Goal: Task Accomplishment & Management: Complete application form

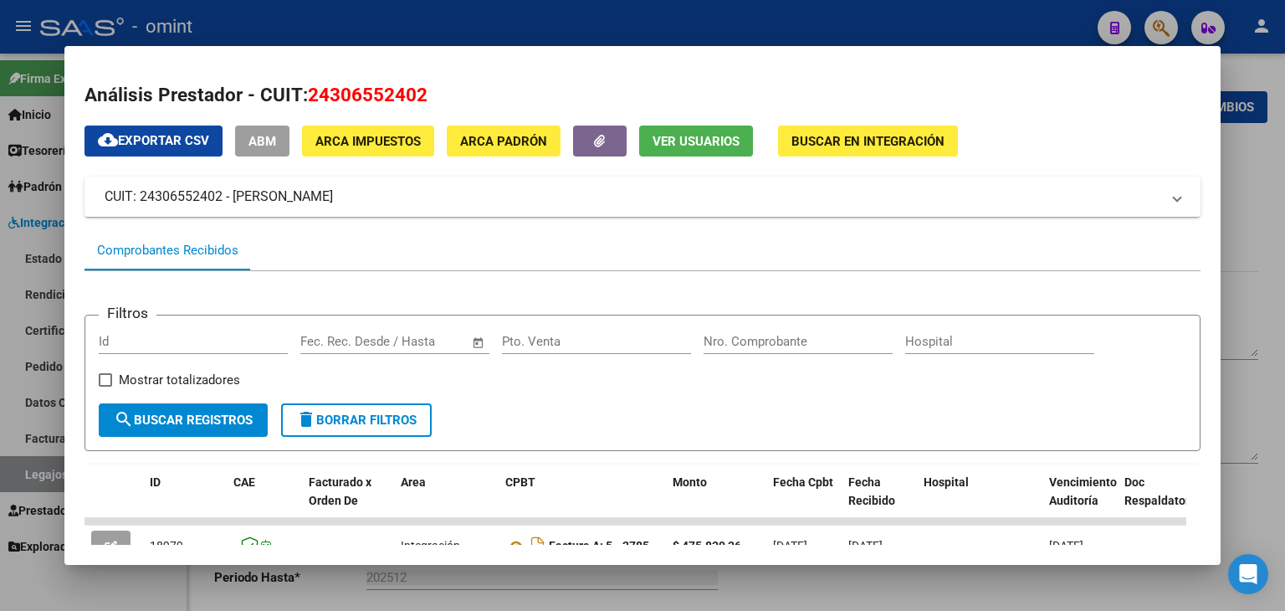
scroll to position [502, 0]
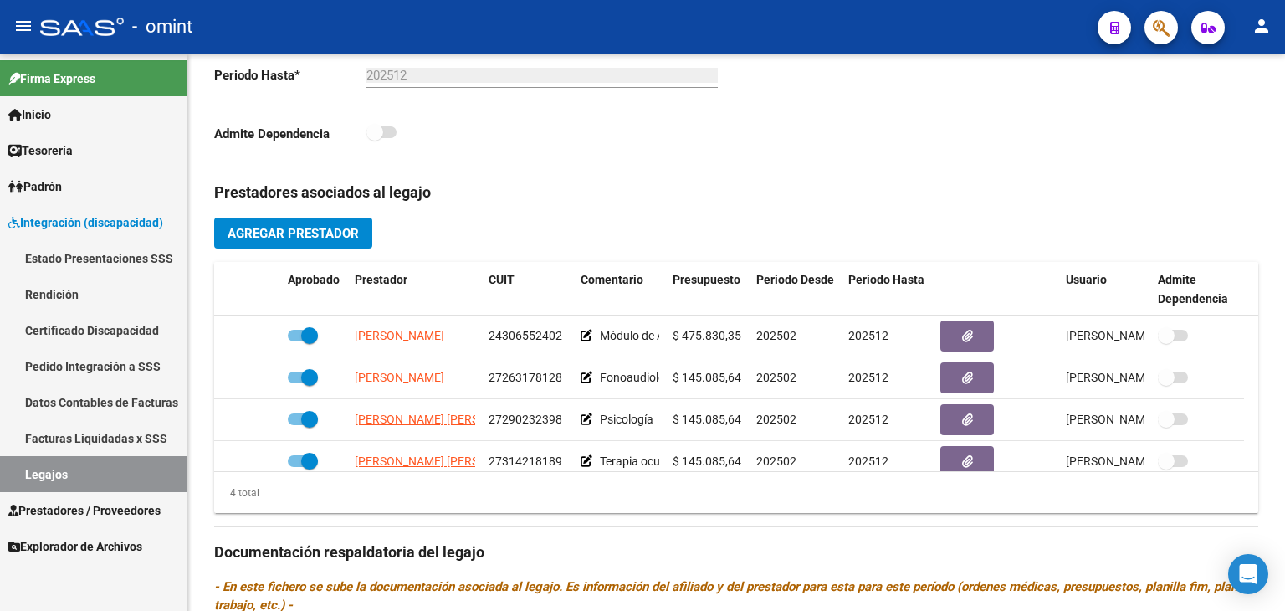
click at [90, 509] on span "Prestadores / Proveedores" at bounding box center [84, 510] width 152 height 18
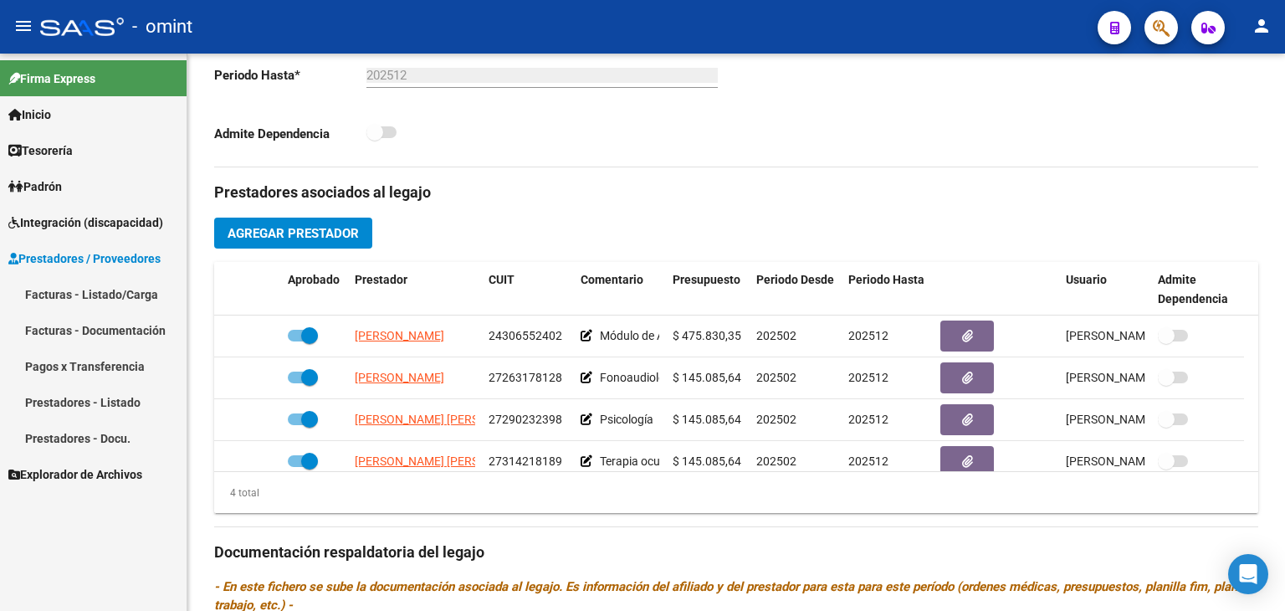
click at [64, 289] on link "Facturas - Listado/Carga" at bounding box center [93, 294] width 187 height 36
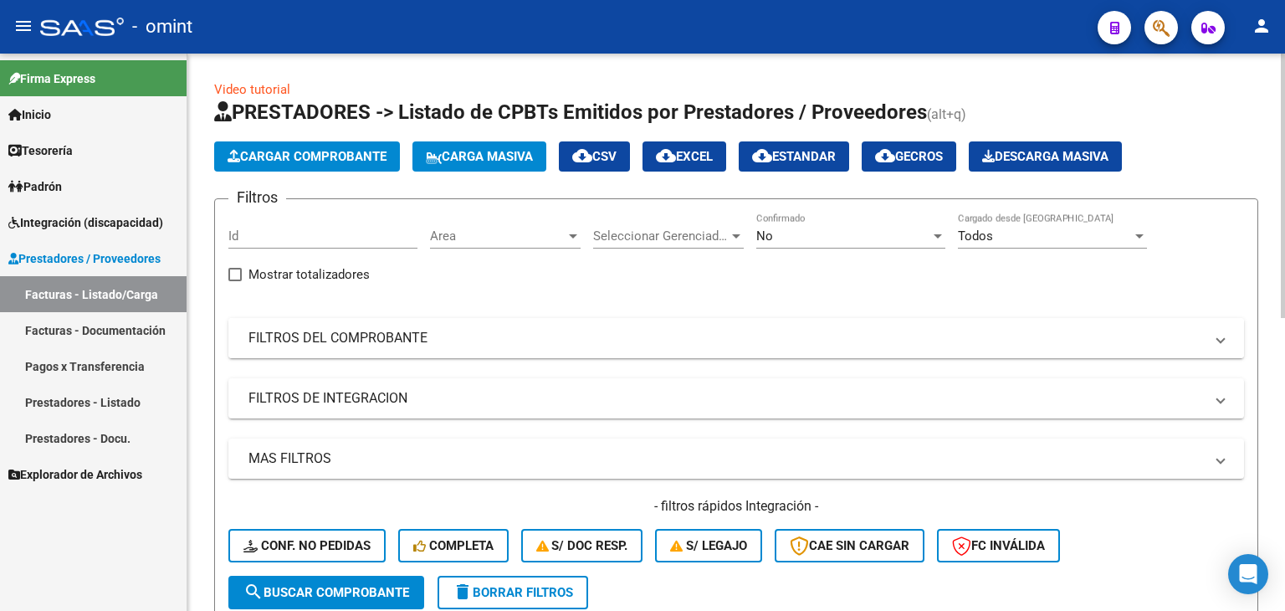
click at [362, 349] on mat-expansion-panel-header "FILTROS DEL COMPROBANTE" at bounding box center [735, 338] width 1015 height 40
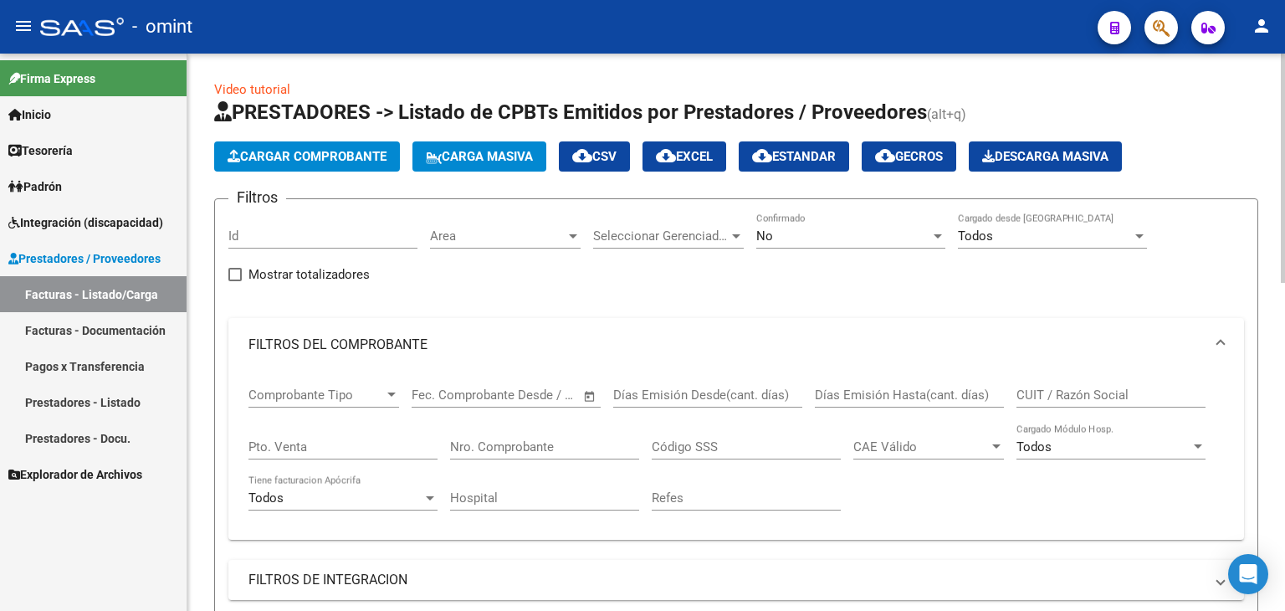
click at [1057, 399] on input "CUIT / Razón Social" at bounding box center [1110, 394] width 189 height 15
paste input "20358755705"
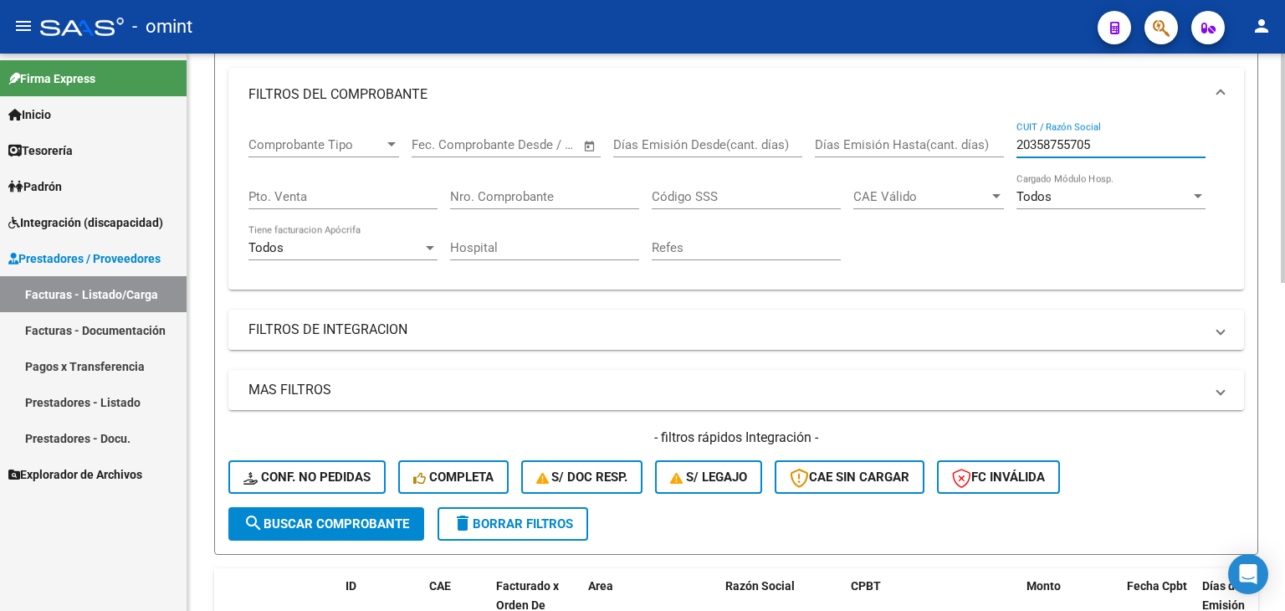
scroll to position [251, 0]
type input "20358755705"
click at [320, 526] on span "search Buscar Comprobante" at bounding box center [326, 522] width 166 height 15
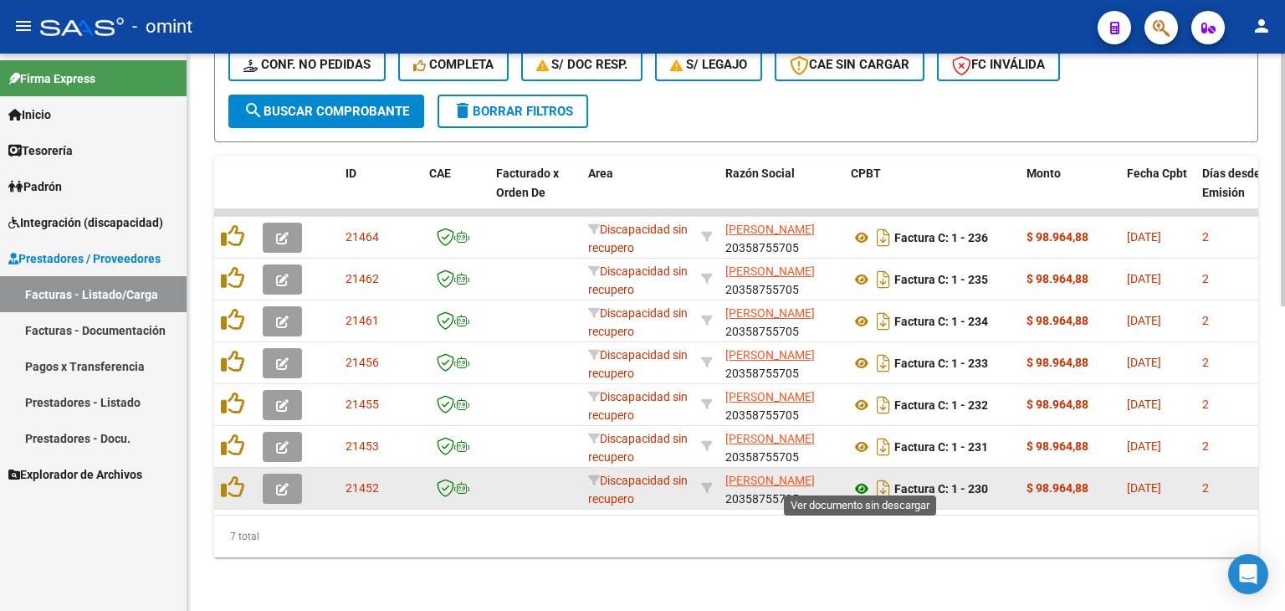
scroll to position [673, 0]
click at [866, 478] on icon at bounding box center [862, 488] width 22 height 20
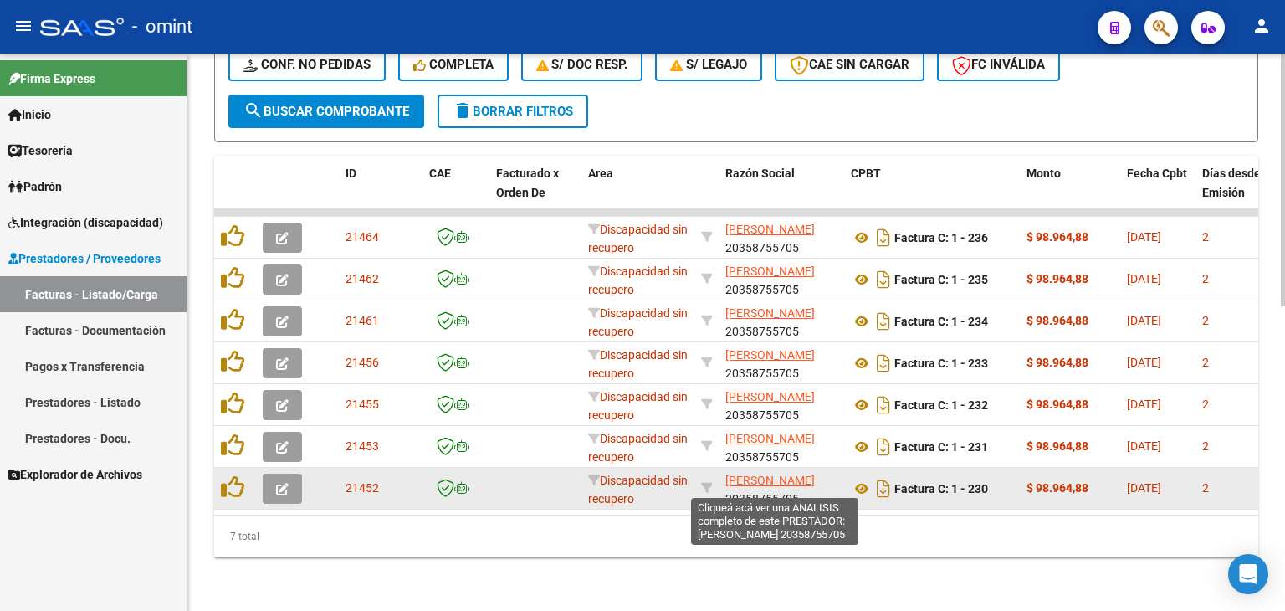
click at [755, 473] on span "[PERSON_NAME]" at bounding box center [769, 479] width 89 height 13
type textarea "20358755705"
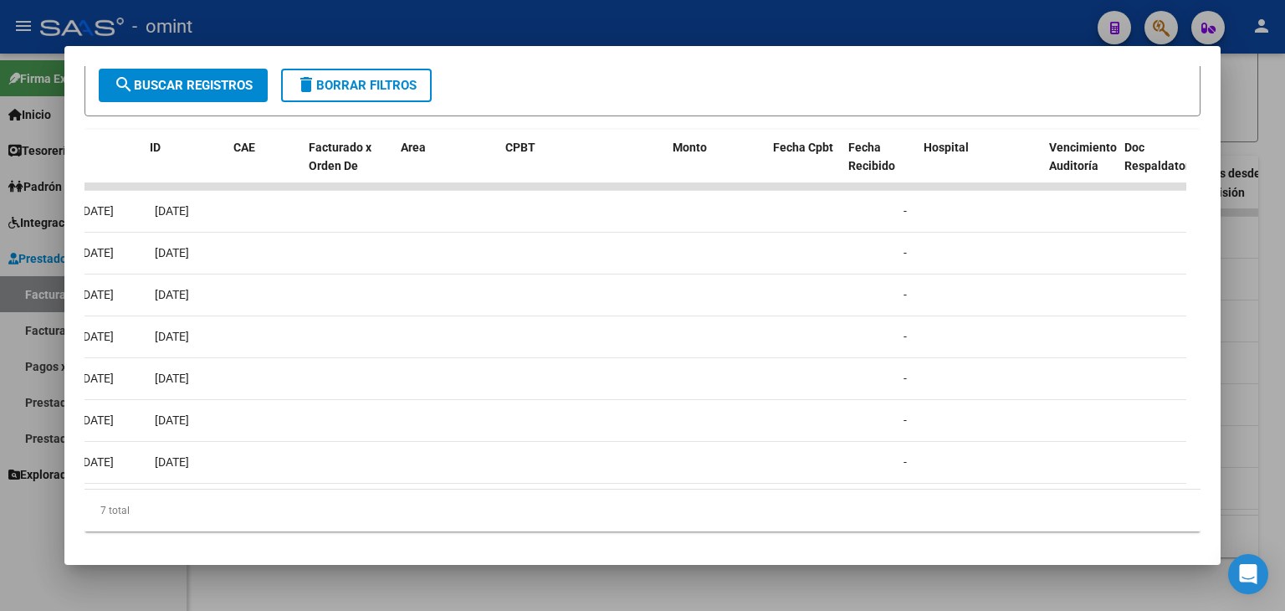
scroll to position [0, 0]
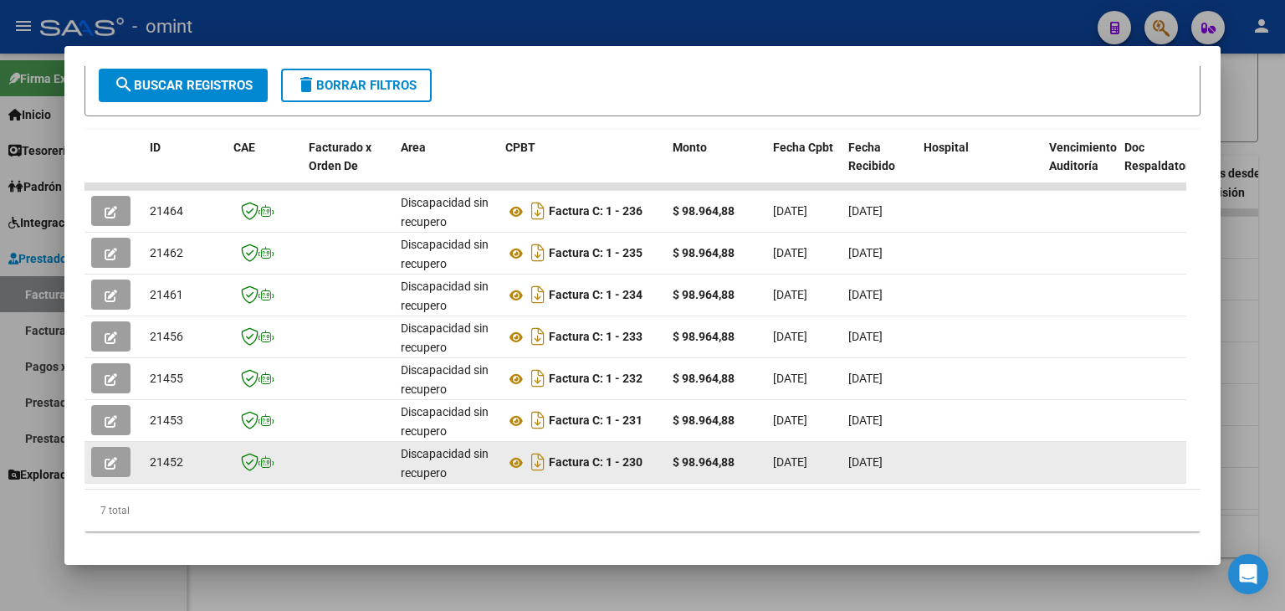
click at [103, 459] on button "button" at bounding box center [110, 462] width 39 height 30
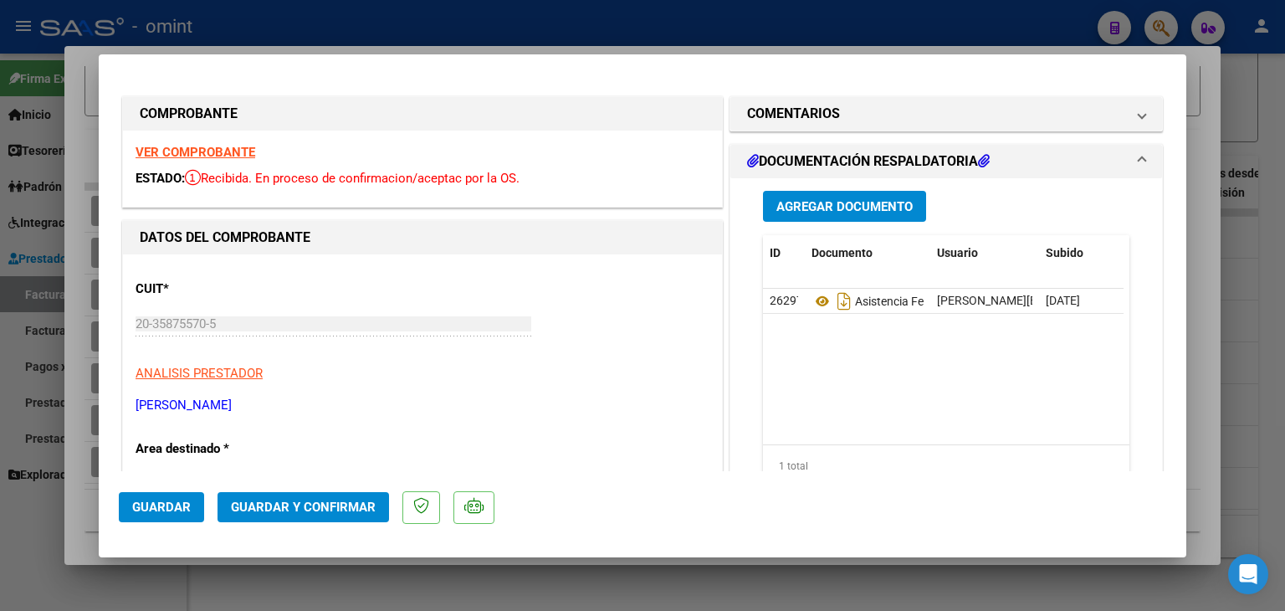
click at [811, 163] on h1 "DOCUMENTACIÓN RESPALDATORIA" at bounding box center [868, 161] width 243 height 20
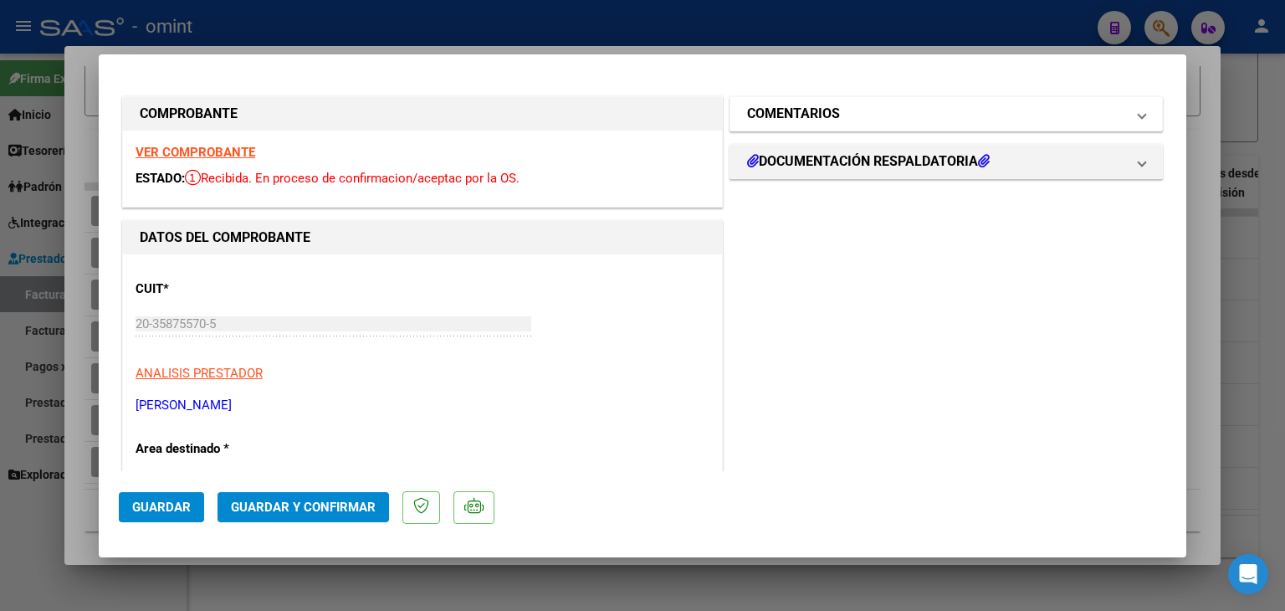
click at [806, 97] on mat-expansion-panel-header "COMENTARIOS" at bounding box center [946, 113] width 432 height 33
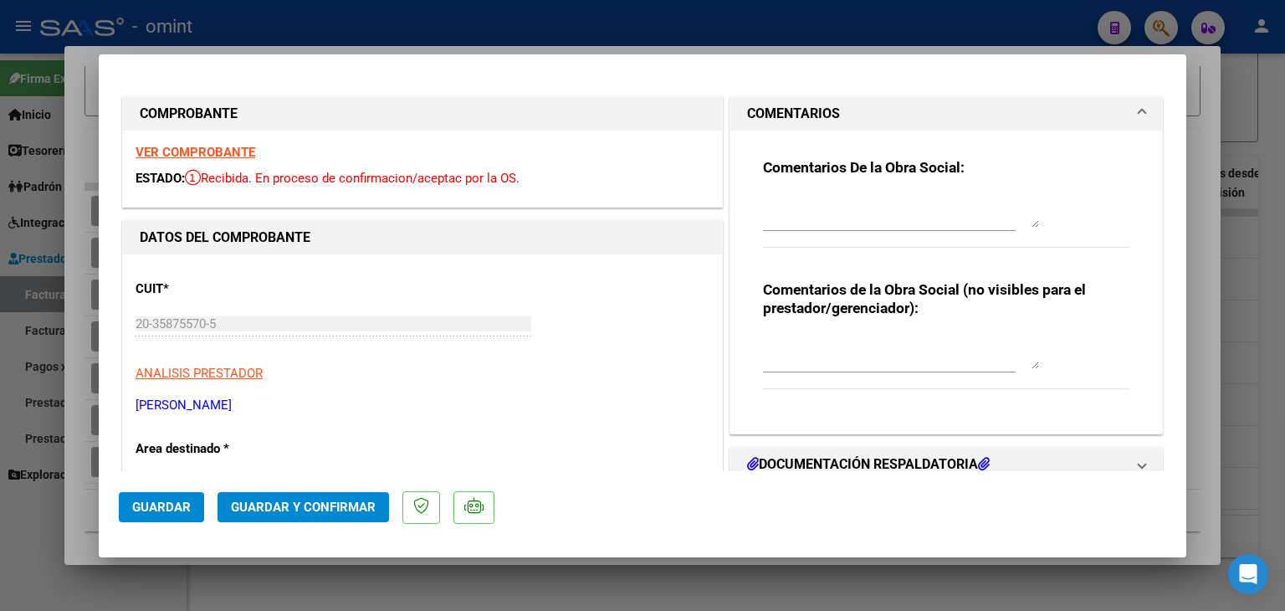
click at [1138, 104] on span at bounding box center [1141, 114] width 7 height 20
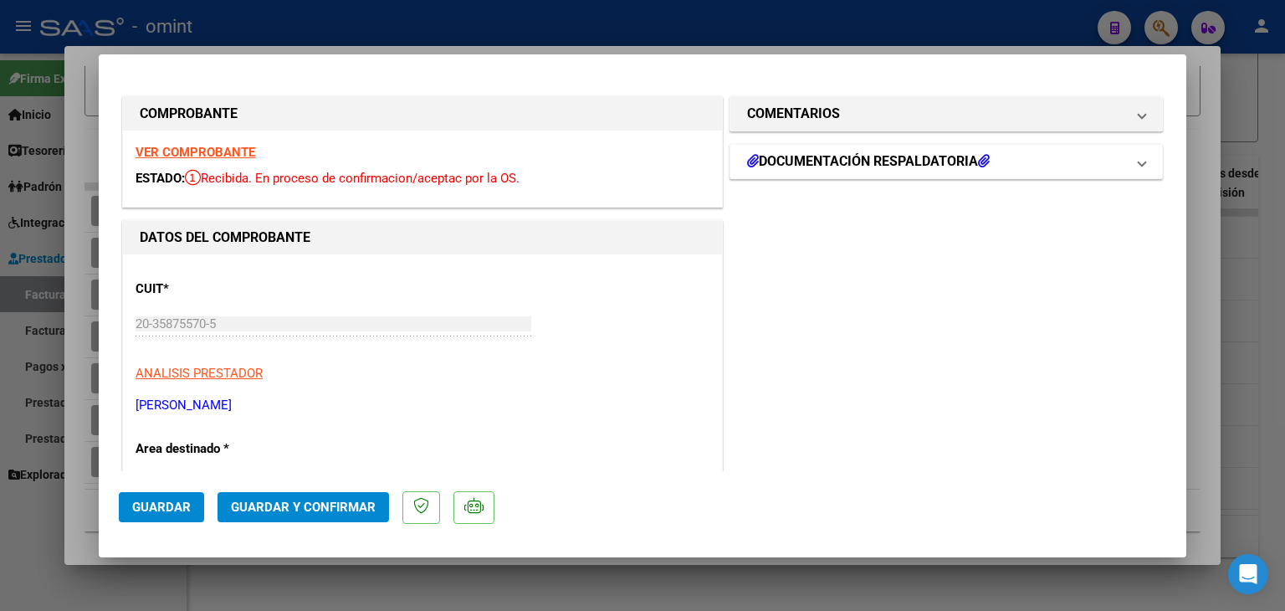
click at [855, 166] on h1 "DOCUMENTACIÓN RESPALDATORIA" at bounding box center [868, 161] width 243 height 20
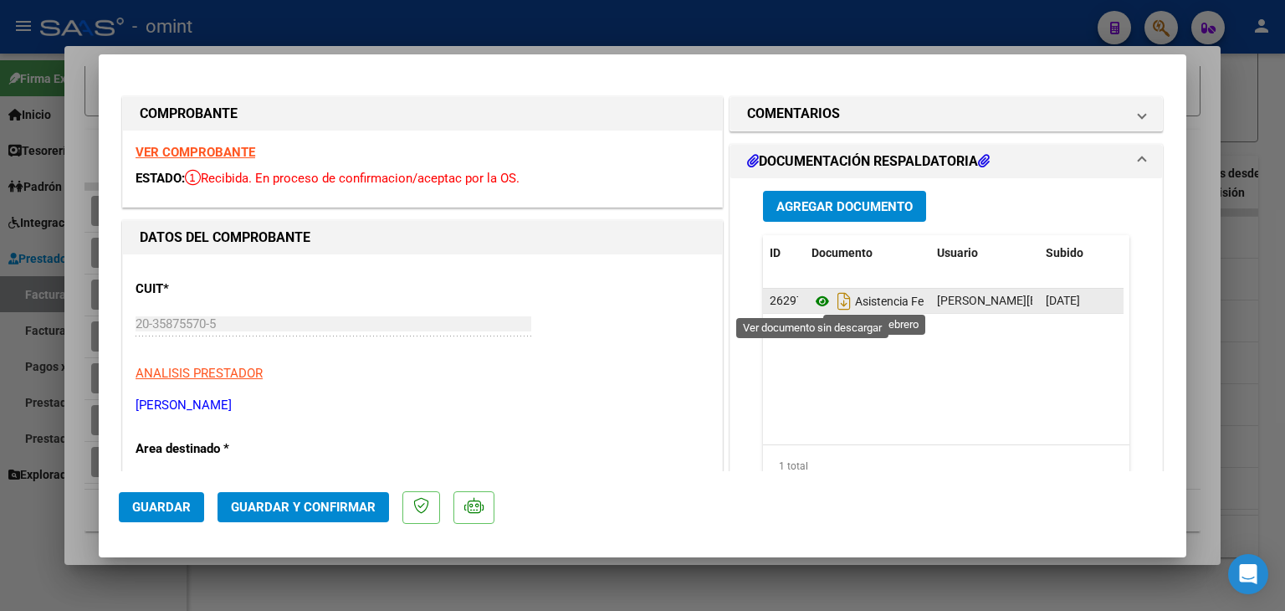
click at [816, 299] on icon at bounding box center [822, 301] width 22 height 20
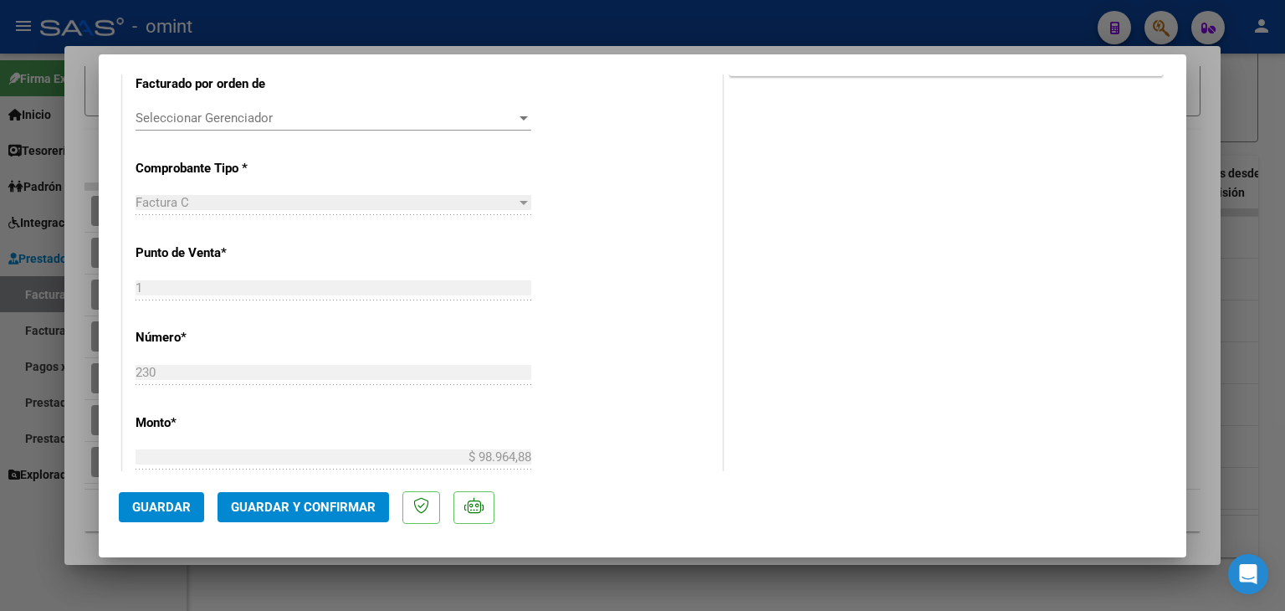
type input "$ 0,00"
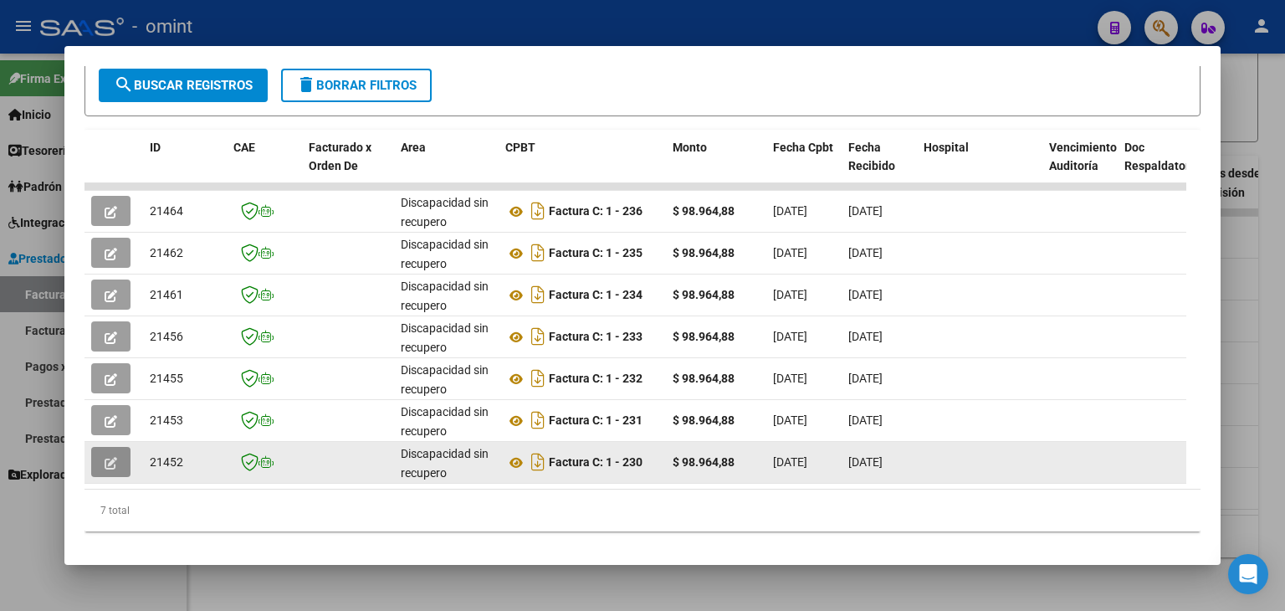
click at [124, 453] on button "button" at bounding box center [110, 462] width 39 height 30
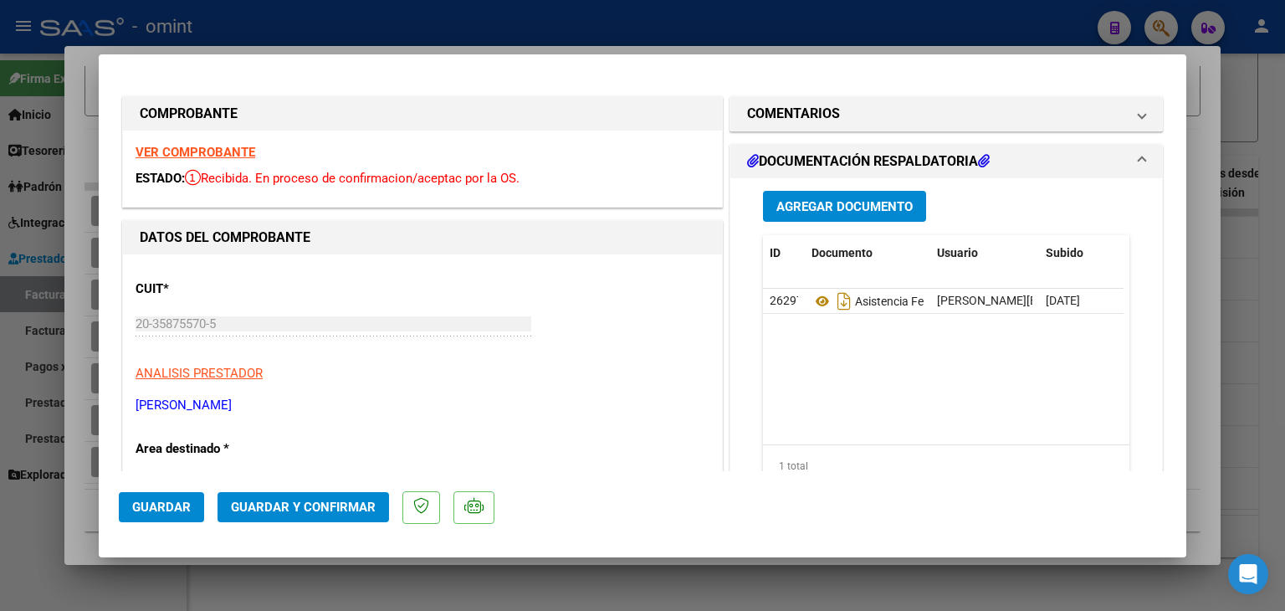
type input "$ 0,00"
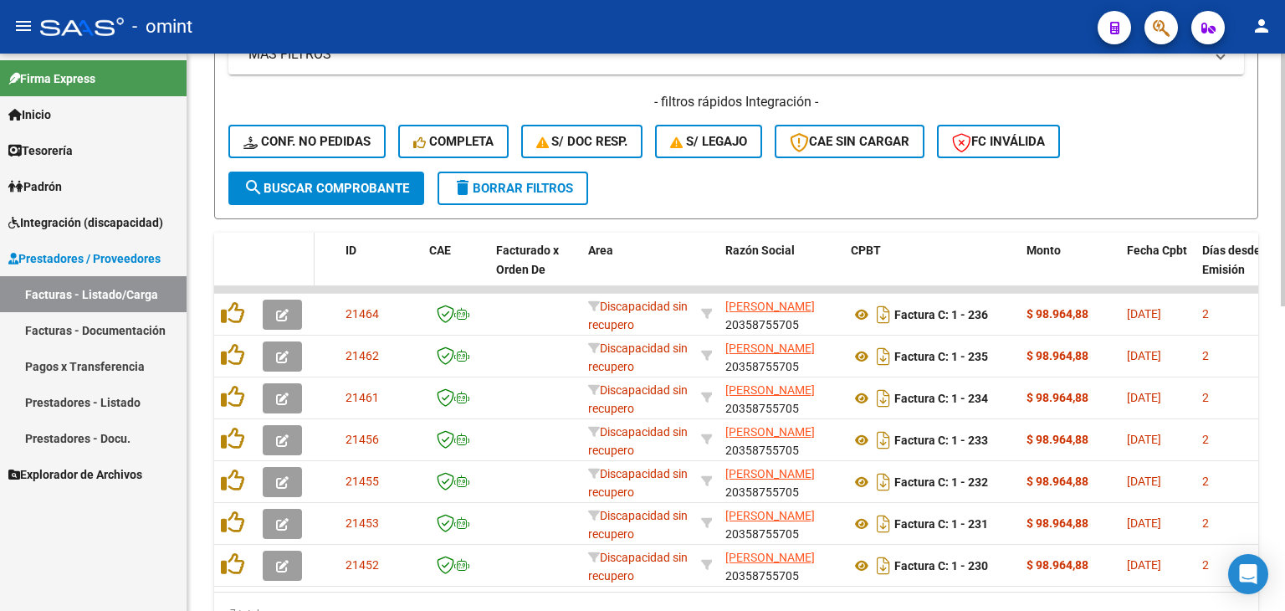
scroll to position [673, 0]
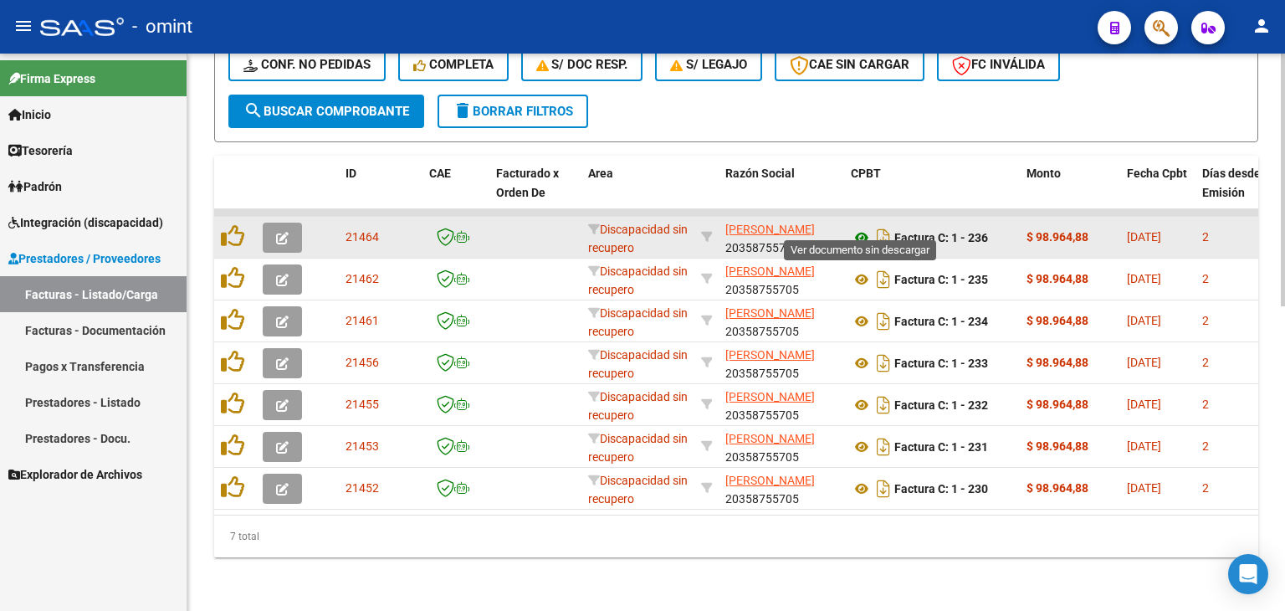
click at [859, 228] on icon at bounding box center [862, 238] width 22 height 20
click at [276, 232] on icon "button" at bounding box center [282, 238] width 13 height 13
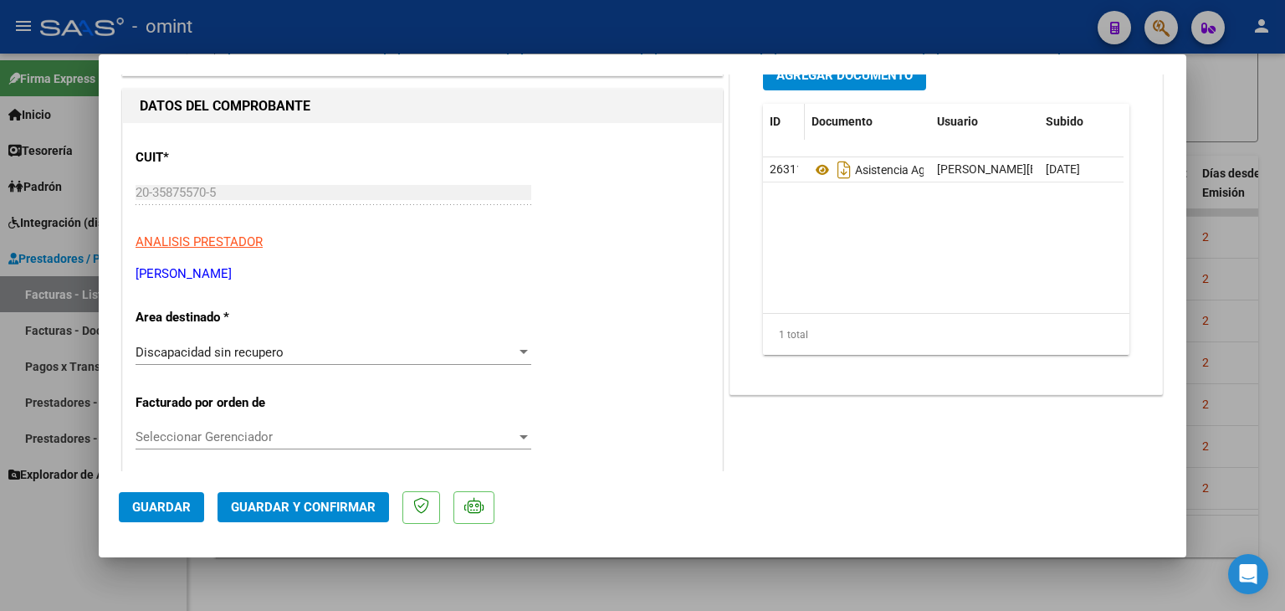
scroll to position [167, 0]
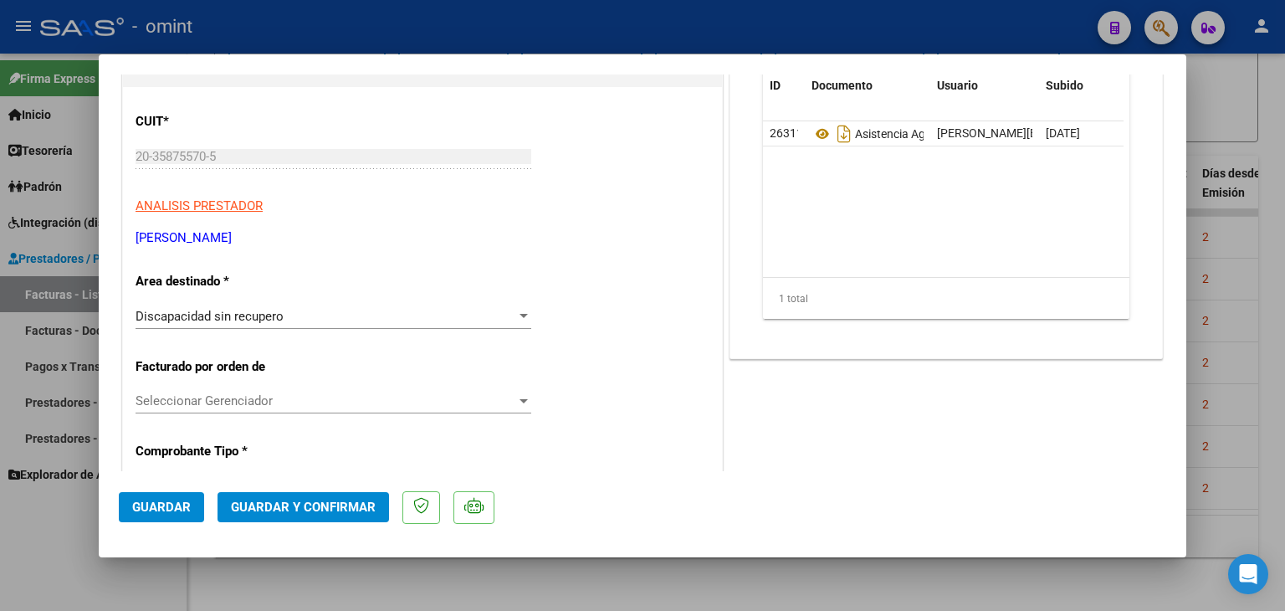
click at [219, 315] on span "Discapacidad sin recupero" at bounding box center [210, 316] width 148 height 15
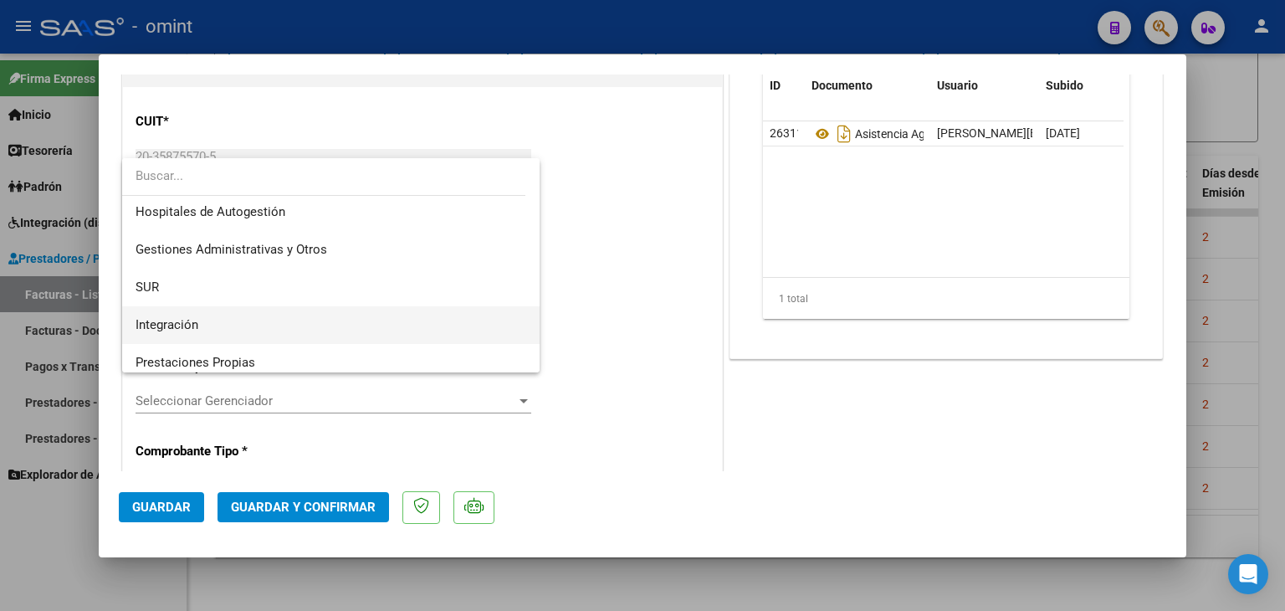
scroll to position [0, 0]
click at [177, 323] on span "Integración" at bounding box center [167, 327] width 63 height 15
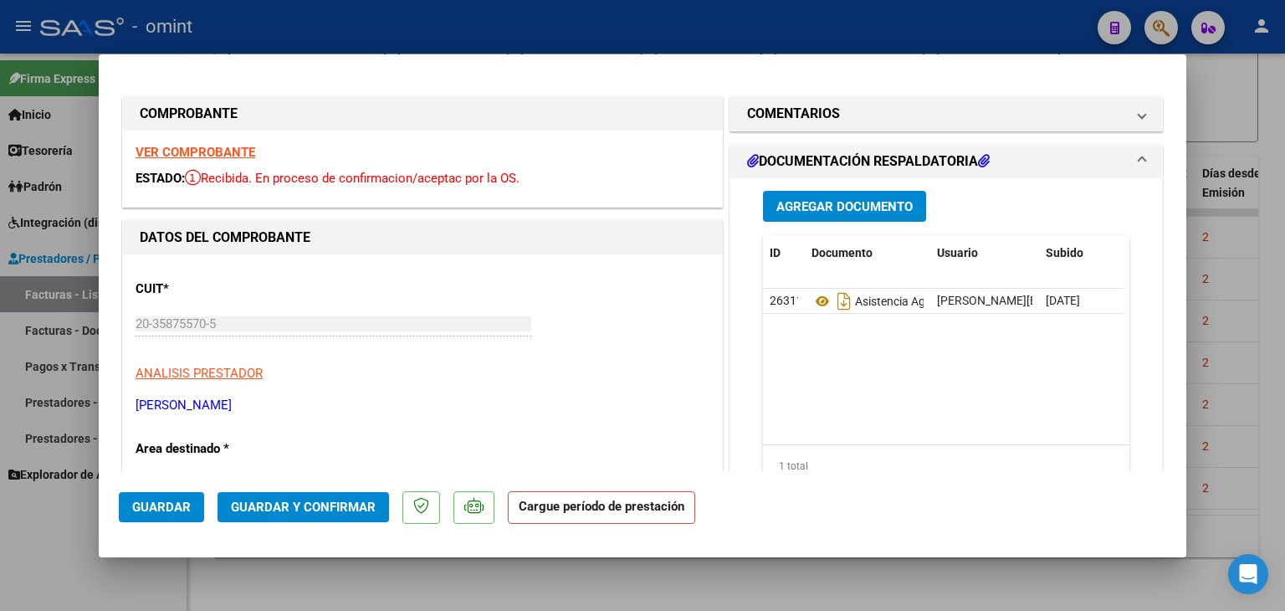
click at [145, 506] on span "Guardar" at bounding box center [161, 506] width 59 height 15
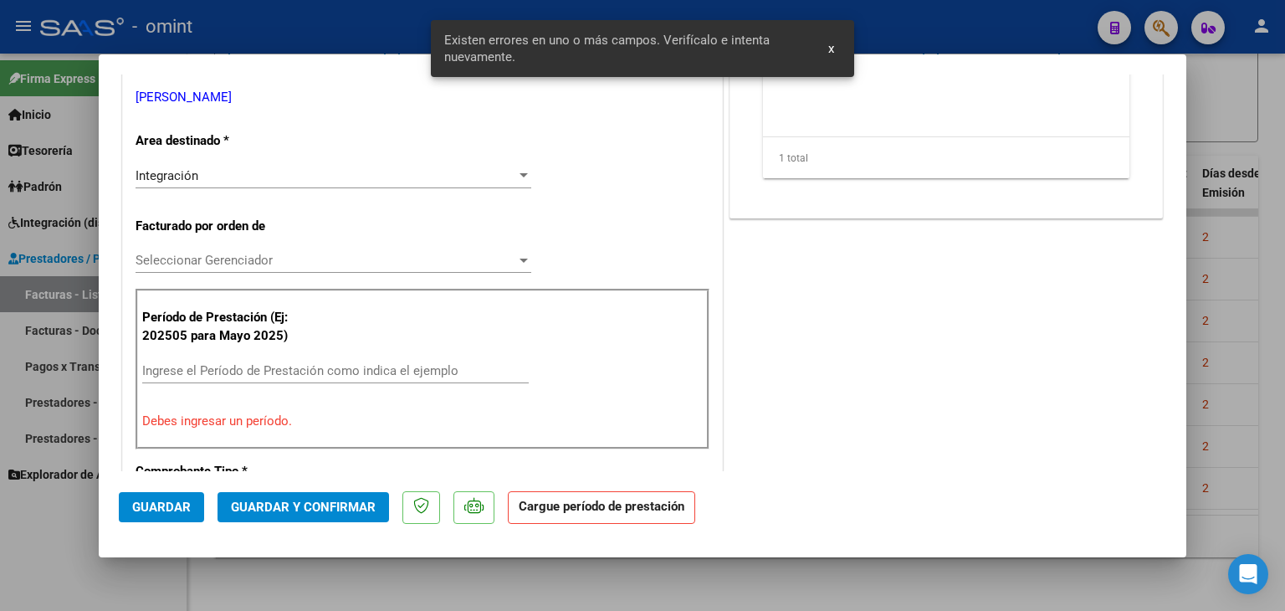
scroll to position [1, 0]
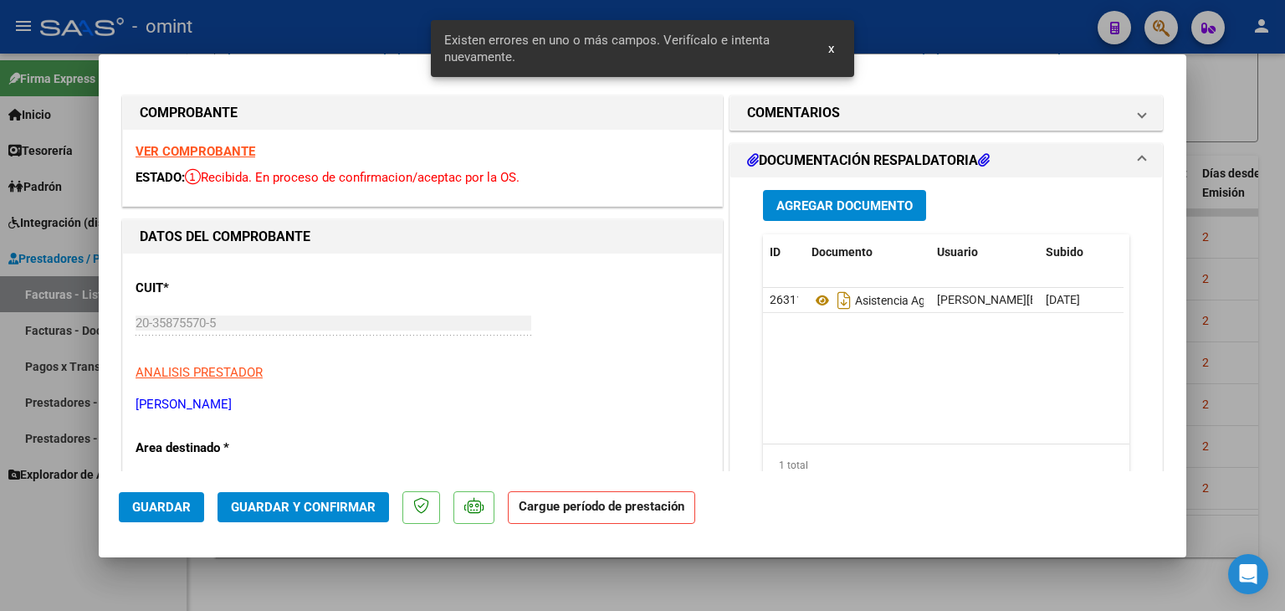
type input "$ 0,00"
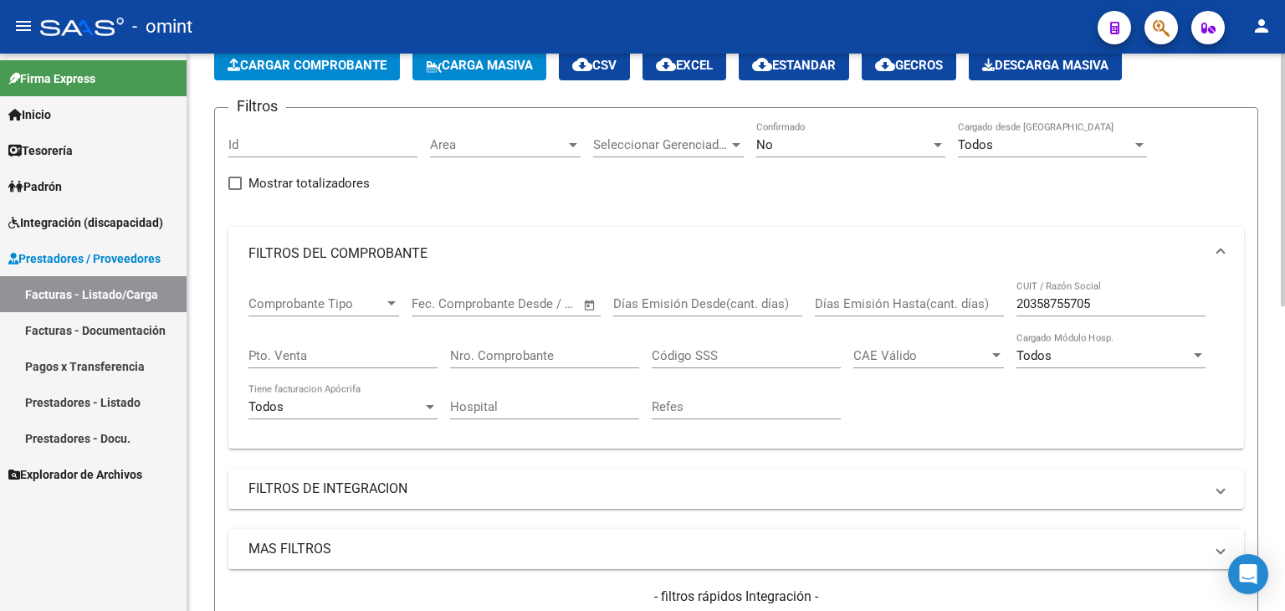
scroll to position [88, 0]
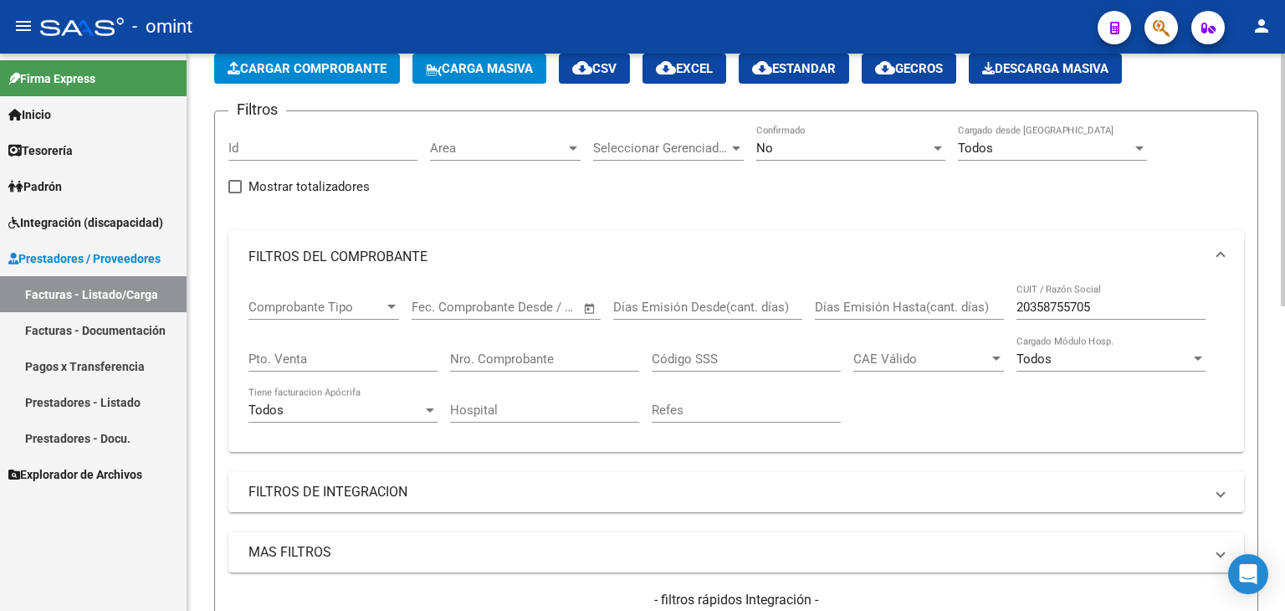
click at [1056, 309] on input "20358755705" at bounding box center [1110, 306] width 189 height 15
click at [1054, 306] on input "20358755705" at bounding box center [1110, 306] width 189 height 15
paste input "7307358013"
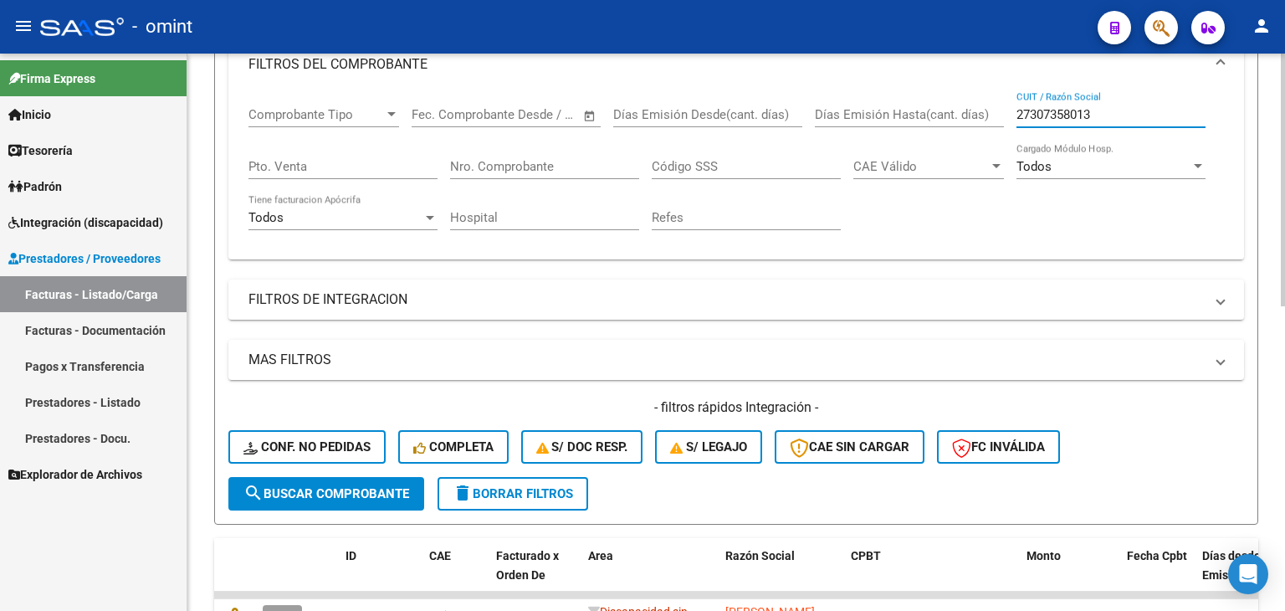
scroll to position [339, 0]
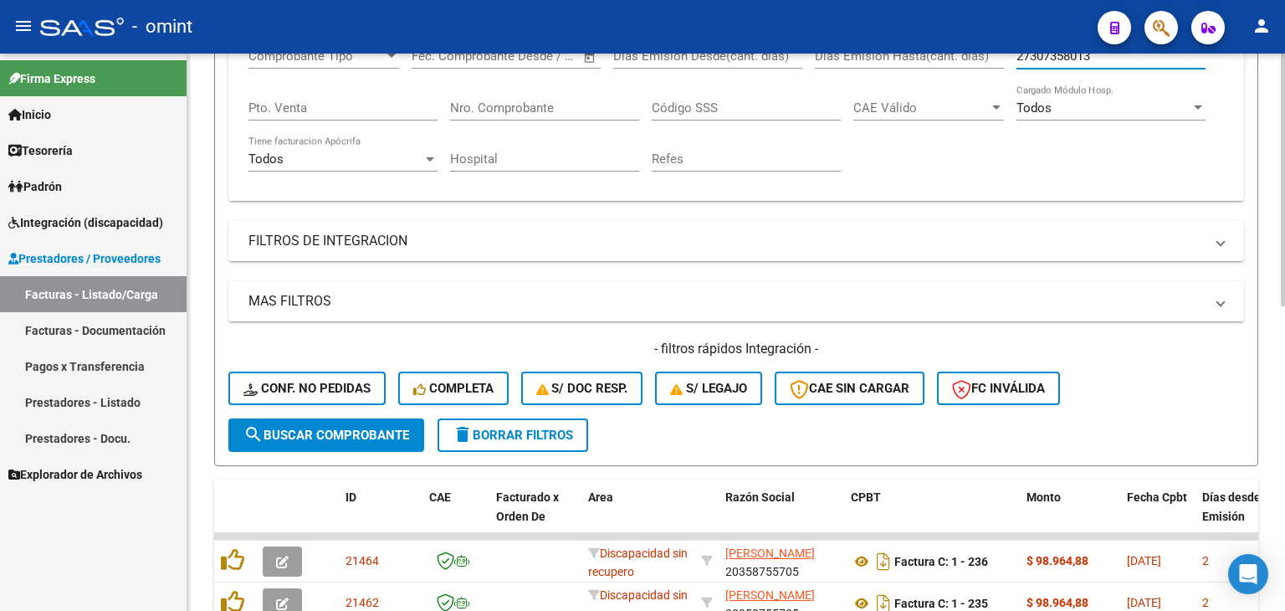
click at [275, 436] on span "search Buscar Comprobante" at bounding box center [326, 434] width 166 height 15
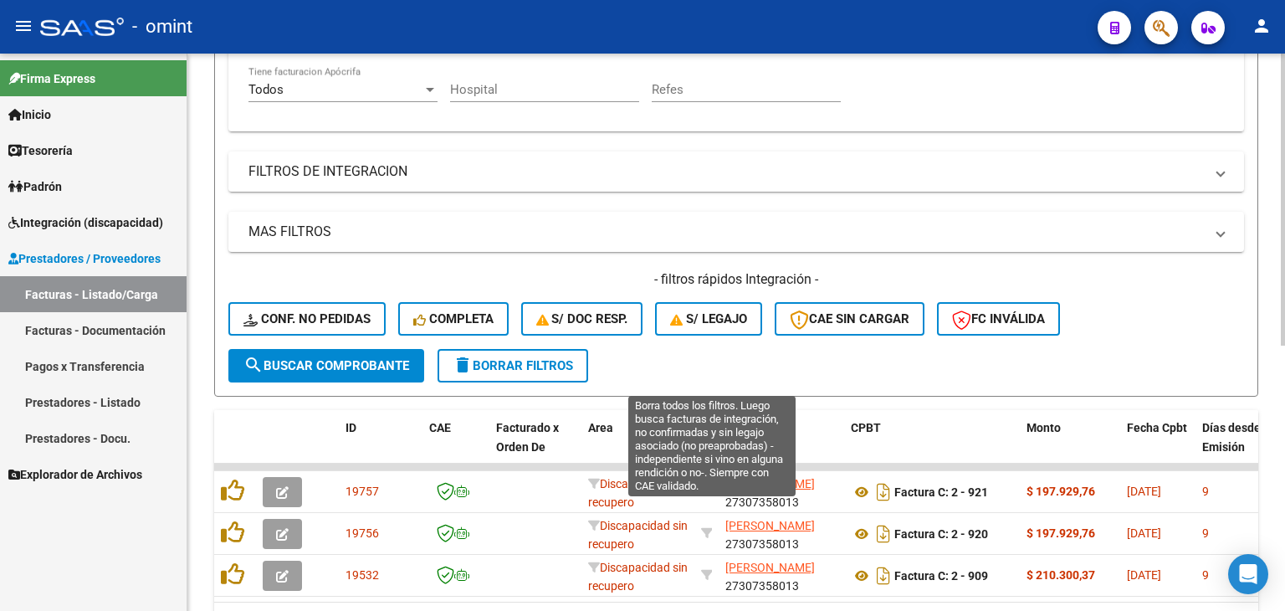
scroll to position [506, 0]
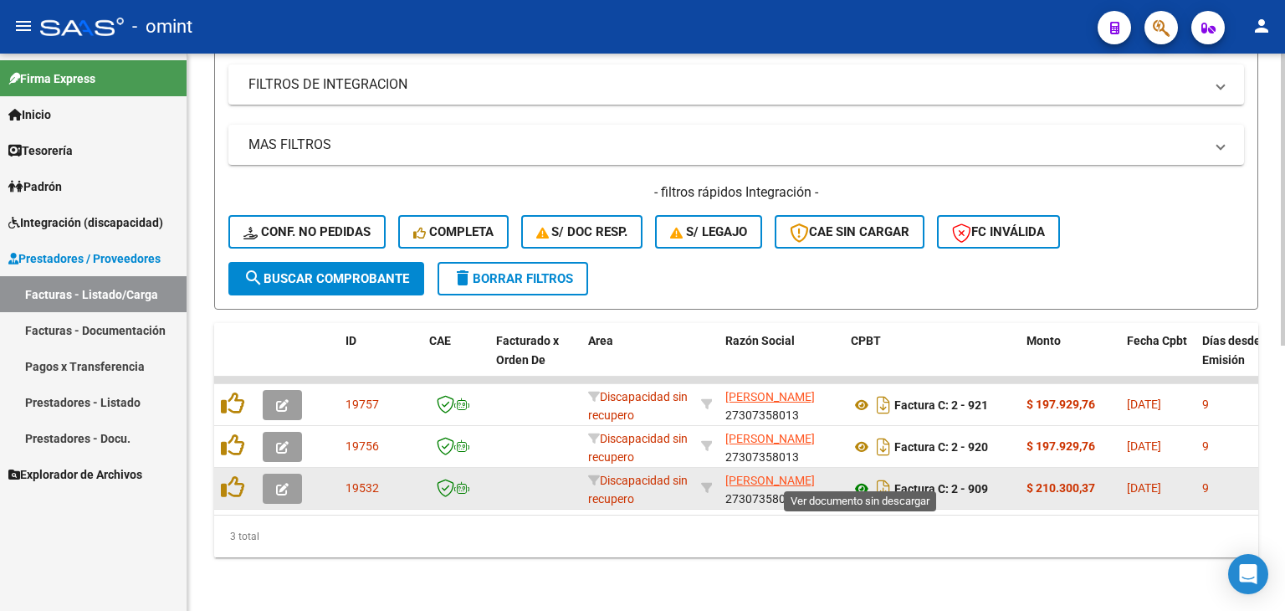
click at [859, 480] on icon at bounding box center [862, 488] width 22 height 20
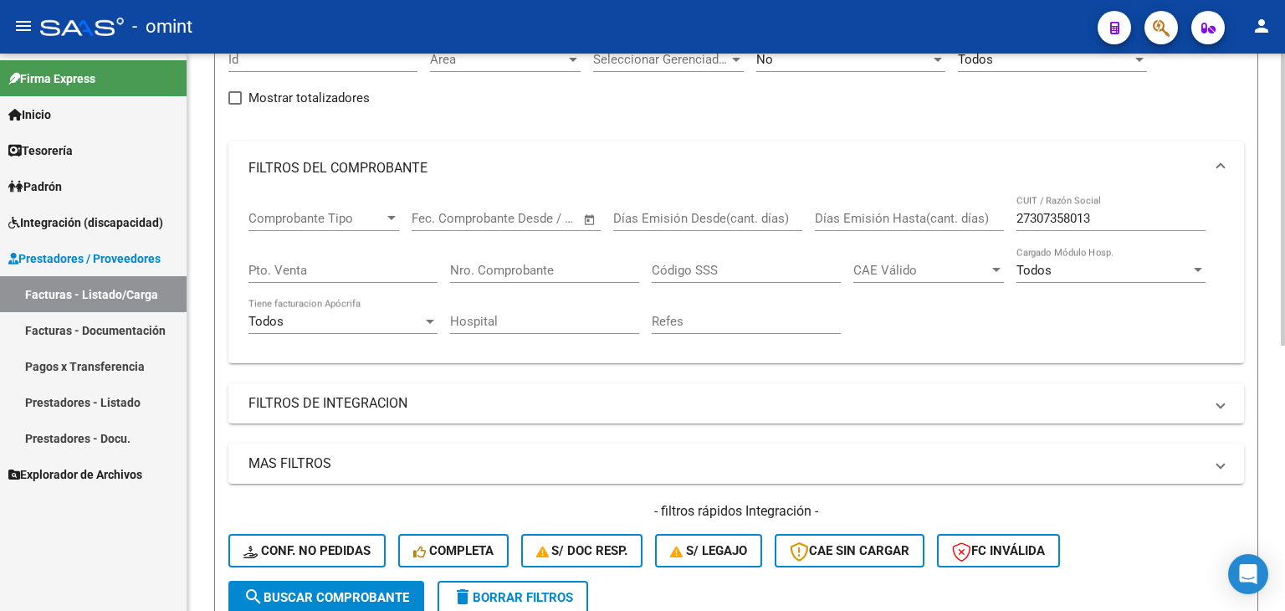
scroll to position [171, 0]
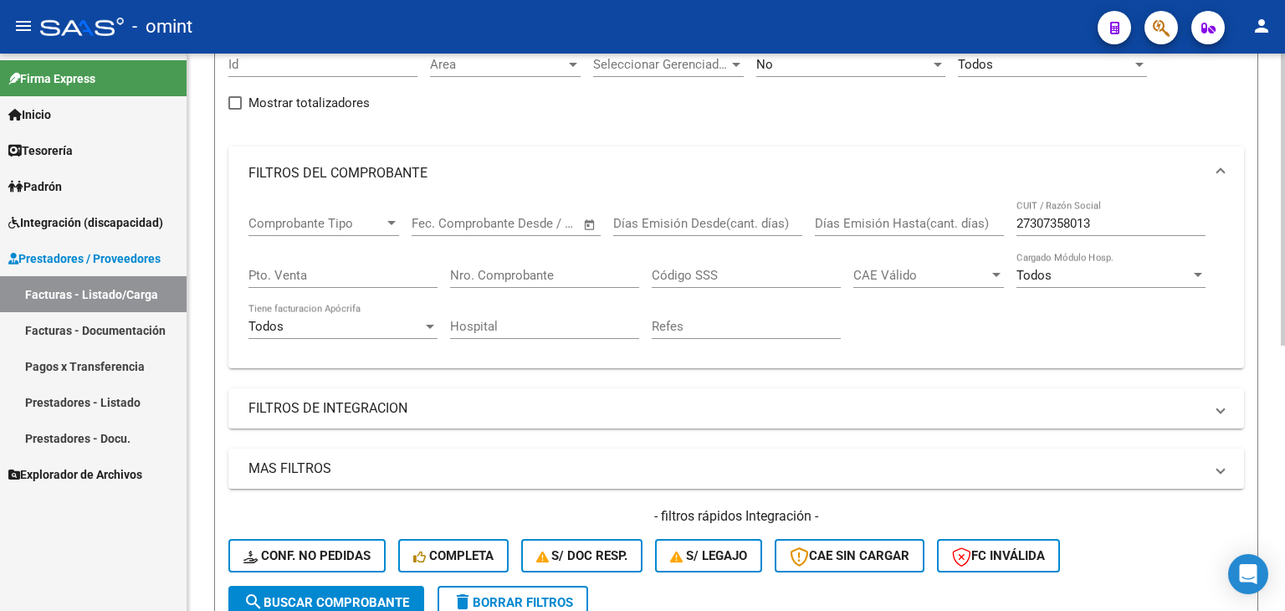
click at [1061, 222] on input "27307358013" at bounding box center [1110, 223] width 189 height 15
paste input "30518392154"
click at [309, 595] on span "search Buscar Comprobante" at bounding box center [326, 602] width 166 height 15
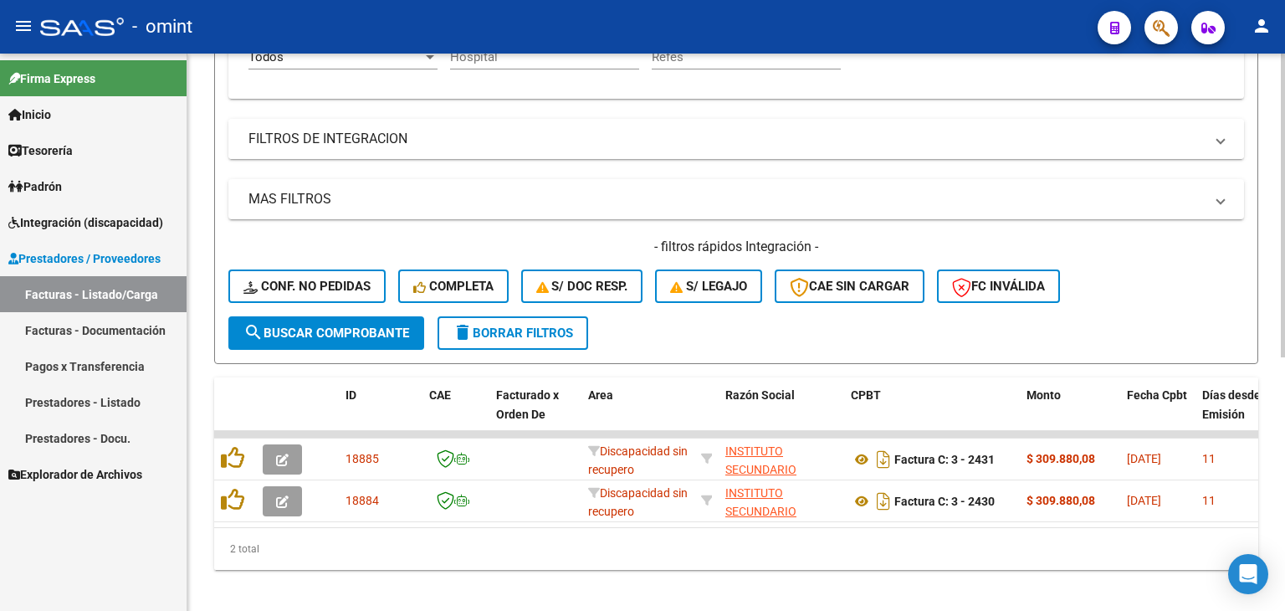
scroll to position [464, 0]
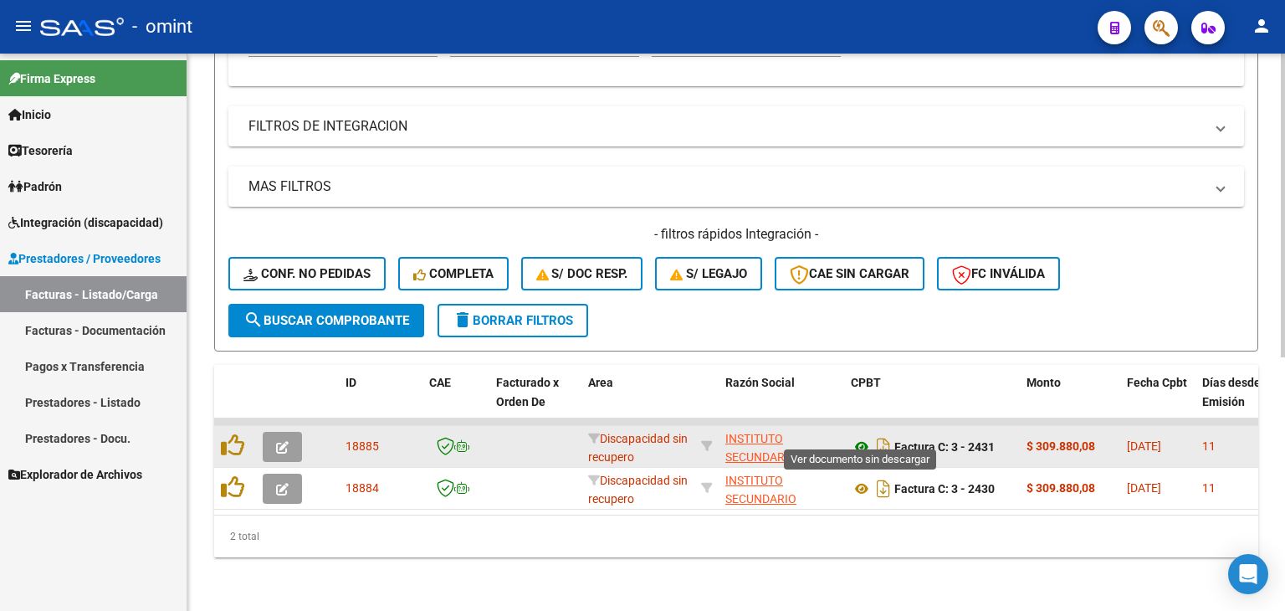
click at [862, 437] on icon at bounding box center [862, 447] width 22 height 20
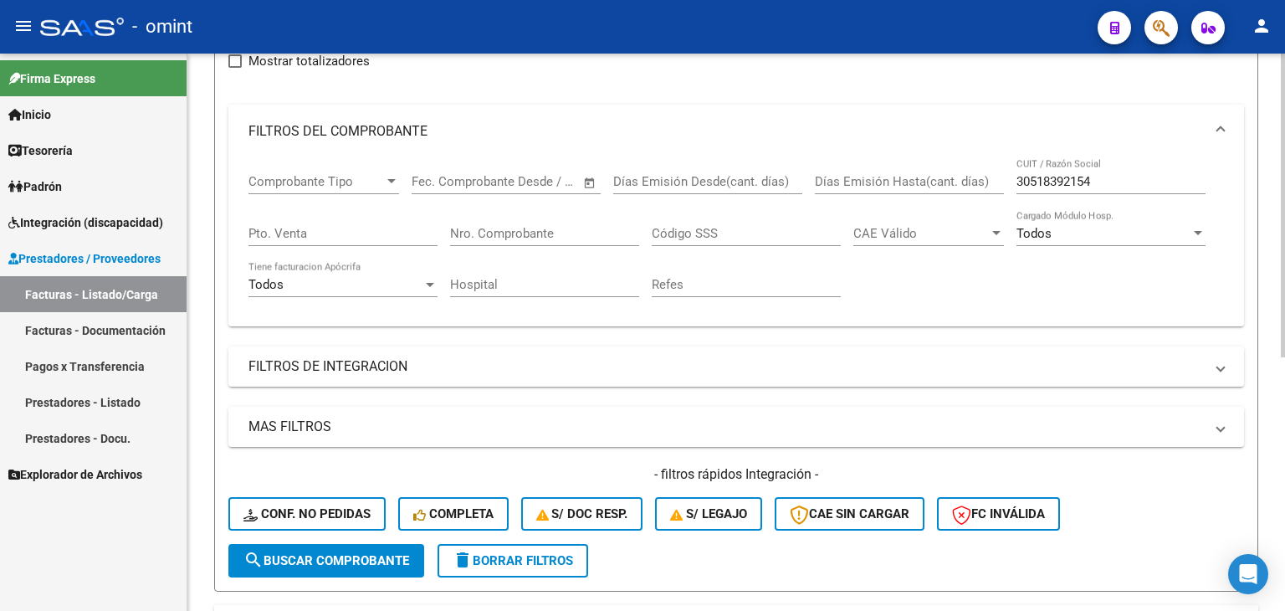
scroll to position [130, 0]
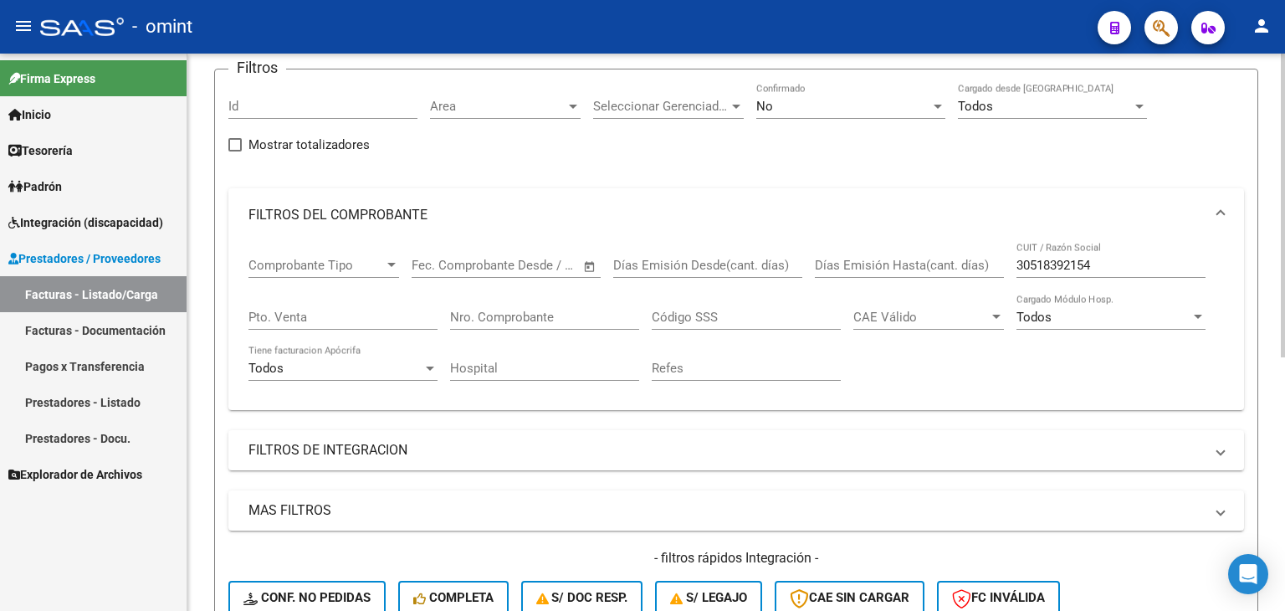
click at [1058, 265] on input "30518392154" at bounding box center [1110, 265] width 189 height 15
paste input "27299097582"
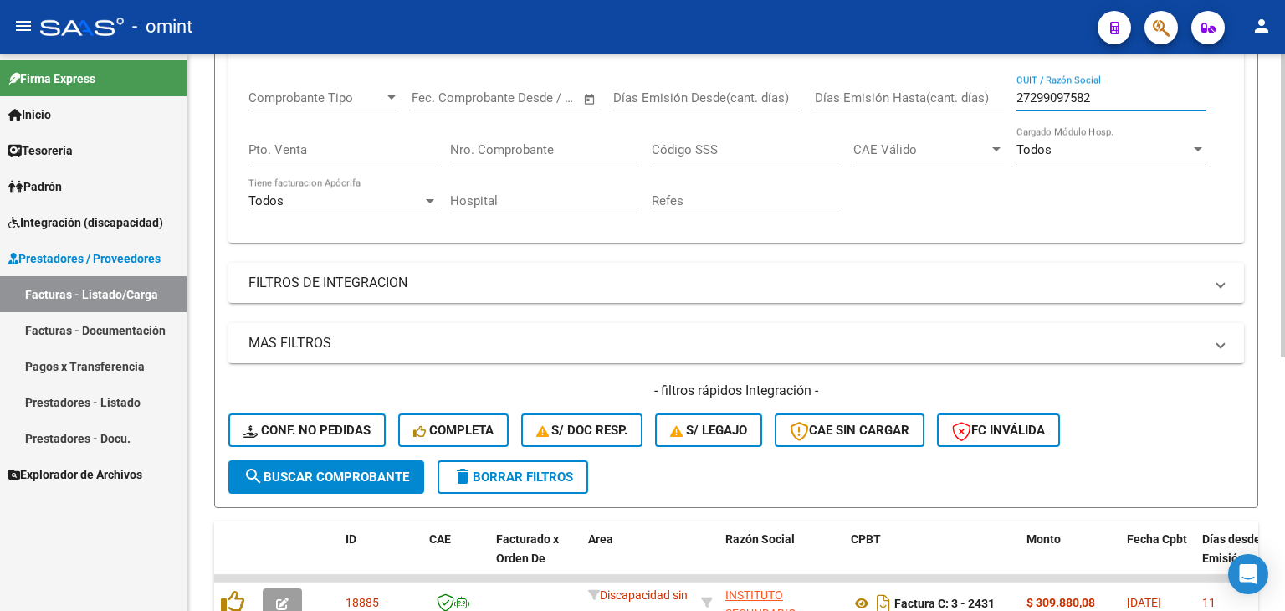
type input "27299097582"
click at [361, 473] on span "search Buscar Comprobante" at bounding box center [326, 476] width 166 height 15
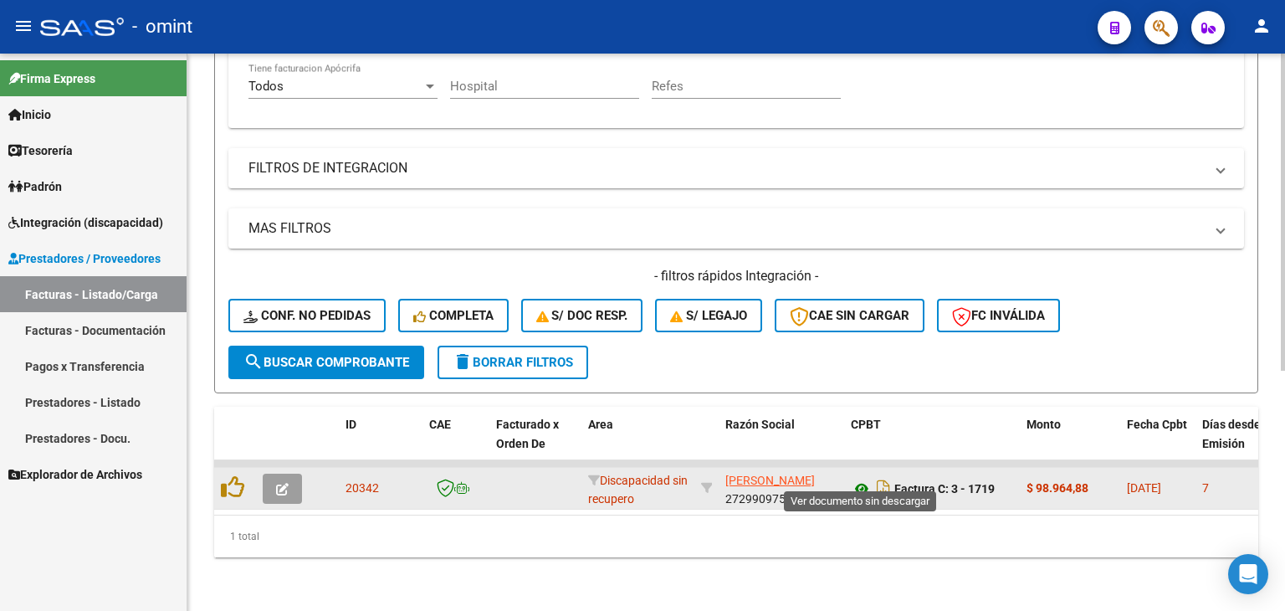
click at [856, 478] on icon at bounding box center [862, 488] width 22 height 20
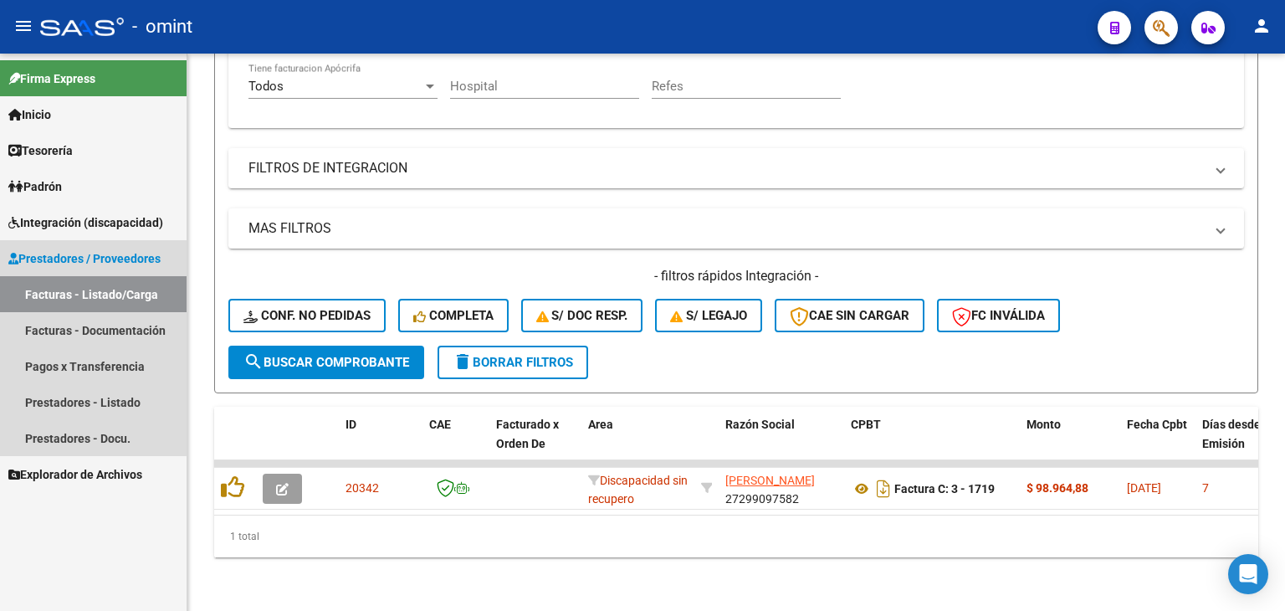
click at [54, 259] on span "Prestadores / Proveedores" at bounding box center [84, 258] width 152 height 18
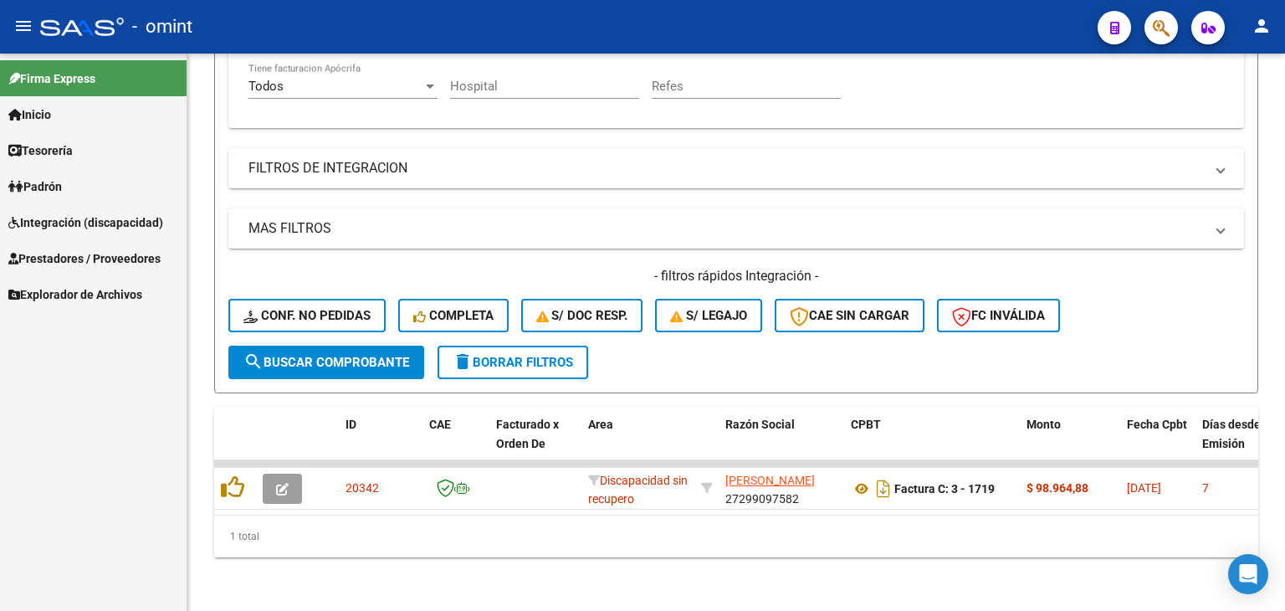
click at [42, 224] on span "Integración (discapacidad)" at bounding box center [85, 222] width 155 height 18
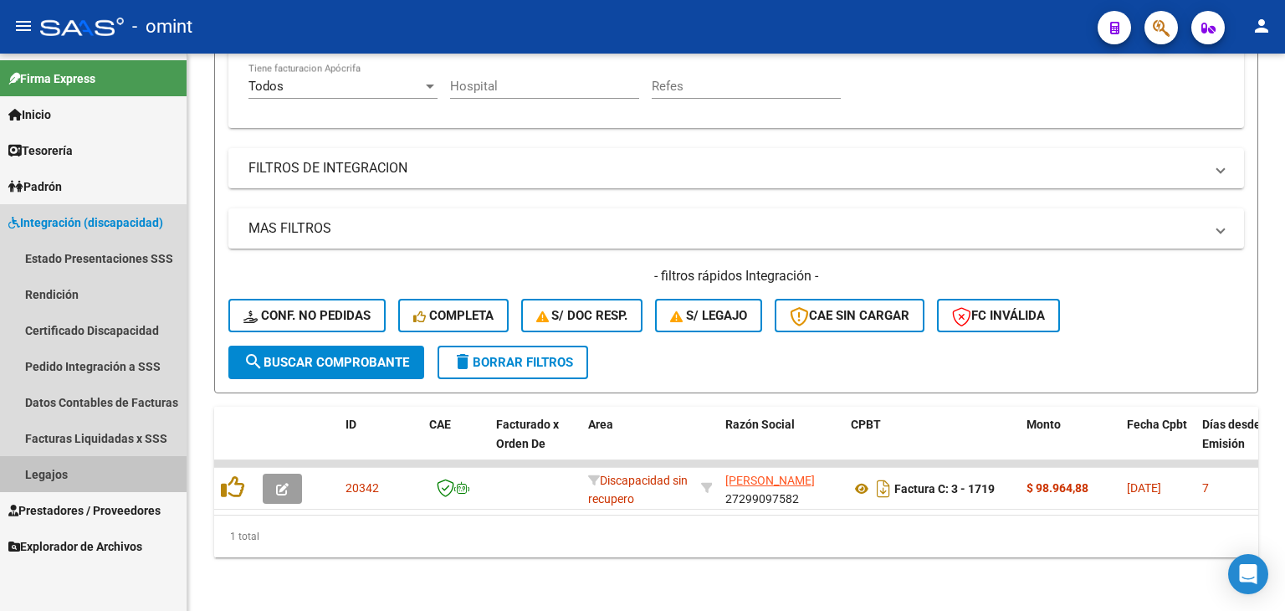
click at [53, 468] on link "Legajos" at bounding box center [93, 474] width 187 height 36
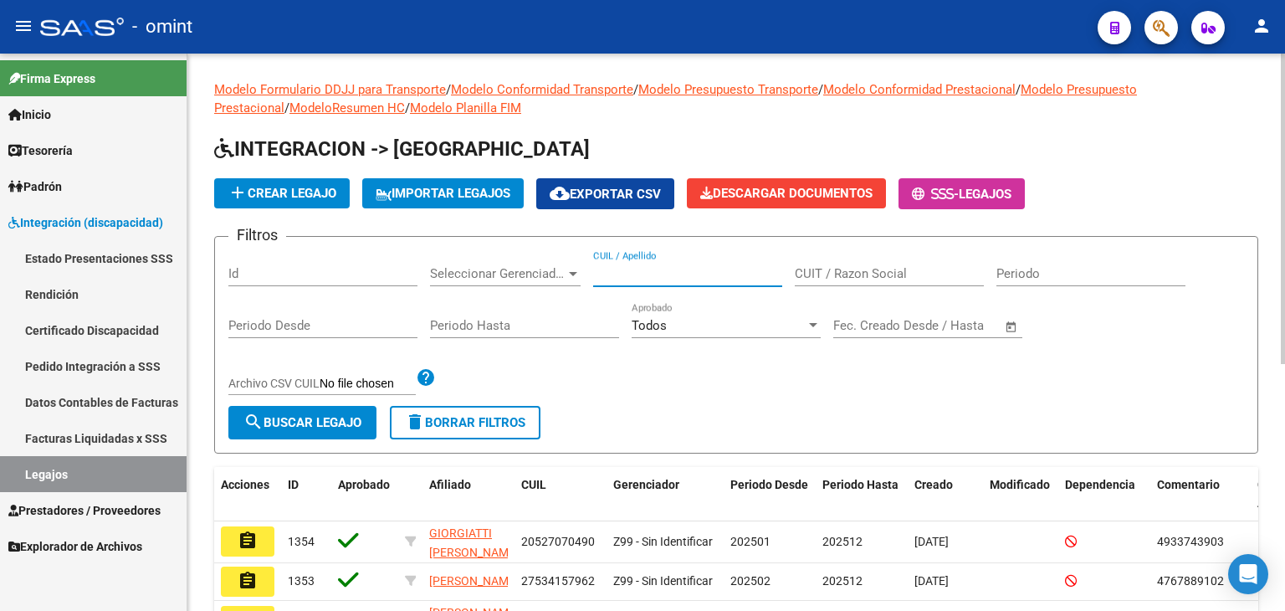
paste input "27-47699562-6"
drag, startPoint x: 683, startPoint y: 268, endPoint x: 642, endPoint y: 325, distance: 69.6
click at [683, 269] on input "27-47699562-6" at bounding box center [687, 273] width 189 height 15
type input "27476995626"
click at [345, 417] on span "search Buscar Legajo" at bounding box center [302, 422] width 118 height 15
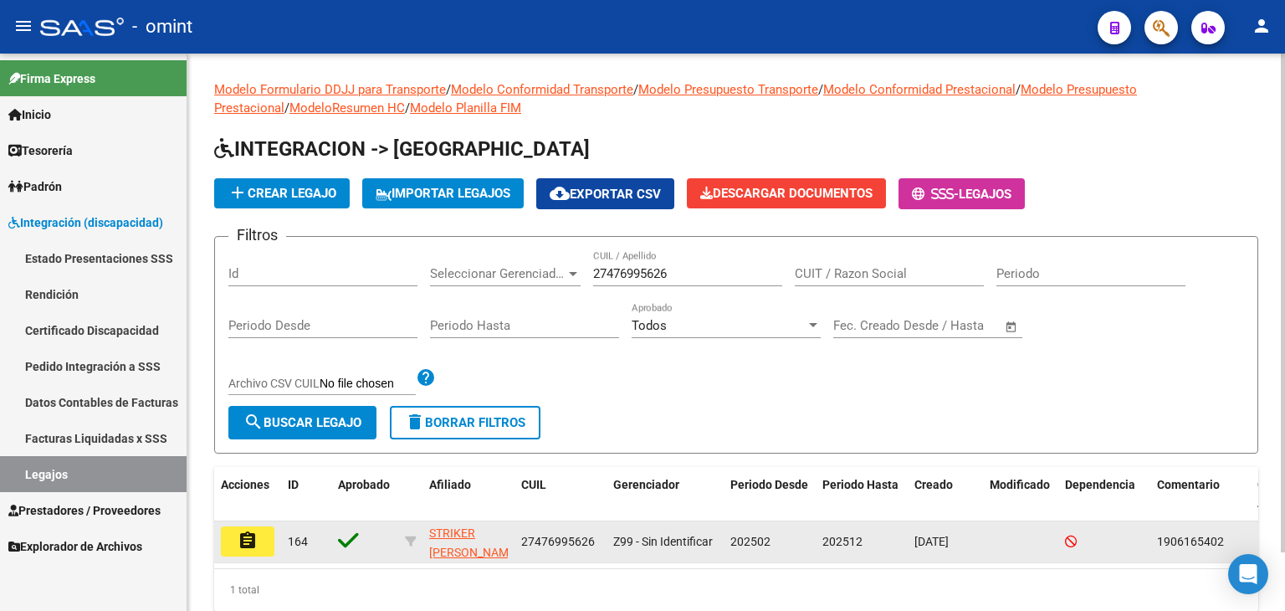
click at [238, 548] on mat-icon "assignment" at bounding box center [248, 540] width 20 height 20
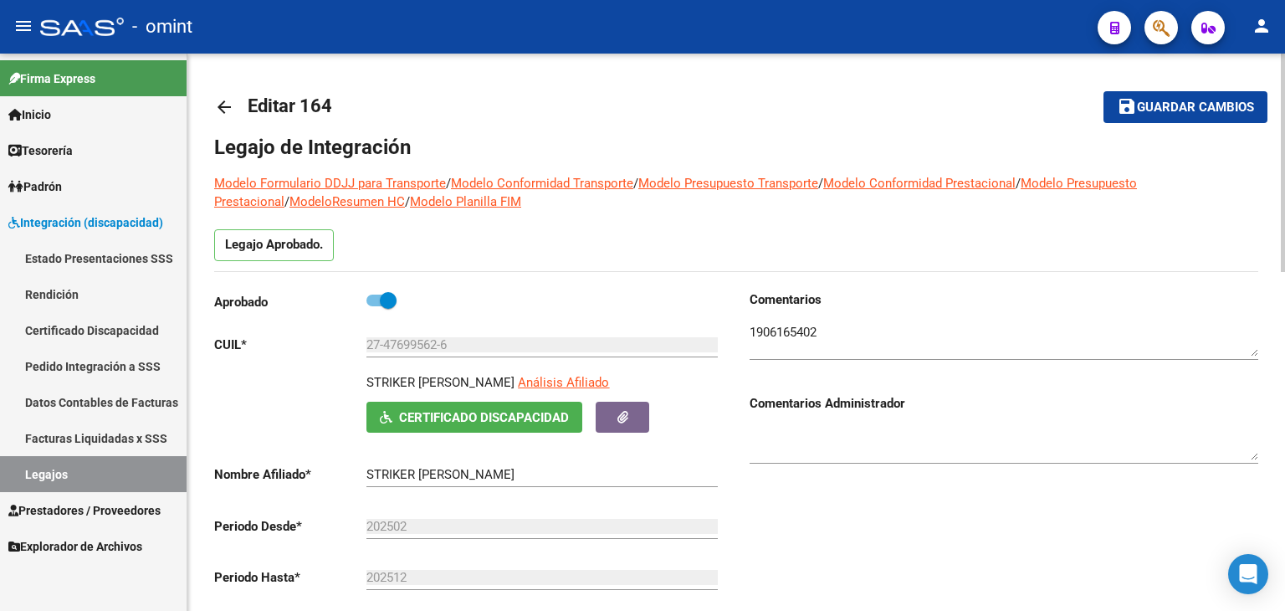
scroll to position [418, 0]
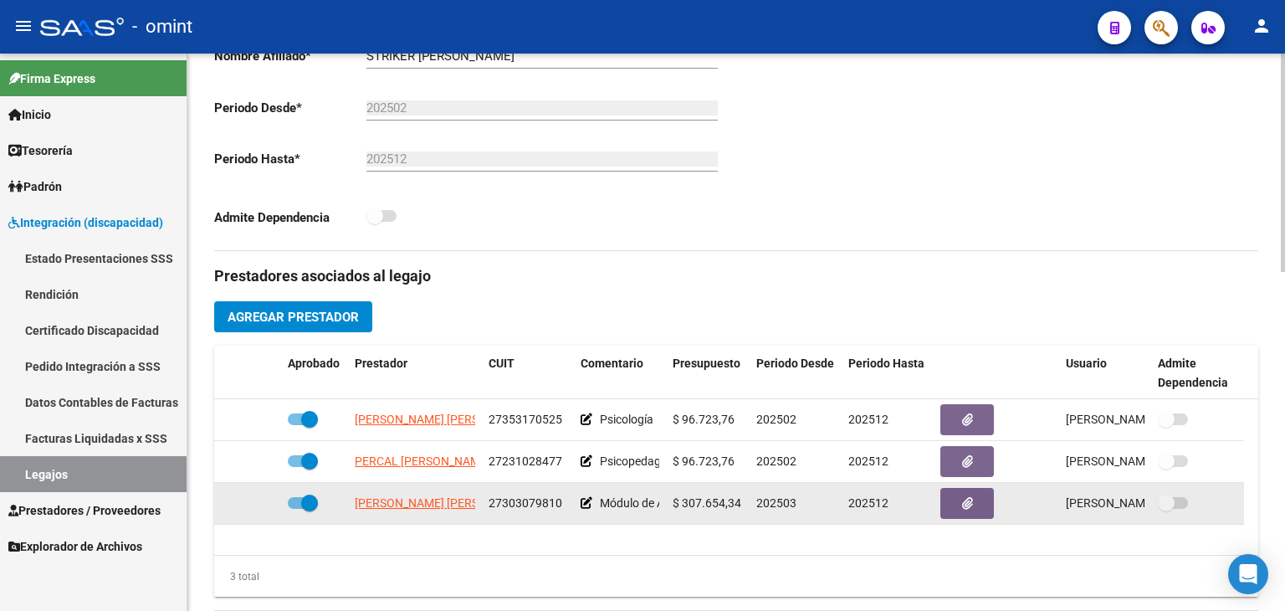
click at [498, 500] on span "27303079810" at bounding box center [525, 502] width 74 height 13
copy span "27303079810"
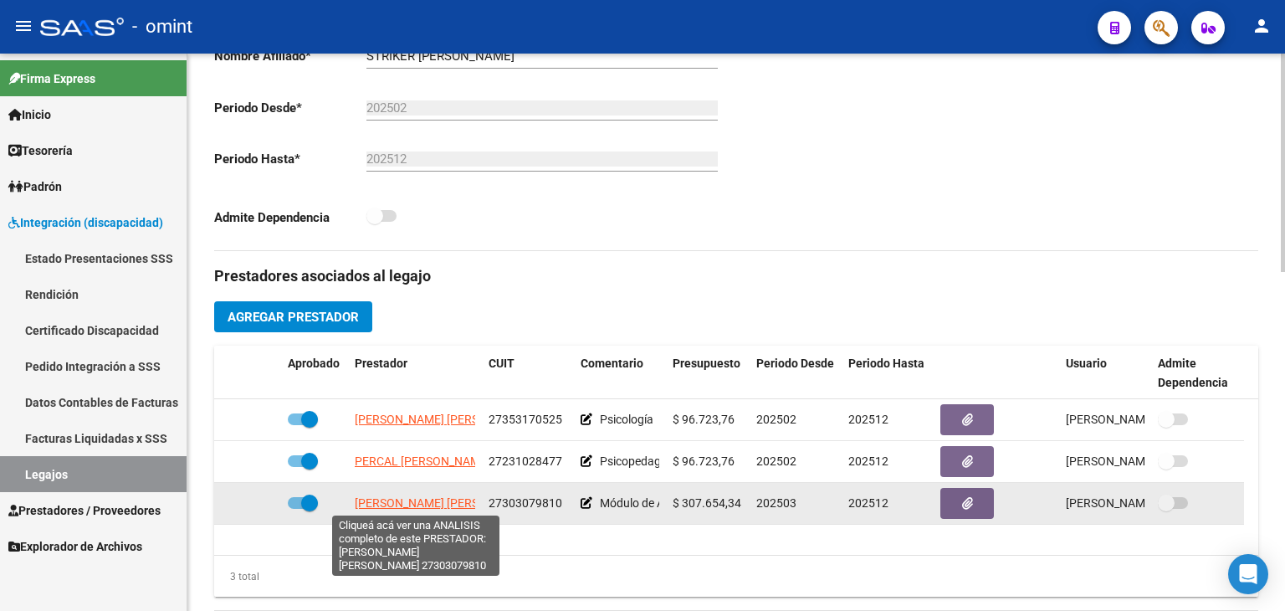
click at [441, 499] on span "[PERSON_NAME] [PERSON_NAME]" at bounding box center [446, 502] width 182 height 13
type textarea "27303079810"
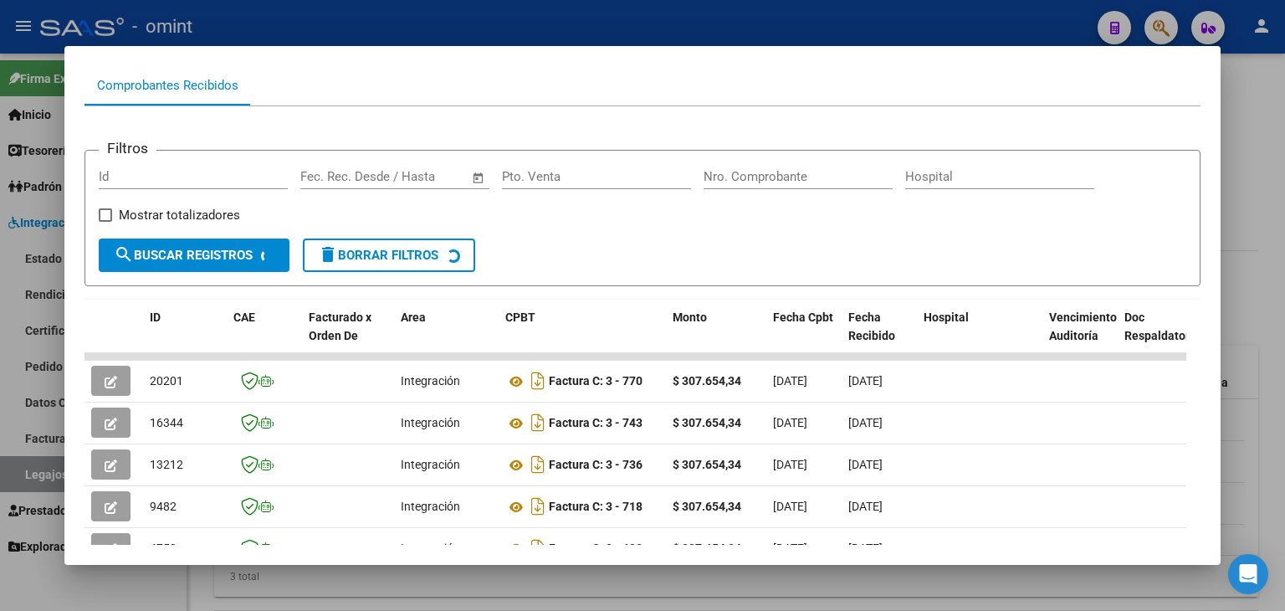
scroll to position [325, 0]
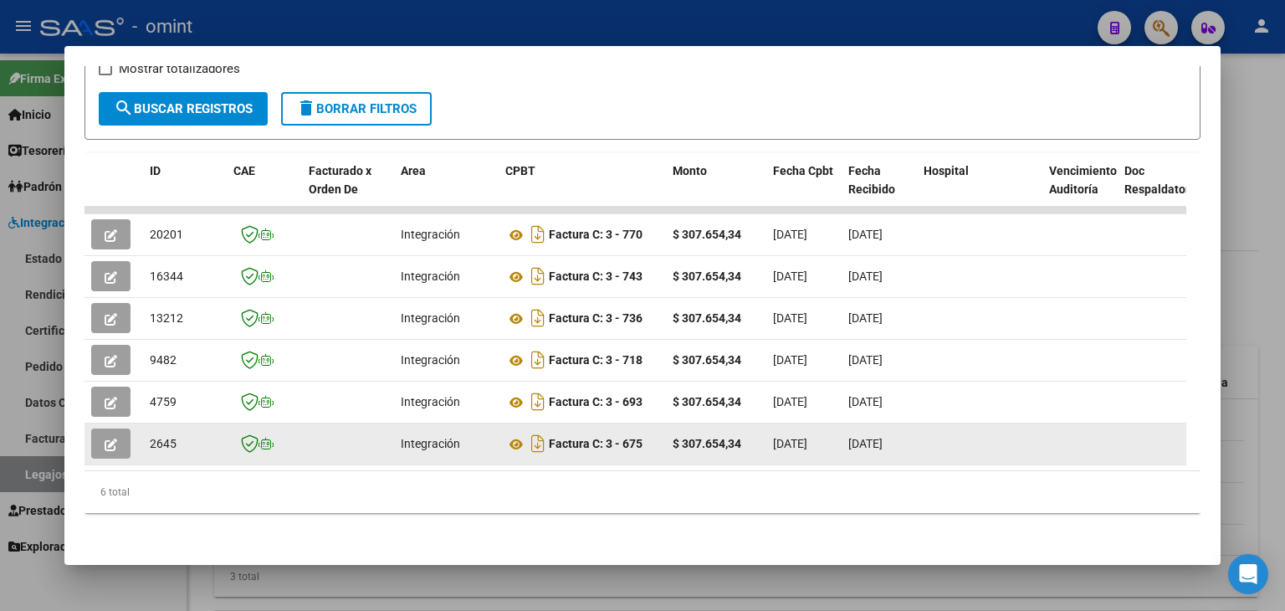
click at [116, 438] on icon "button" at bounding box center [111, 444] width 13 height 13
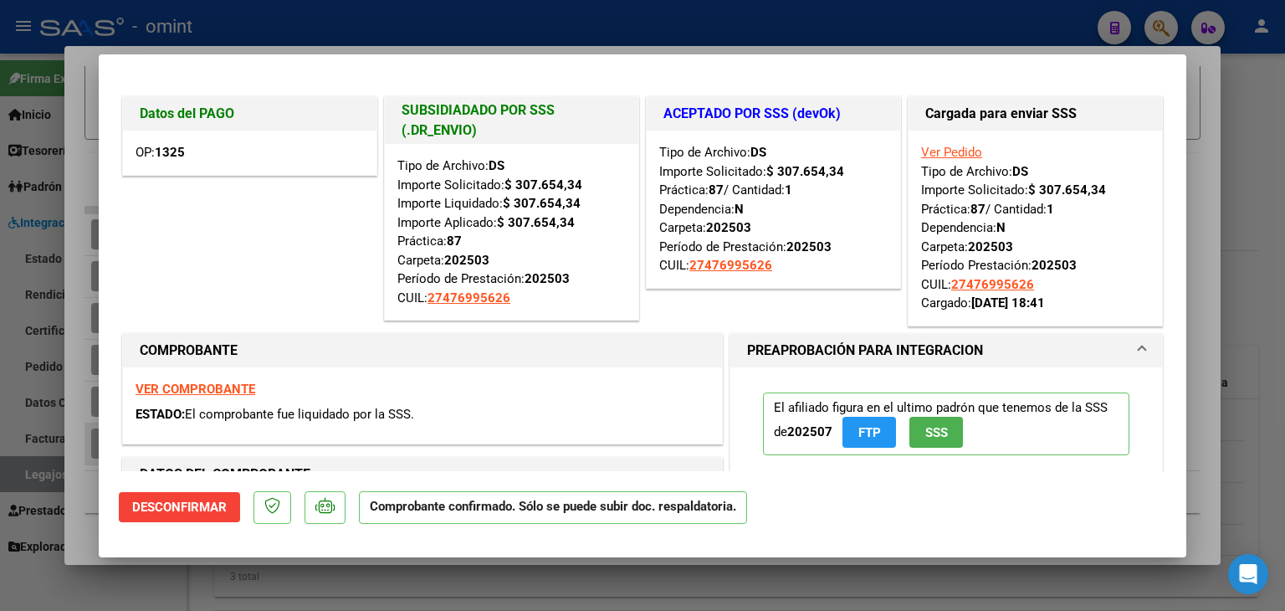
type input "$ 0,00"
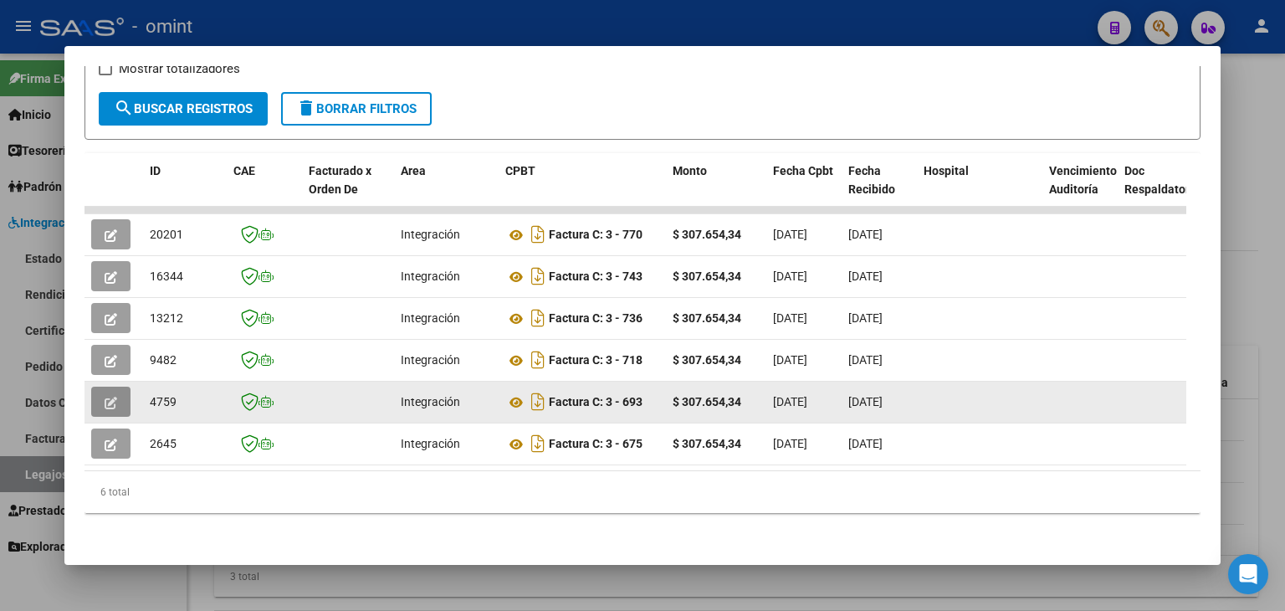
click at [128, 390] on button "button" at bounding box center [110, 401] width 39 height 30
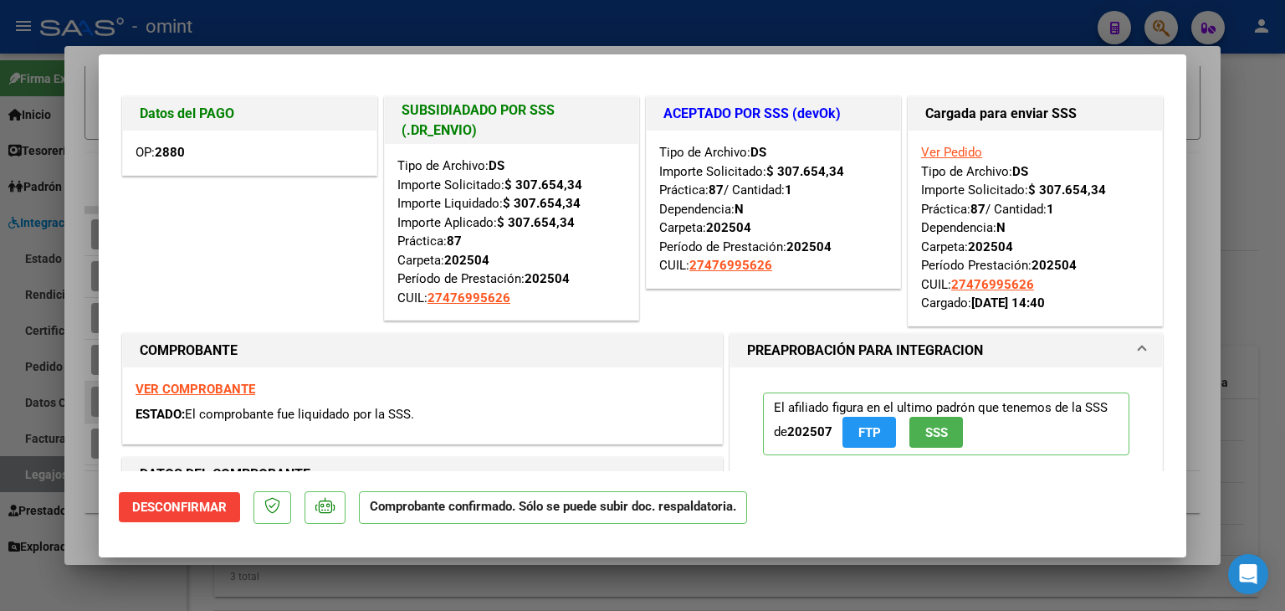
type input "$ 0,00"
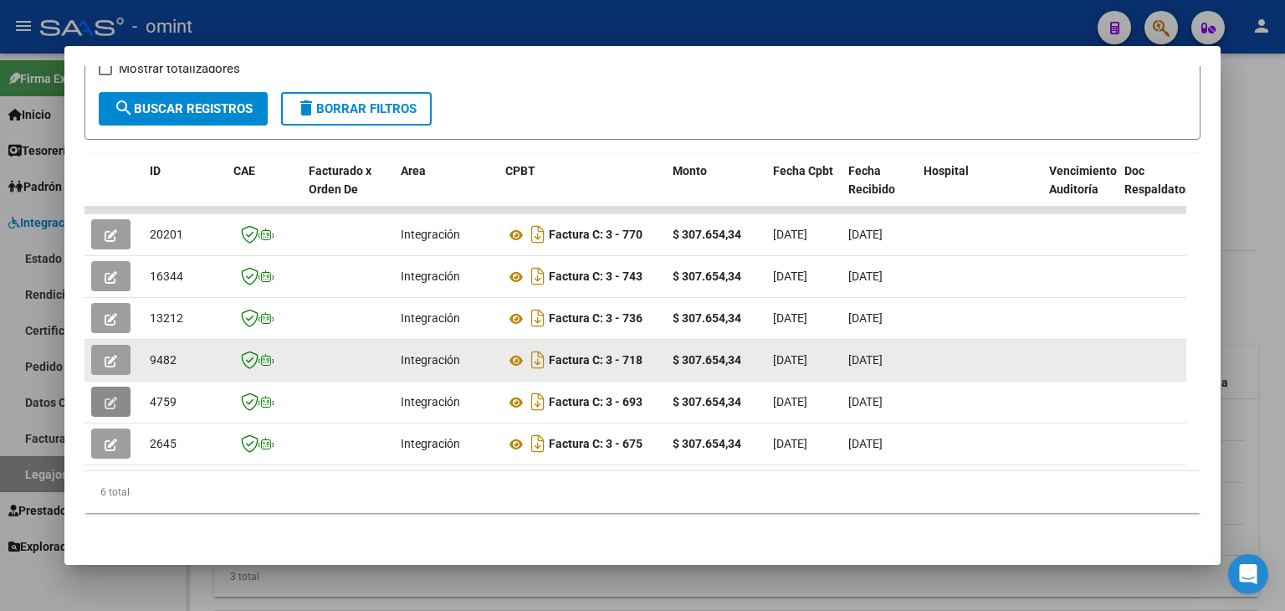
click at [114, 355] on icon "button" at bounding box center [111, 361] width 13 height 13
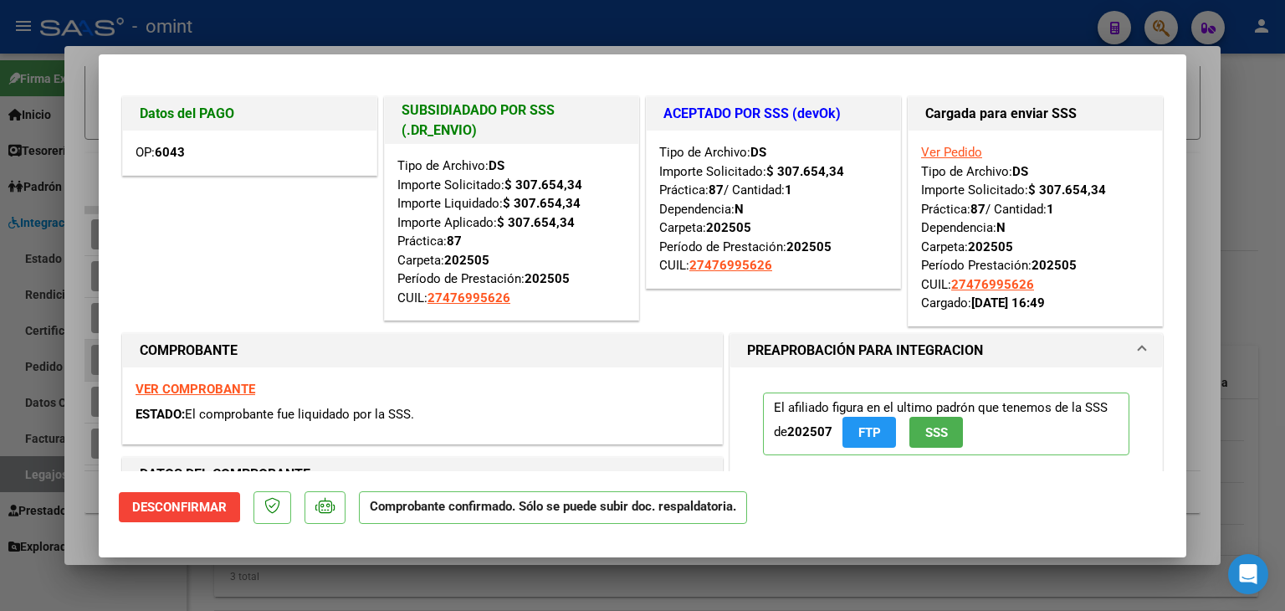
type input "$ 0,00"
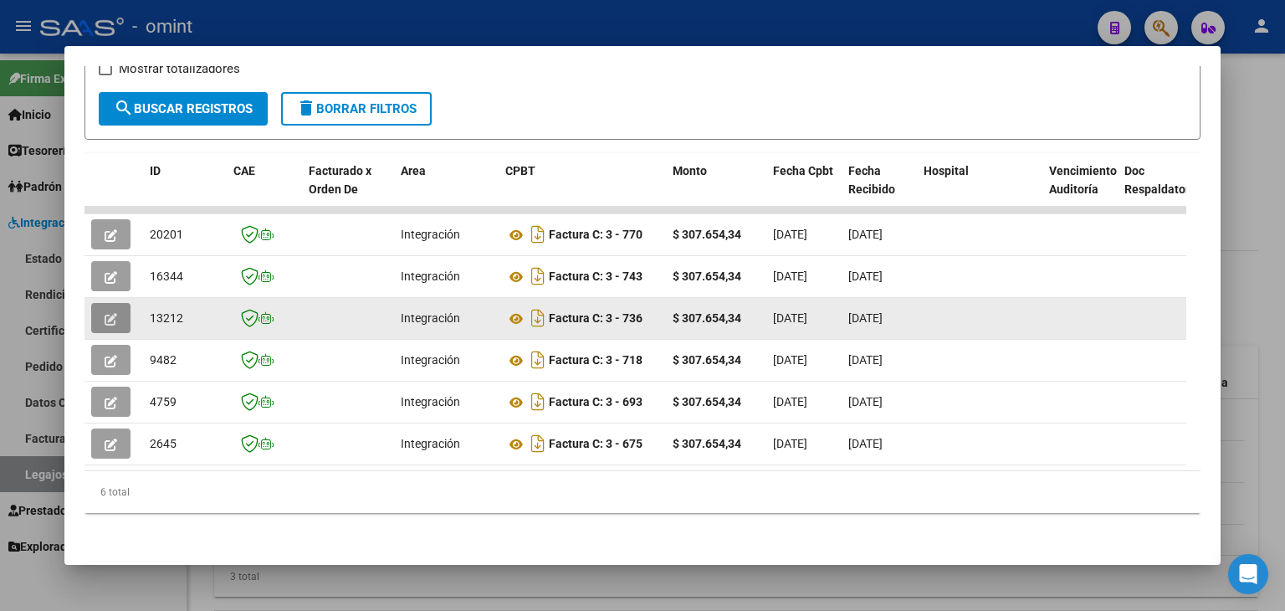
click at [110, 313] on icon "button" at bounding box center [111, 319] width 13 height 13
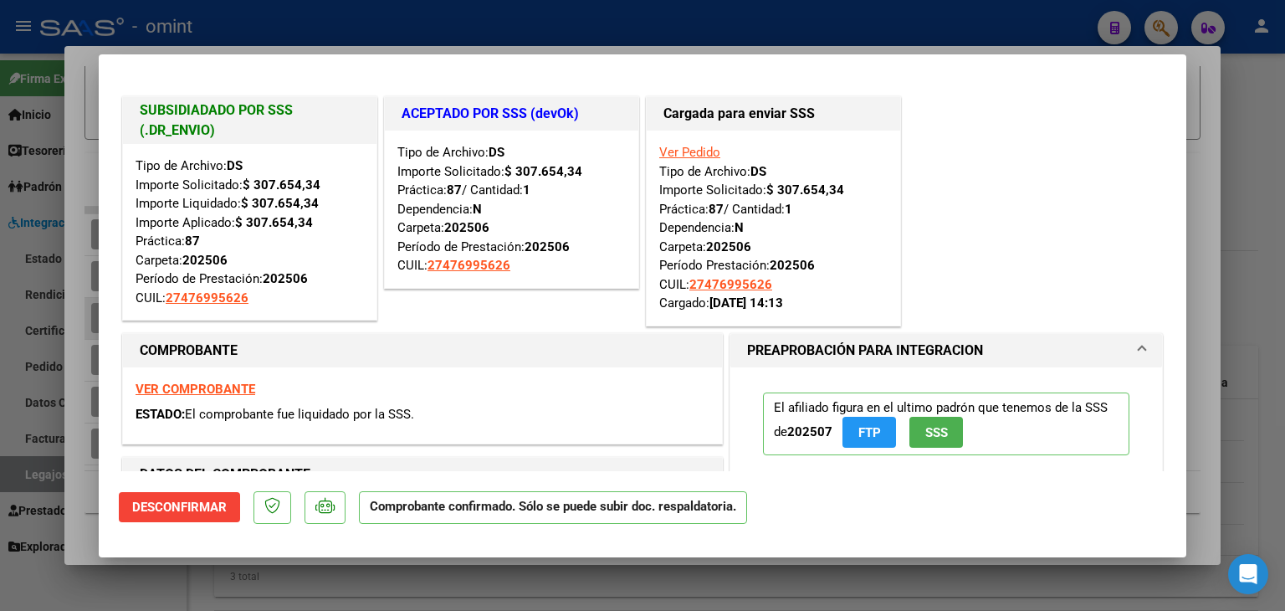
type input "$ 0,00"
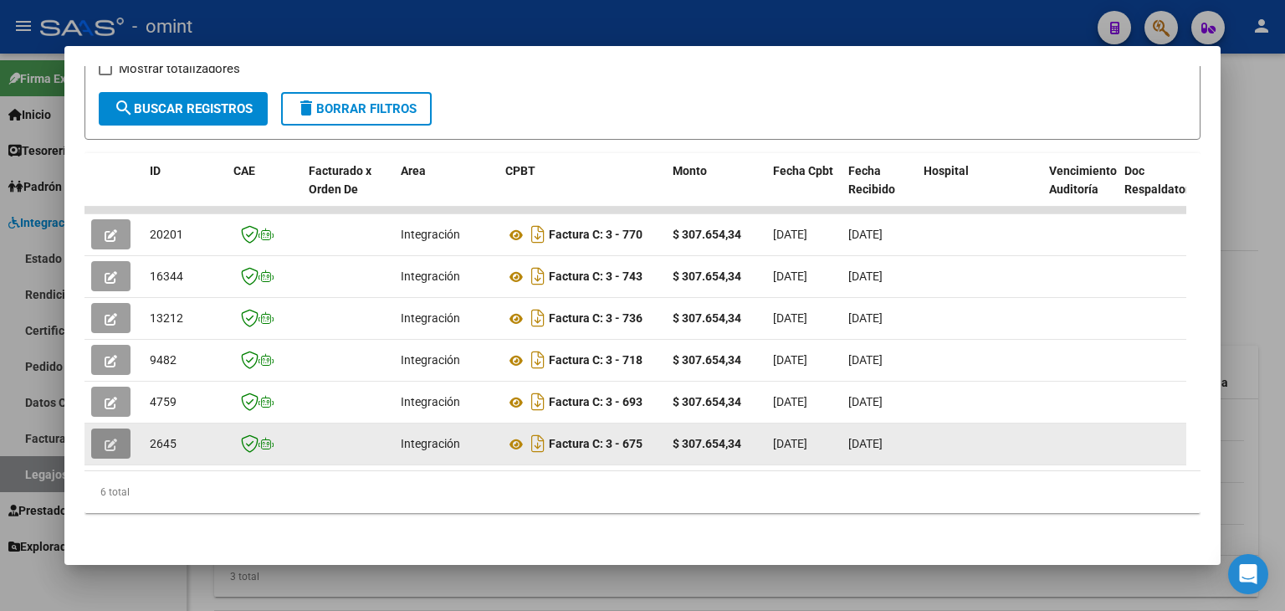
click at [110, 438] on icon "button" at bounding box center [111, 444] width 13 height 13
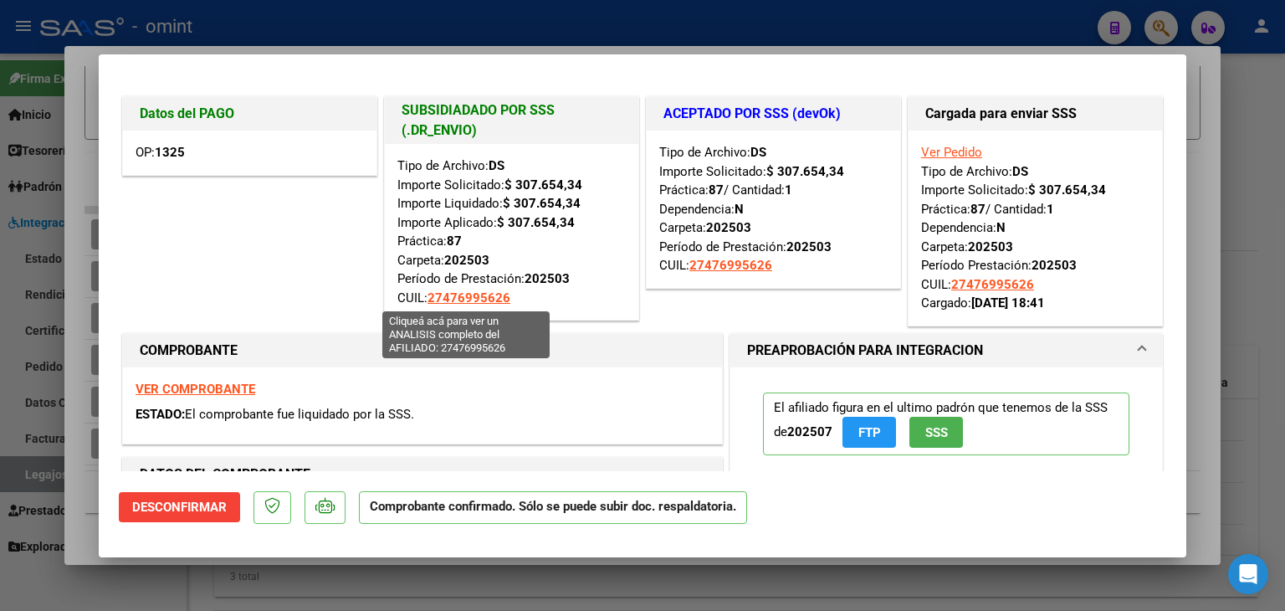
type input "$ 0,00"
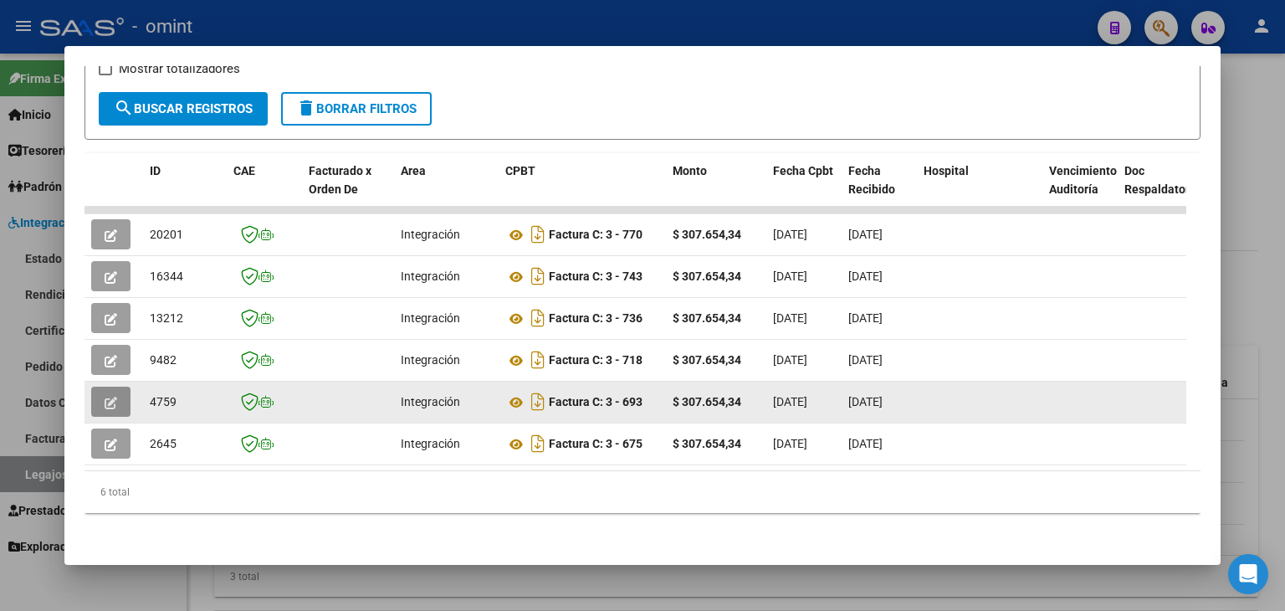
click at [106, 396] on icon "button" at bounding box center [111, 402] width 13 height 13
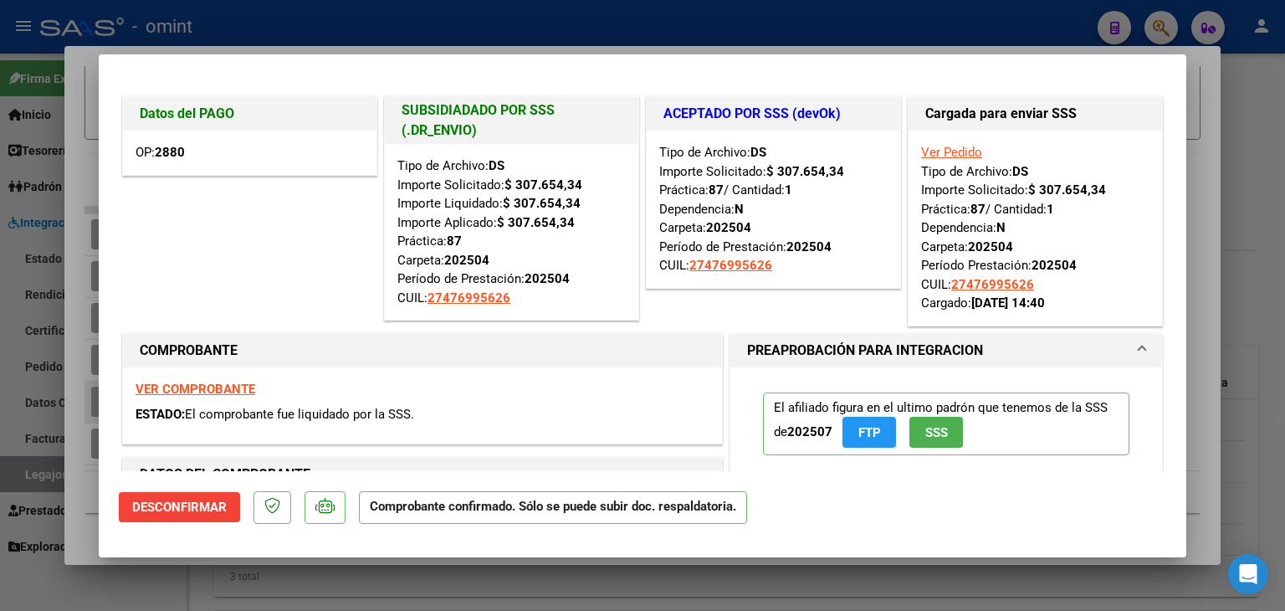
type input "$ 0,00"
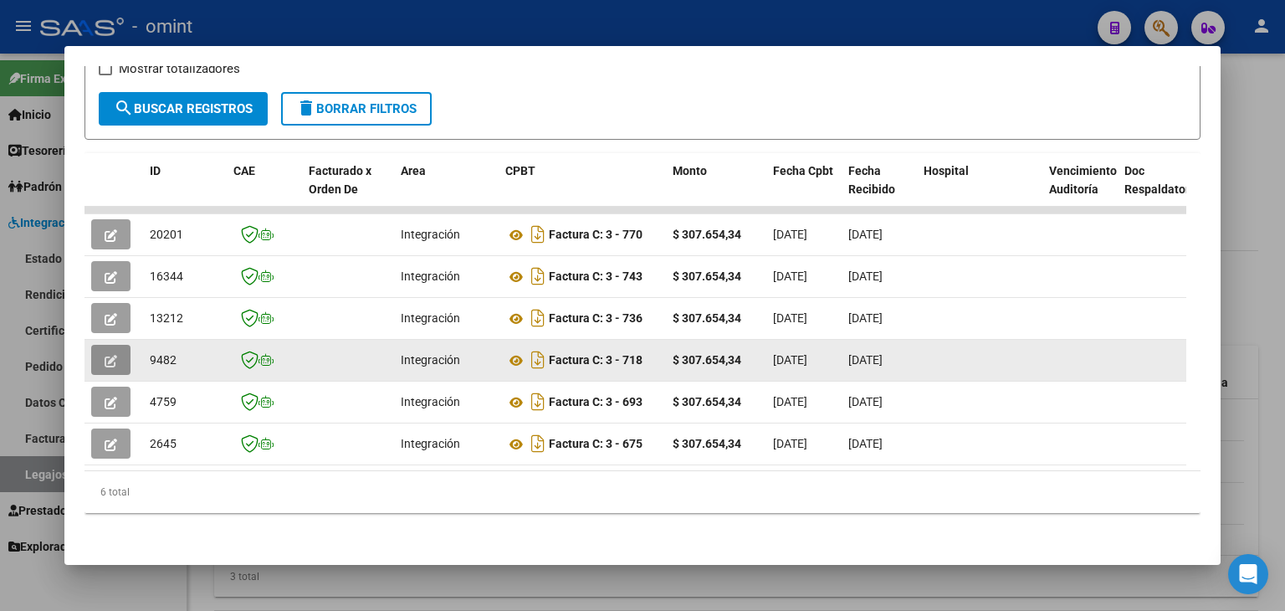
click at [120, 345] on button "button" at bounding box center [110, 360] width 39 height 30
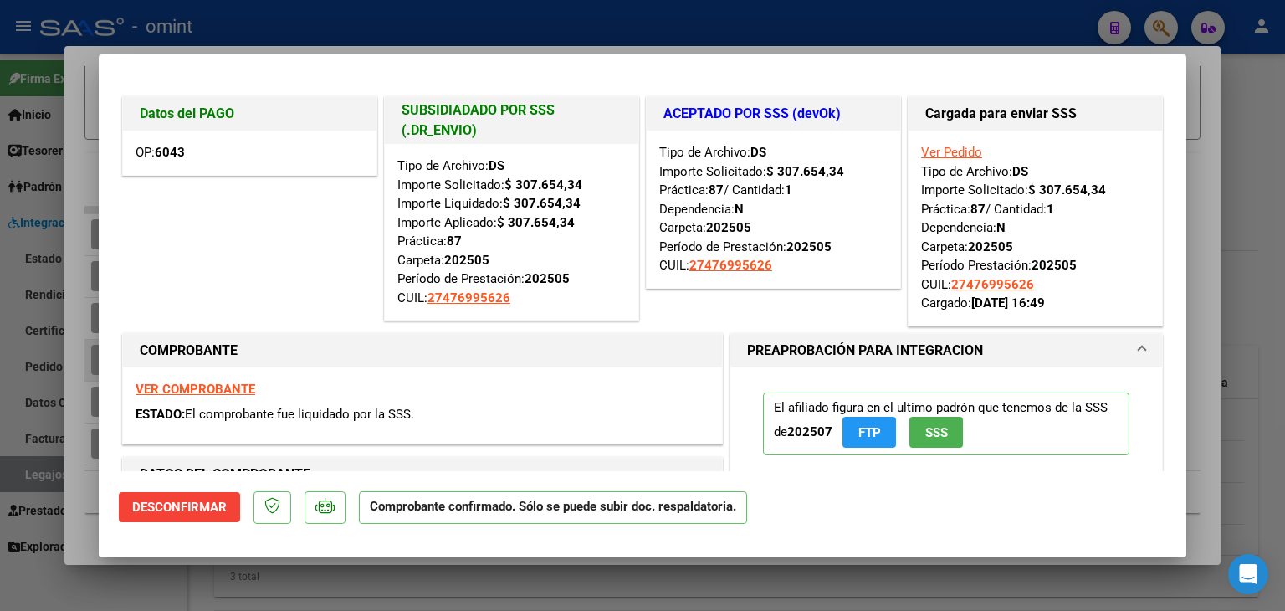
type input "$ 0,00"
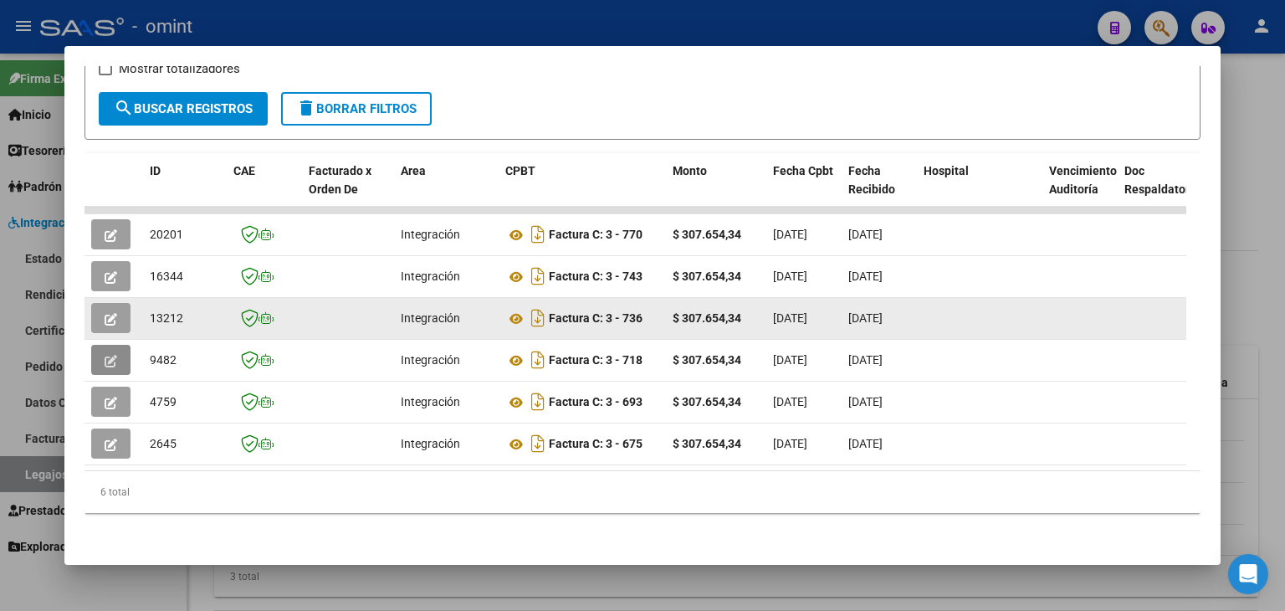
click at [116, 313] on icon "button" at bounding box center [111, 319] width 13 height 13
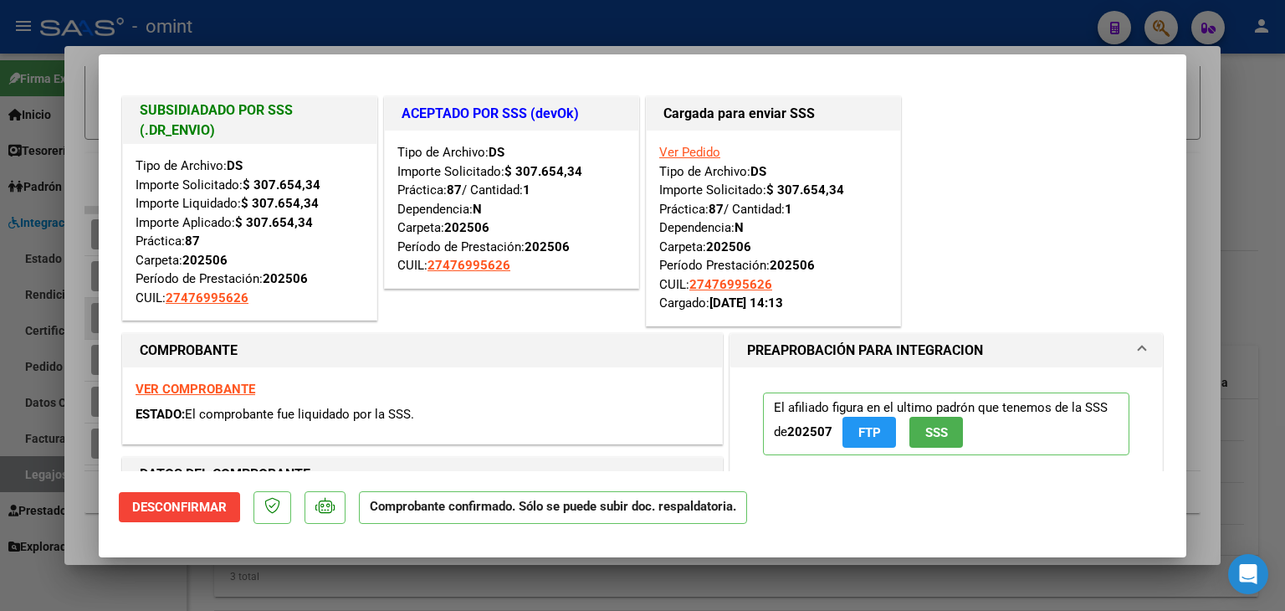
type input "$ 0,00"
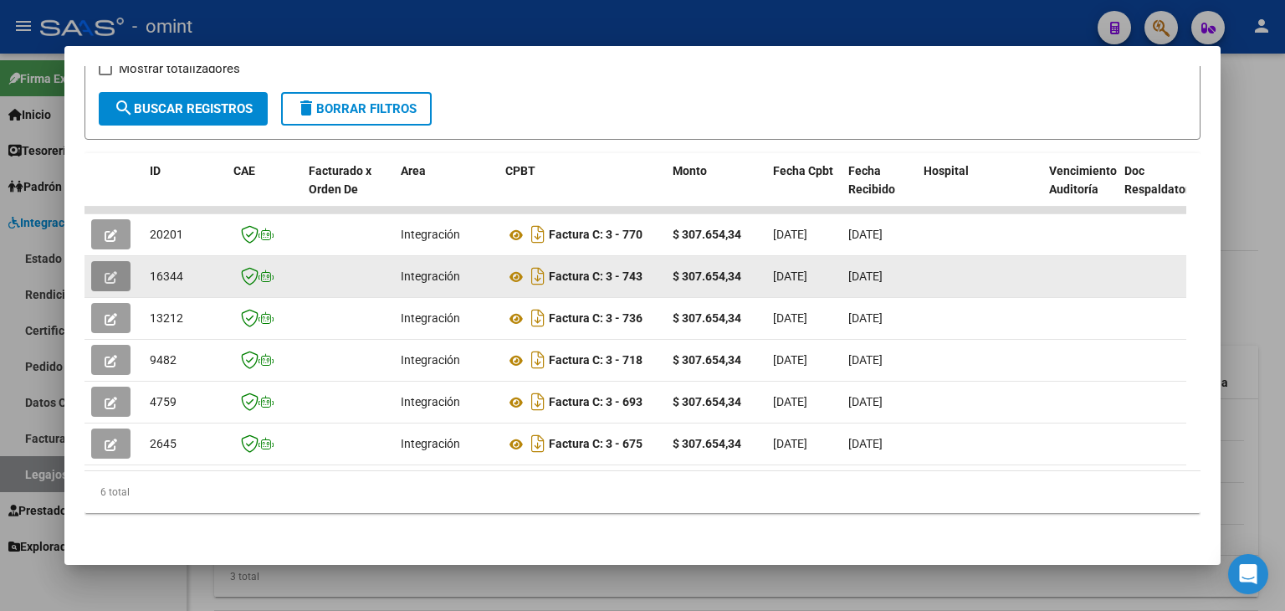
click at [109, 271] on icon "button" at bounding box center [111, 277] width 13 height 13
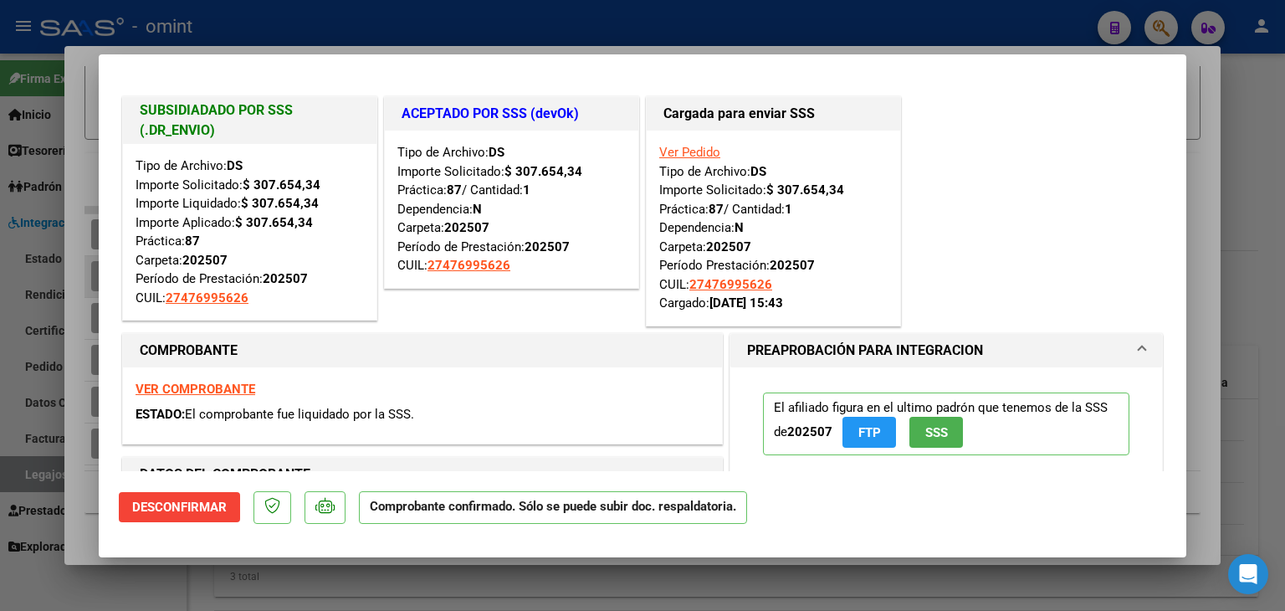
type input "$ 0,00"
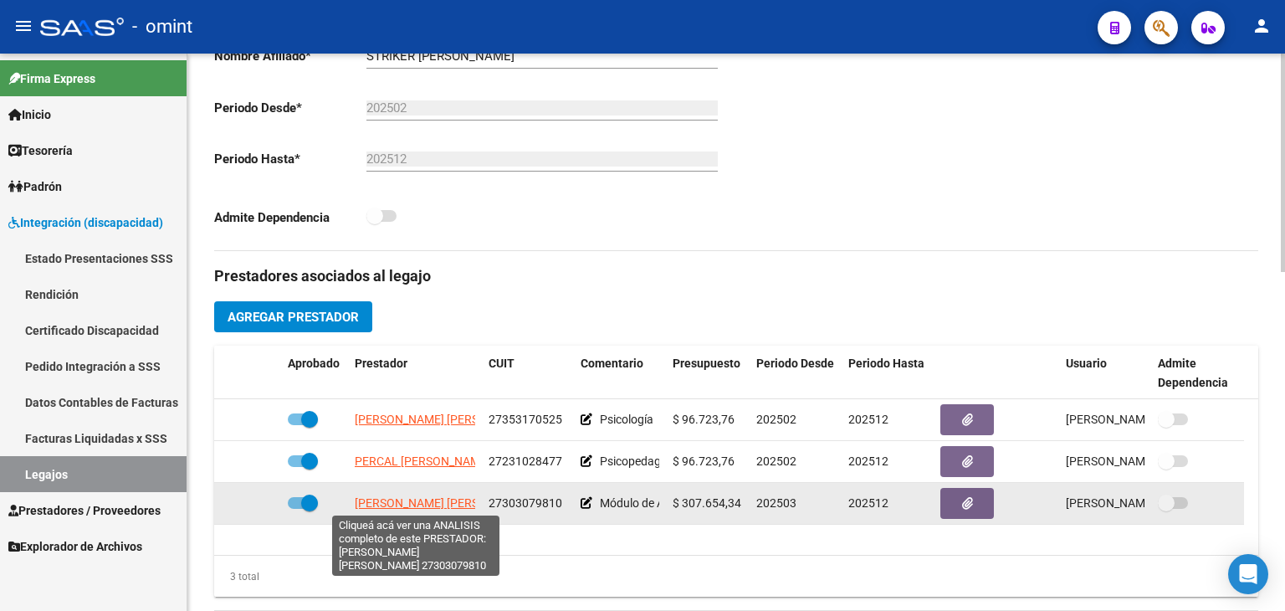
click at [418, 503] on span "[PERSON_NAME] [PERSON_NAME]" at bounding box center [446, 502] width 182 height 13
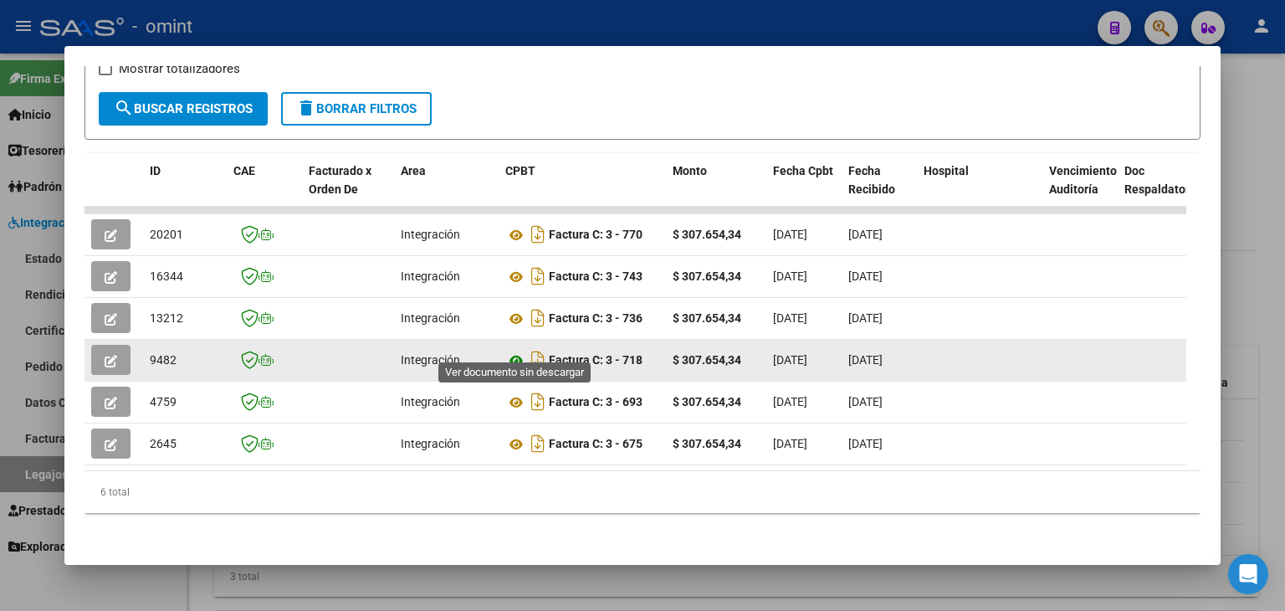
click at [519, 350] on icon at bounding box center [516, 360] width 22 height 20
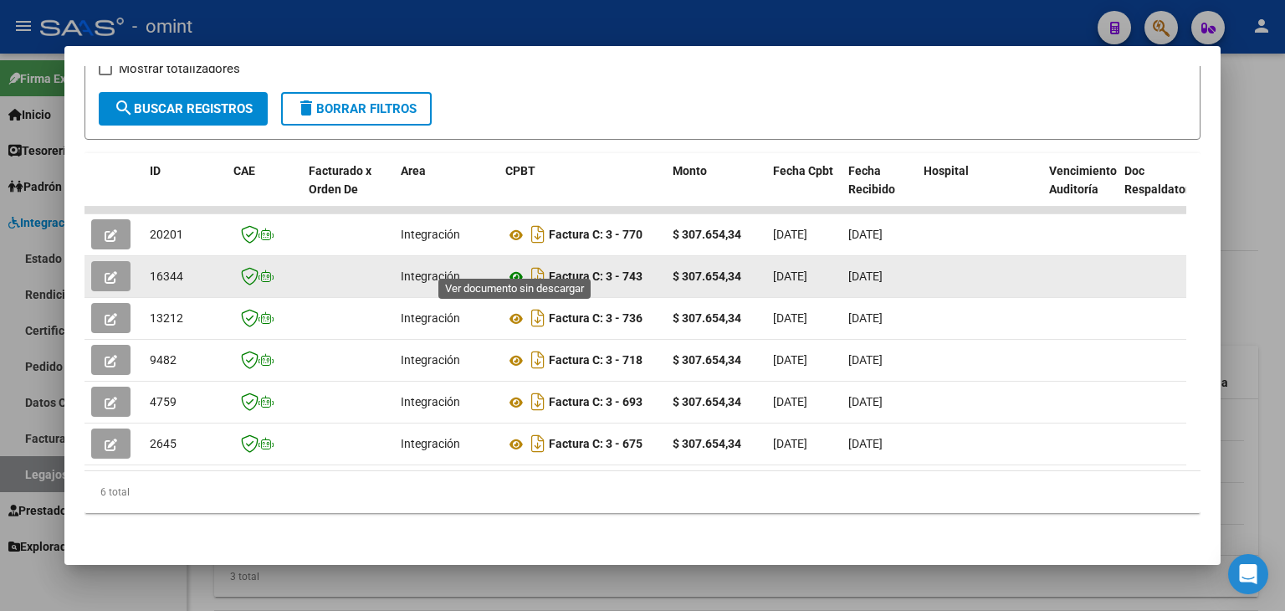
click at [515, 267] on icon at bounding box center [516, 277] width 22 height 20
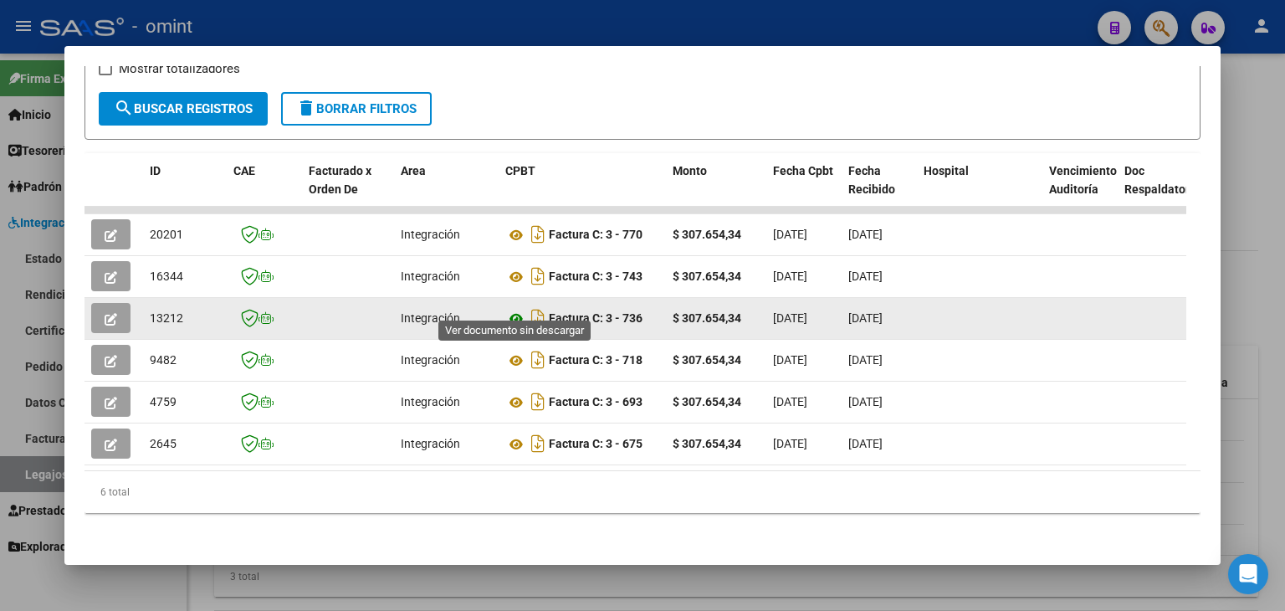
click at [515, 309] on icon at bounding box center [516, 319] width 22 height 20
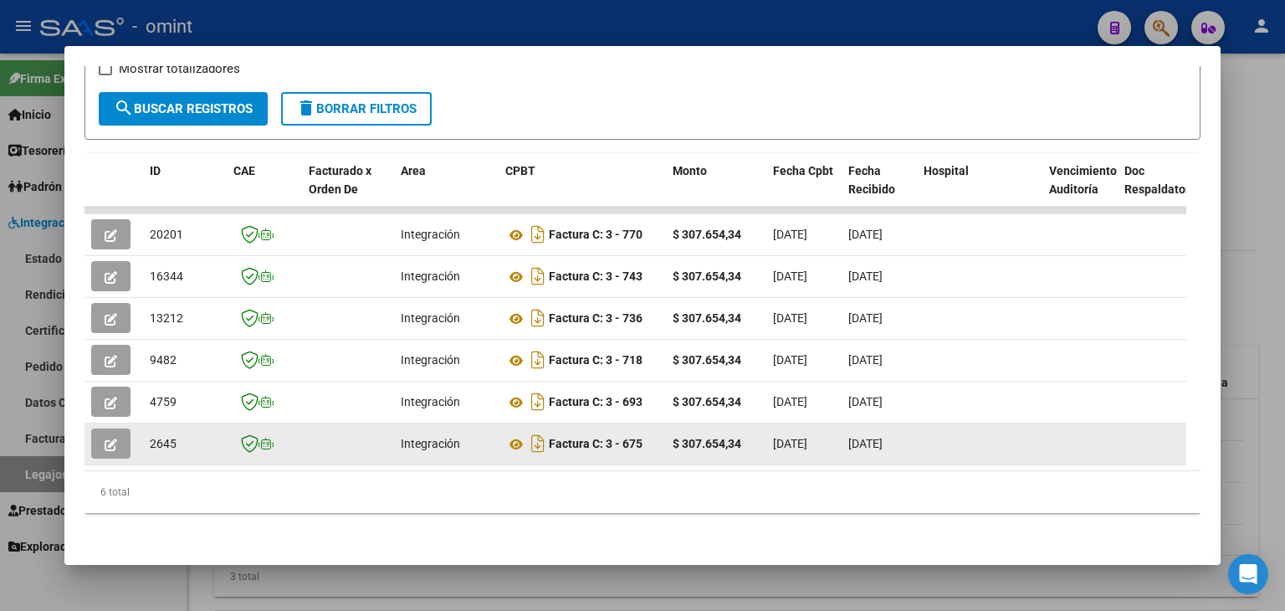
click at [112, 438] on icon "button" at bounding box center [111, 444] width 13 height 13
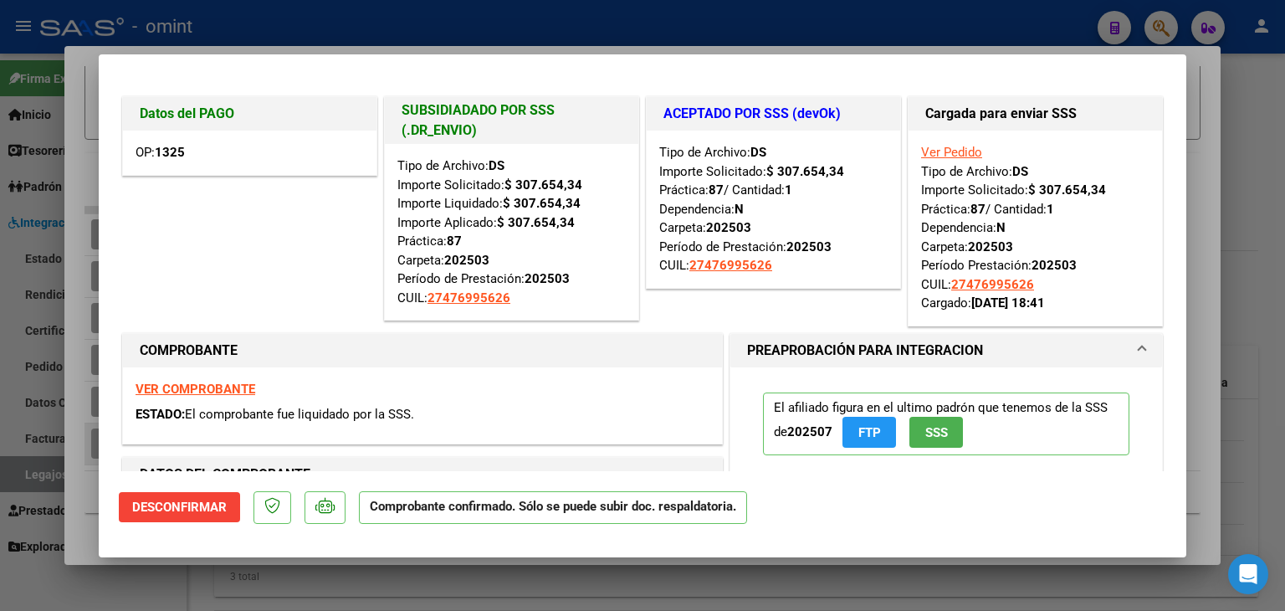
type input "$ 0,00"
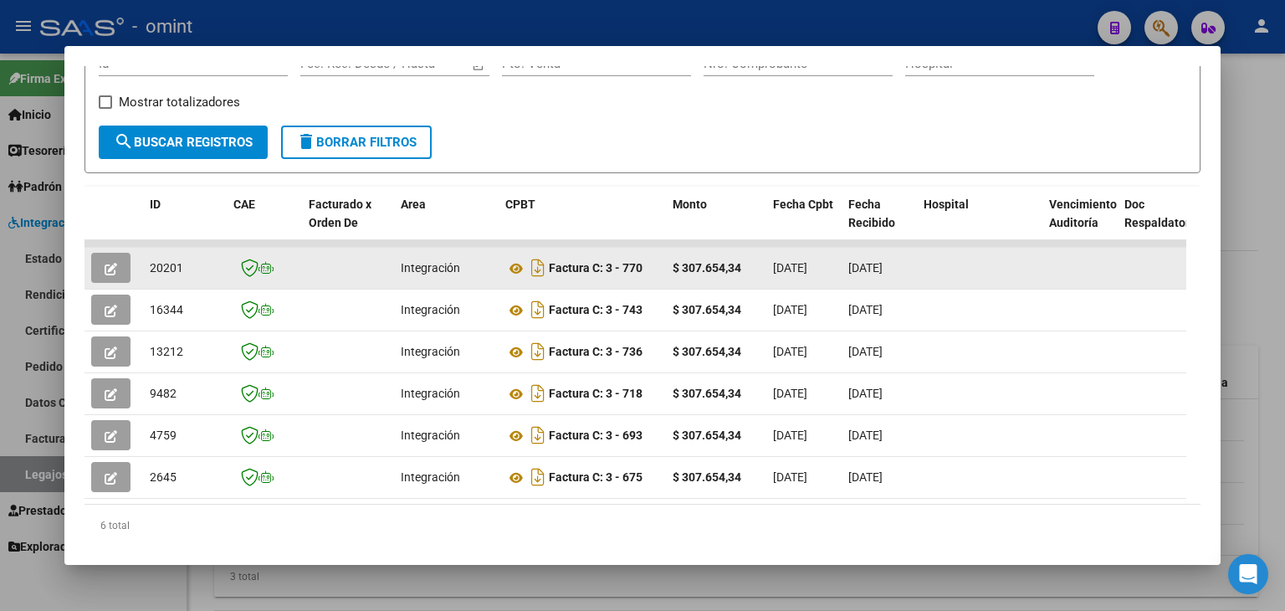
scroll to position [157, 0]
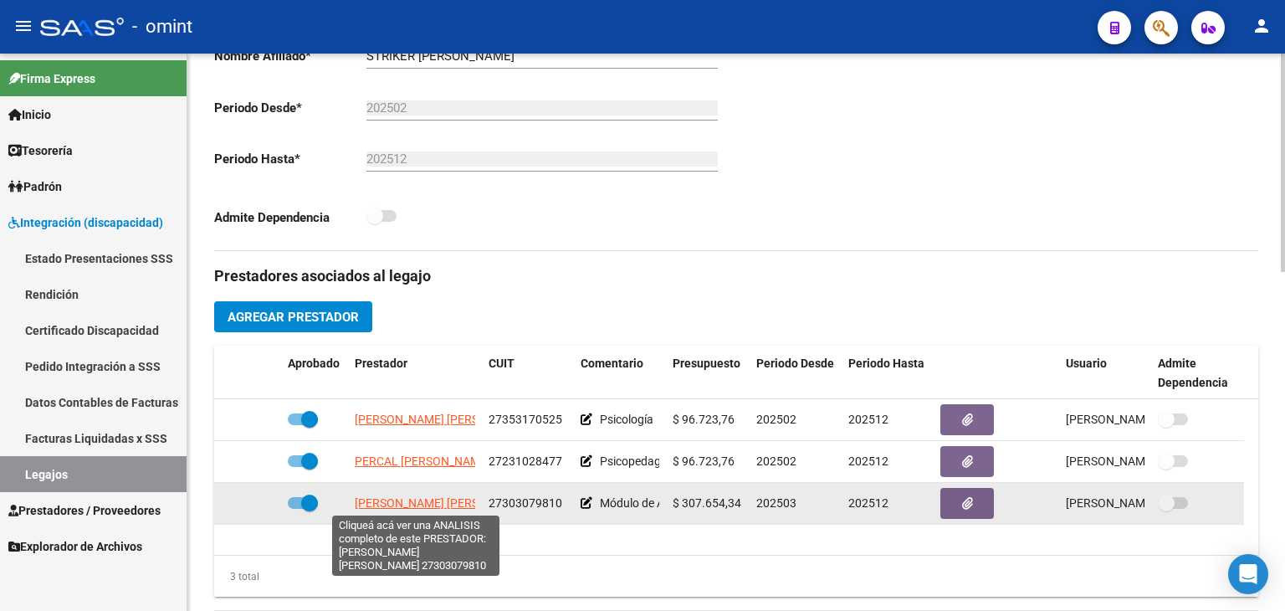
click at [396, 502] on span "[PERSON_NAME] [PERSON_NAME]" at bounding box center [446, 502] width 182 height 13
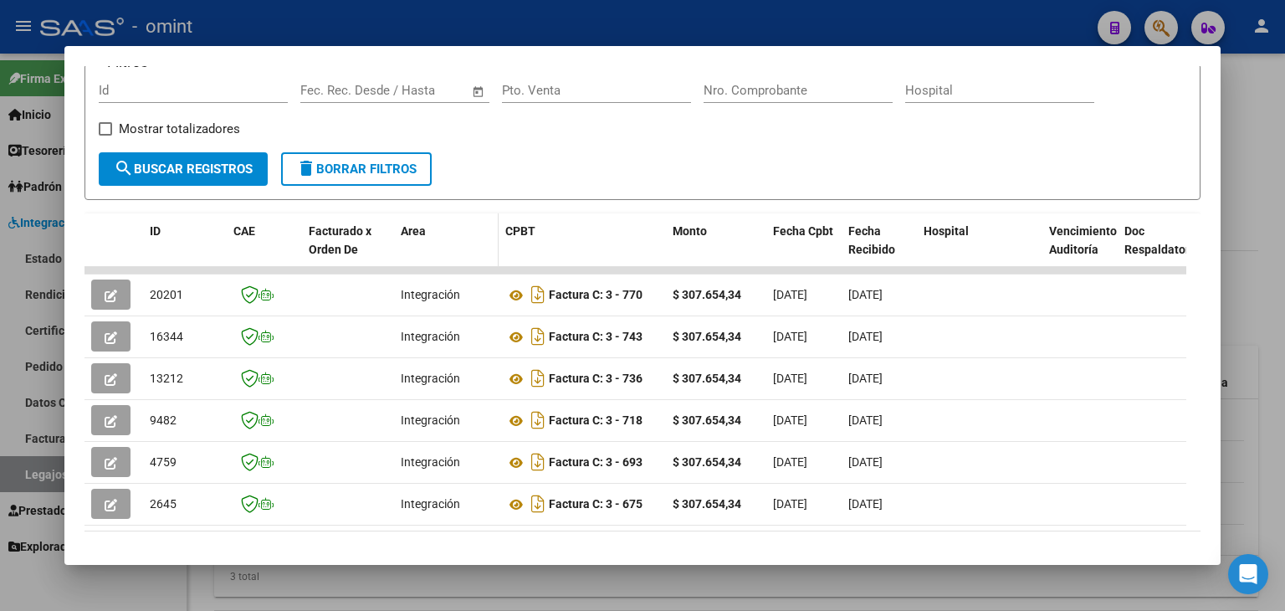
scroll to position [325, 0]
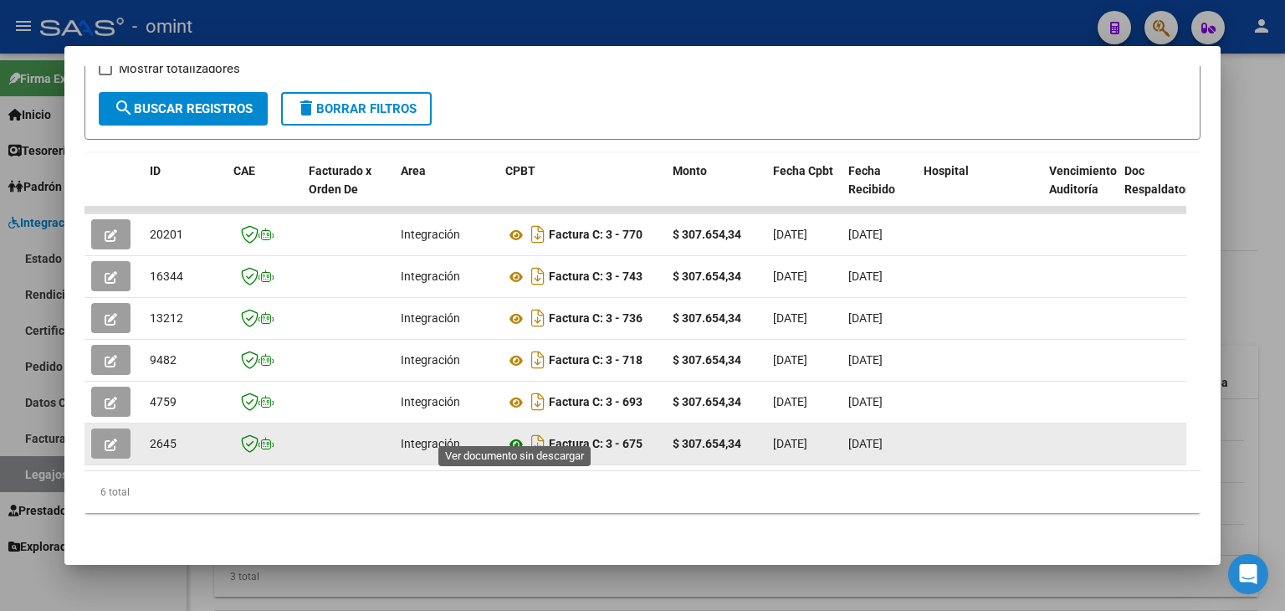
click at [512, 434] on icon at bounding box center [516, 444] width 22 height 20
click at [109, 438] on icon "button" at bounding box center [111, 444] width 13 height 13
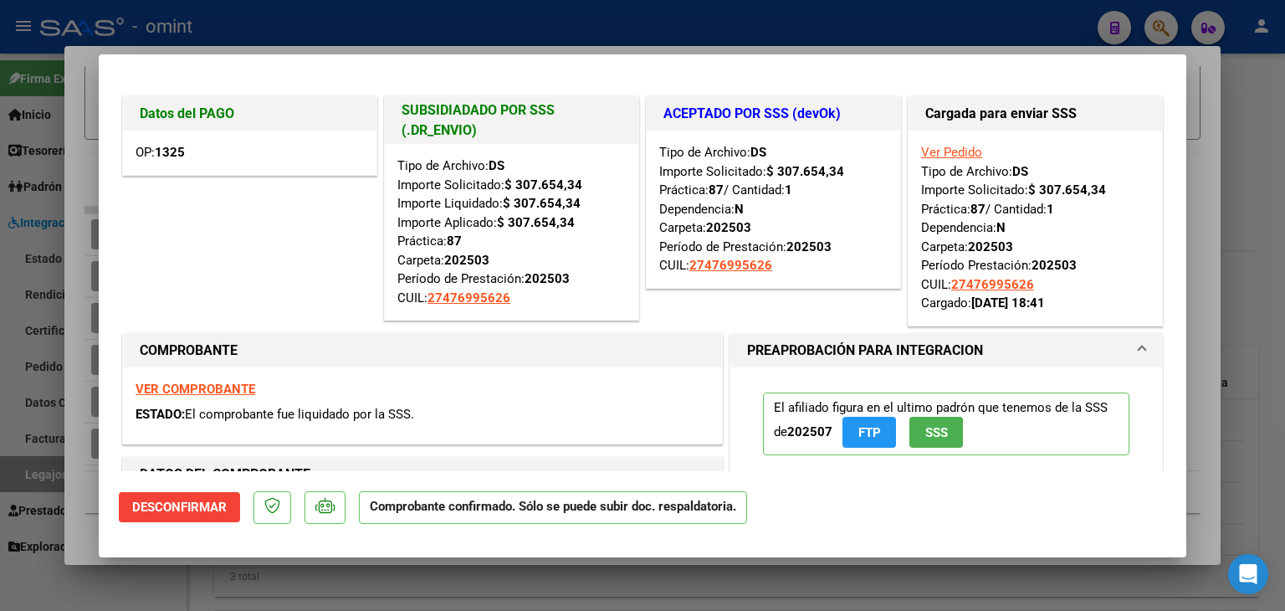
type input "$ 0,00"
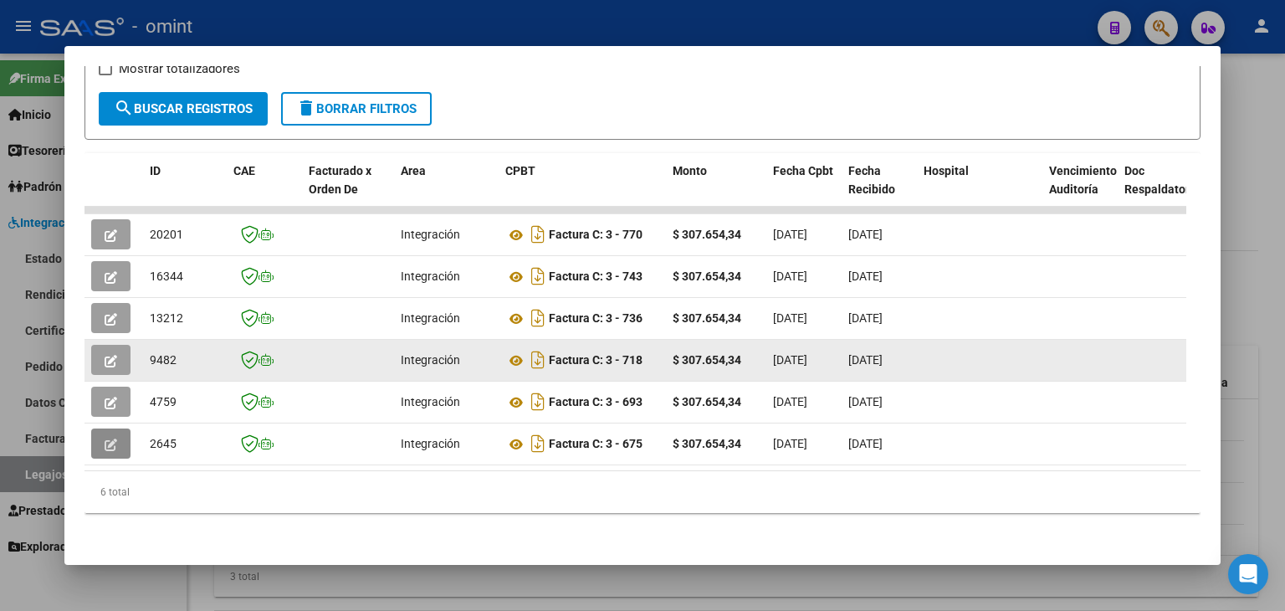
click at [114, 355] on icon "button" at bounding box center [111, 361] width 13 height 13
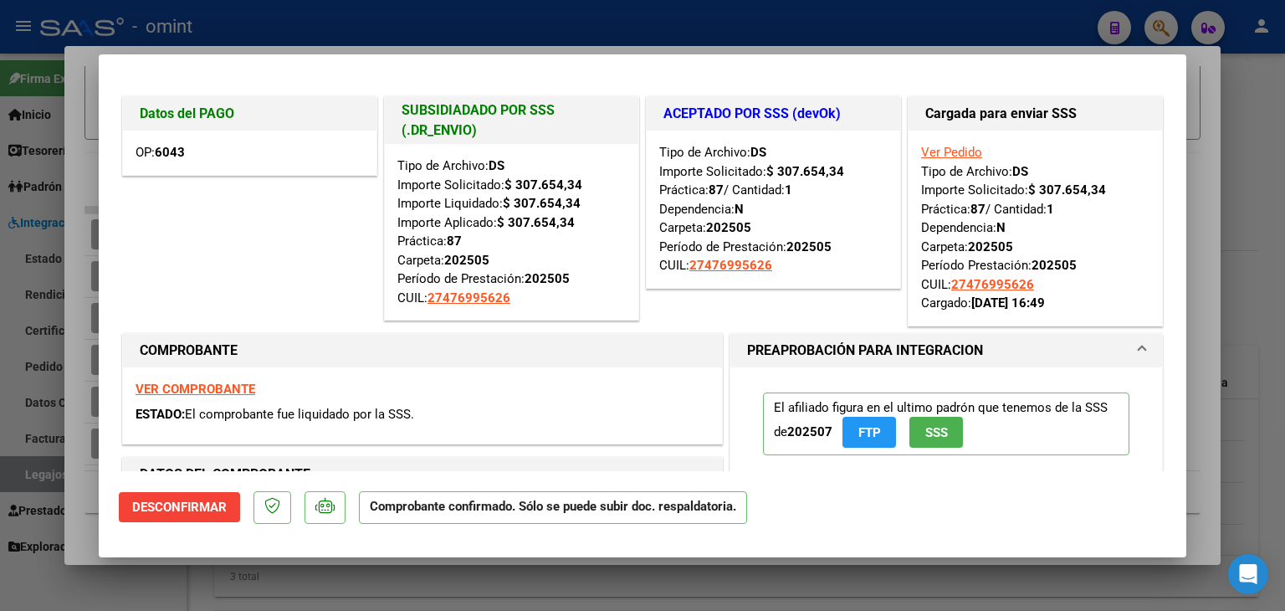
type input "$ 0,00"
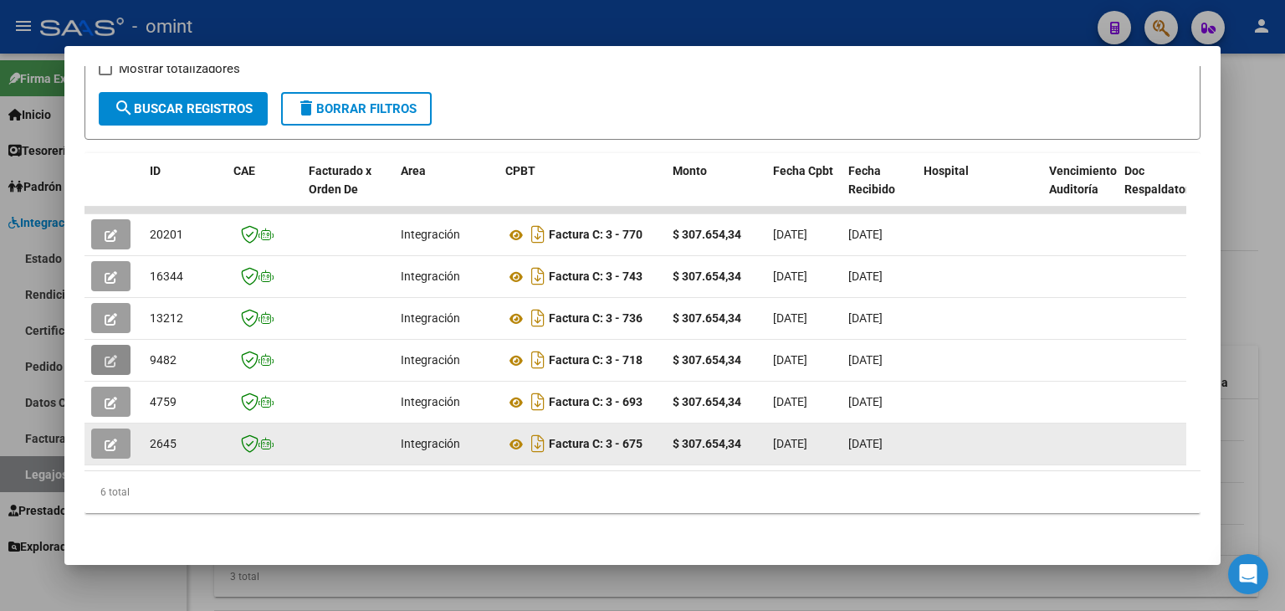
click at [110, 438] on icon "button" at bounding box center [111, 444] width 13 height 13
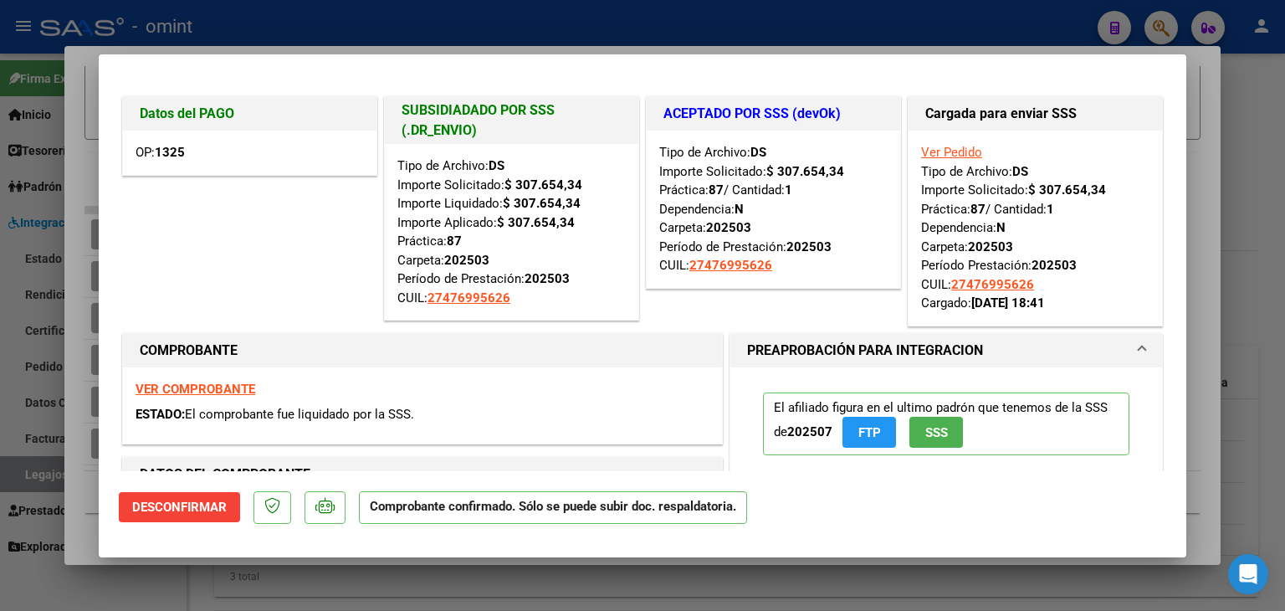
type input "$ 0,00"
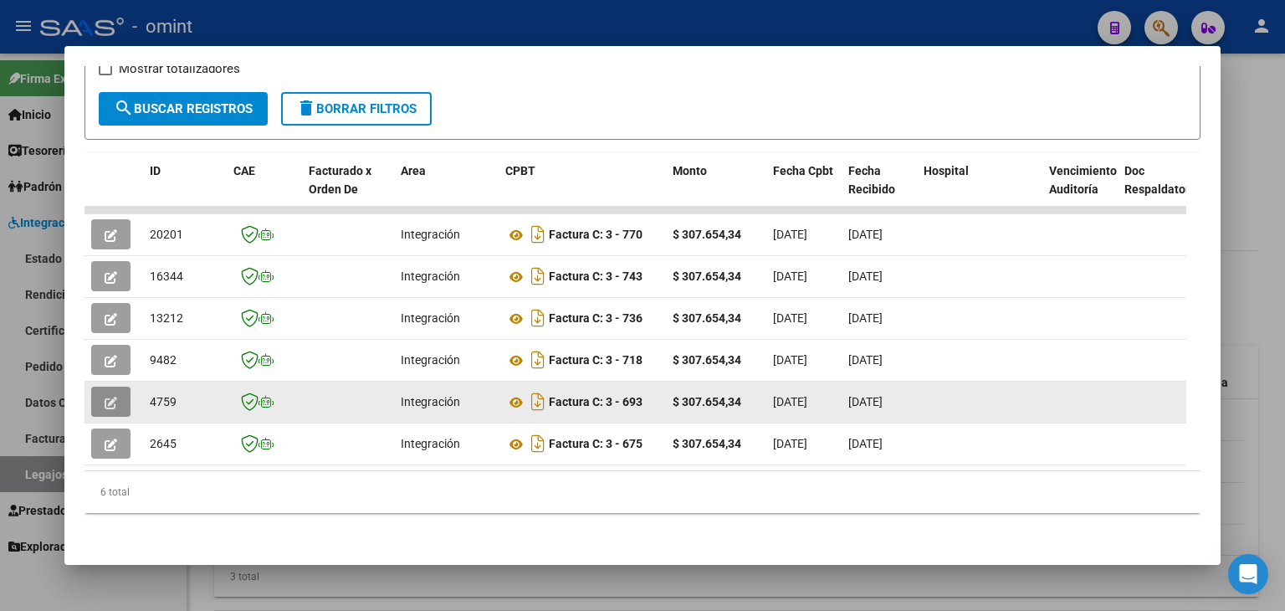
click at [107, 396] on icon "button" at bounding box center [111, 402] width 13 height 13
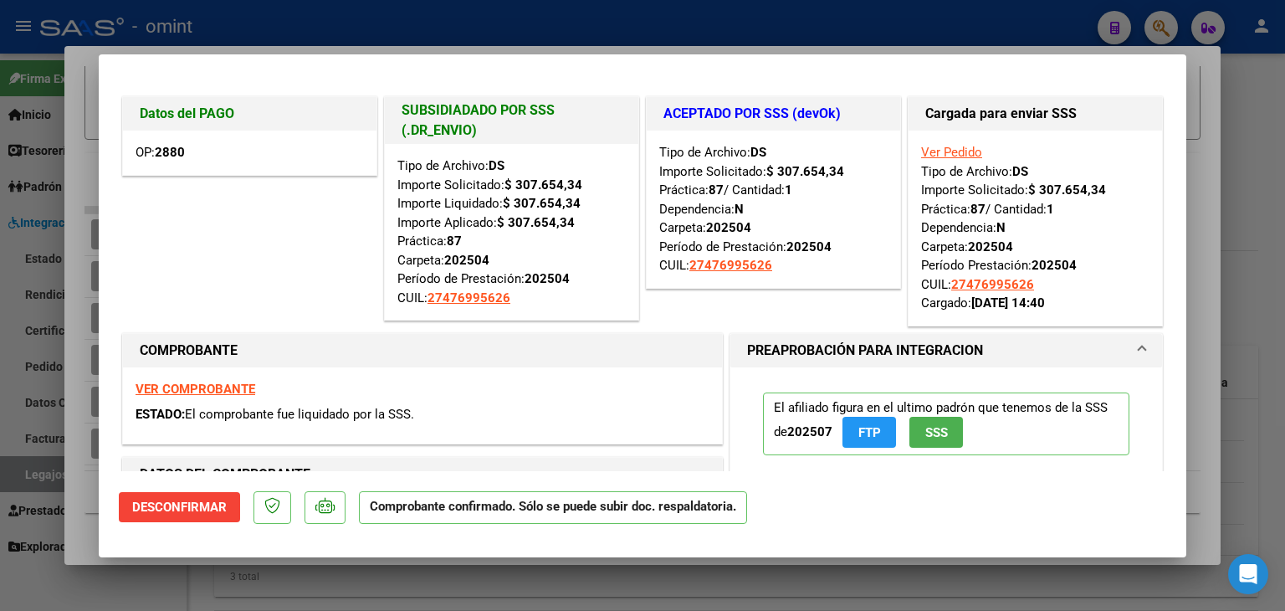
type input "$ 0,00"
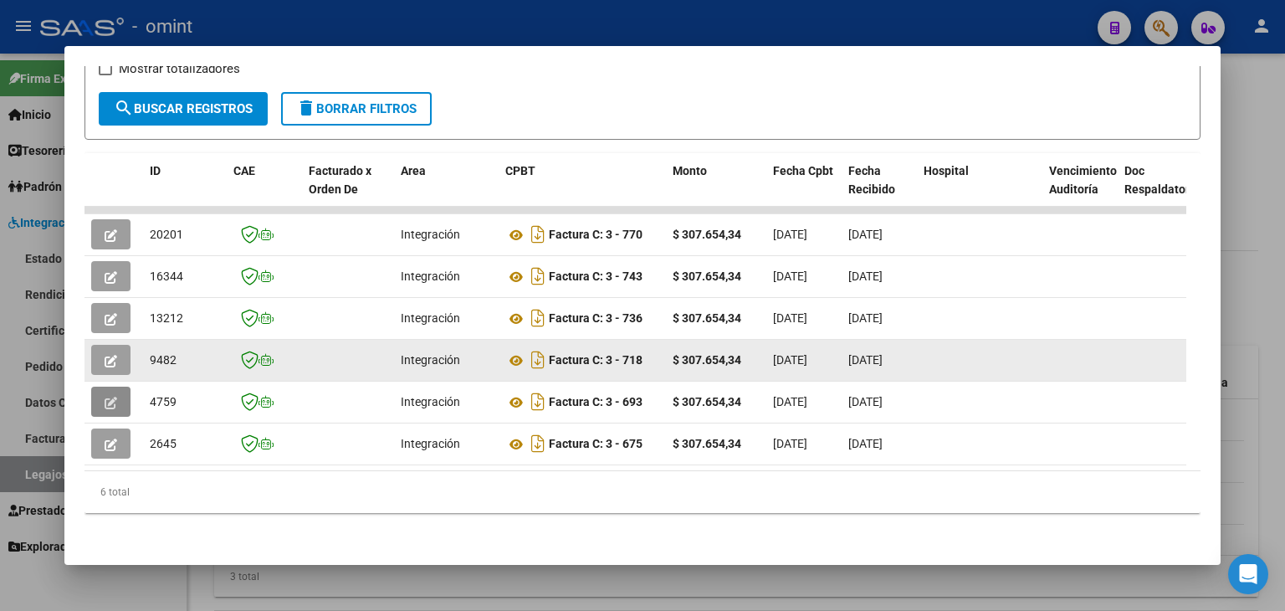
click at [110, 355] on icon "button" at bounding box center [111, 361] width 13 height 13
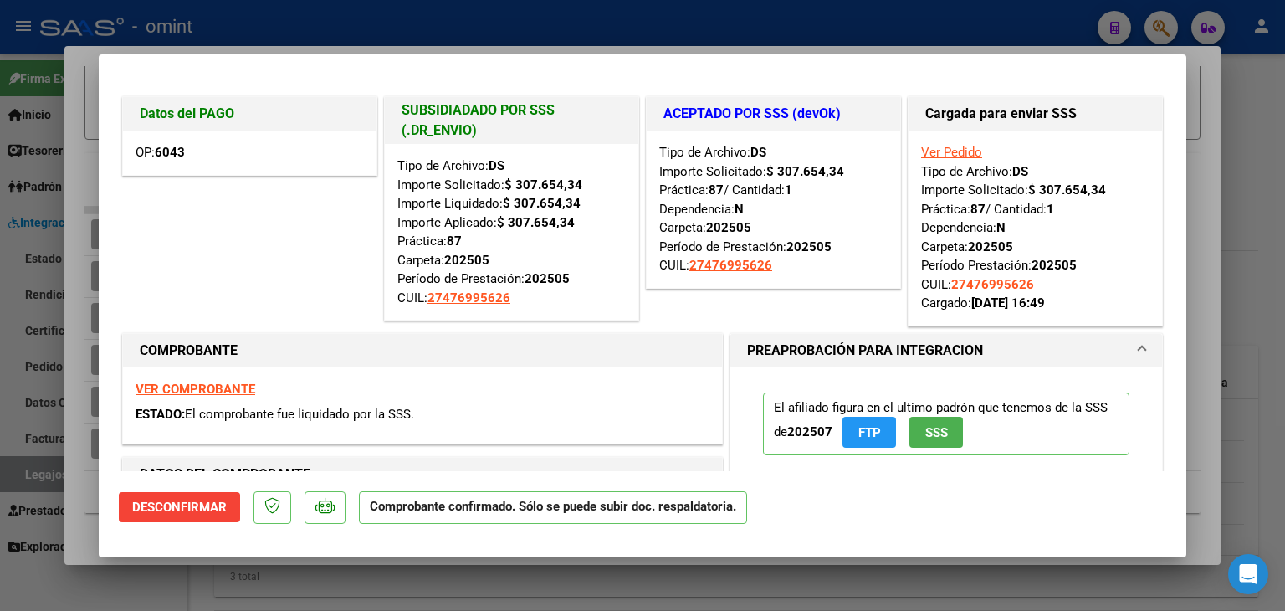
type input "$ 0,00"
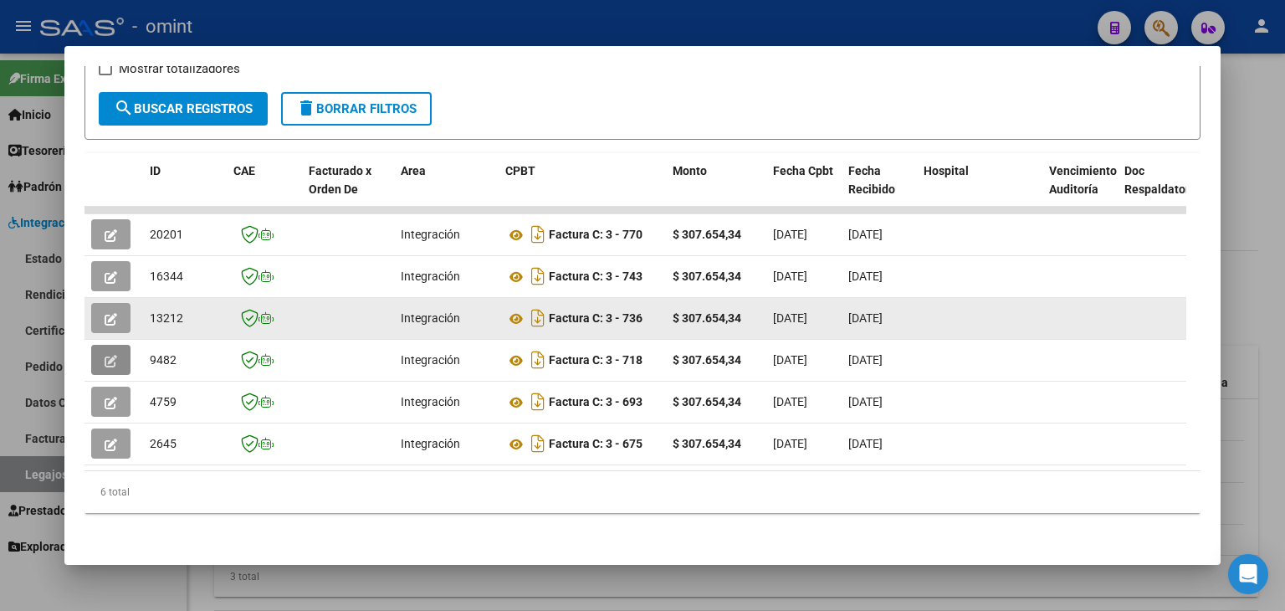
click at [110, 313] on icon "button" at bounding box center [111, 319] width 13 height 13
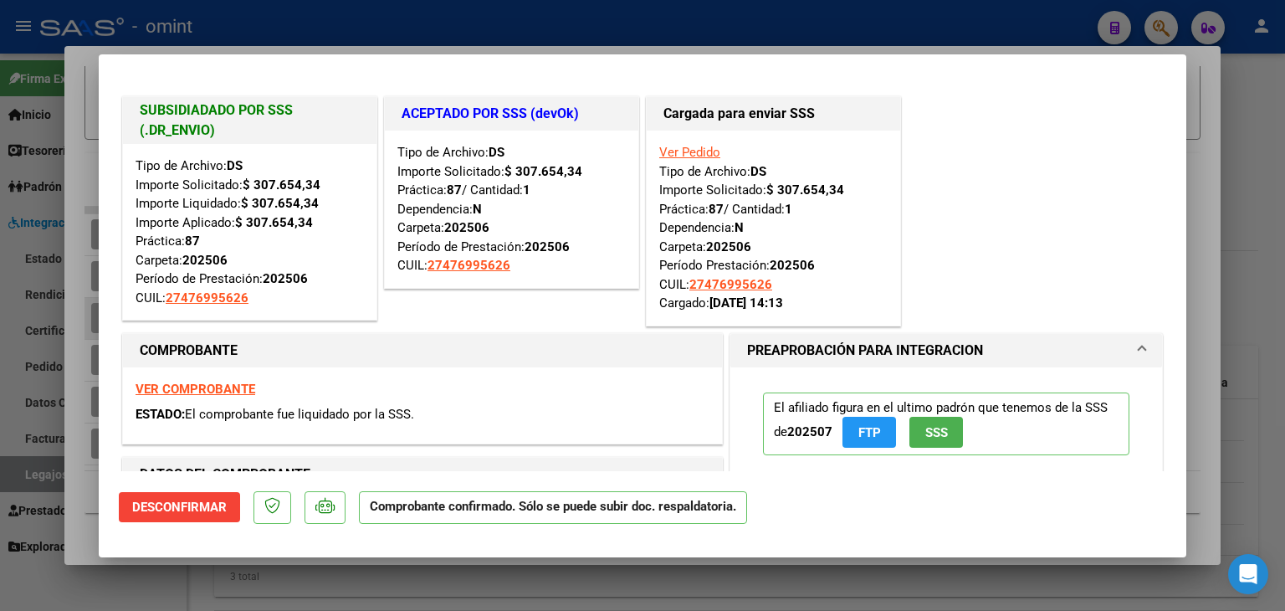
type input "$ 0,00"
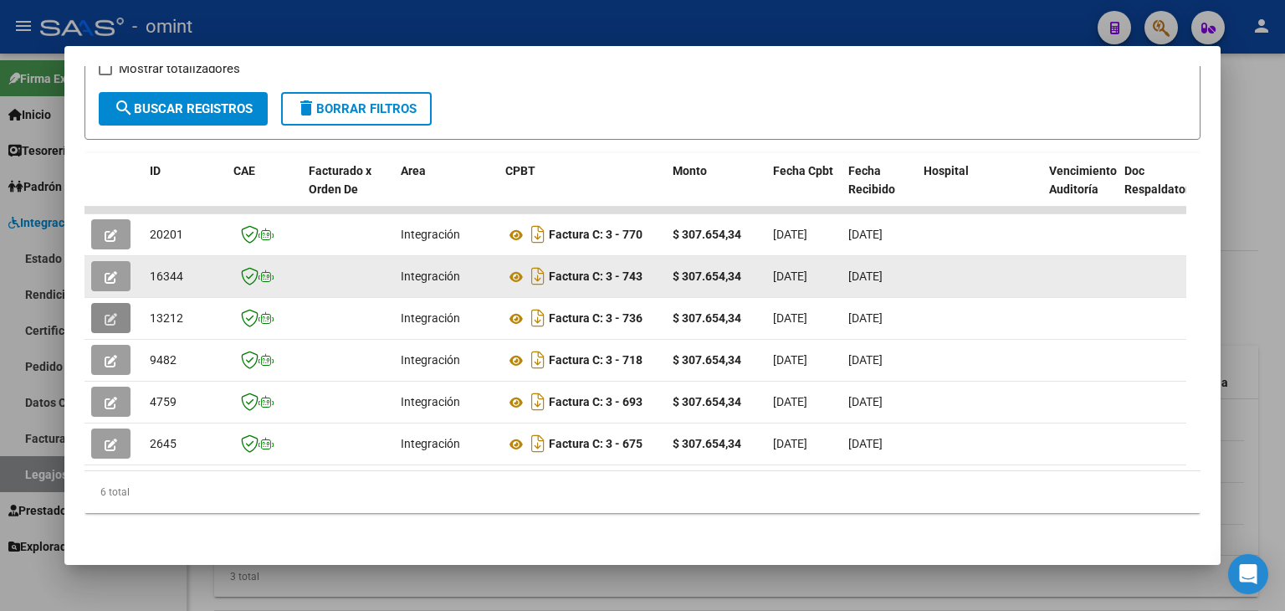
click at [110, 261] on button "button" at bounding box center [110, 276] width 39 height 30
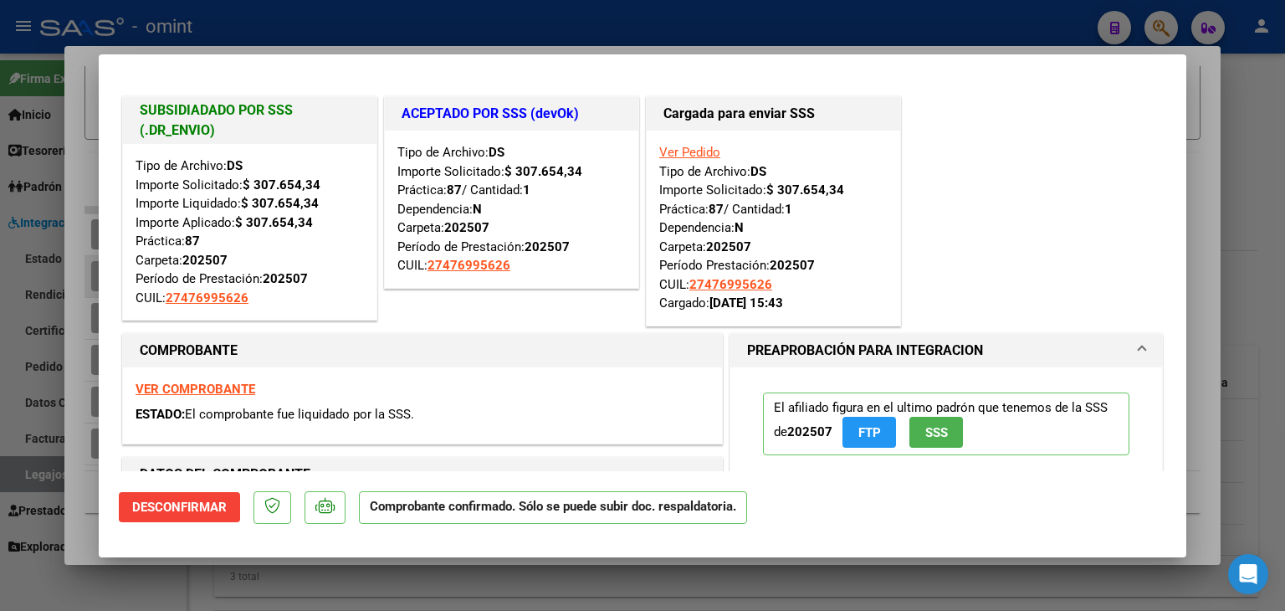
type input "$ 0,00"
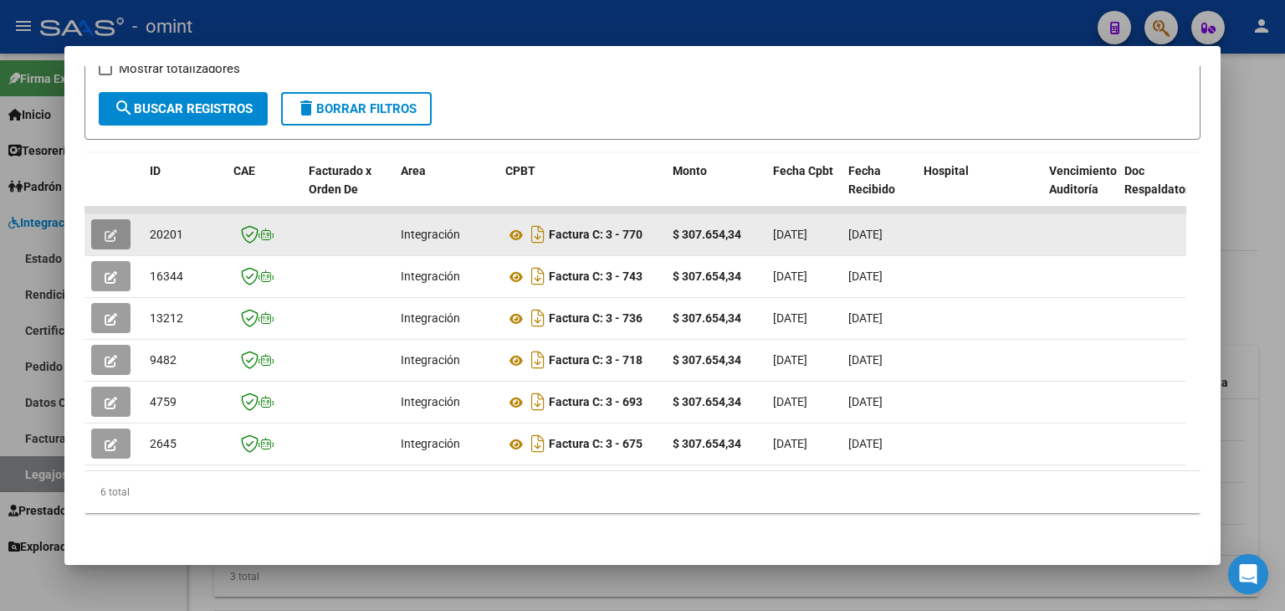
click at [100, 219] on button "button" at bounding box center [110, 234] width 39 height 30
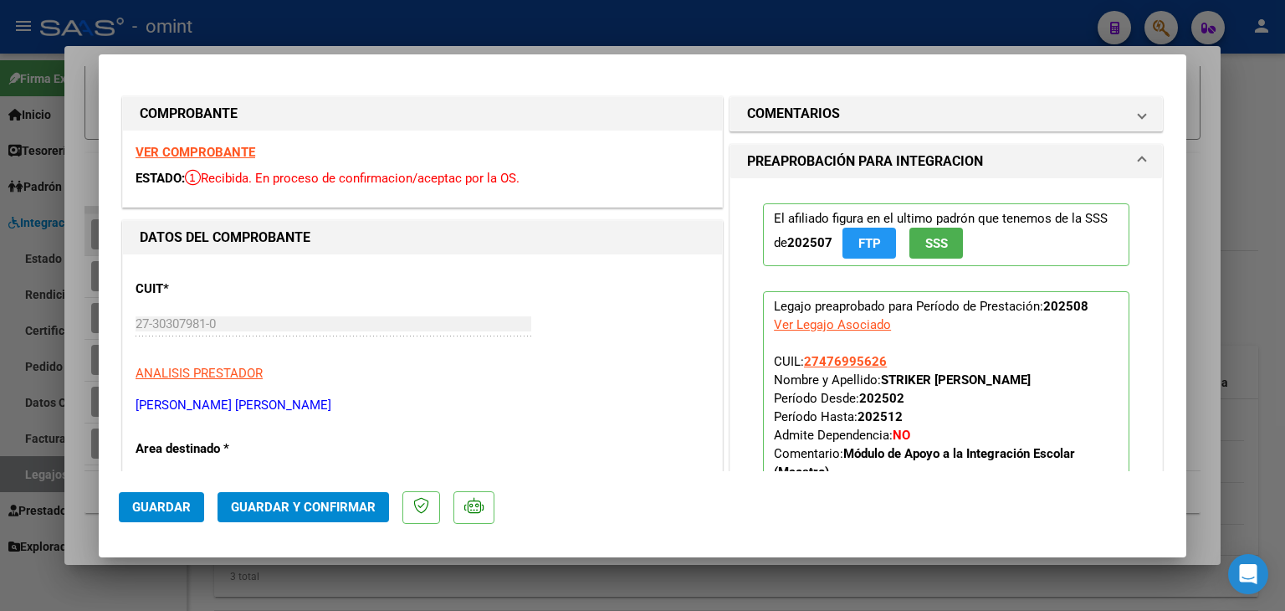
type input "$ 0,00"
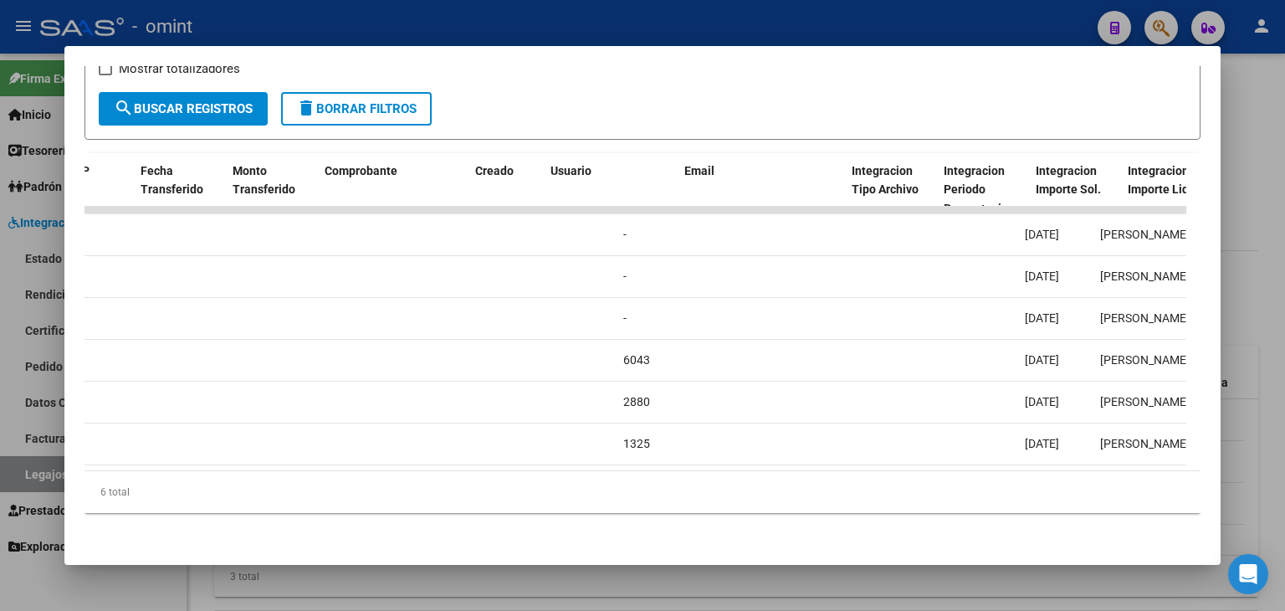
scroll to position [0, 0]
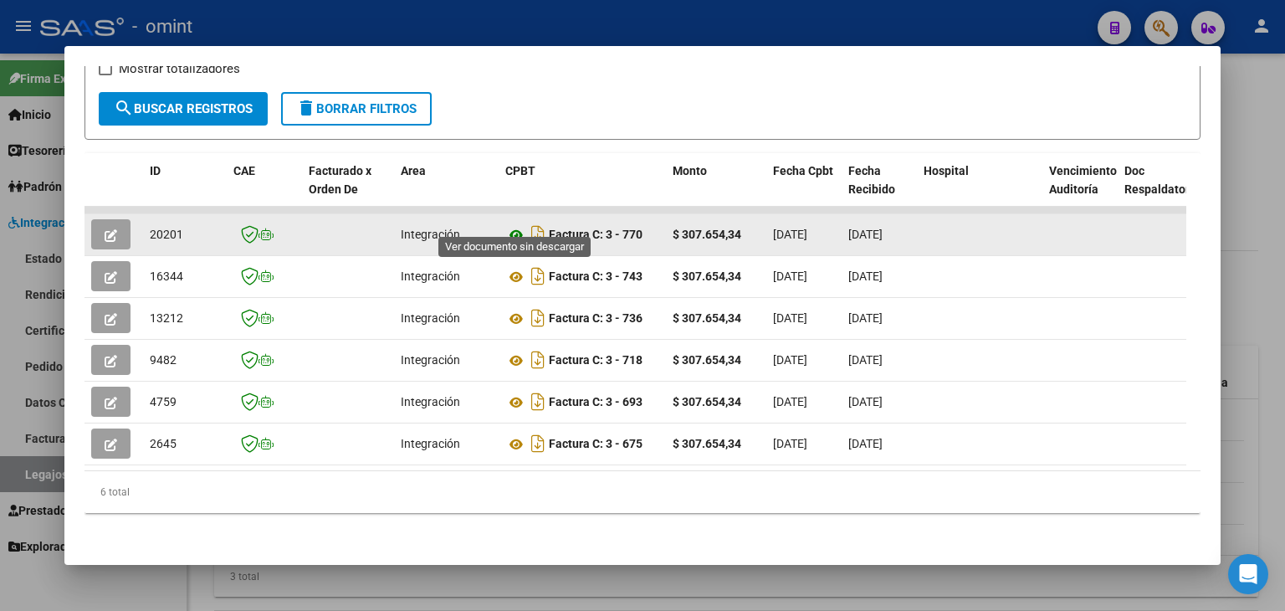
click at [512, 225] on icon at bounding box center [516, 235] width 22 height 20
click at [161, 228] on span "20201" at bounding box center [166, 234] width 33 height 13
copy span "20201"
click at [113, 229] on icon "button" at bounding box center [111, 235] width 13 height 13
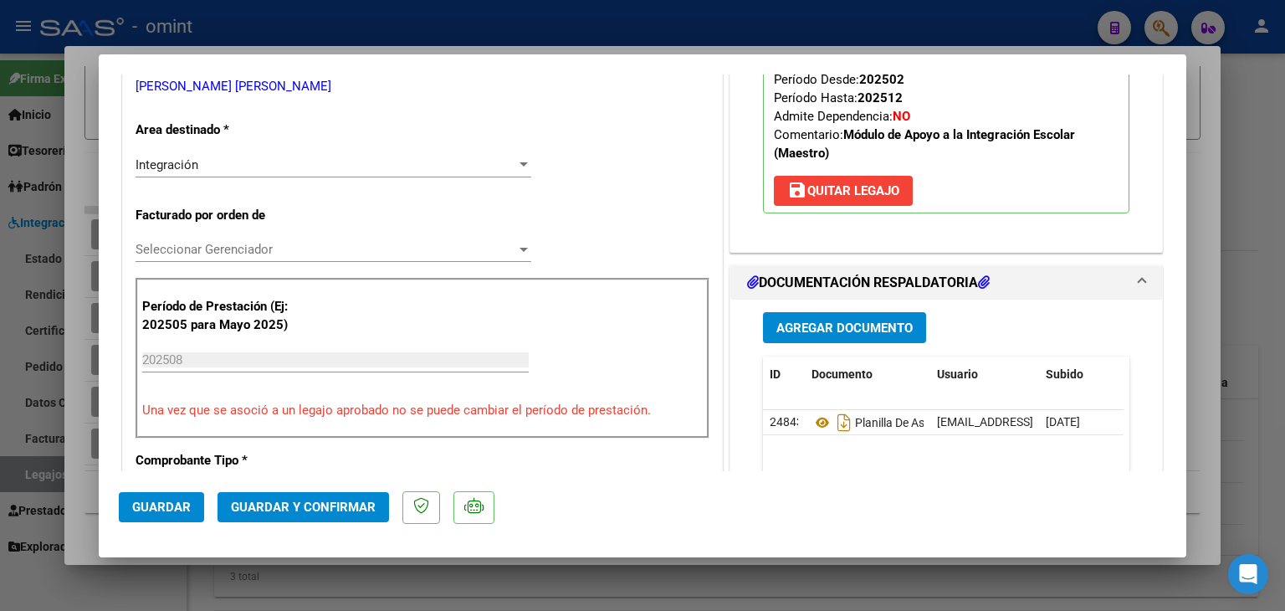
scroll to position [335, 0]
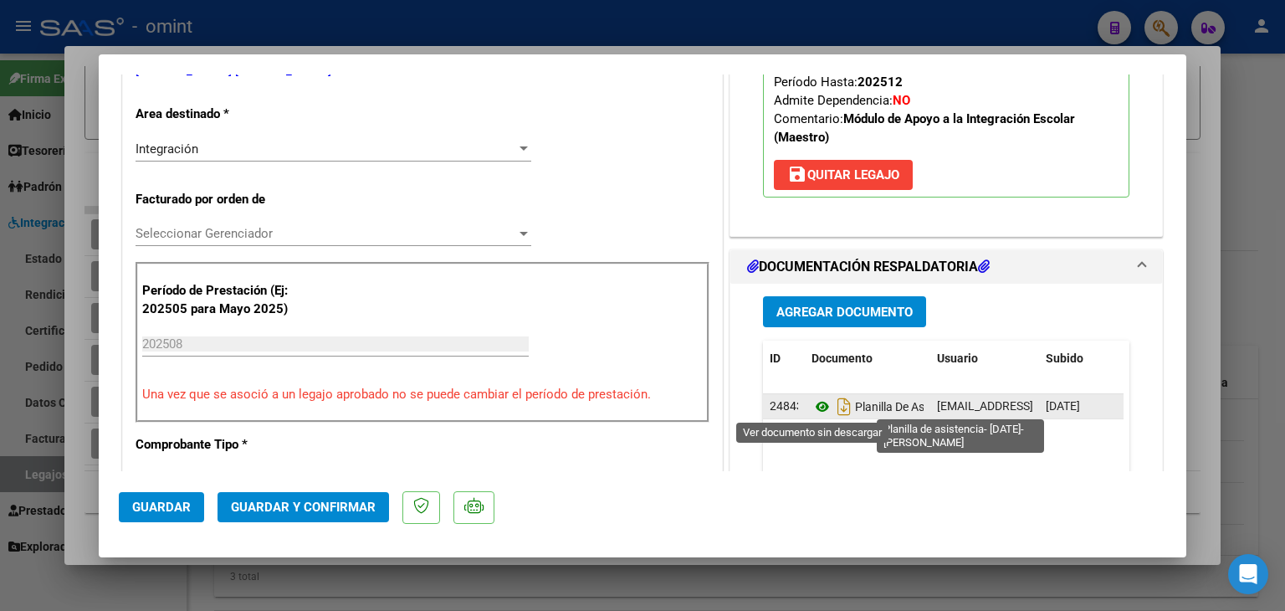
click at [816, 406] on icon at bounding box center [822, 406] width 22 height 20
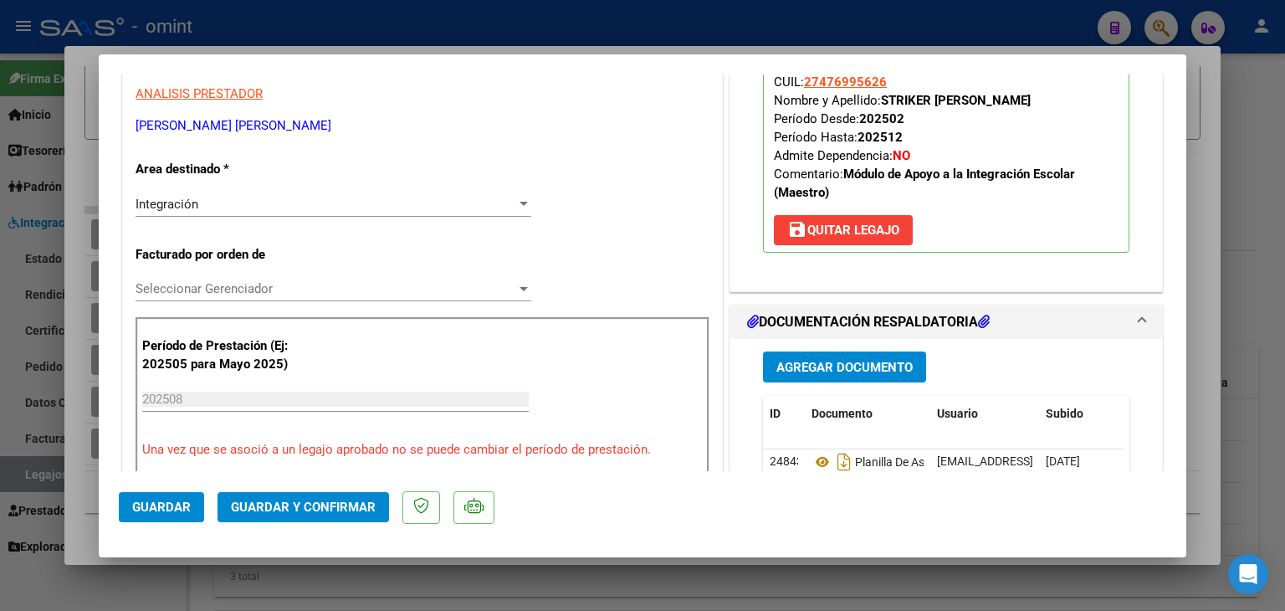
scroll to position [251, 0]
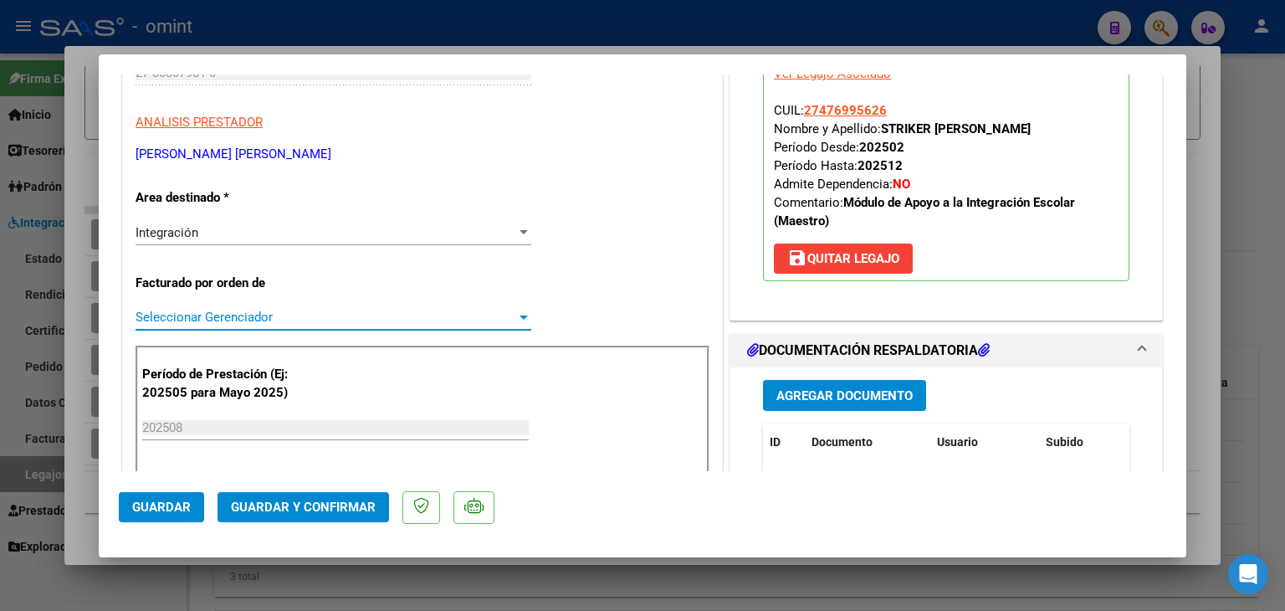
click at [216, 317] on span "Seleccionar Gerenciador" at bounding box center [326, 316] width 381 height 15
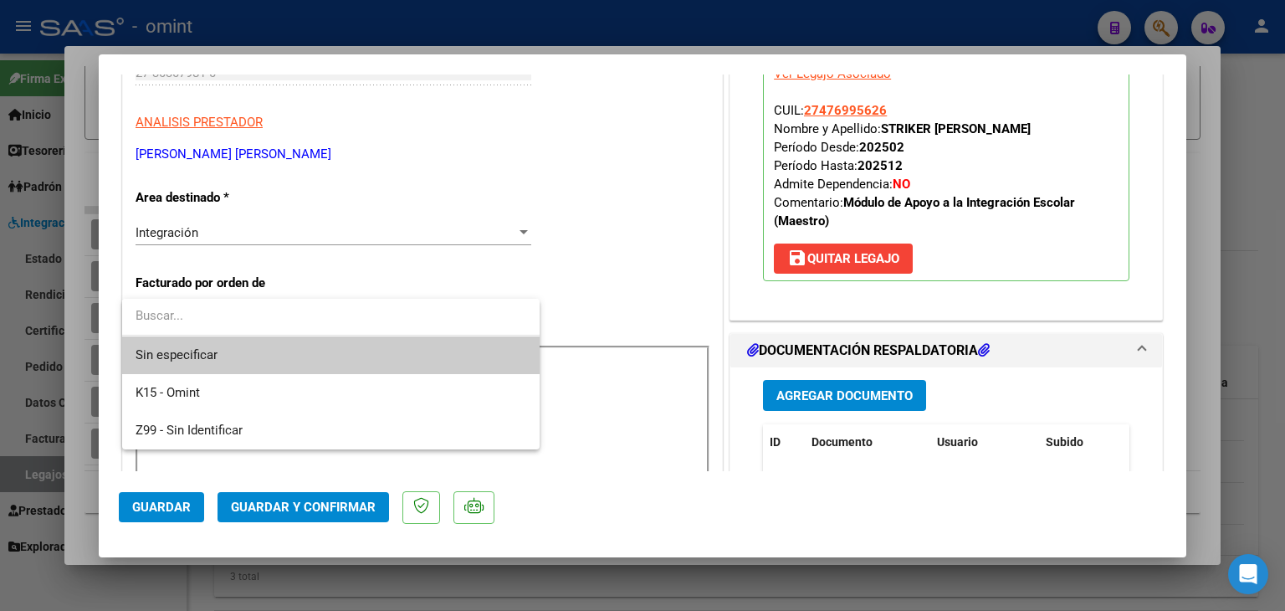
click at [221, 352] on span "Sin especificar" at bounding box center [331, 355] width 391 height 38
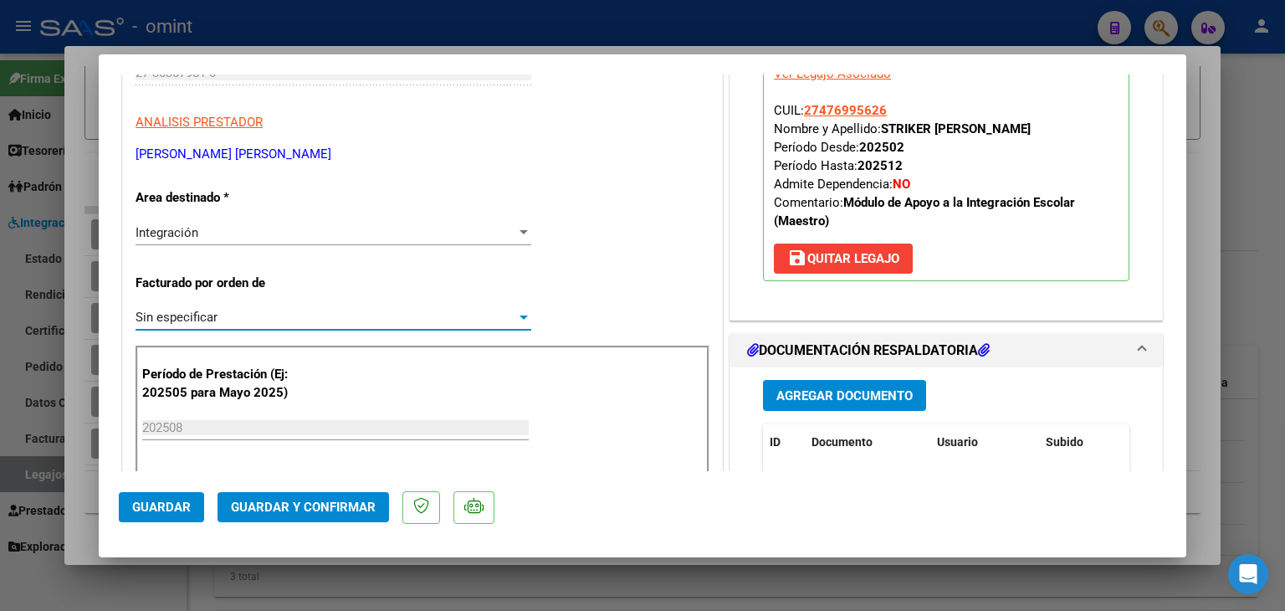
click at [304, 509] on span "Guardar y Confirmar" at bounding box center [303, 506] width 145 height 15
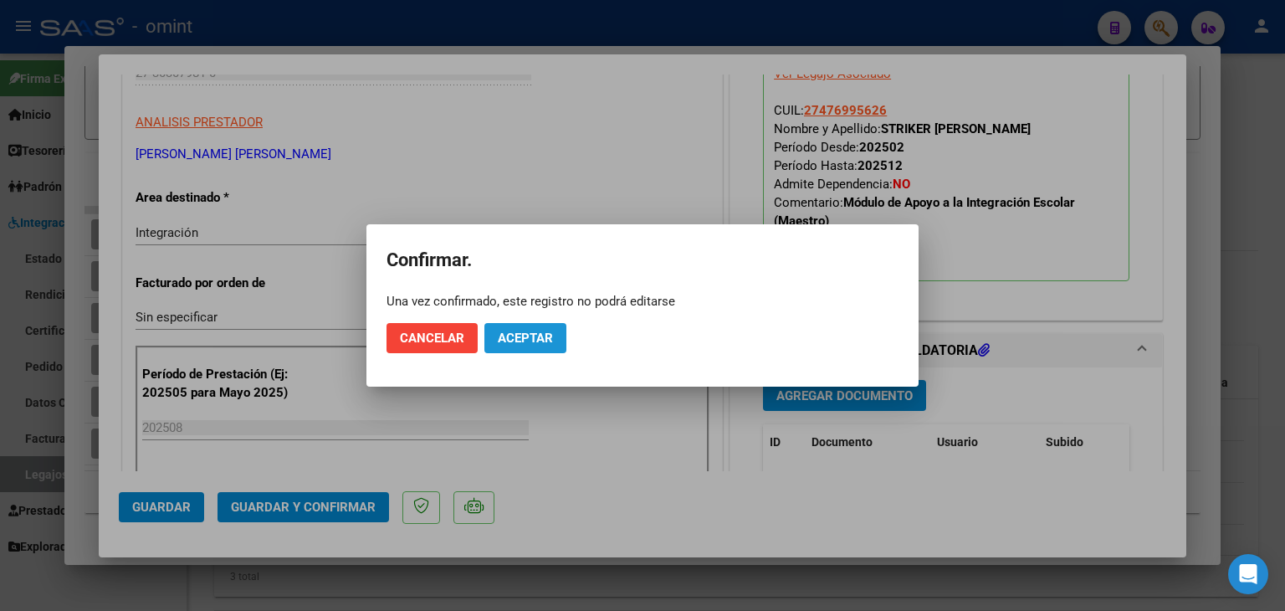
click at [519, 338] on span "Aceptar" at bounding box center [525, 337] width 55 height 15
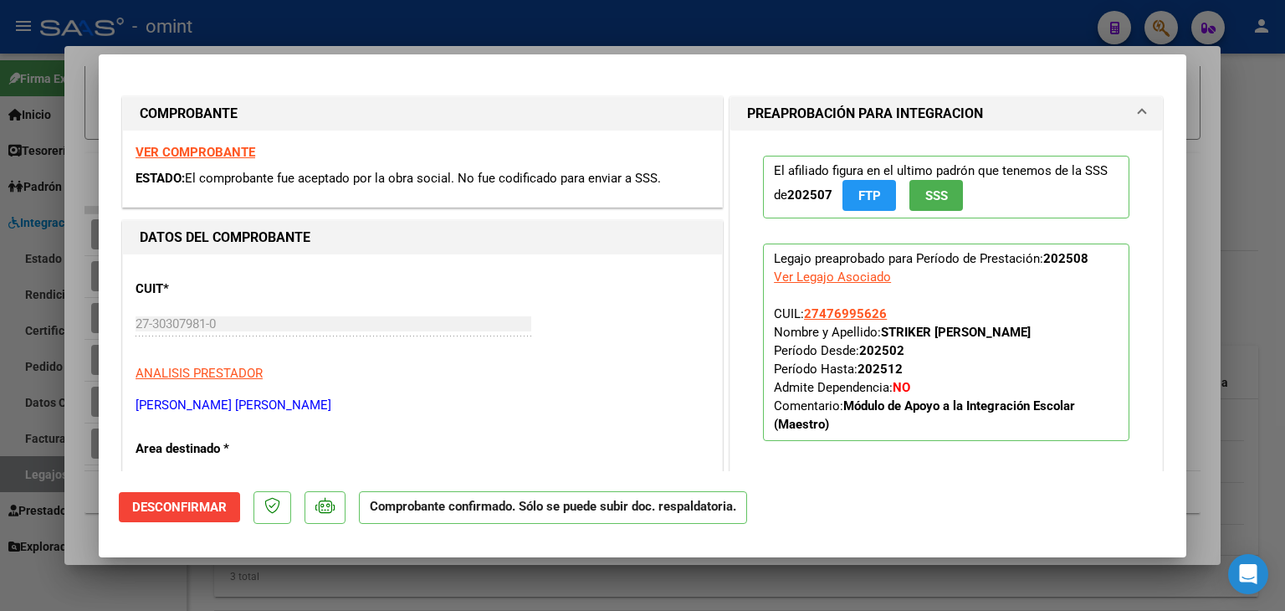
scroll to position [2, 0]
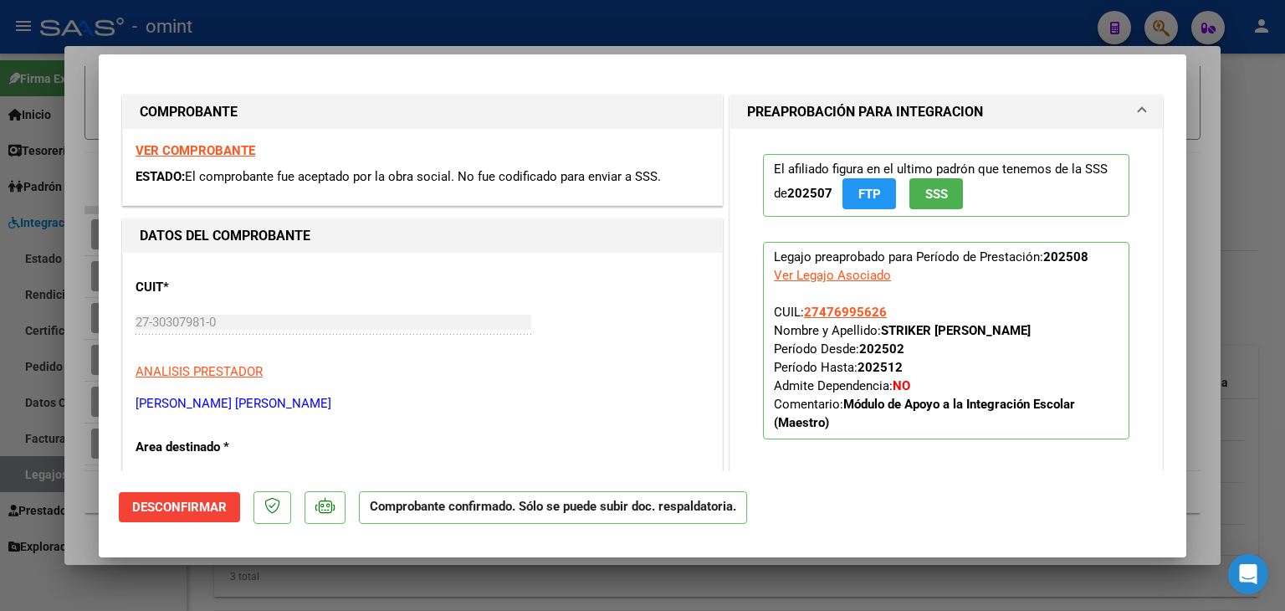
type input "$ 0,00"
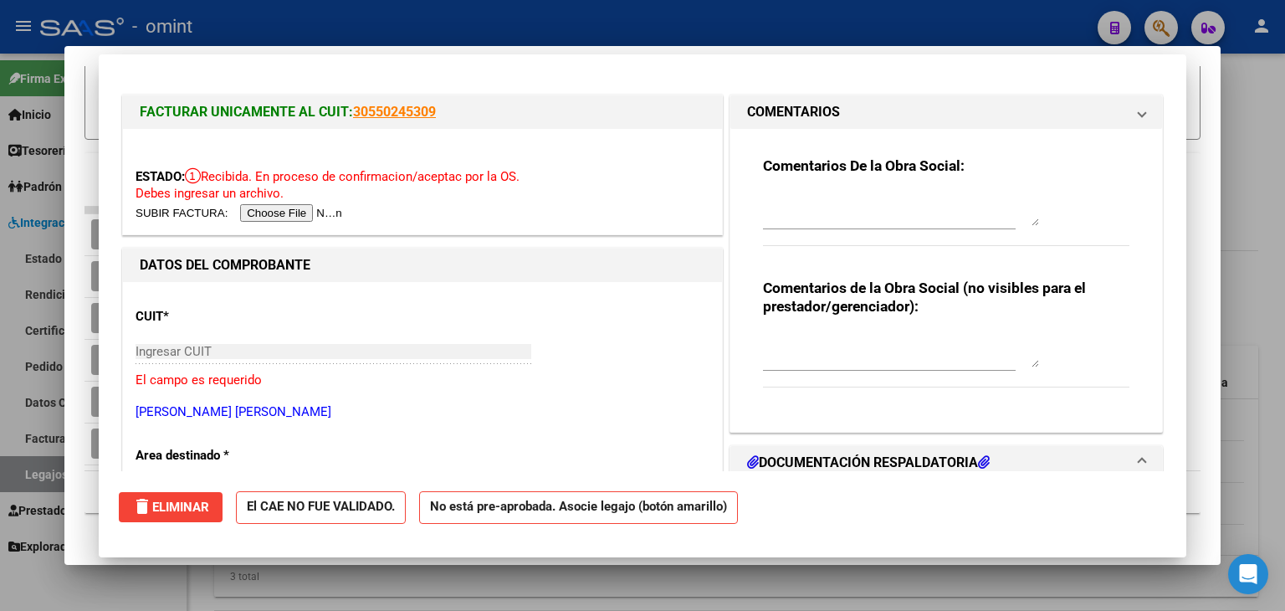
scroll to position [0, 0]
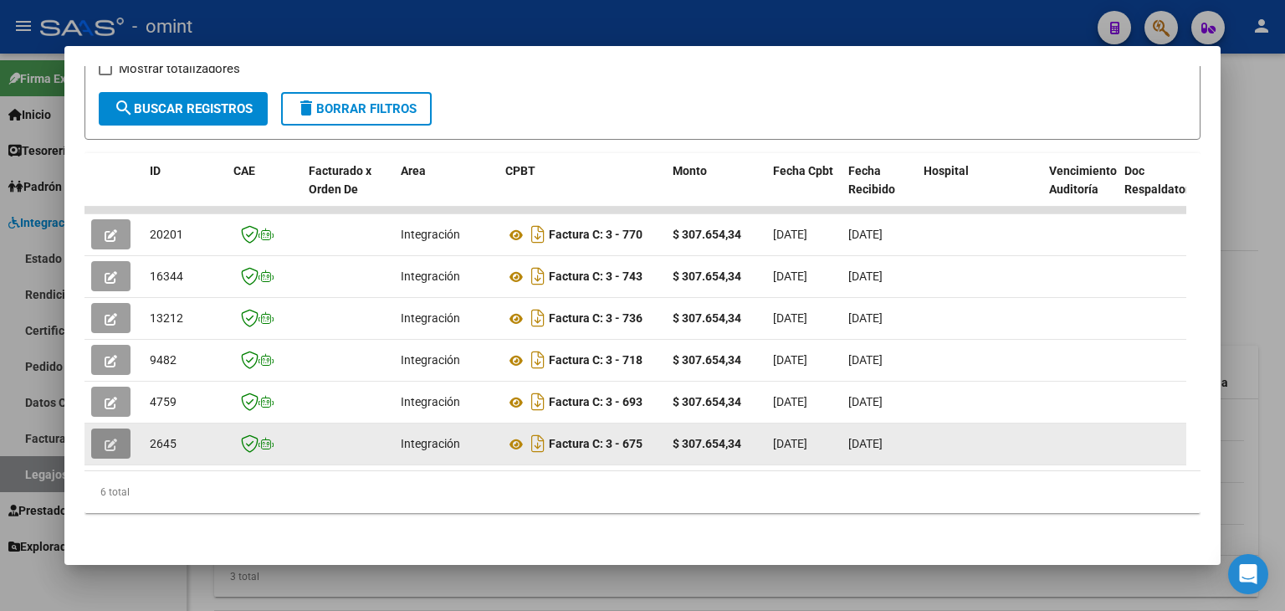
click at [113, 438] on icon "button" at bounding box center [111, 444] width 13 height 13
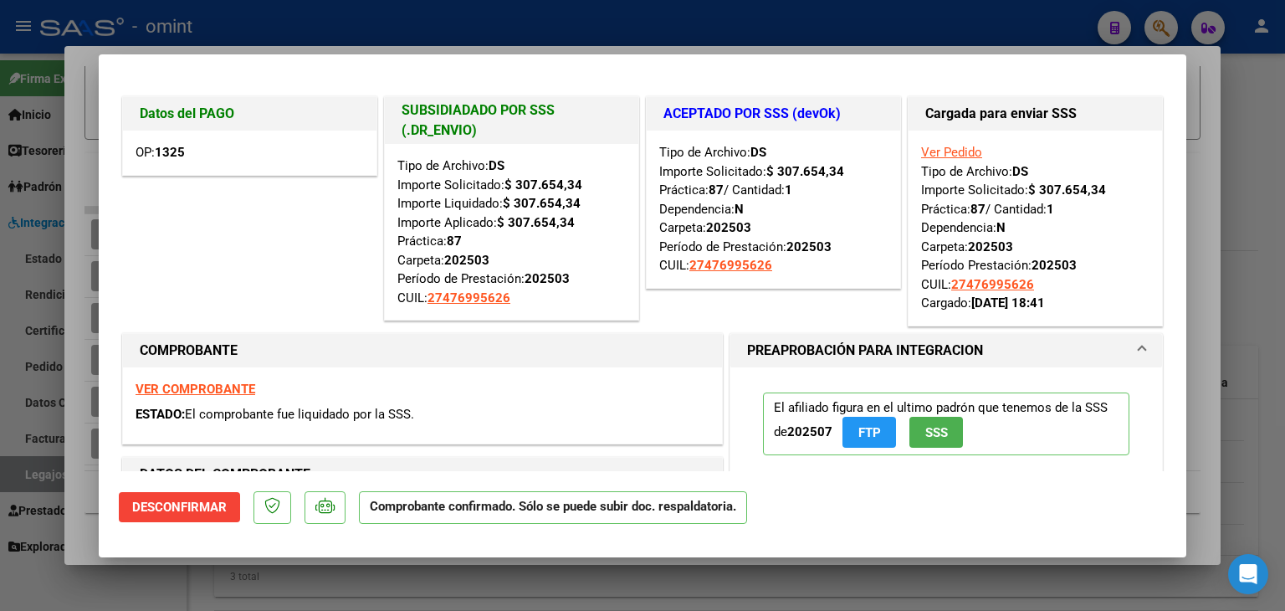
type input "$ 0,00"
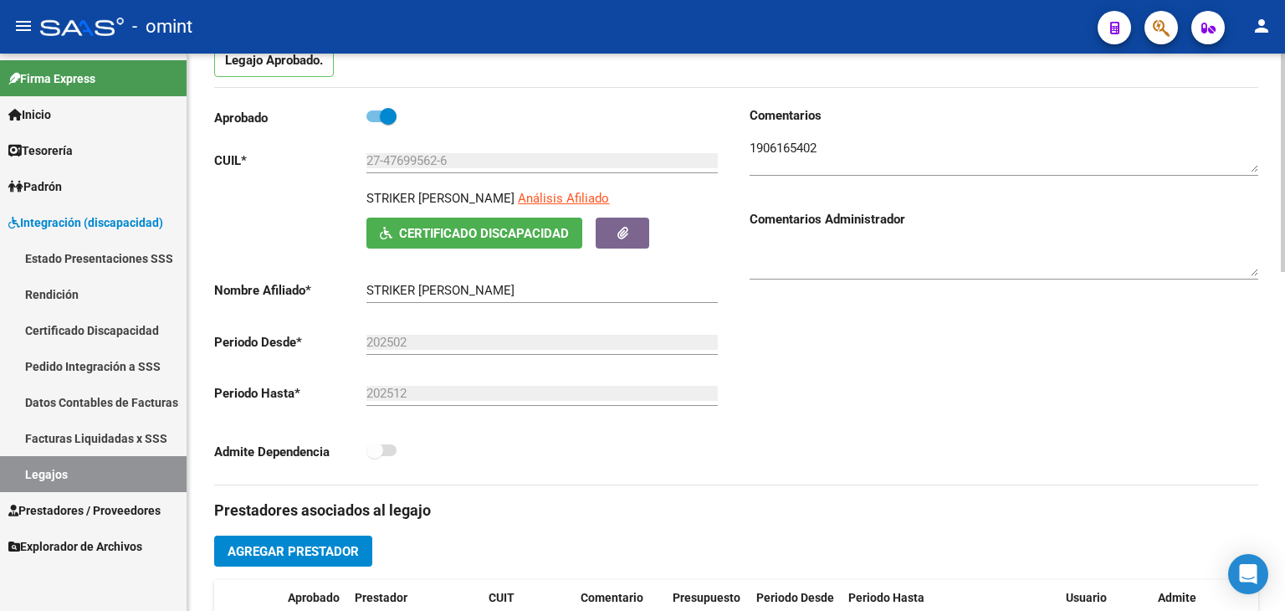
scroll to position [167, 0]
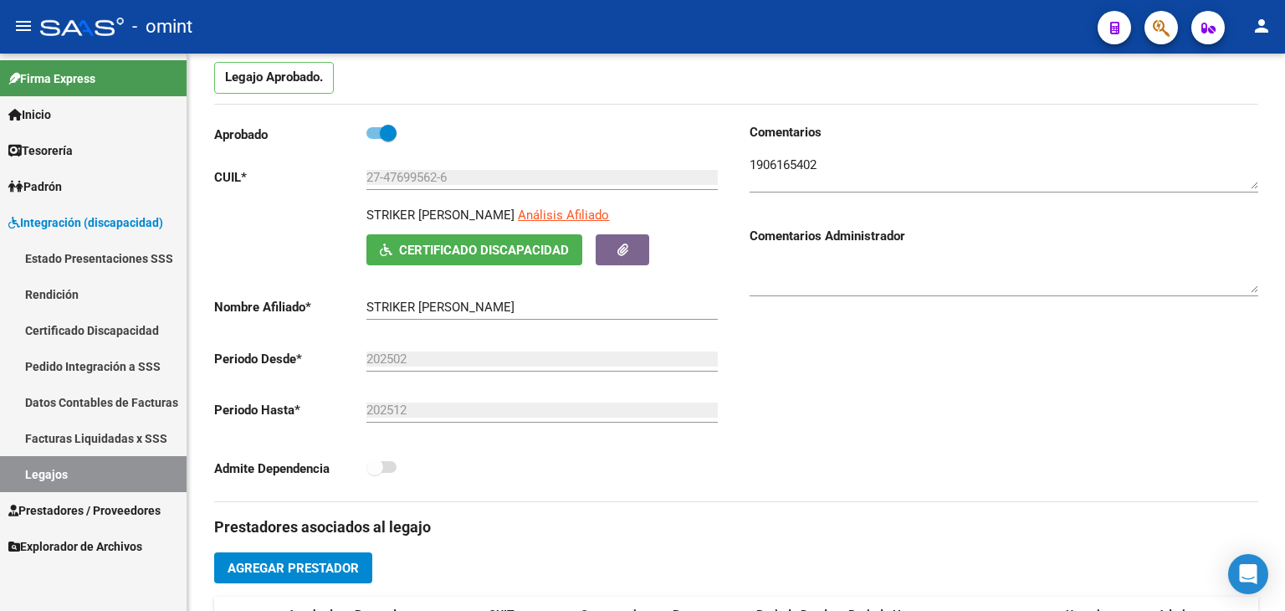
click at [43, 465] on link "Legajos" at bounding box center [93, 474] width 187 height 36
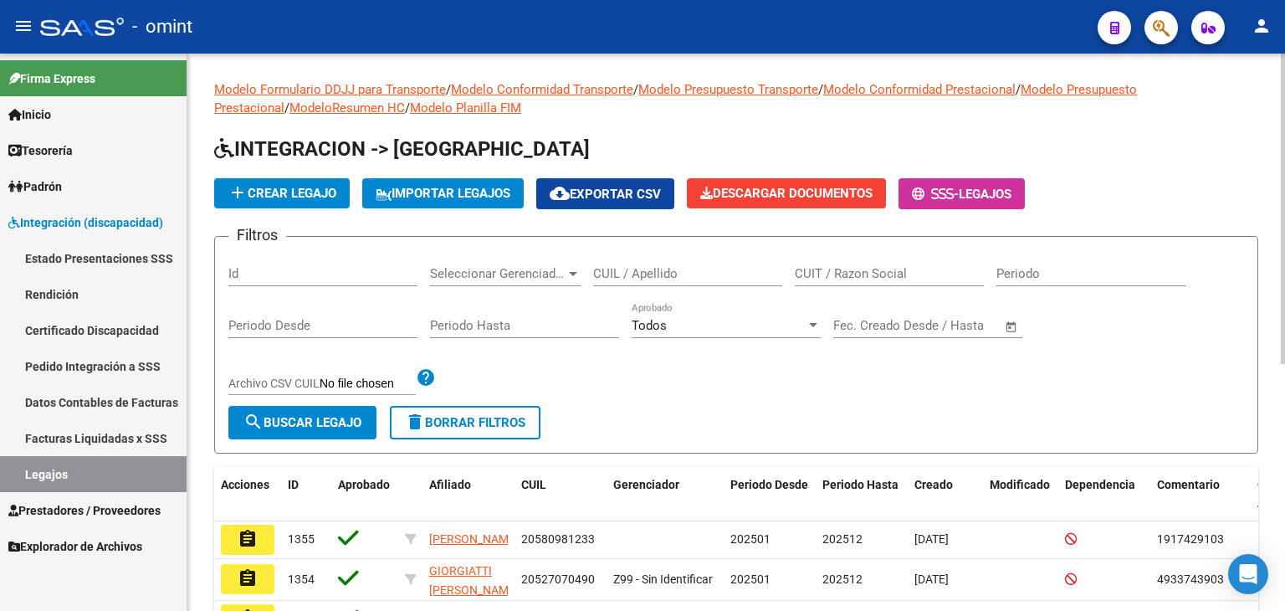
click at [823, 270] on input "CUIT / Razon Social" at bounding box center [889, 273] width 189 height 15
paste input "20547930844"
type input "20547930844"
click at [319, 411] on button "search Buscar Legajo" at bounding box center [302, 422] width 148 height 33
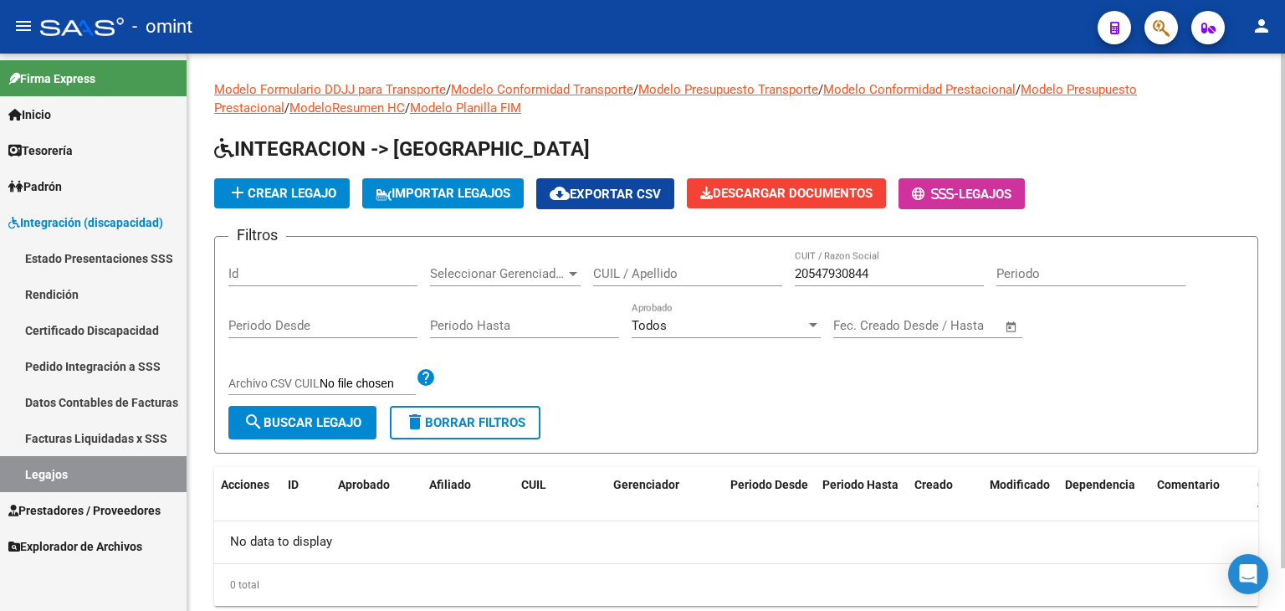
click at [808, 274] on input "20547930844" at bounding box center [889, 273] width 189 height 15
click at [713, 270] on input "CUIL / Apellido" at bounding box center [687, 273] width 189 height 15
paste input "20547930844"
type input "20547930844"
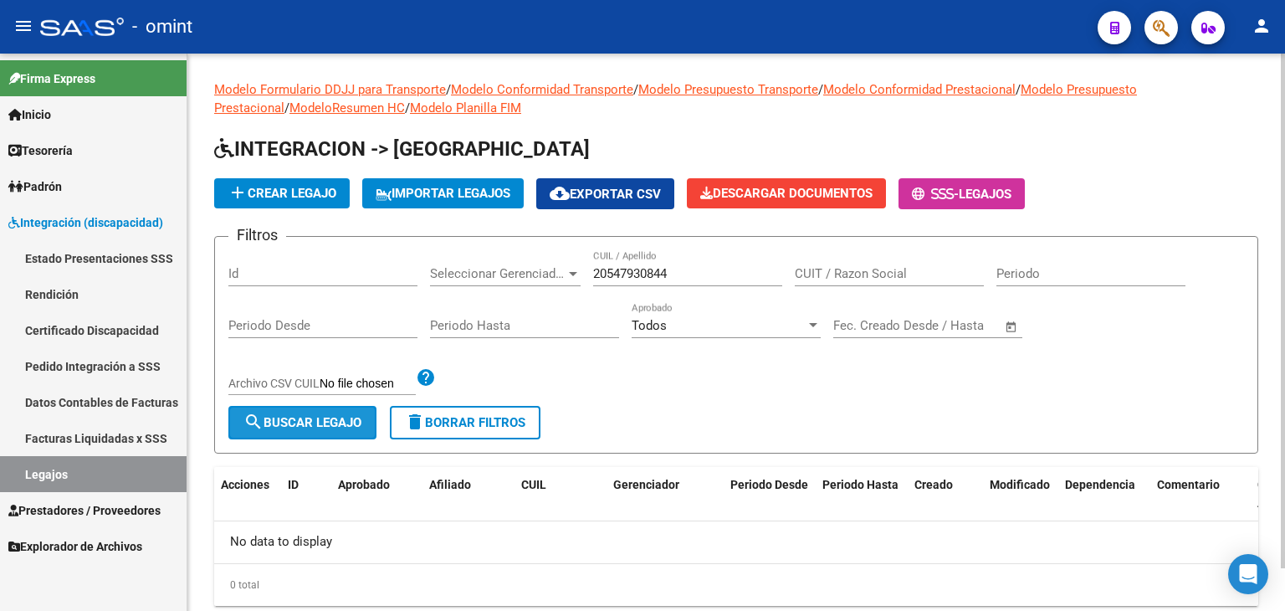
click at [348, 415] on span "search Buscar Legajo" at bounding box center [302, 422] width 118 height 15
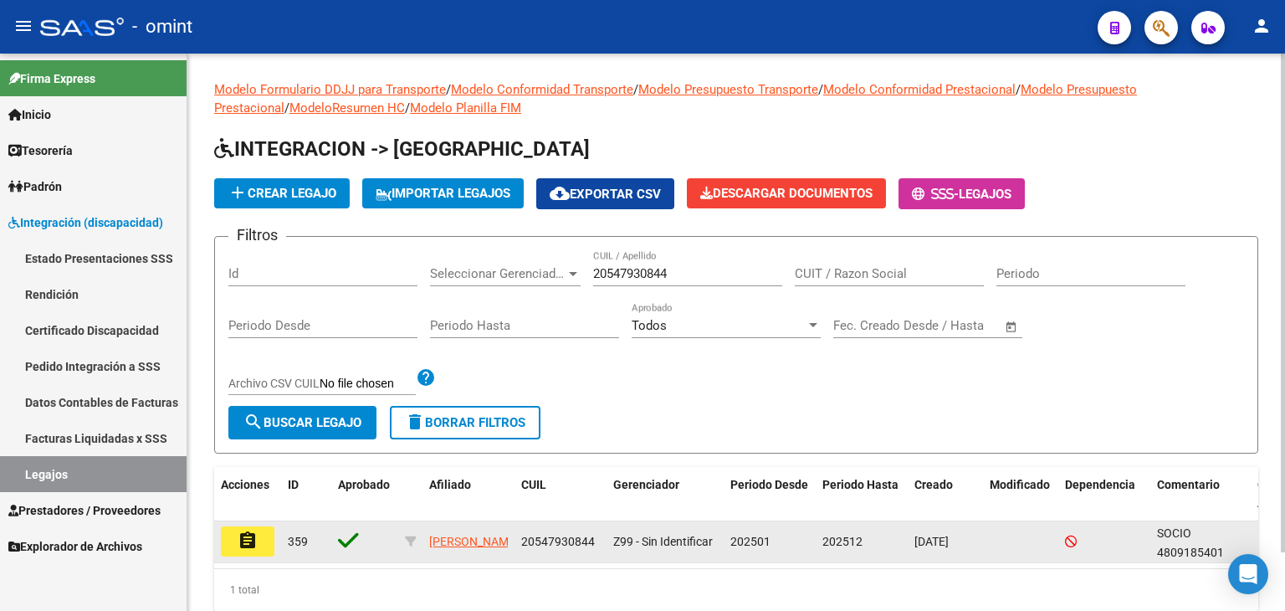
click at [251, 539] on mat-icon "assignment" at bounding box center [248, 540] width 20 height 20
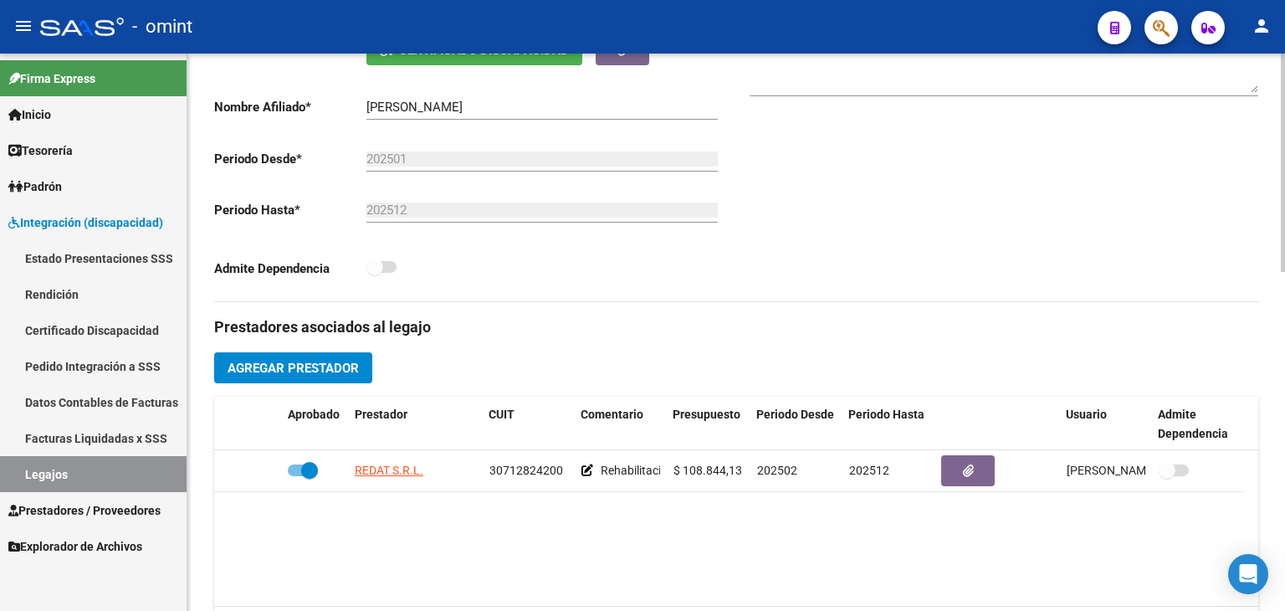
scroll to position [502, 0]
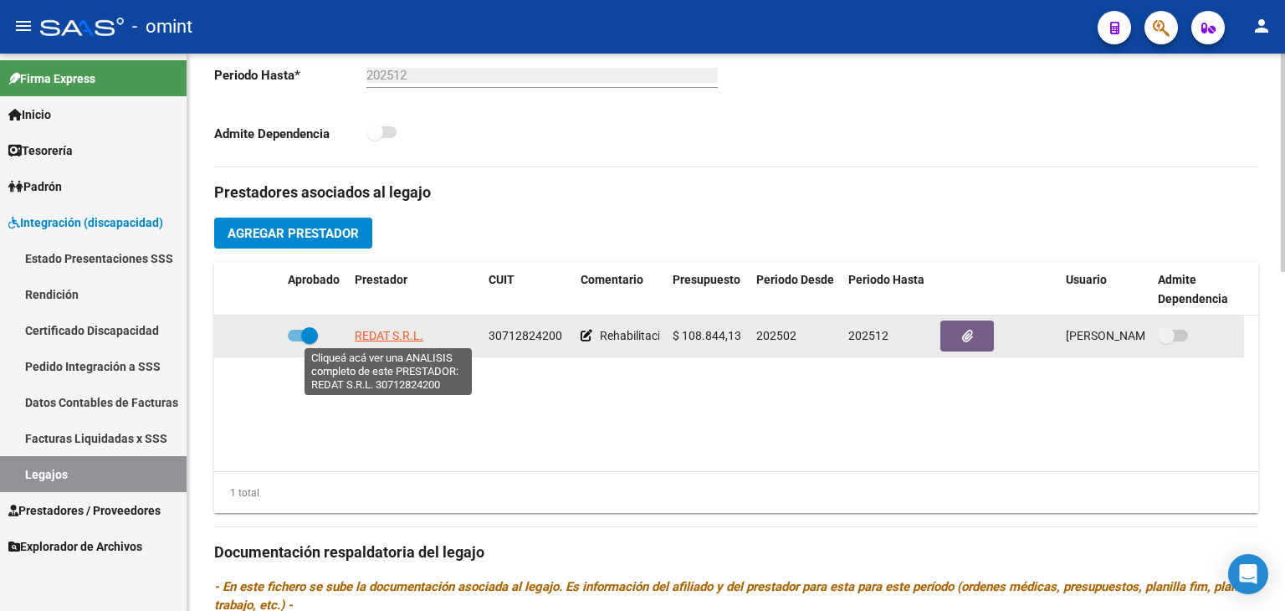
click at [371, 329] on span "REDAT S.R.L." at bounding box center [389, 335] width 69 height 13
type textarea "30712824200"
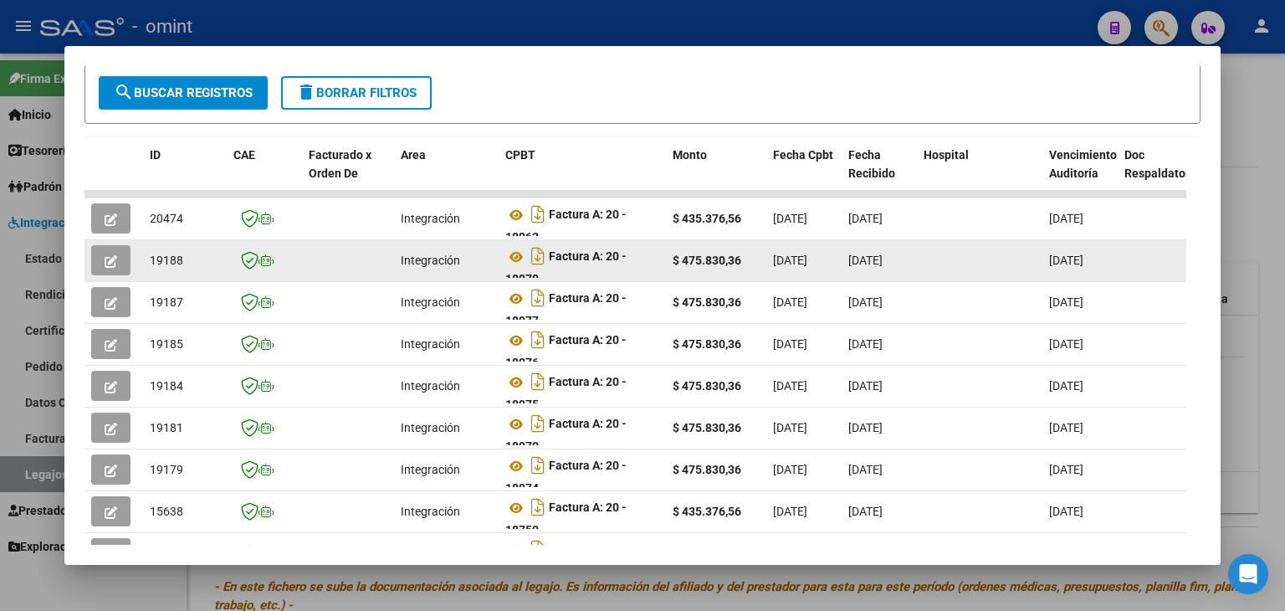
scroll to position [325, 0]
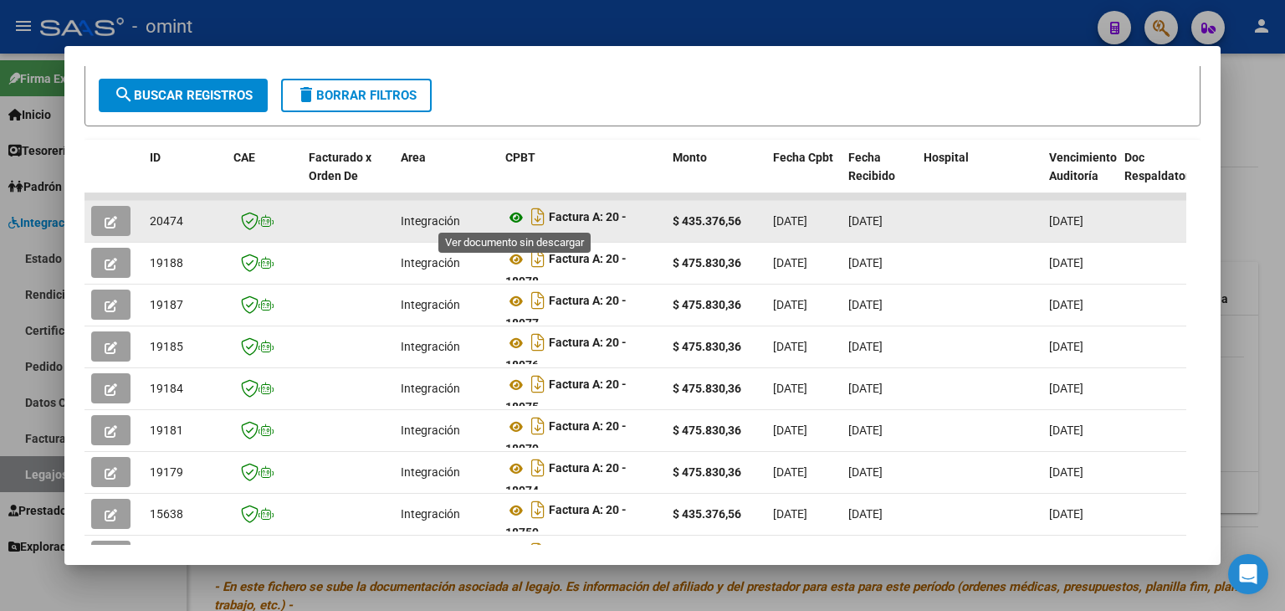
click at [511, 218] on icon at bounding box center [516, 217] width 22 height 20
click at [158, 218] on span "20474" at bounding box center [166, 220] width 33 height 13
copy span "20474"
click at [101, 215] on button "button" at bounding box center [110, 221] width 39 height 30
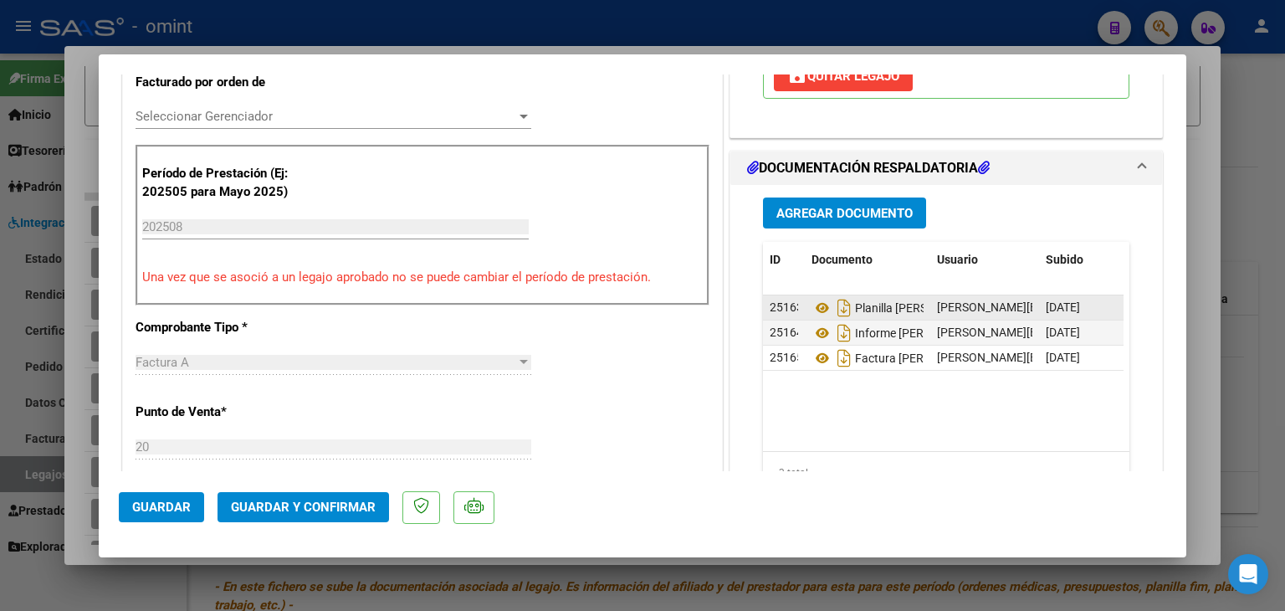
scroll to position [502, 0]
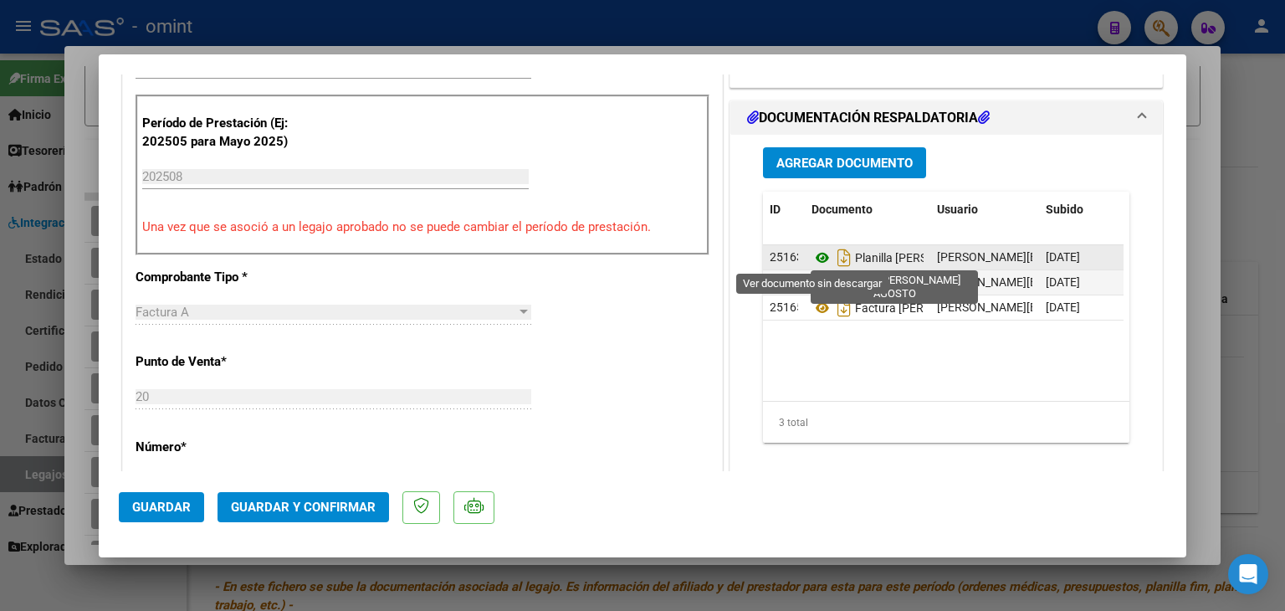
click at [817, 256] on icon at bounding box center [822, 258] width 22 height 20
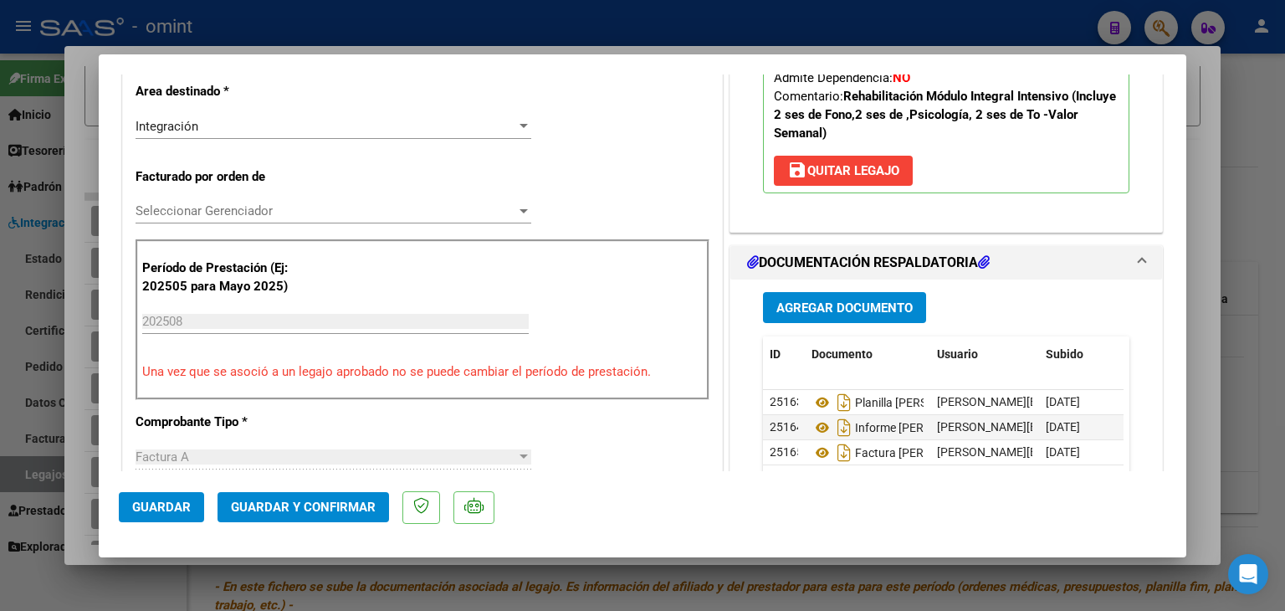
scroll to position [335, 0]
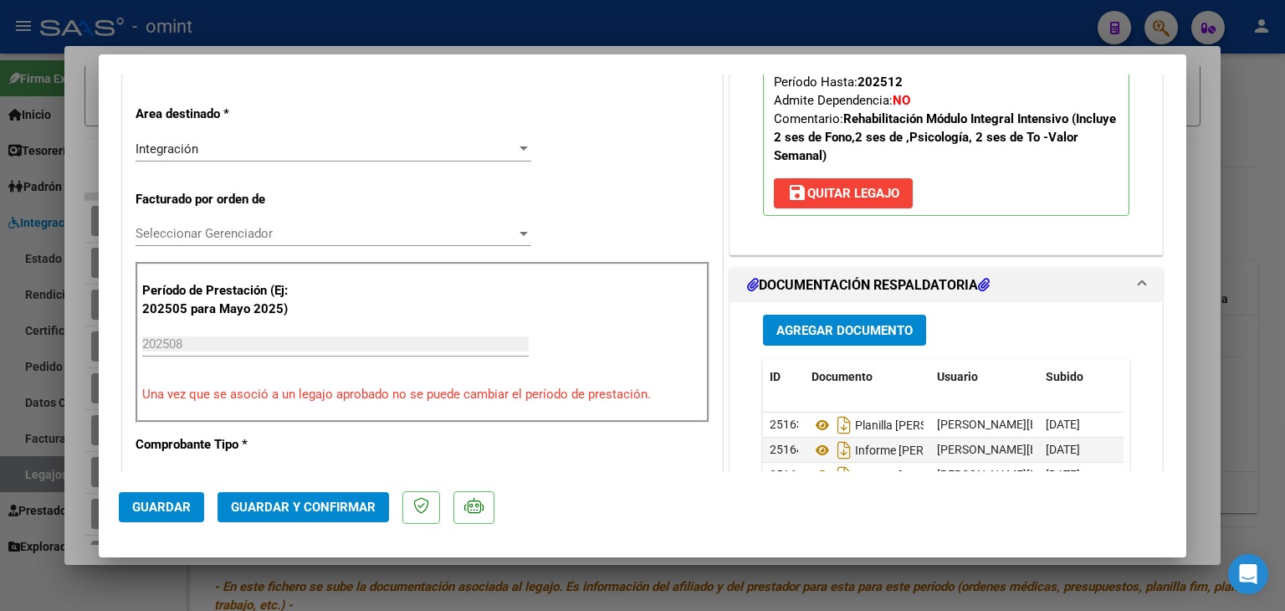
click at [189, 224] on div "Seleccionar Gerenciador Seleccionar Gerenciador" at bounding box center [334, 233] width 396 height 25
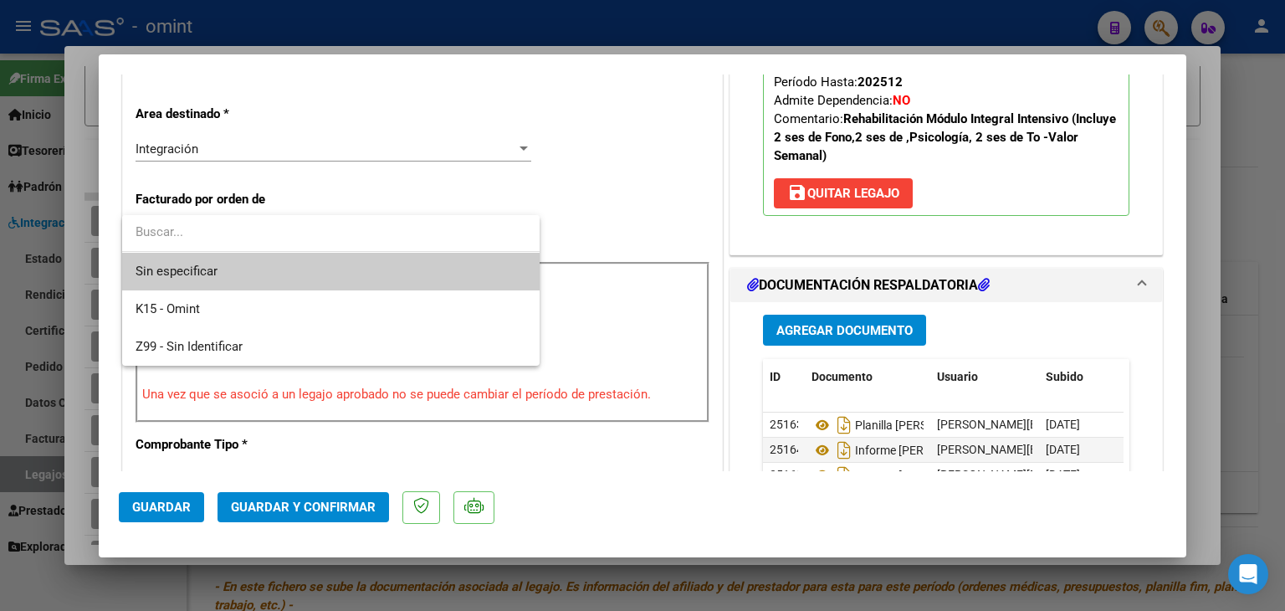
click at [225, 279] on span "Sin especificar" at bounding box center [331, 272] width 391 height 38
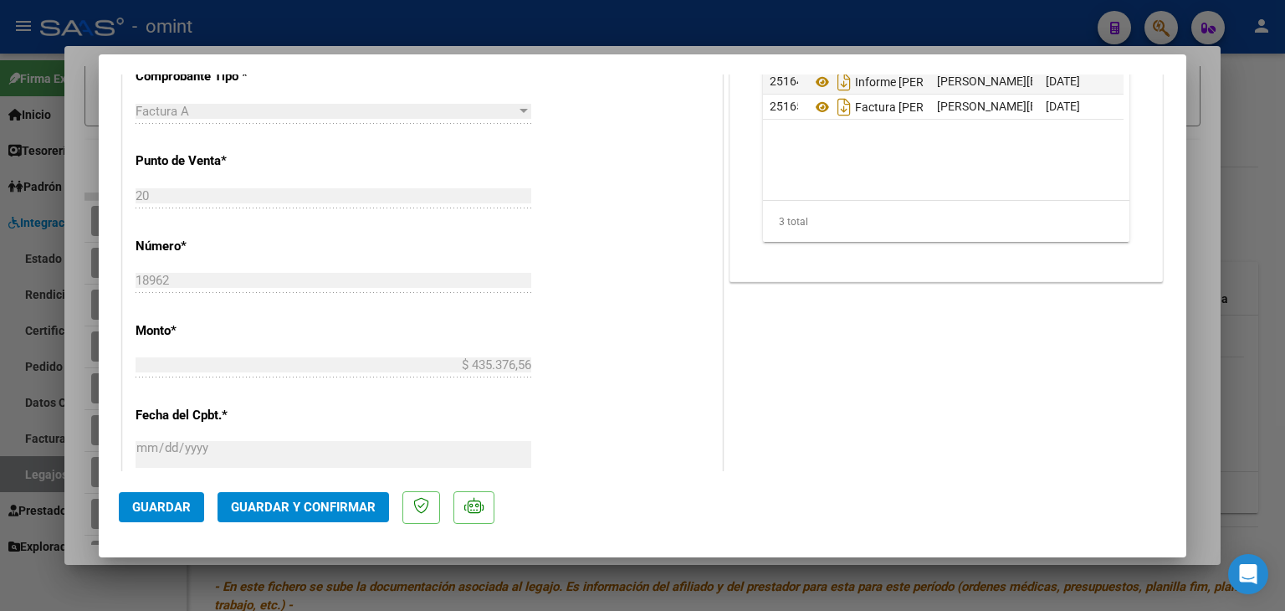
scroll to position [1087, 0]
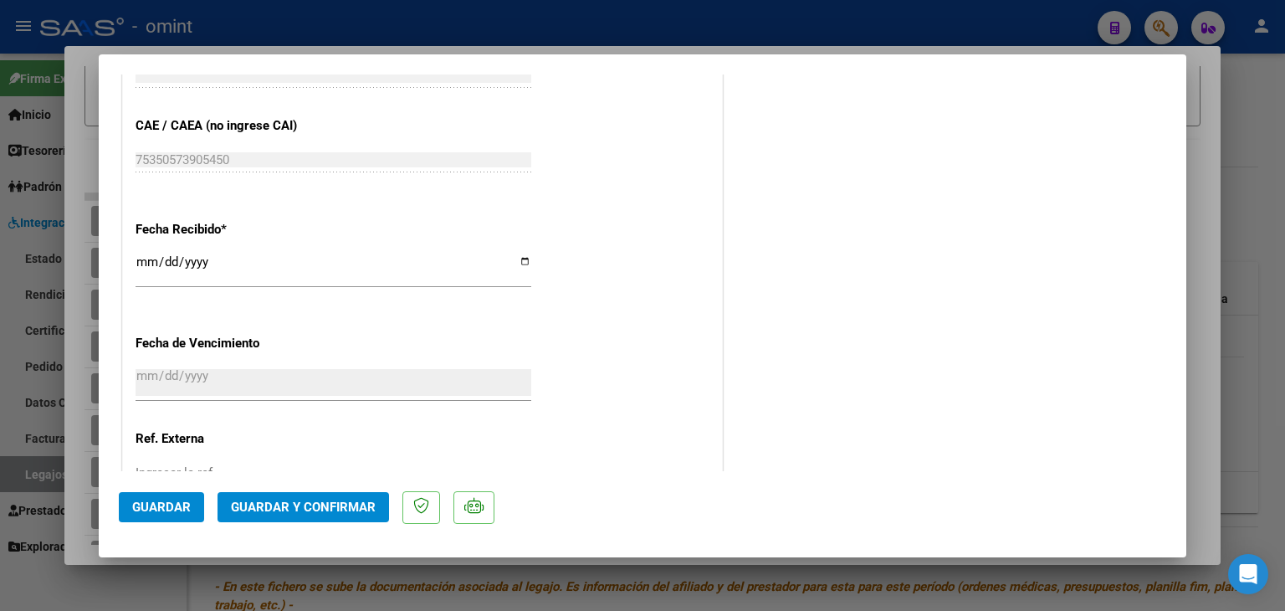
click at [345, 506] on span "Guardar y Confirmar" at bounding box center [303, 506] width 145 height 15
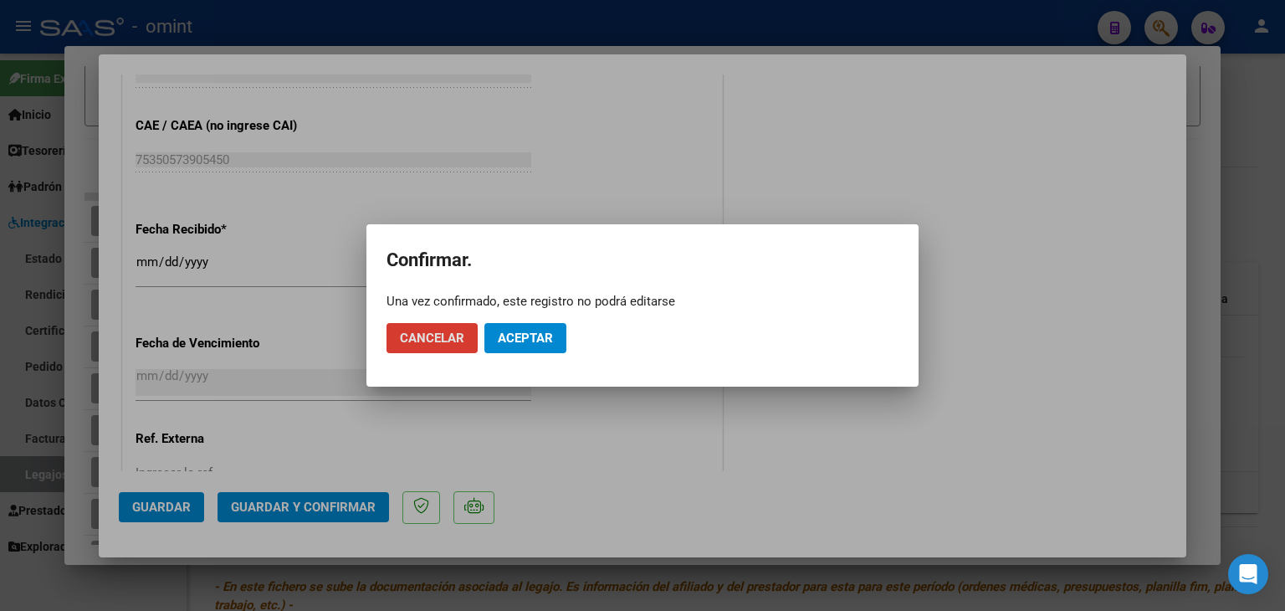
click at [532, 328] on button "Aceptar" at bounding box center [525, 338] width 82 height 30
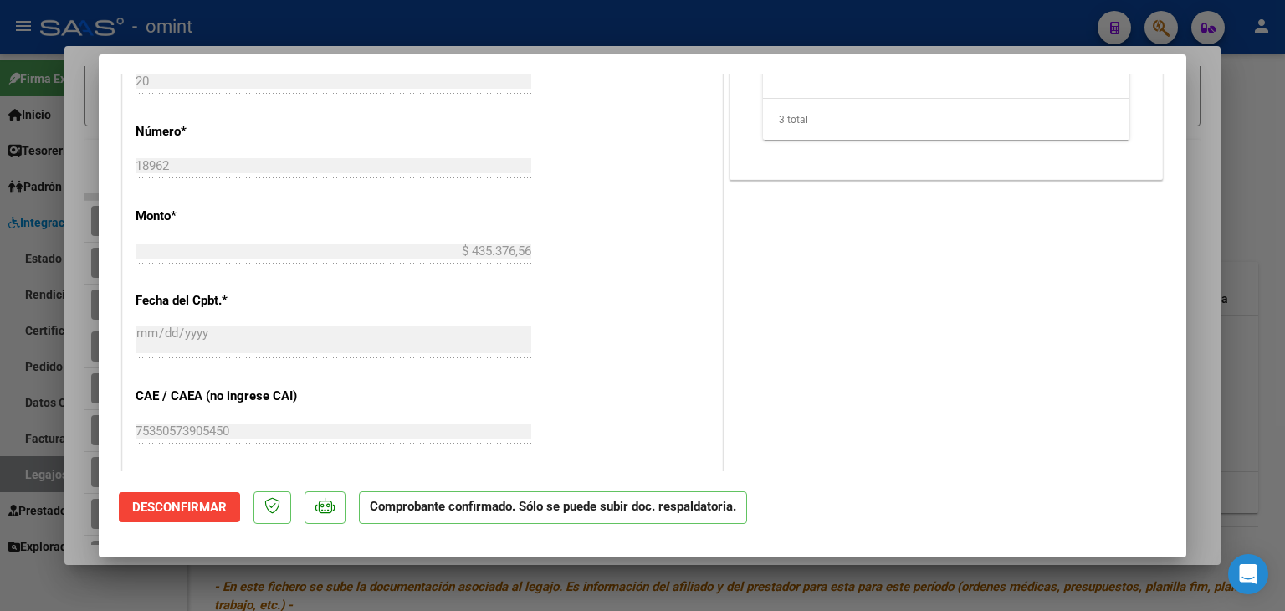
scroll to position [678, 0]
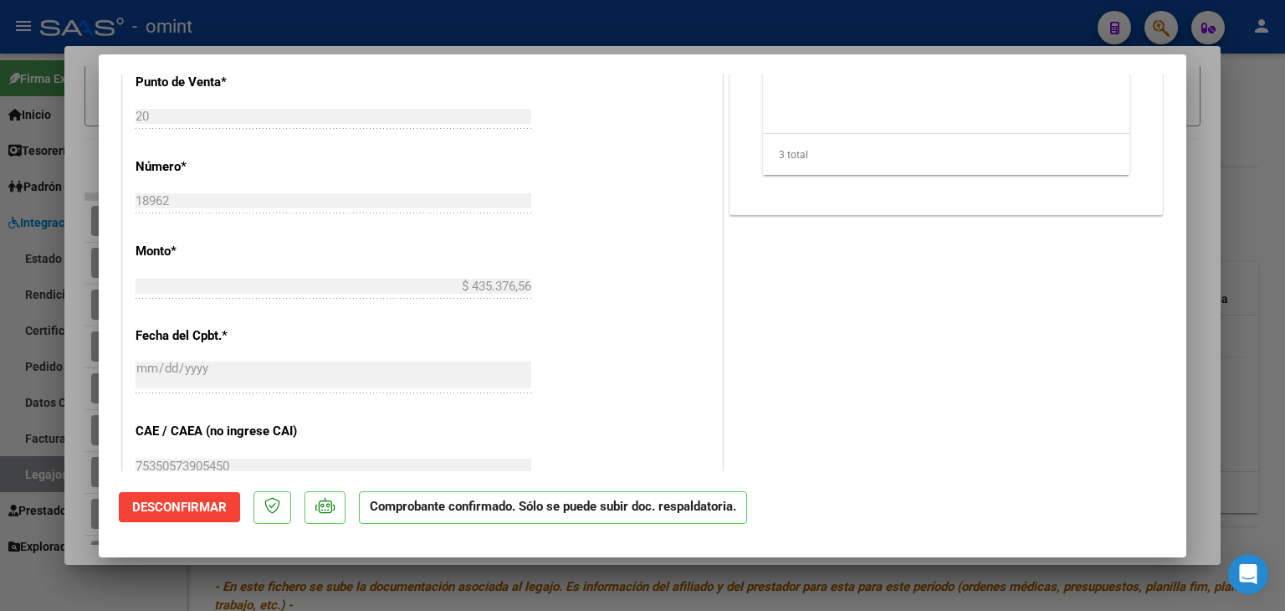
type input "$ 0,00"
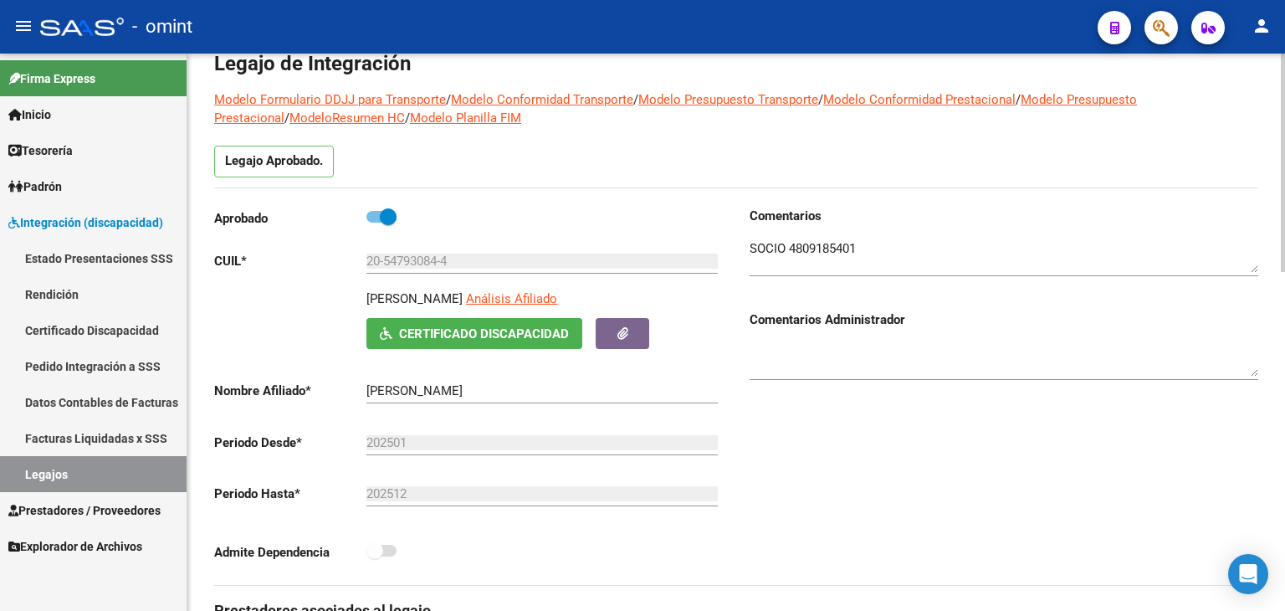
scroll to position [0, 0]
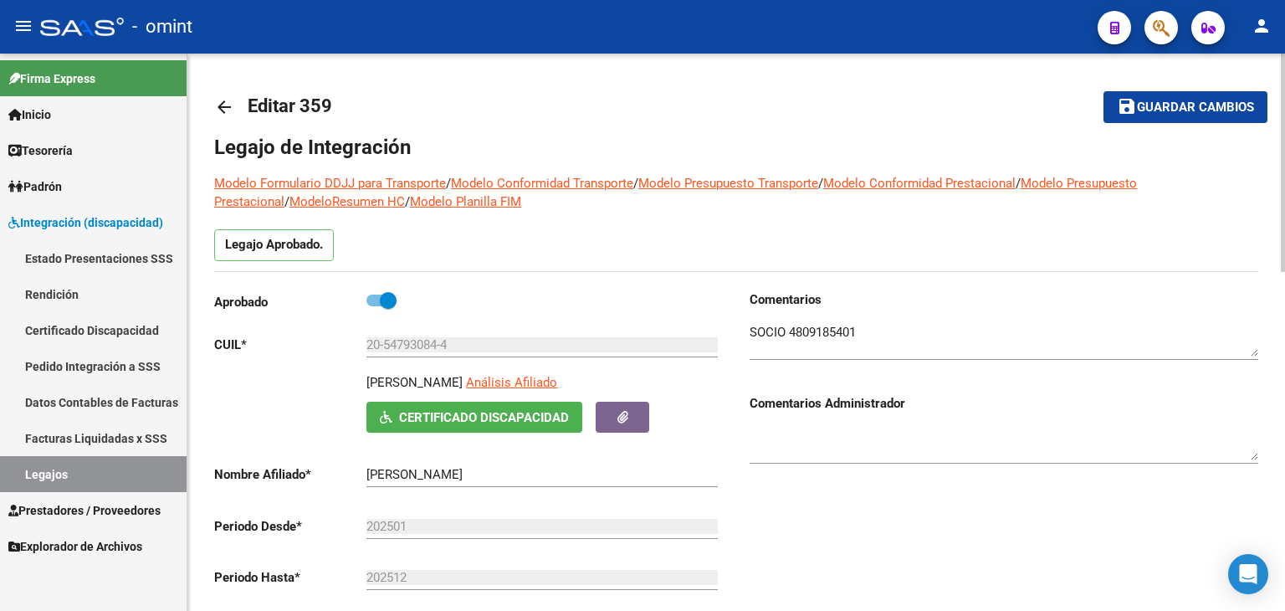
click at [1179, 105] on span "Guardar cambios" at bounding box center [1195, 107] width 117 height 15
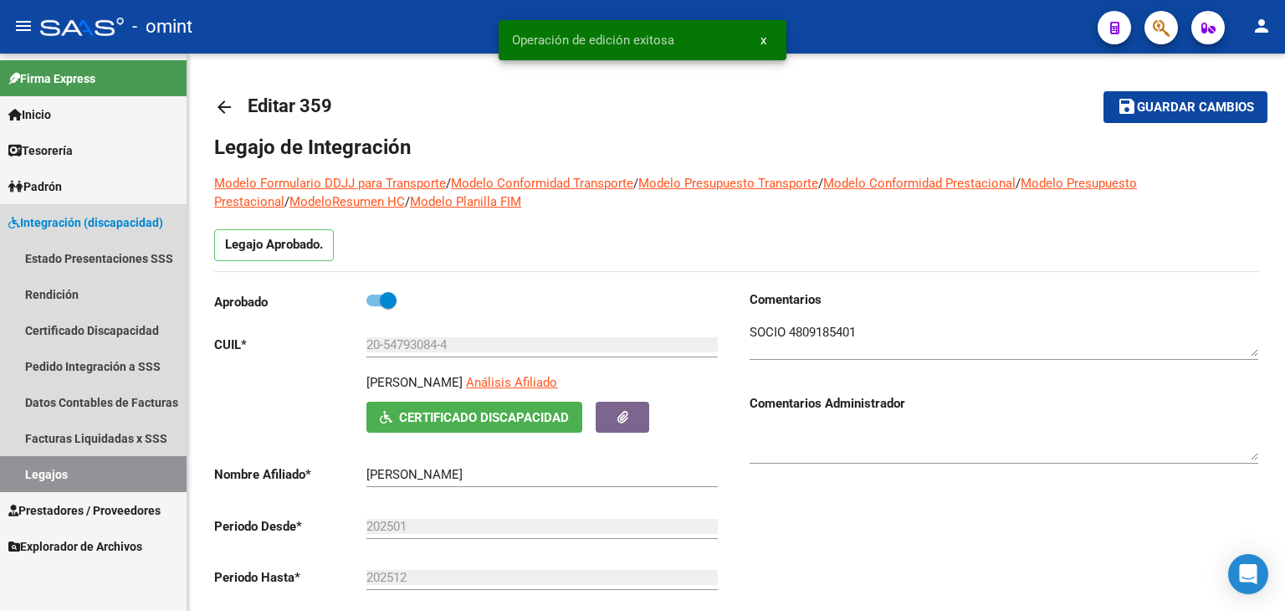
click at [49, 470] on link "Legajos" at bounding box center [93, 474] width 187 height 36
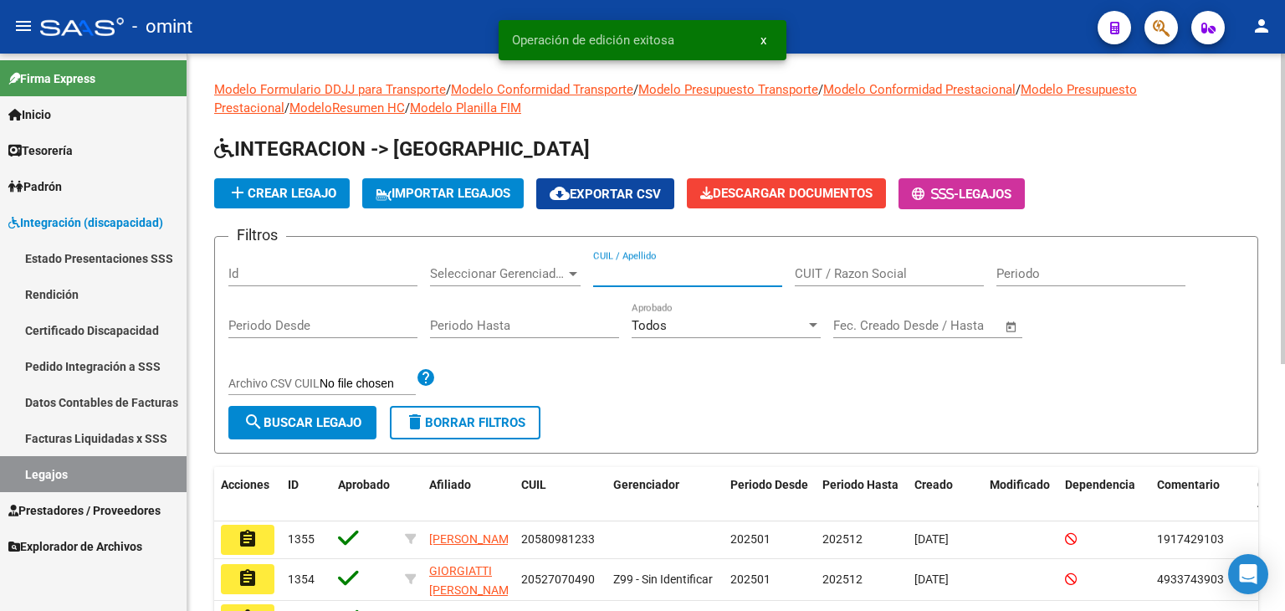
click at [647, 271] on input "CUIL / Apellido" at bounding box center [687, 273] width 189 height 15
paste input "27587374434"
type input "27587374434"
click at [335, 420] on span "search Buscar Legajo" at bounding box center [302, 422] width 118 height 15
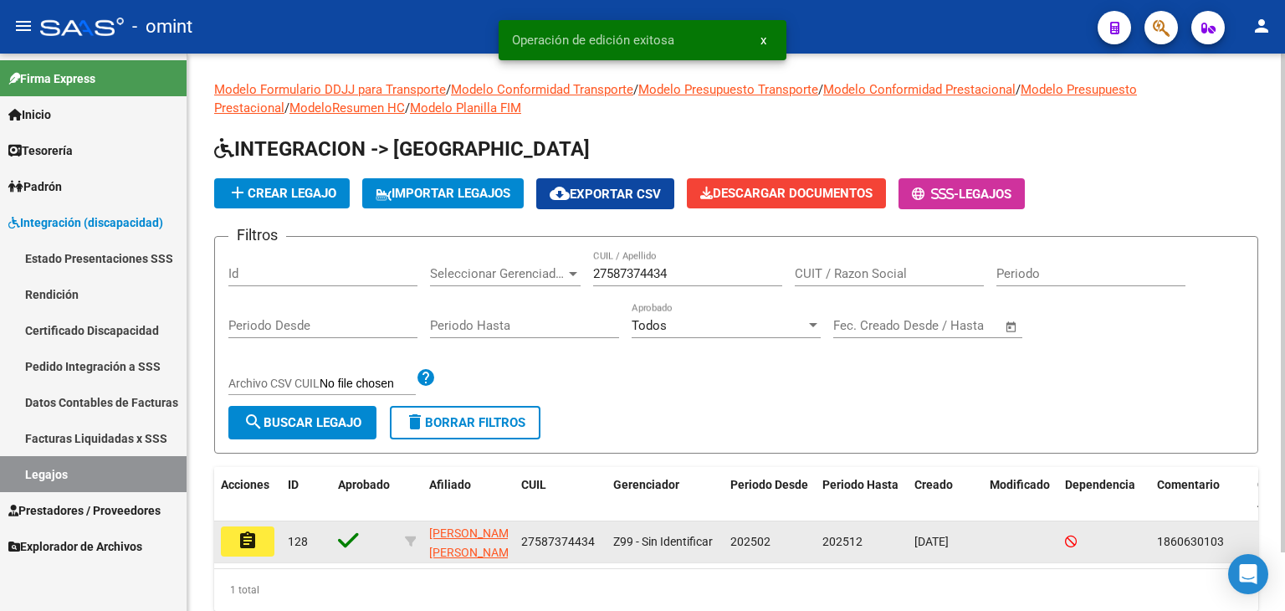
click at [229, 541] on button "assignment" at bounding box center [248, 541] width 54 height 30
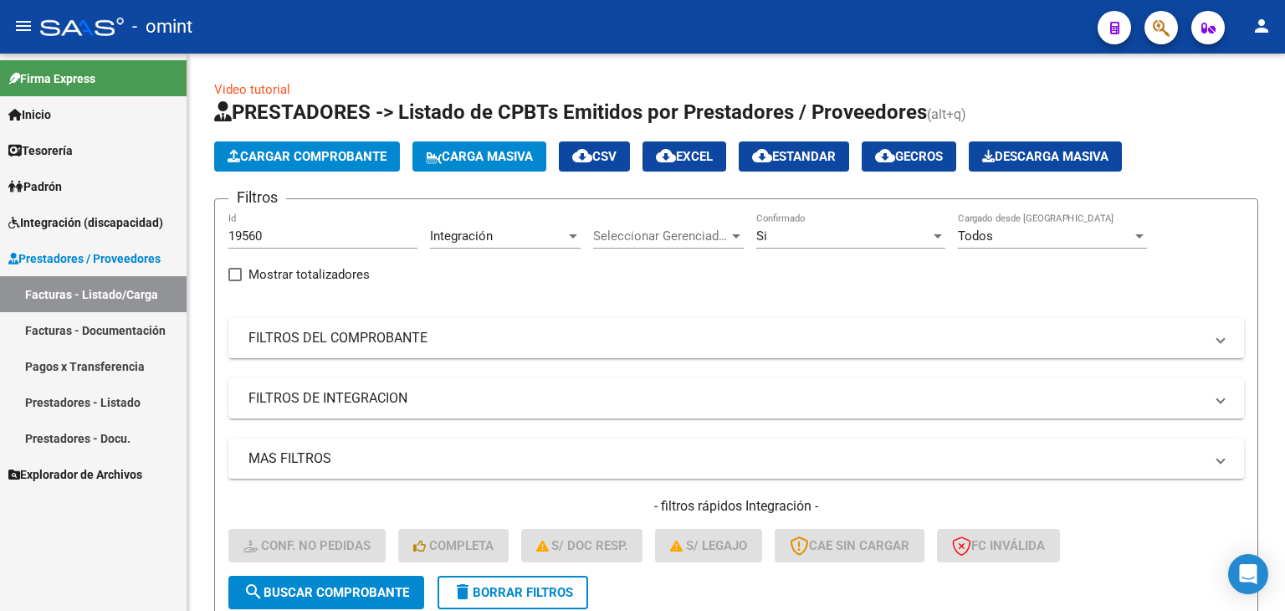
scroll to position [214, 0]
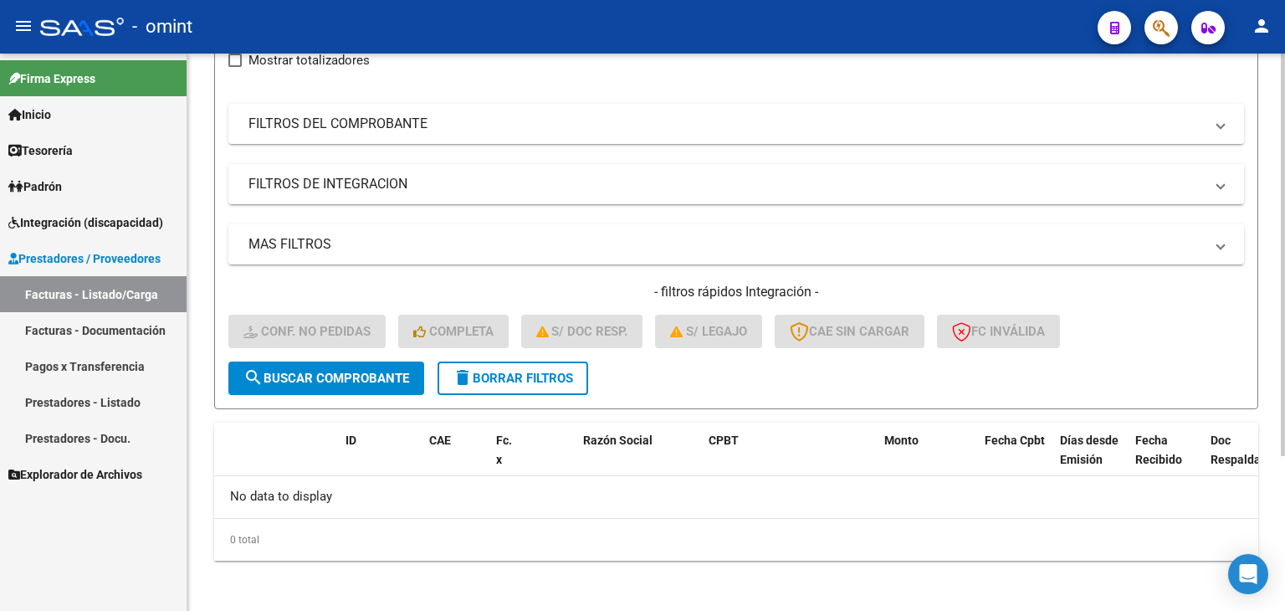
click at [391, 191] on mat-panel-title "FILTROS DE INTEGRACION" at bounding box center [725, 184] width 955 height 18
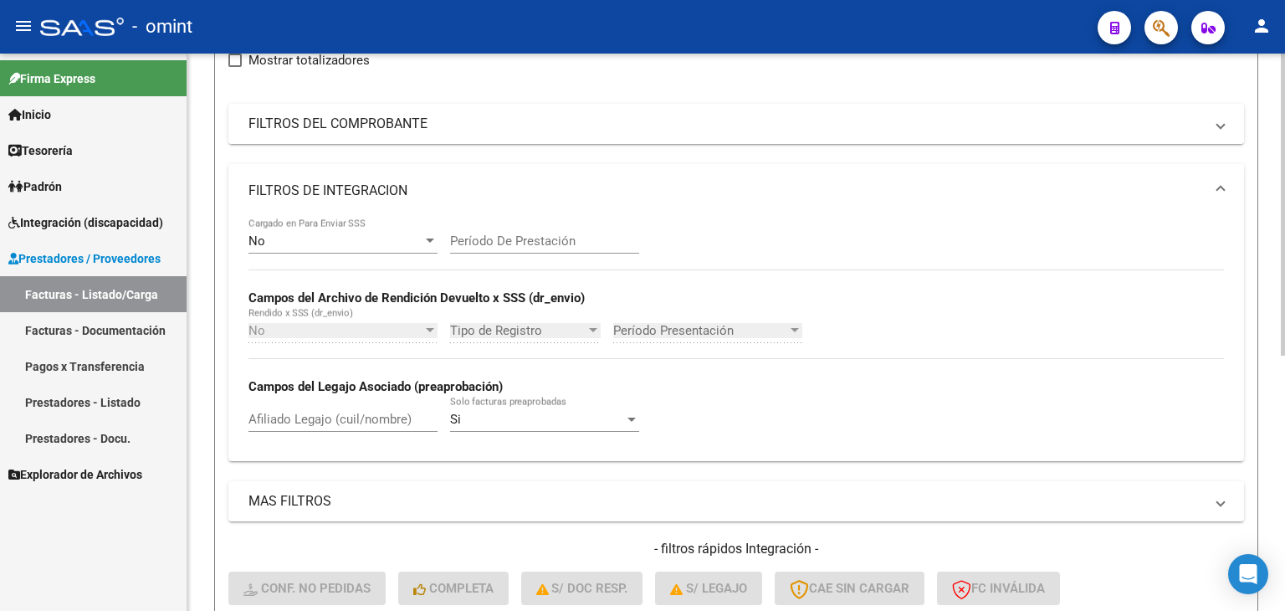
click at [374, 118] on mat-panel-title "FILTROS DEL COMPROBANTE" at bounding box center [725, 124] width 955 height 18
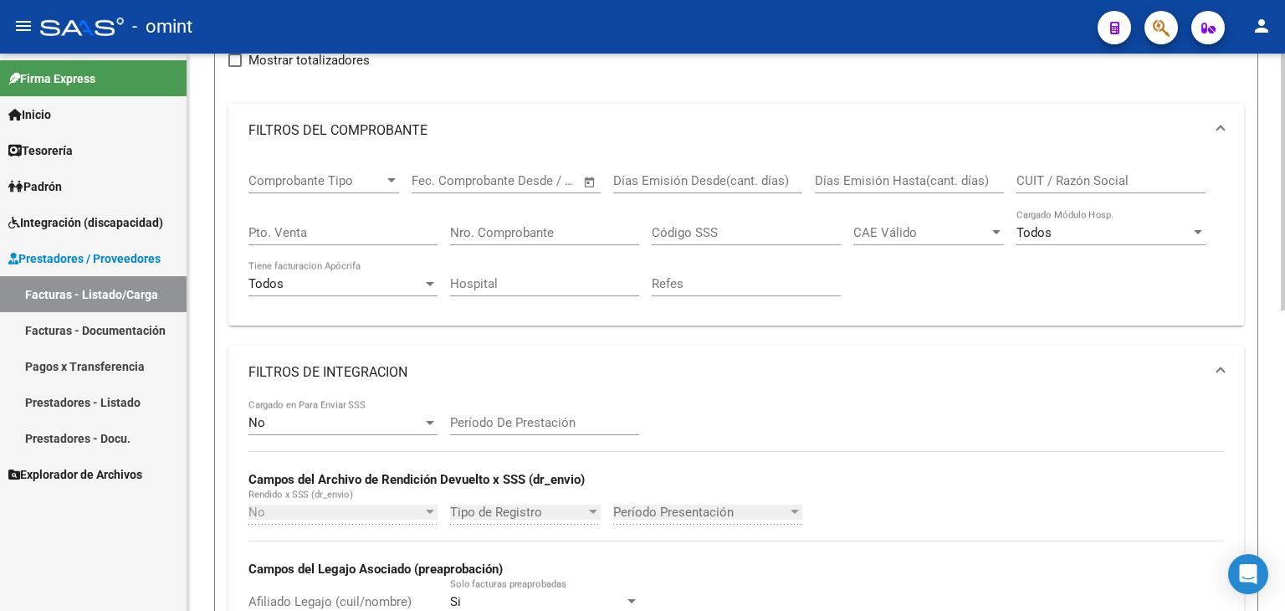
click at [1057, 177] on input "CUIT / Razón Social" at bounding box center [1110, 180] width 189 height 15
paste input "20358755705"
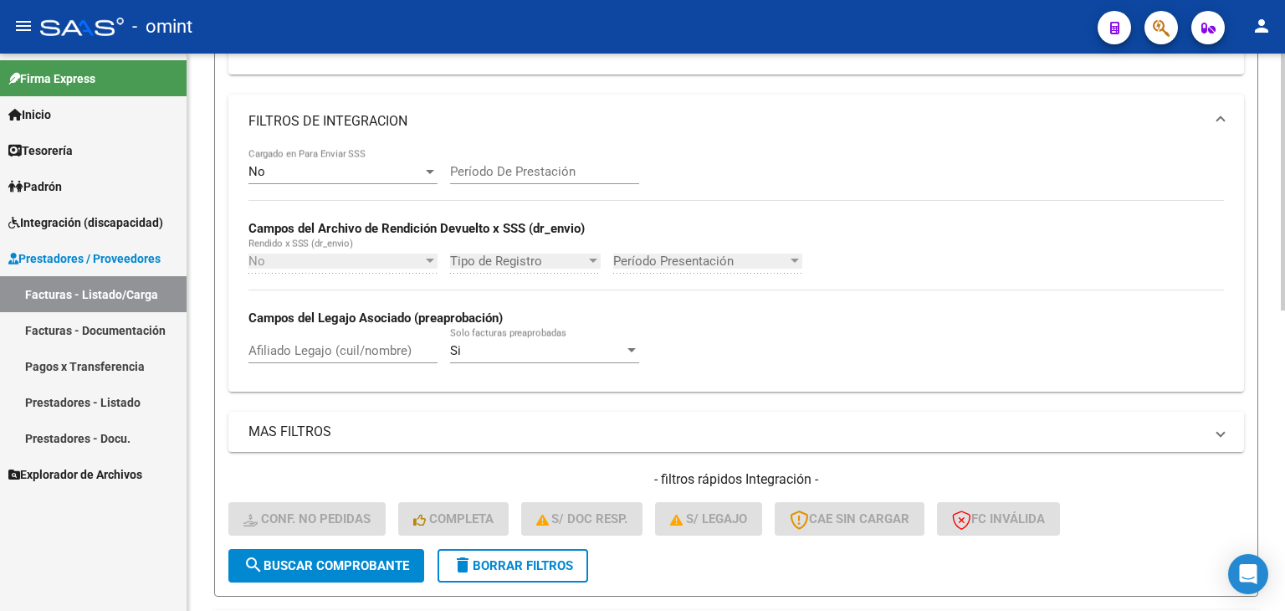
type input "20358755705"
click at [318, 558] on span "search Buscar Comprobante" at bounding box center [326, 565] width 166 height 15
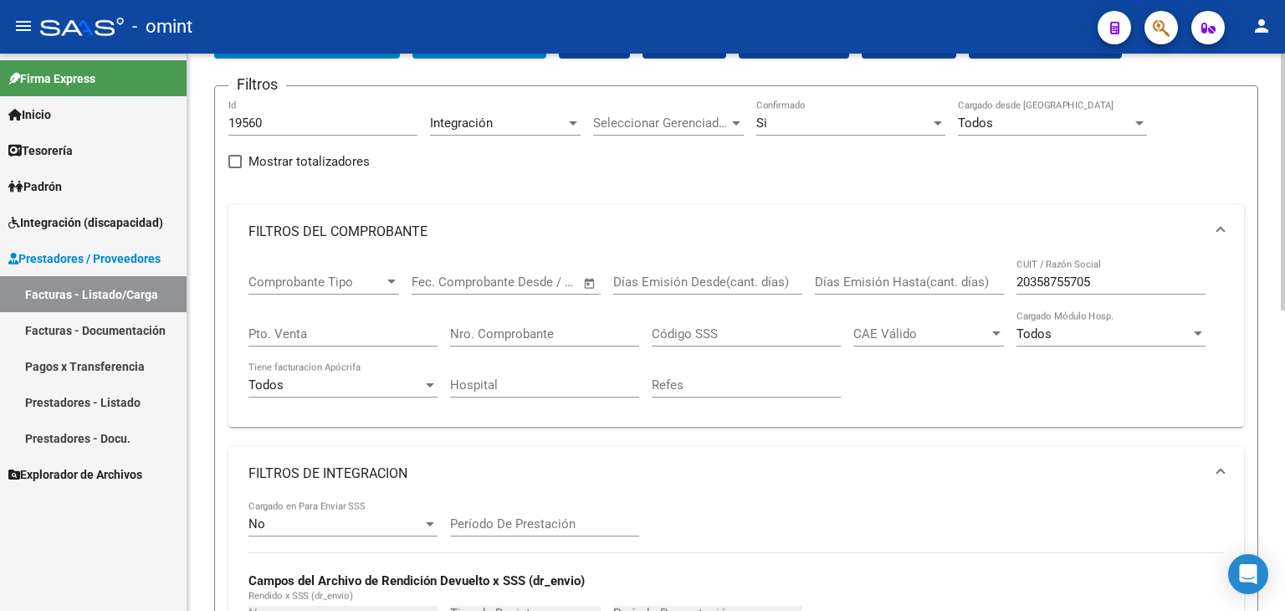
scroll to position [0, 0]
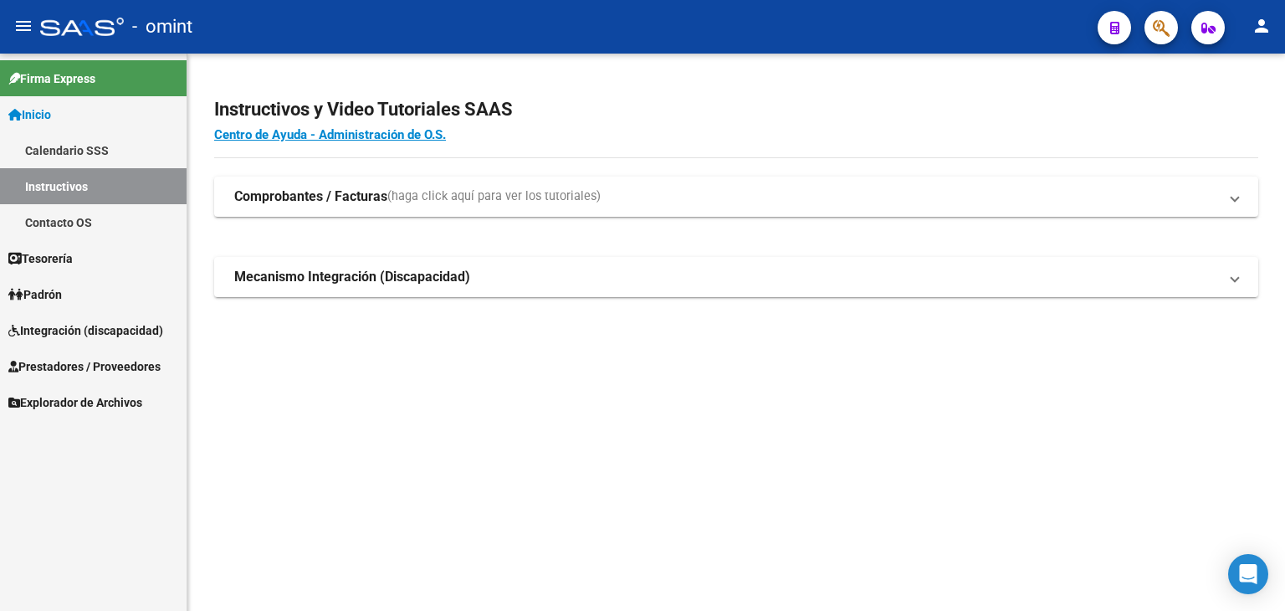
click at [47, 291] on span "Padrón" at bounding box center [35, 294] width 54 height 18
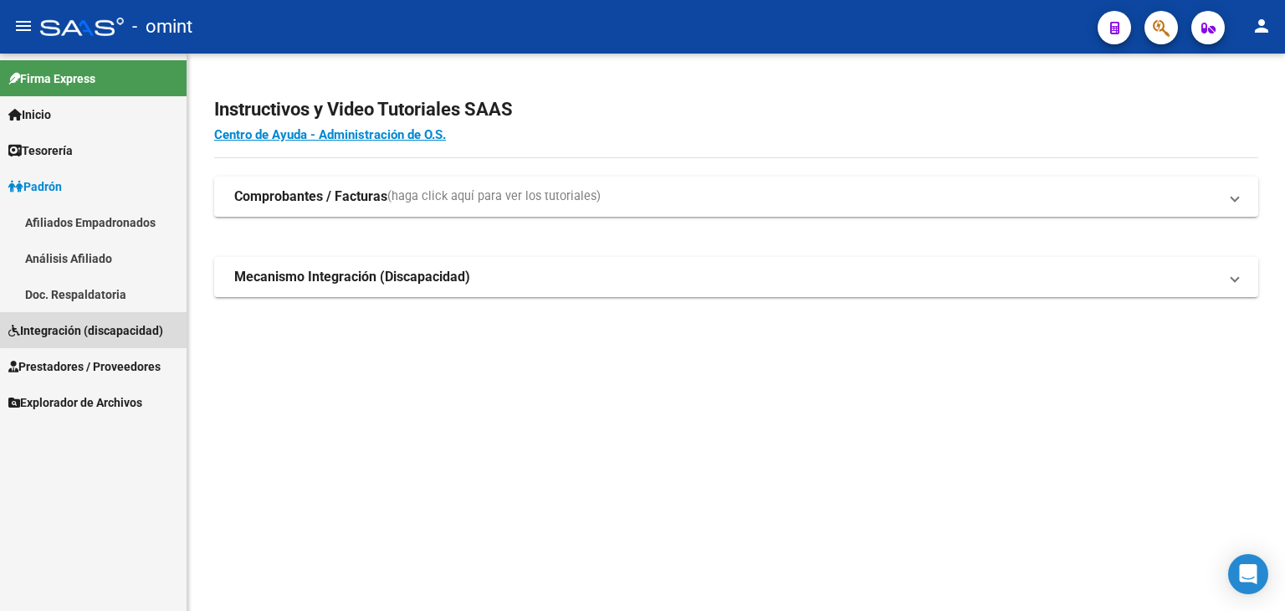
drag, startPoint x: 47, startPoint y: 337, endPoint x: 47, endPoint y: 361, distance: 24.3
click at [47, 338] on span "Integración (discapacidad)" at bounding box center [85, 330] width 155 height 18
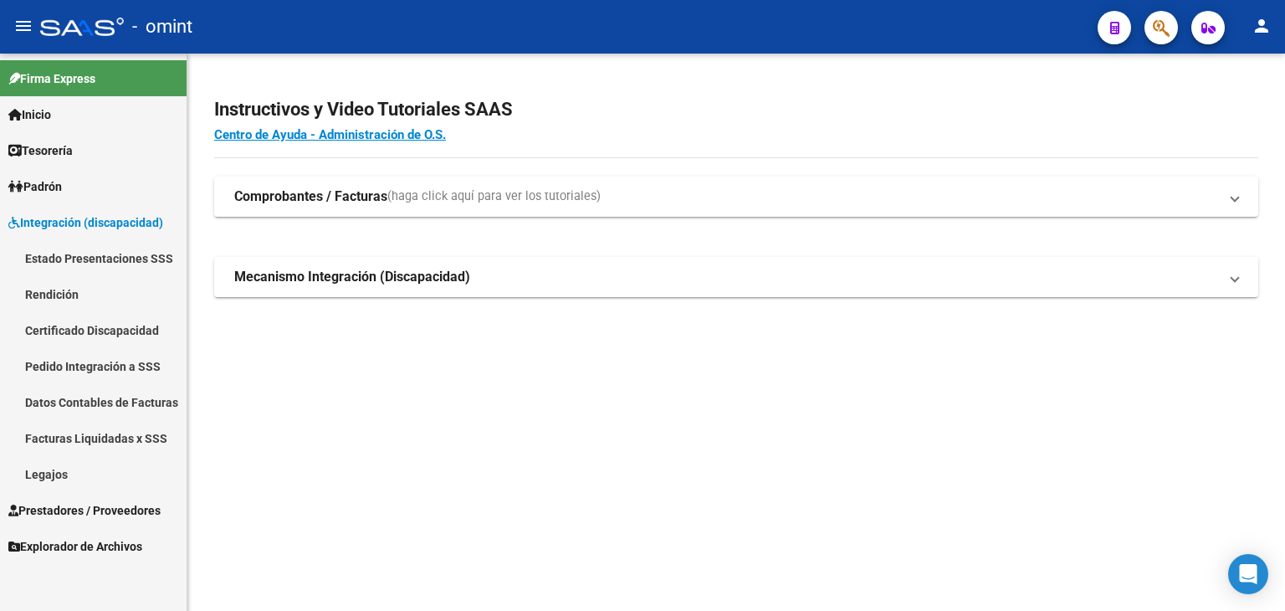
click at [59, 468] on link "Legajos" at bounding box center [93, 474] width 187 height 36
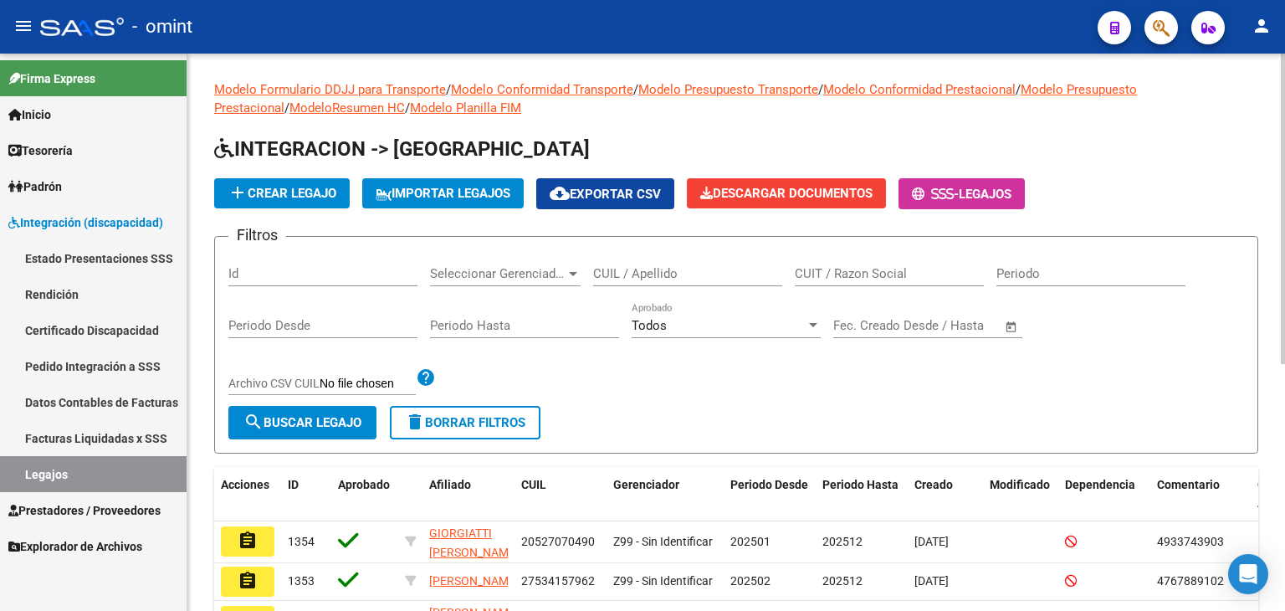
click at [689, 276] on input "CUIL / Apellido" at bounding box center [687, 273] width 189 height 15
paste input "20-57741259-7"
type input "20577412597"
click at [280, 427] on span "search Buscar Legajo" at bounding box center [302, 422] width 118 height 15
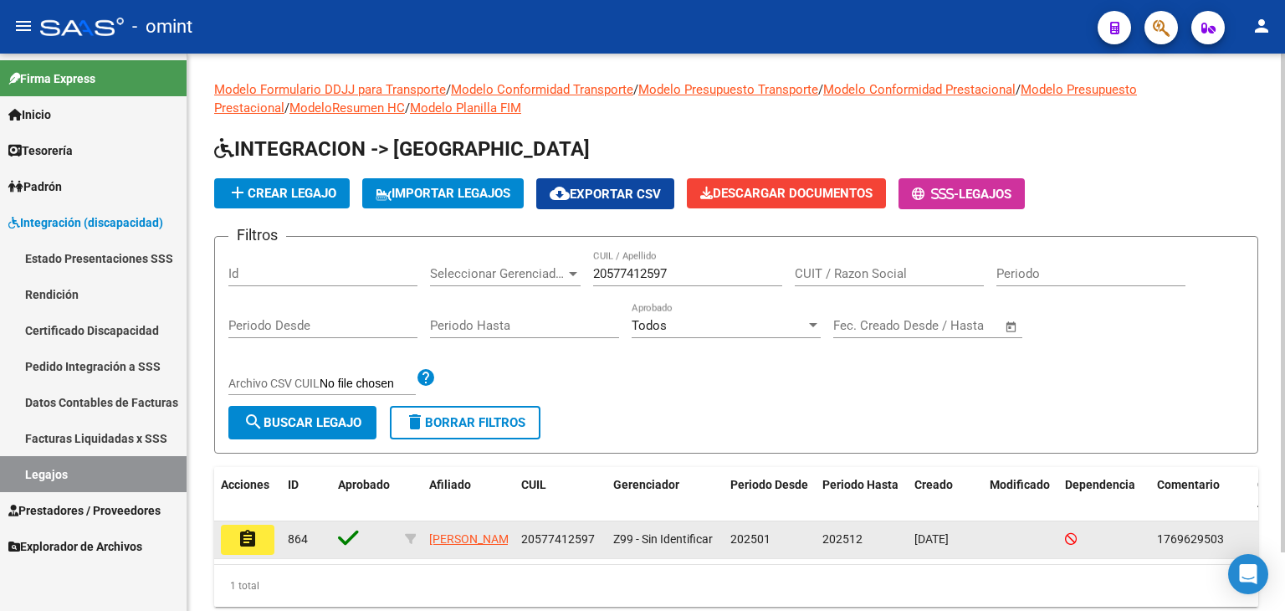
click at [235, 544] on button "assignment" at bounding box center [248, 539] width 54 height 30
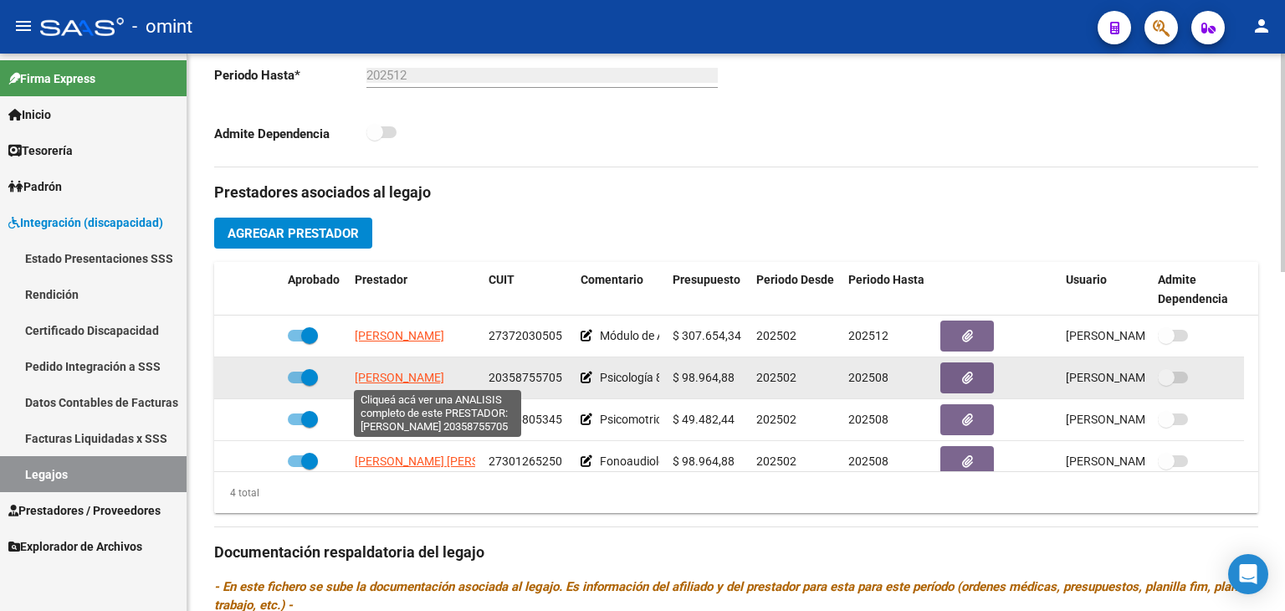
scroll to position [17, 0]
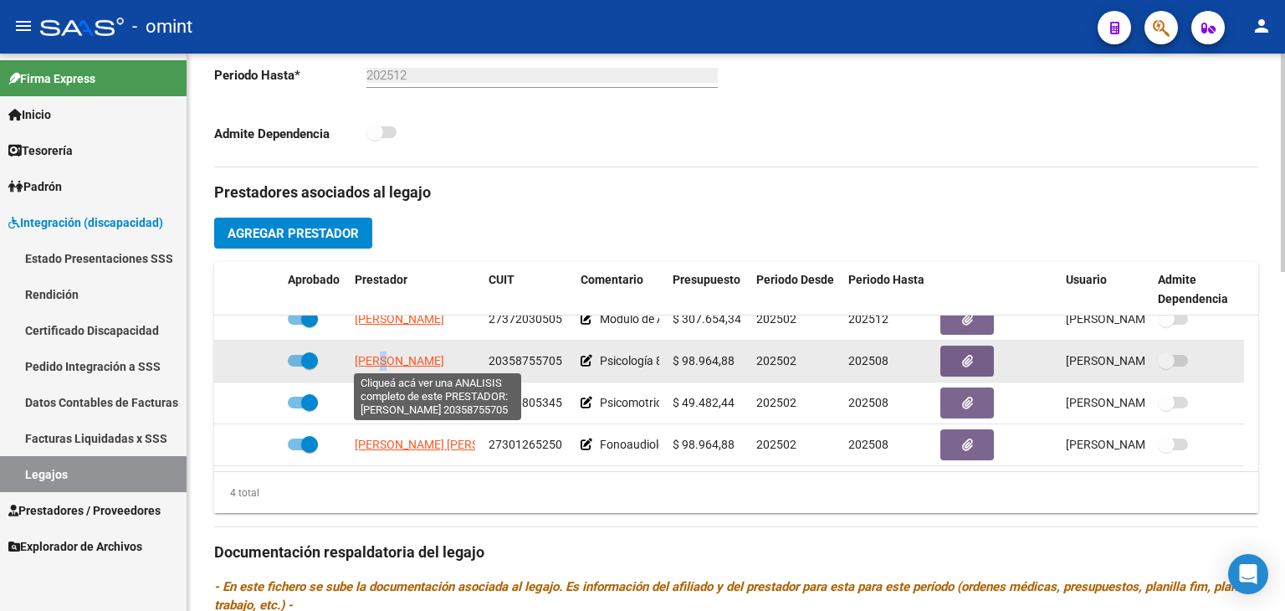
click at [386, 359] on span "[PERSON_NAME]" at bounding box center [399, 360] width 89 height 13
copy span "A"
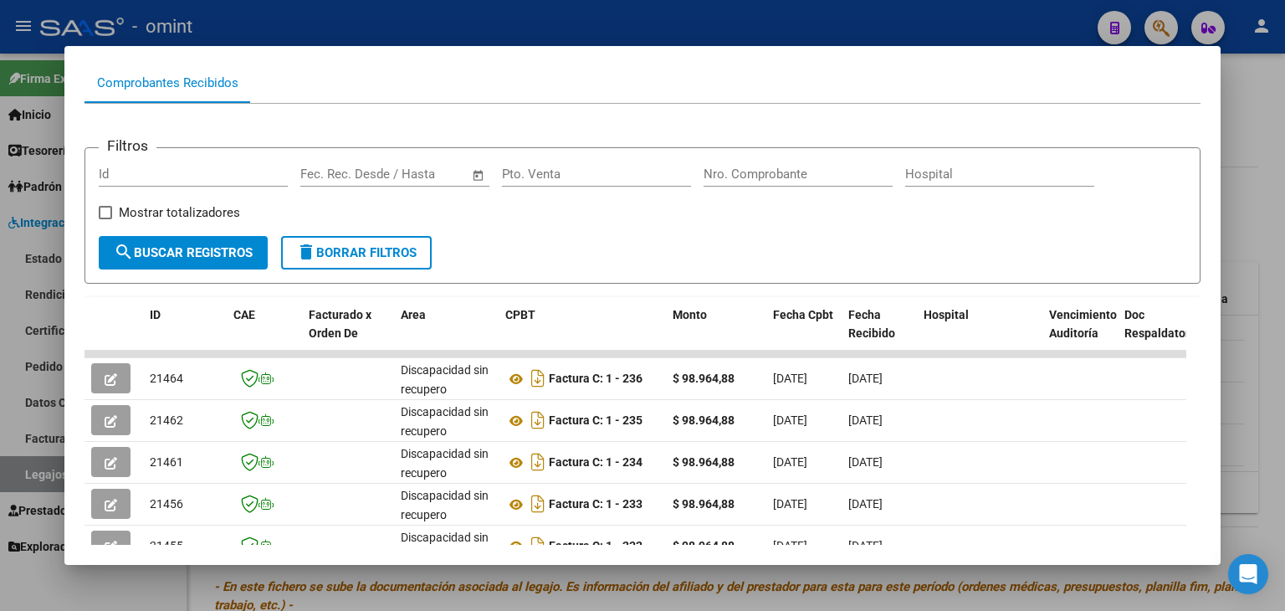
scroll to position [366, 0]
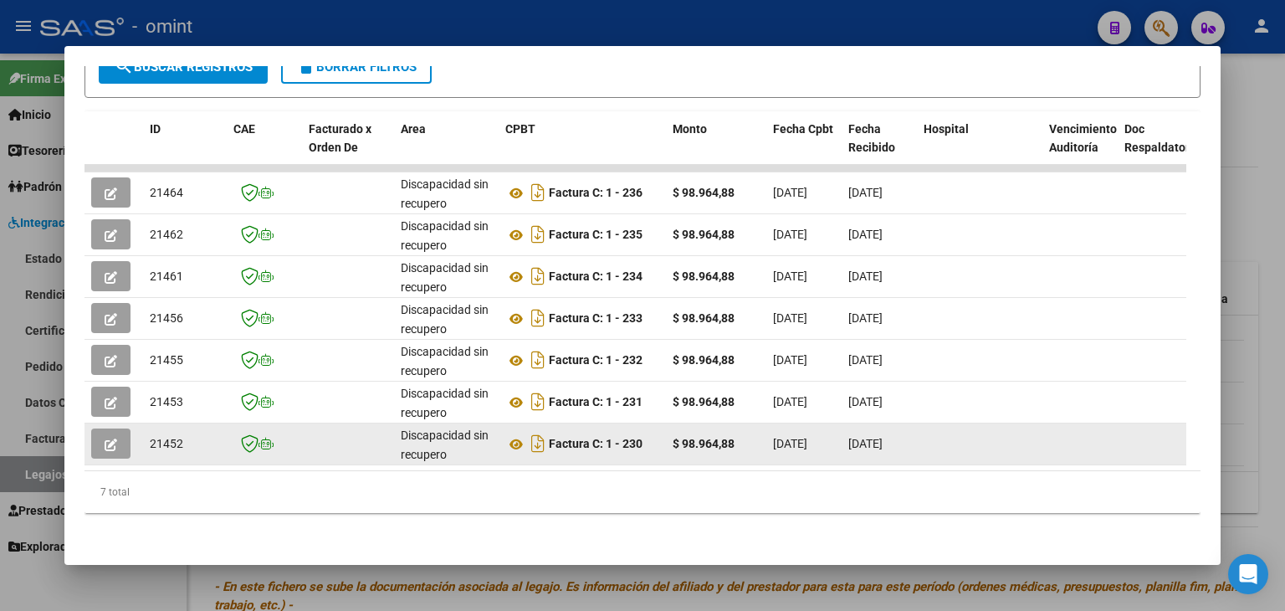
click at [112, 438] on icon "button" at bounding box center [111, 444] width 13 height 13
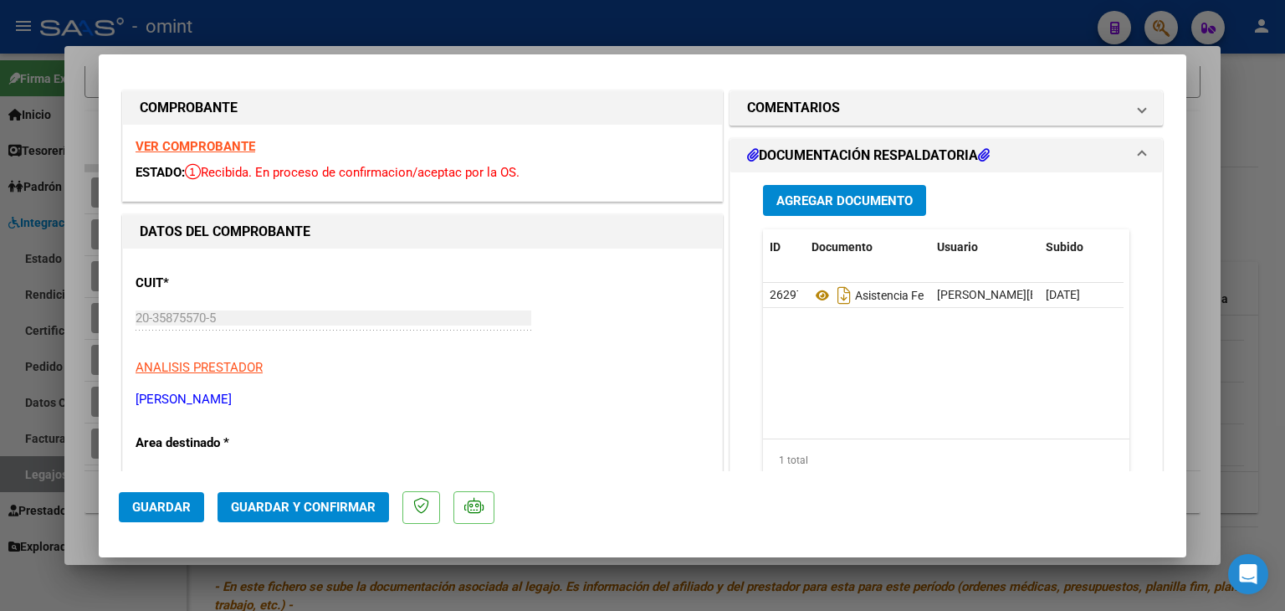
scroll to position [0, 0]
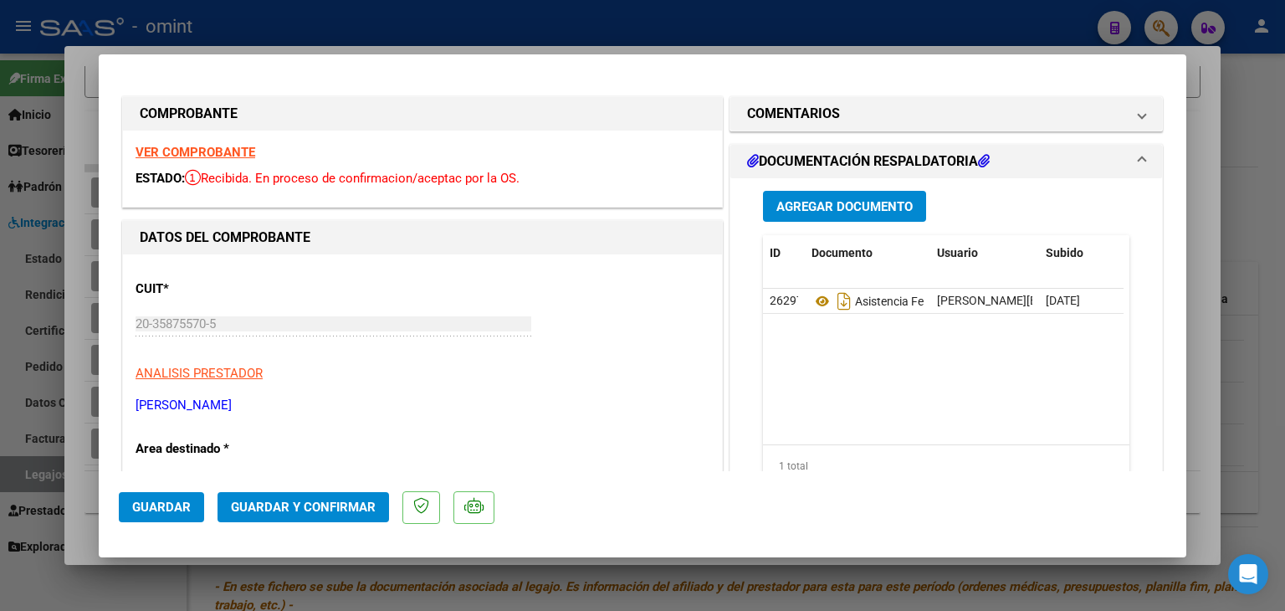
type input "$ 0,00"
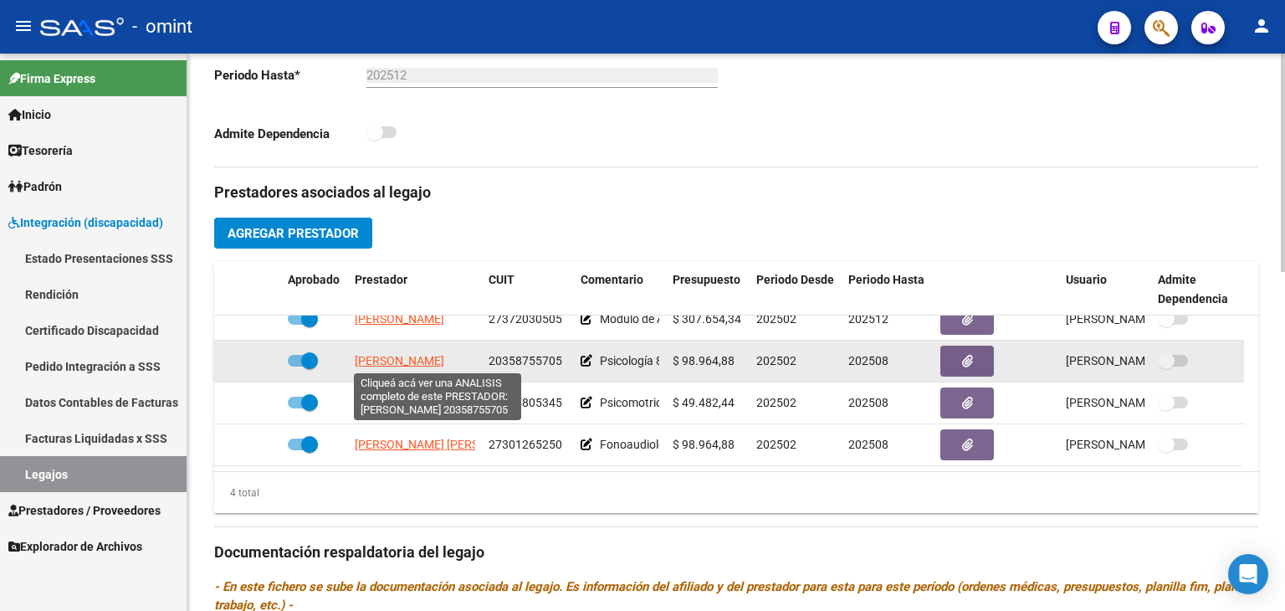
click at [403, 359] on span "[PERSON_NAME]" at bounding box center [399, 360] width 89 height 13
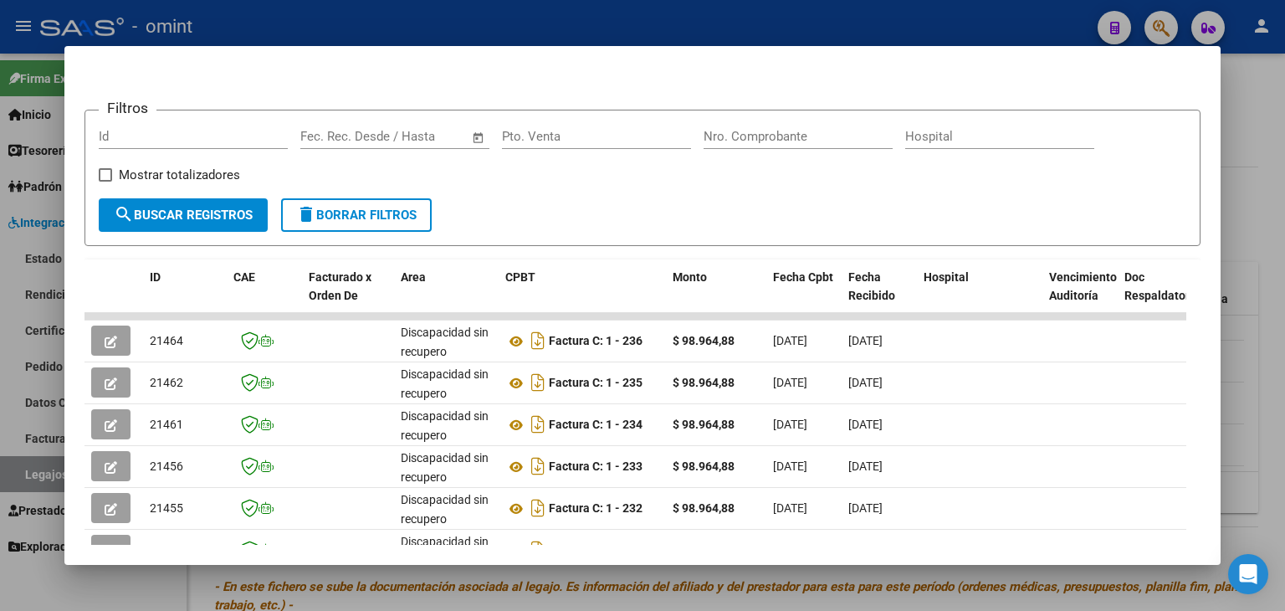
scroll to position [251, 0]
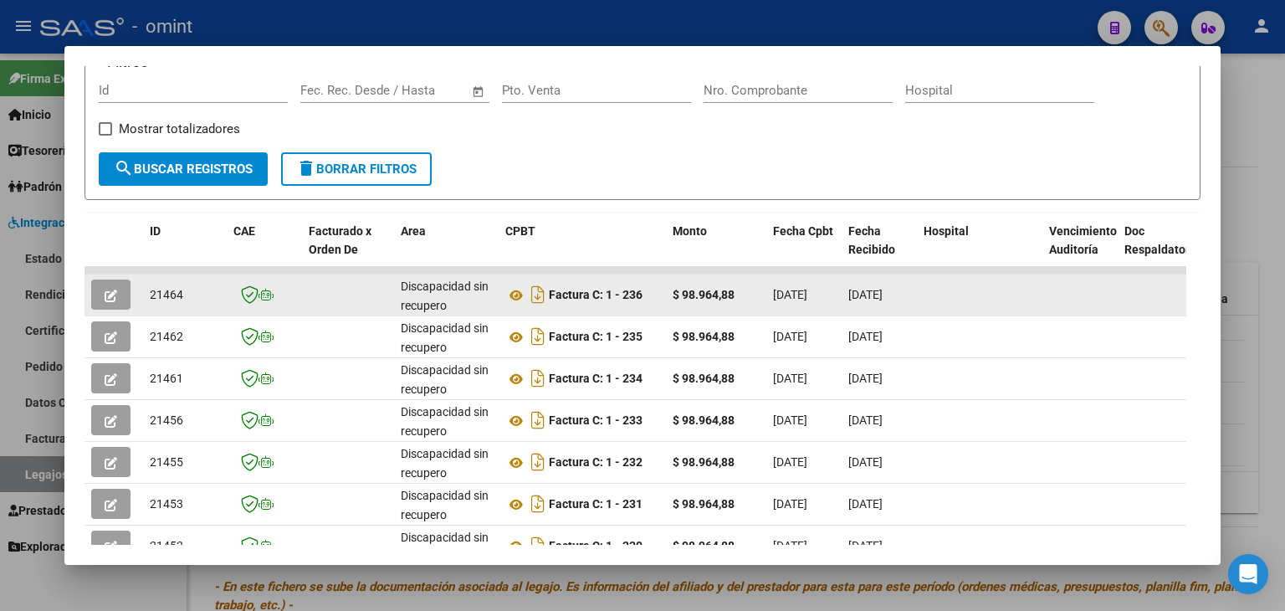
click at [110, 295] on icon "button" at bounding box center [111, 295] width 13 height 13
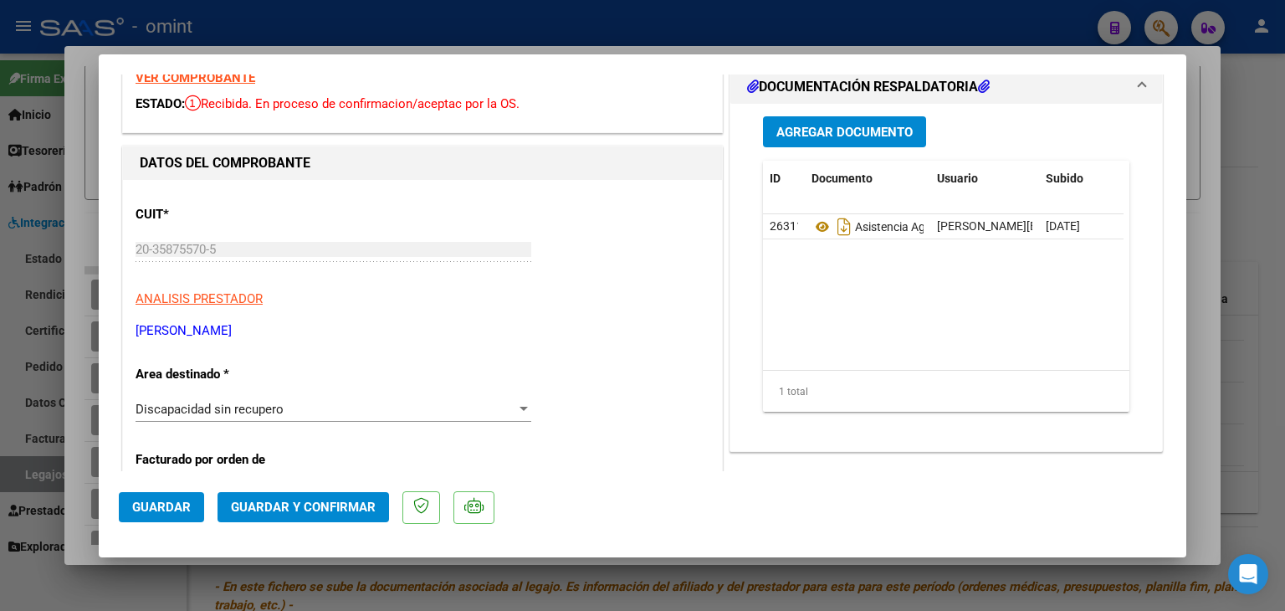
scroll to position [0, 0]
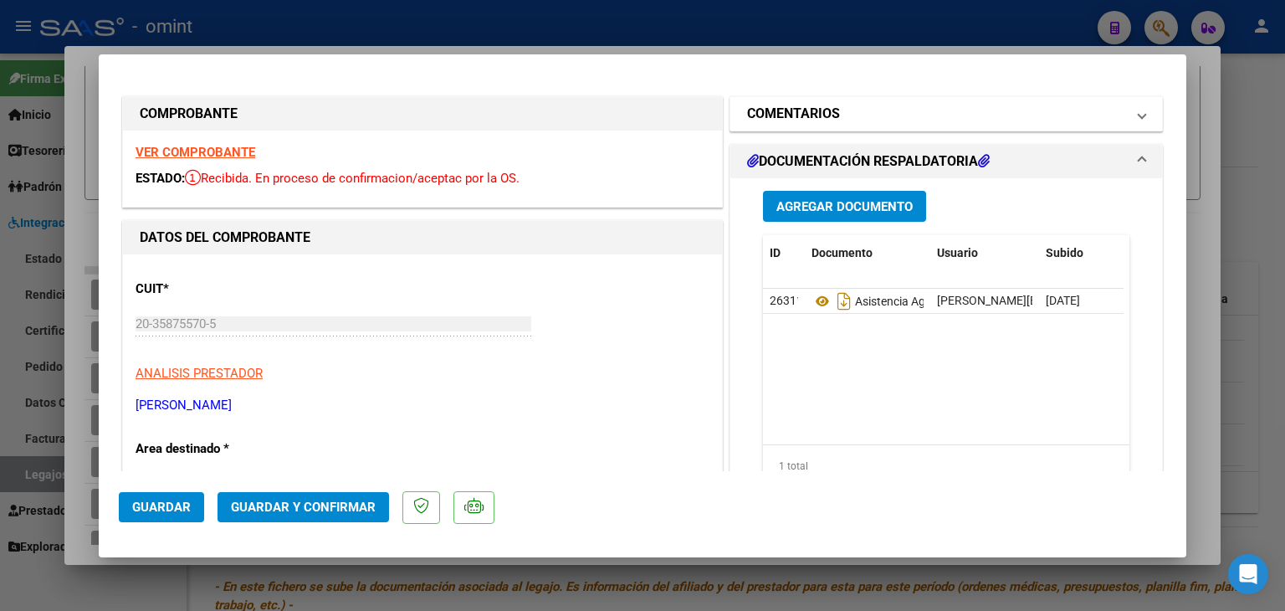
click at [856, 125] on mat-expansion-panel-header "COMENTARIOS" at bounding box center [946, 113] width 432 height 33
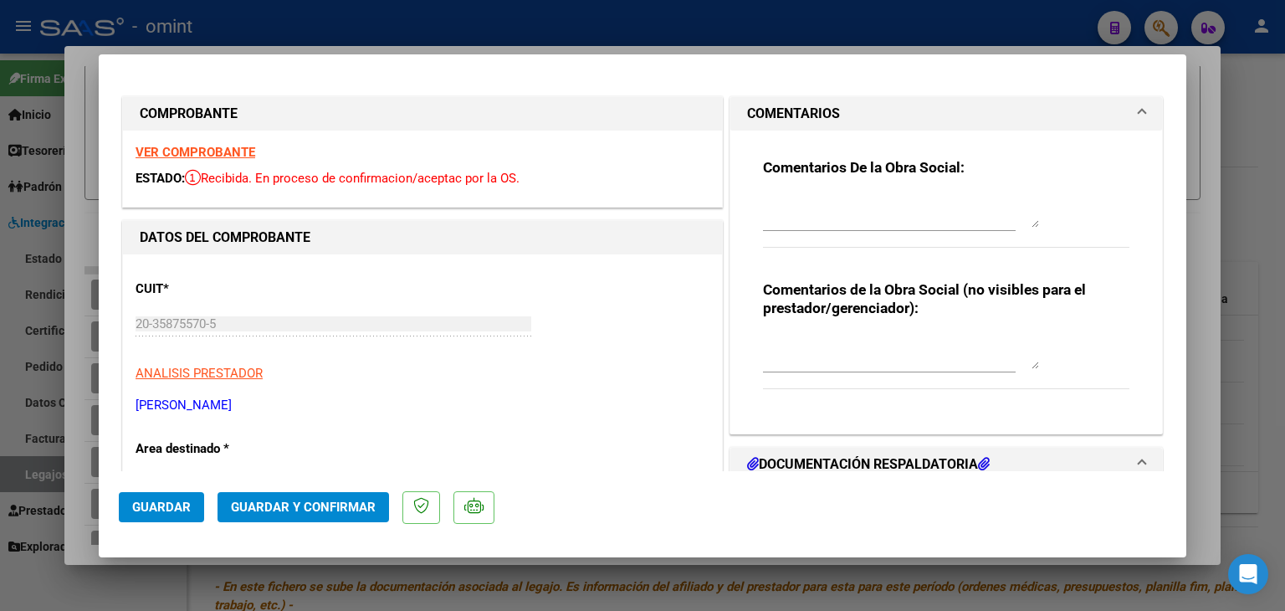
click at [856, 125] on mat-expansion-panel-header "COMENTARIOS" at bounding box center [946, 113] width 432 height 33
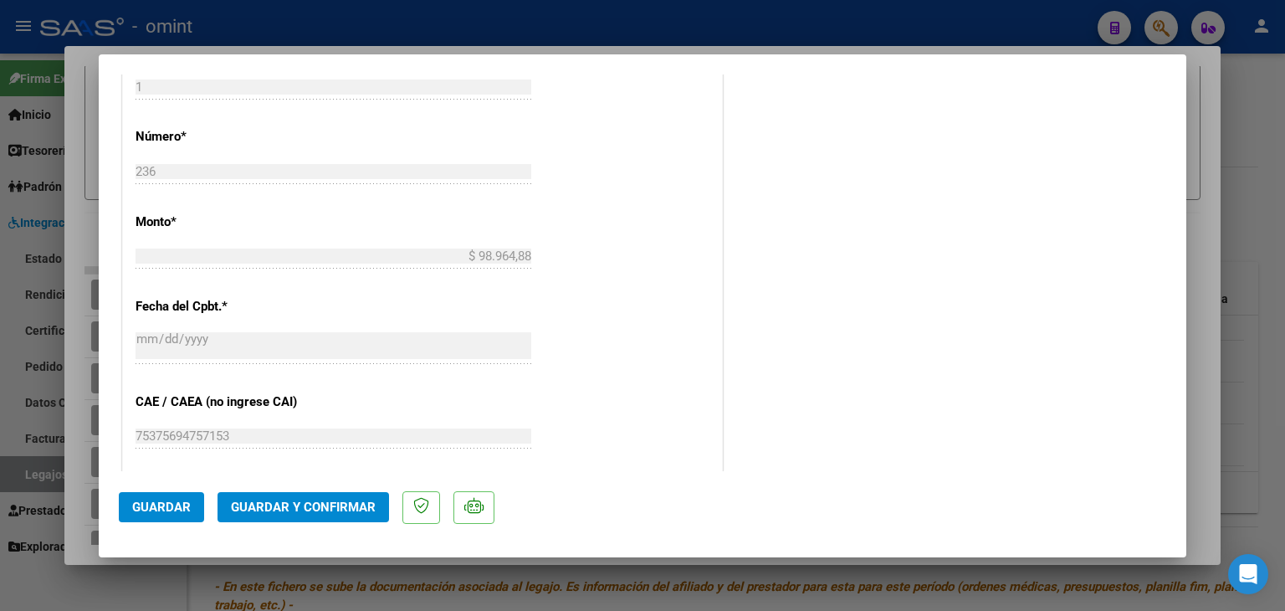
scroll to position [836, 0]
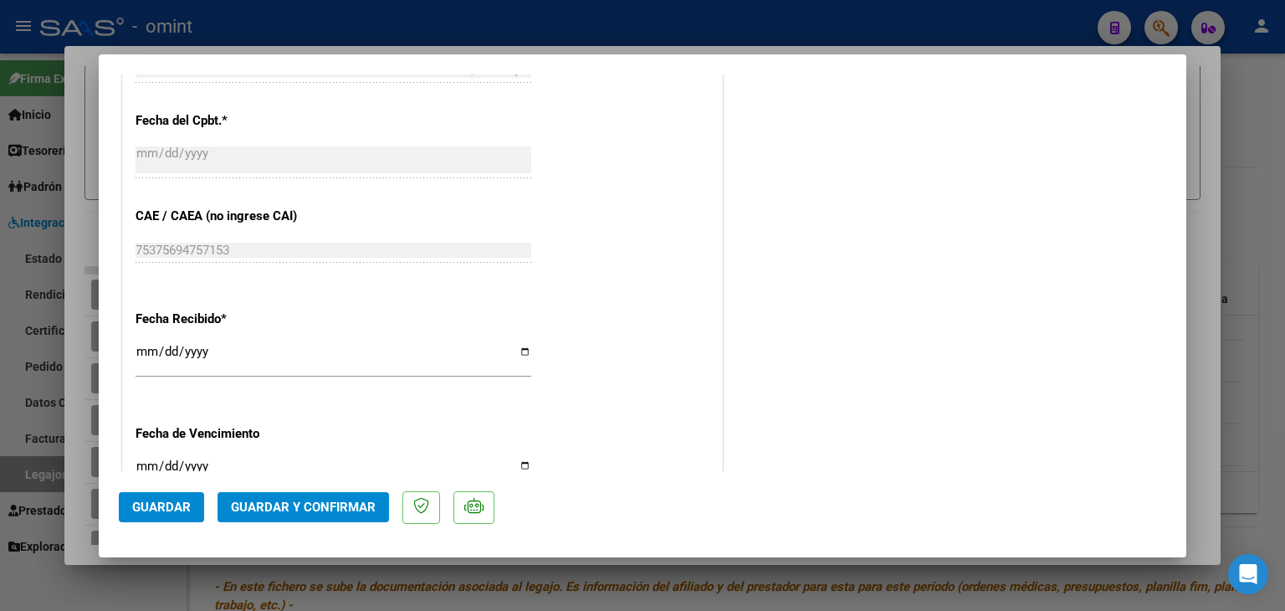
type input "$ 0,00"
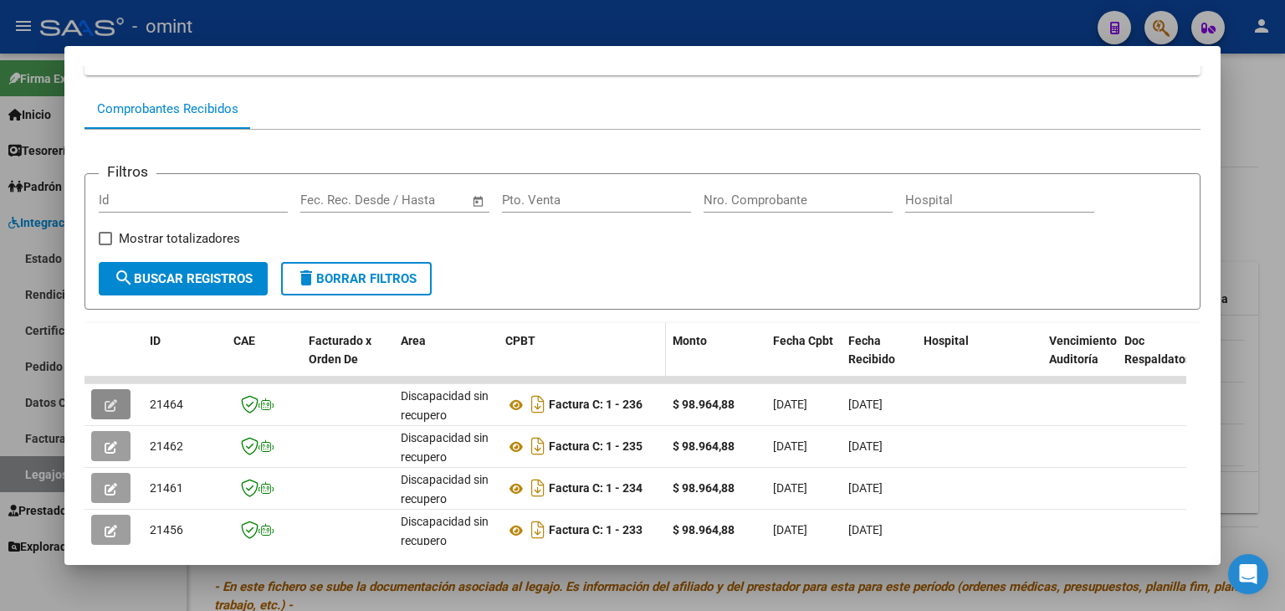
scroll to position [0, 0]
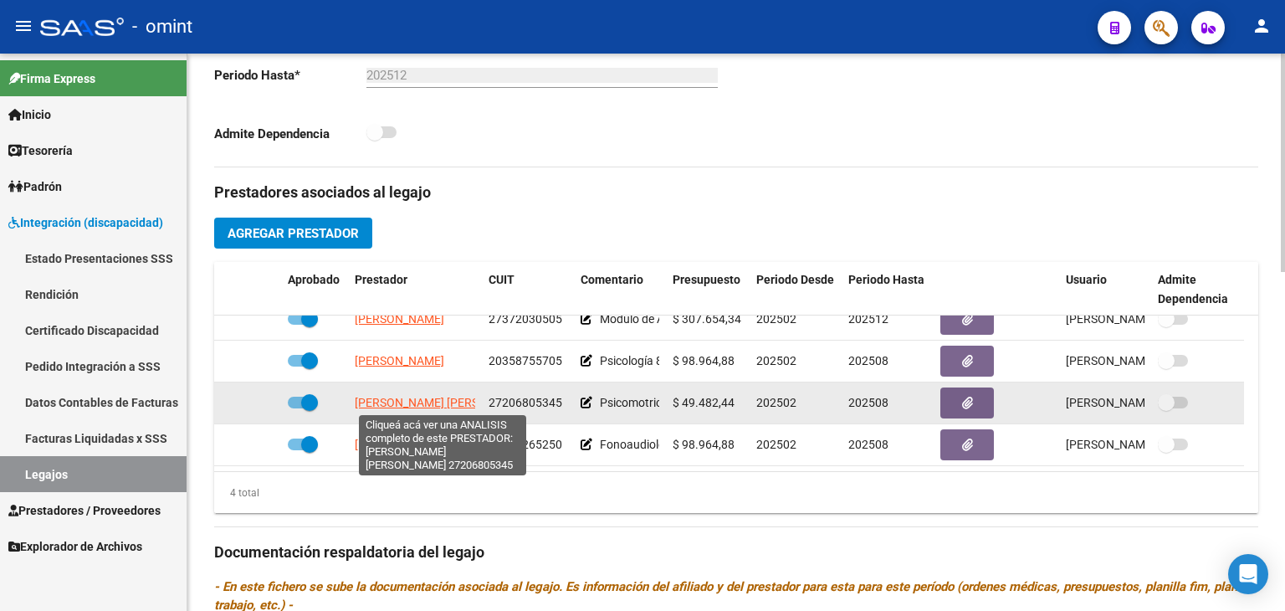
click at [398, 399] on span "GONZALEZ NANCY DEL CARMEN" at bounding box center [446, 402] width 182 height 13
type textarea "27206805345"
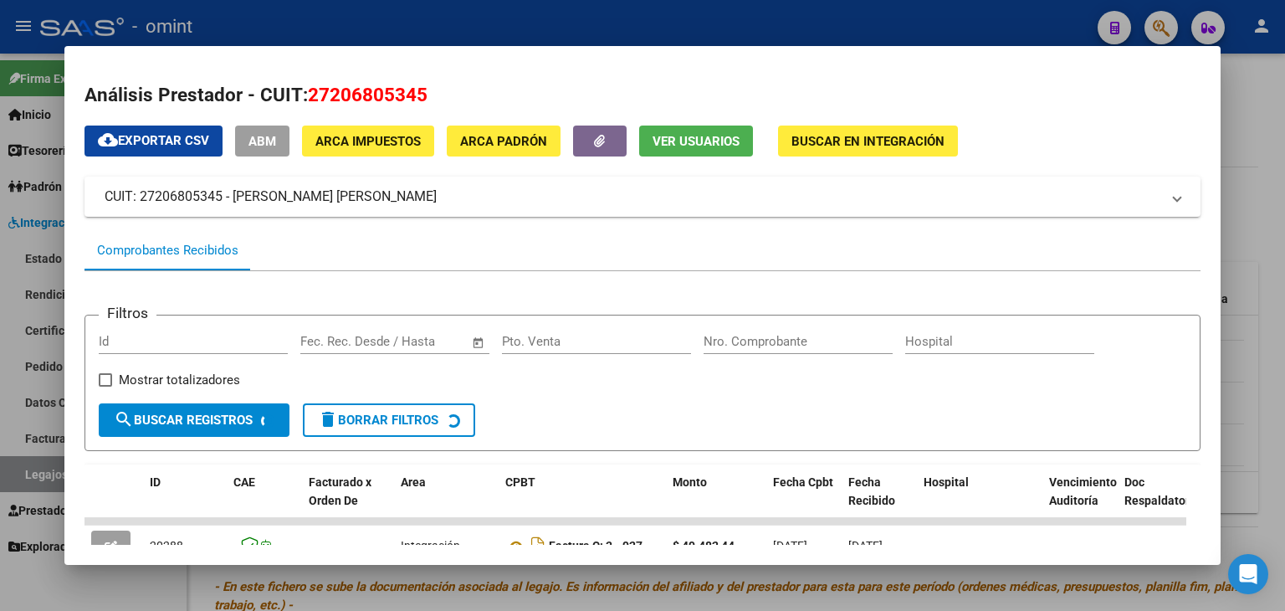
scroll to position [366, 0]
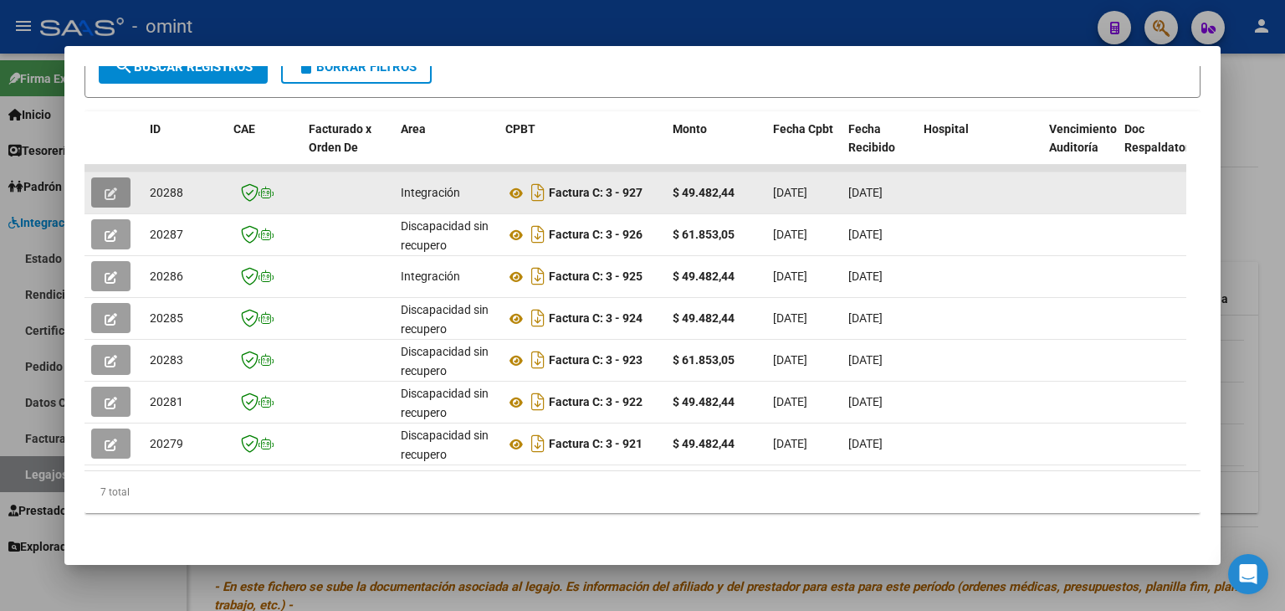
click at [120, 177] on button "button" at bounding box center [110, 192] width 39 height 30
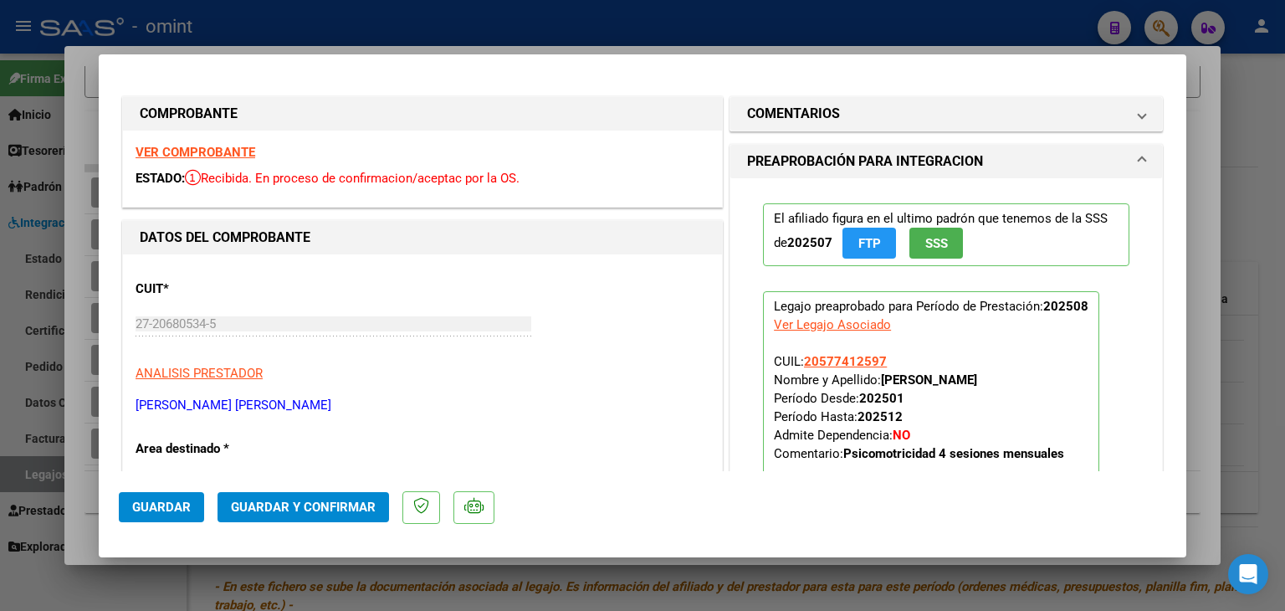
type input "$ 0,00"
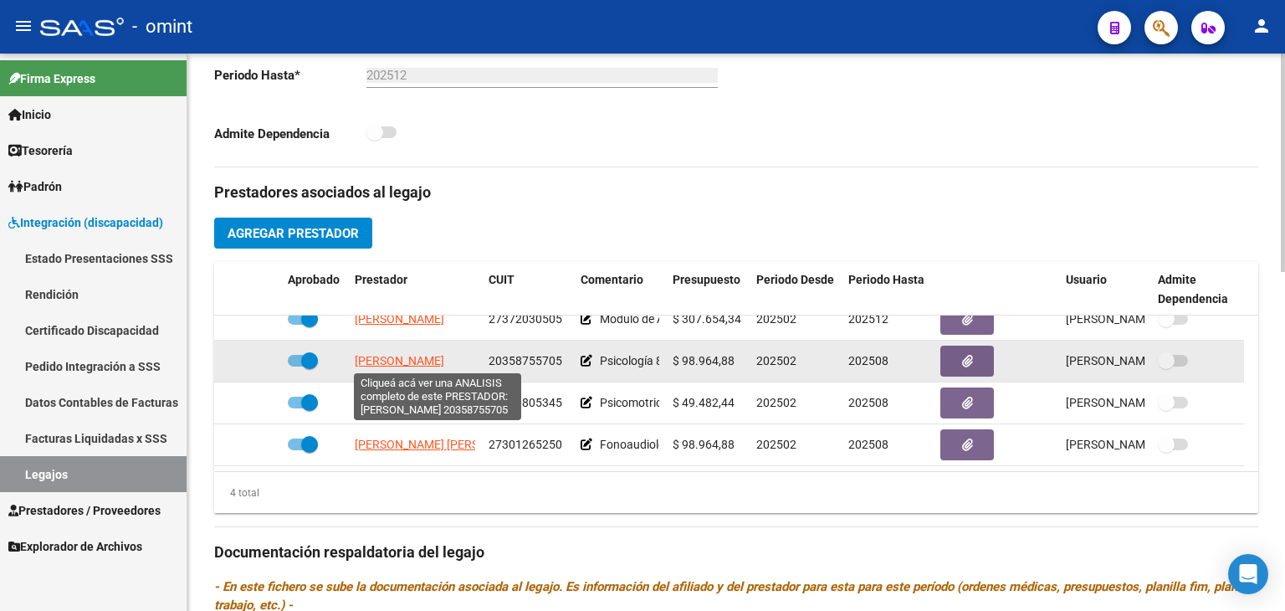
click at [391, 354] on span "[PERSON_NAME]" at bounding box center [399, 360] width 89 height 13
type textarea "20358755705"
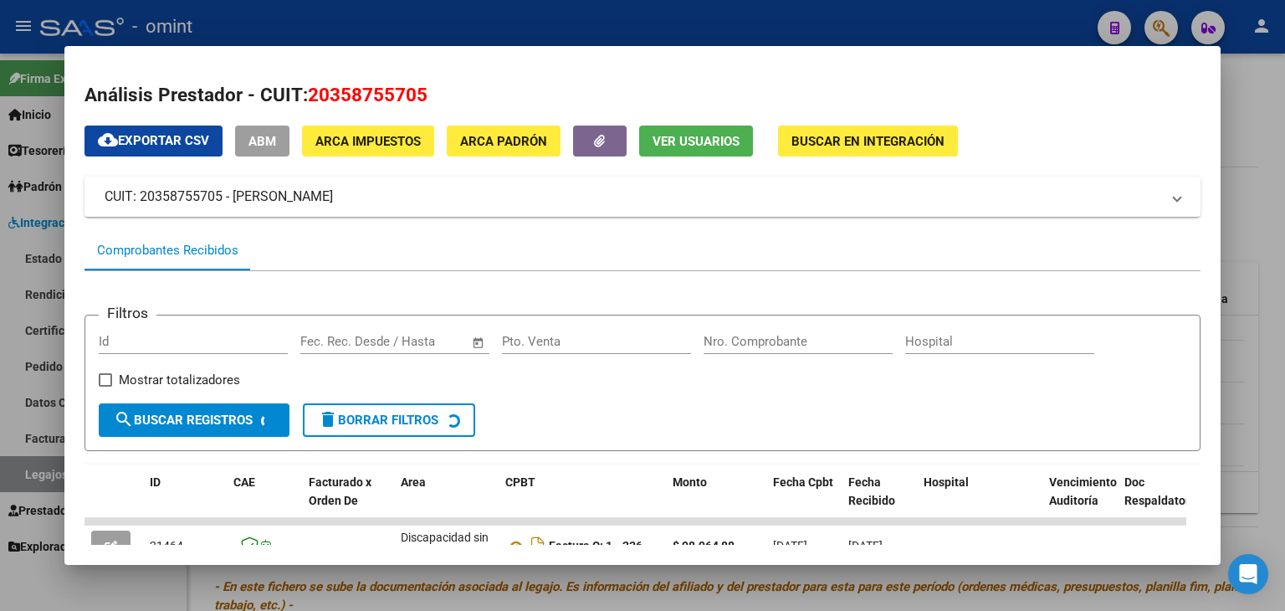
scroll to position [167, 0]
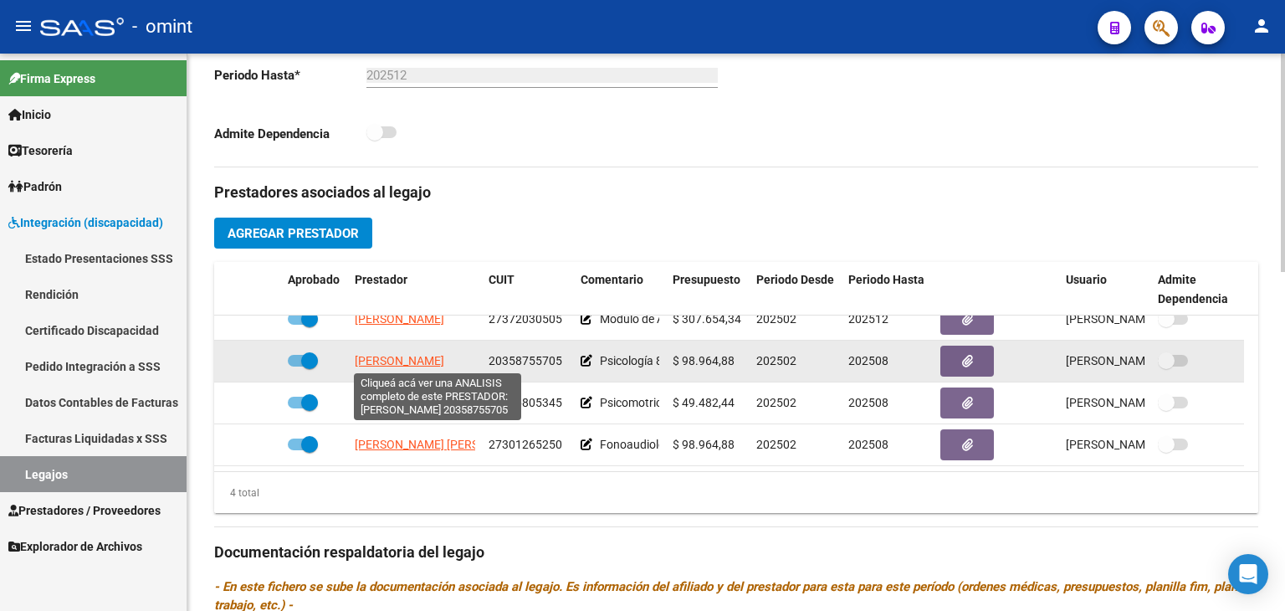
click at [379, 359] on span "[PERSON_NAME]" at bounding box center [399, 360] width 89 height 13
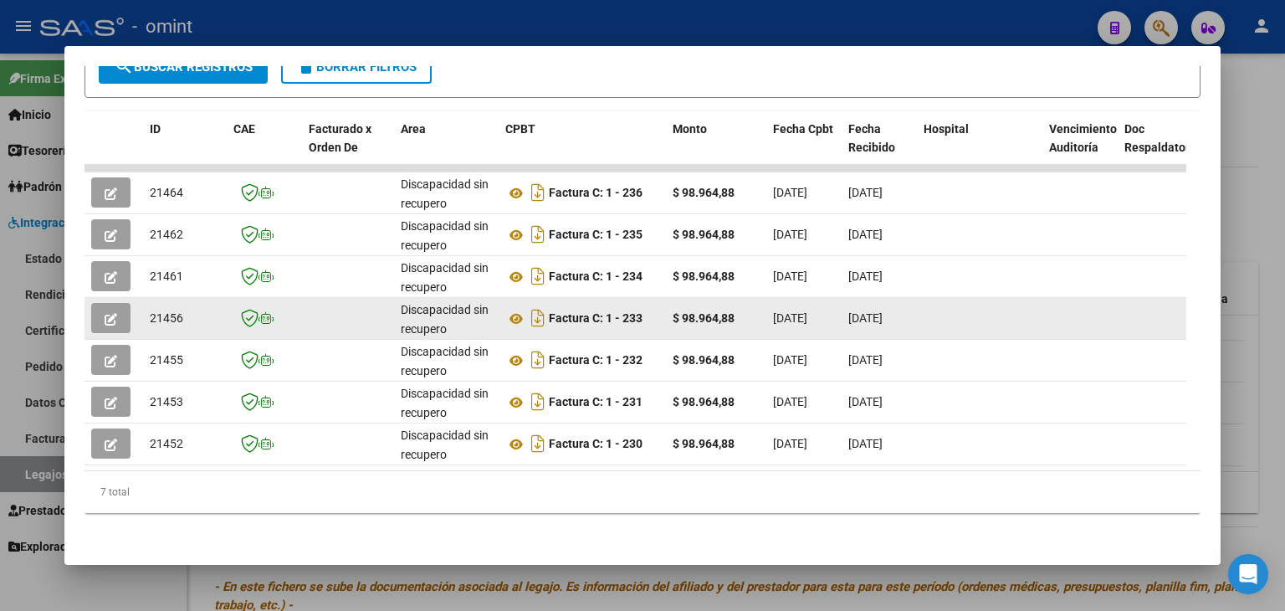
scroll to position [366, 0]
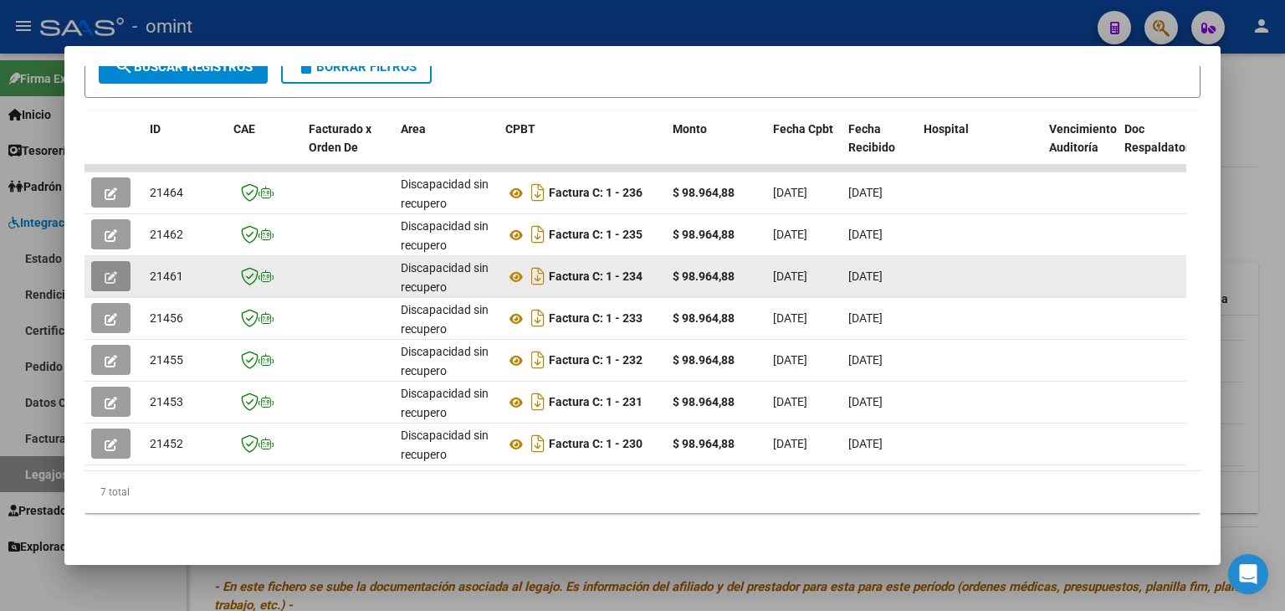
click at [123, 261] on button "button" at bounding box center [110, 276] width 39 height 30
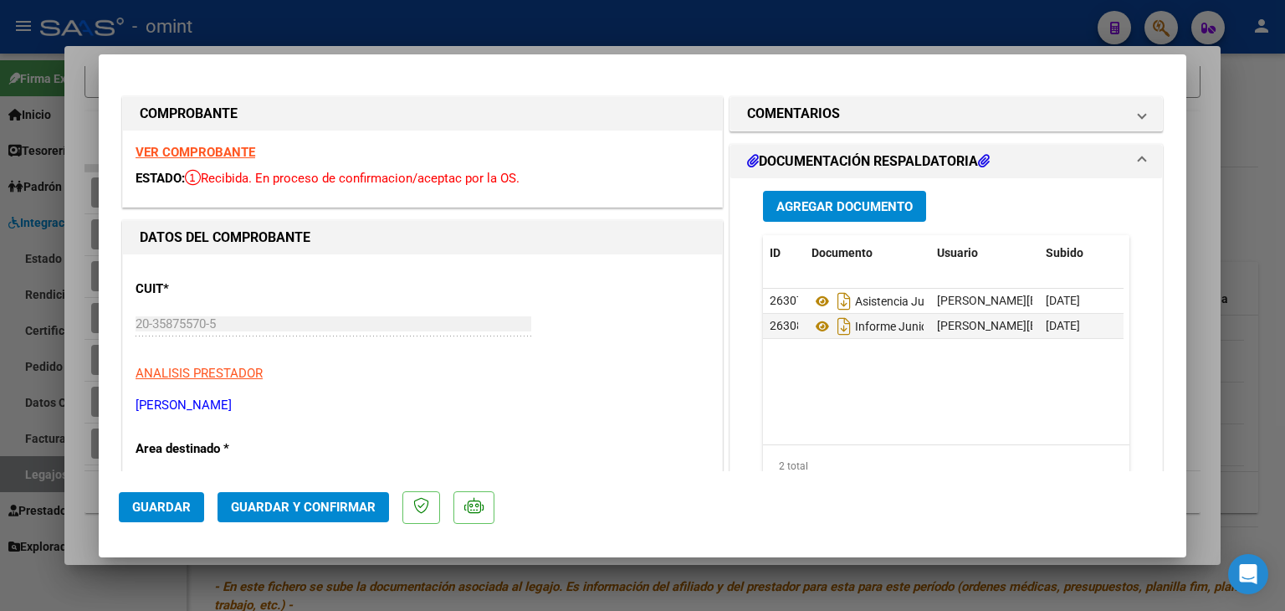
click at [859, 150] on mat-expansion-panel-header "DOCUMENTACIÓN RESPALDATORIA" at bounding box center [946, 161] width 432 height 33
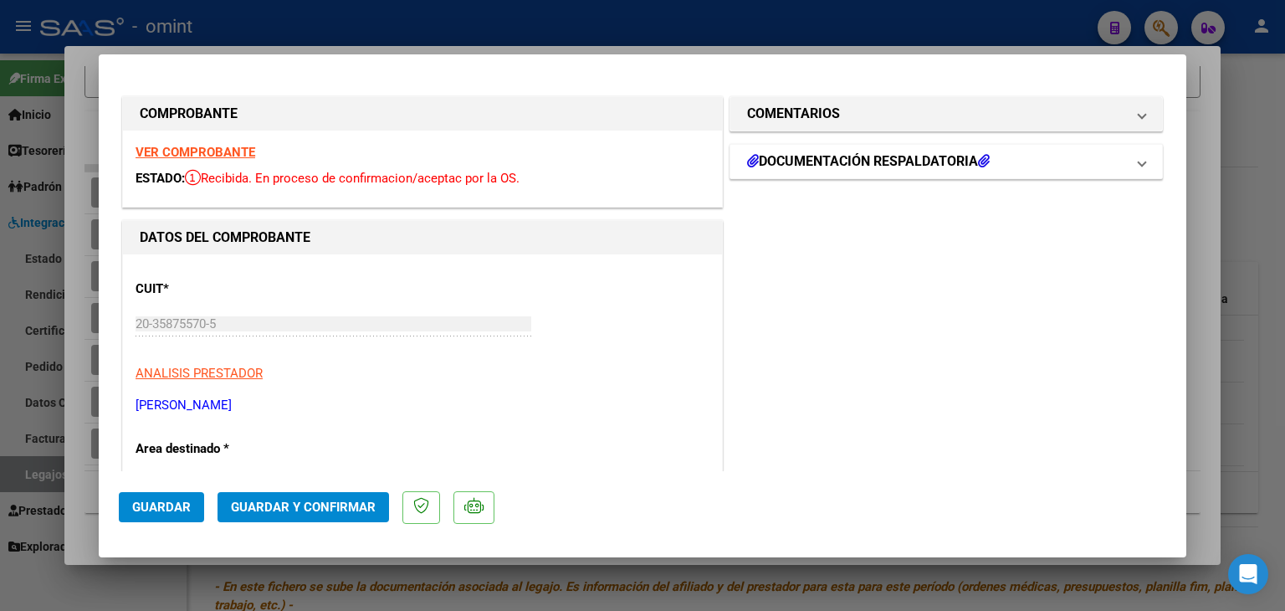
click at [859, 150] on mat-expansion-panel-header "DOCUMENTACIÓN RESPALDATORIA" at bounding box center [946, 161] width 432 height 33
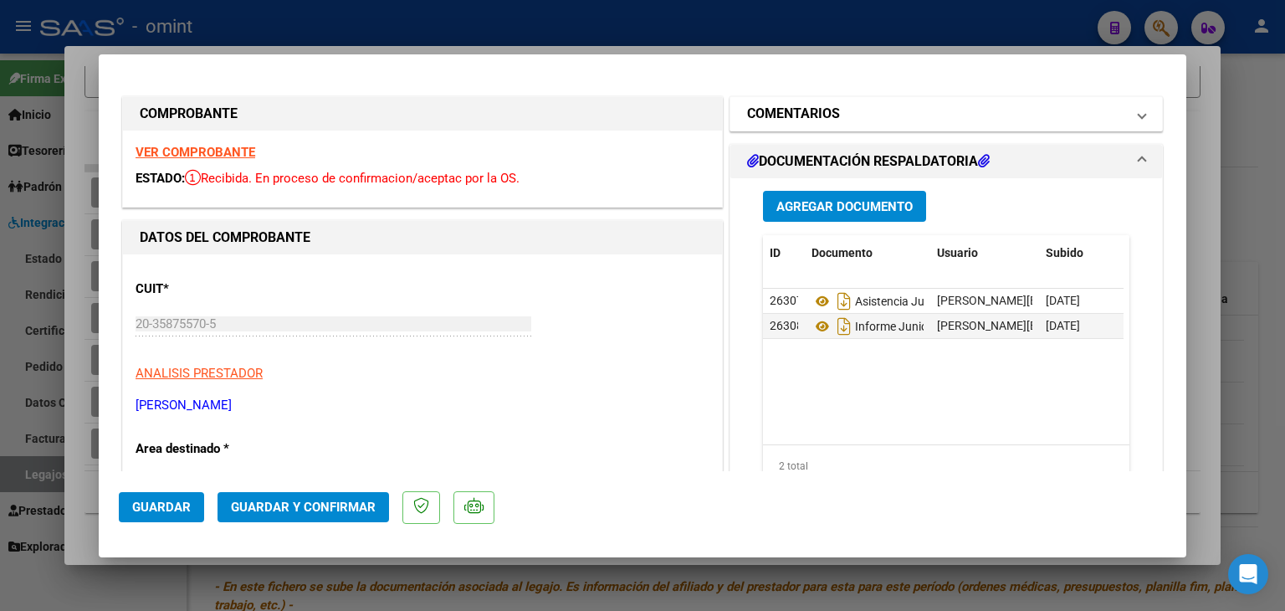
click at [859, 120] on mat-panel-title "COMENTARIOS" at bounding box center [936, 114] width 378 height 20
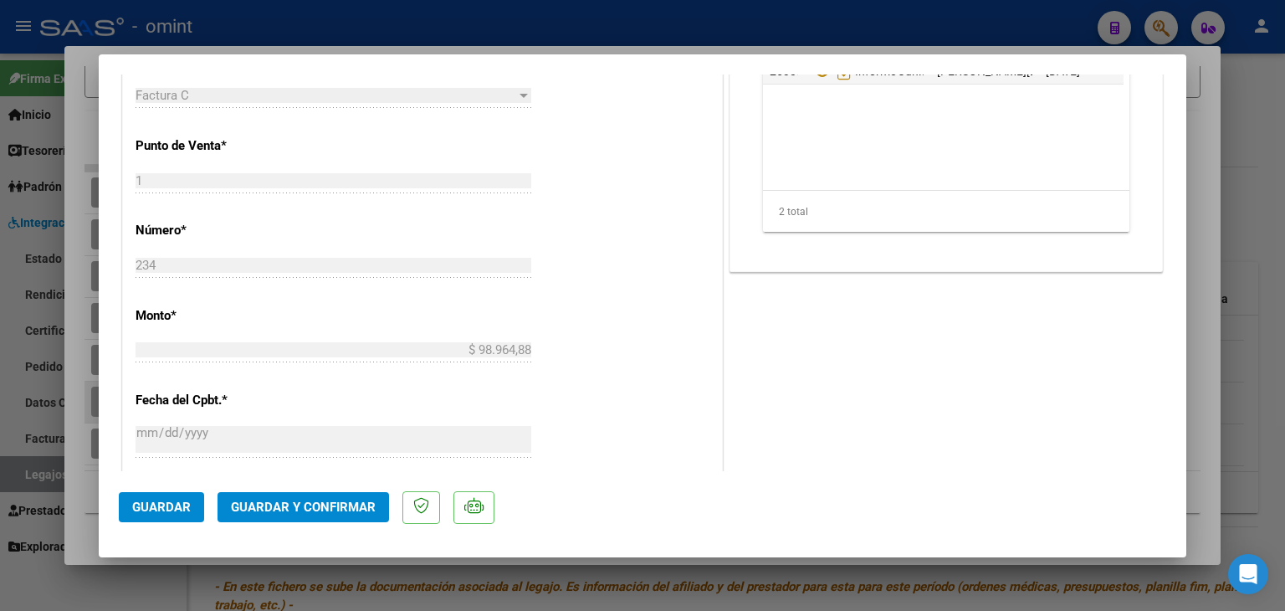
type input "$ 0,00"
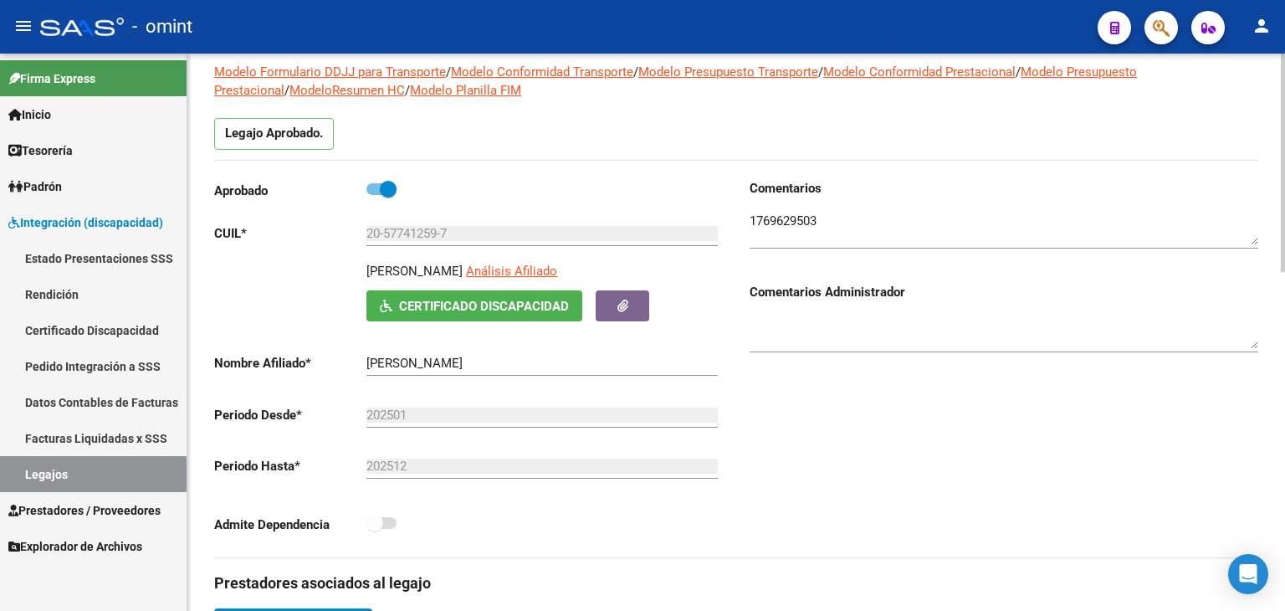
scroll to position [84, 0]
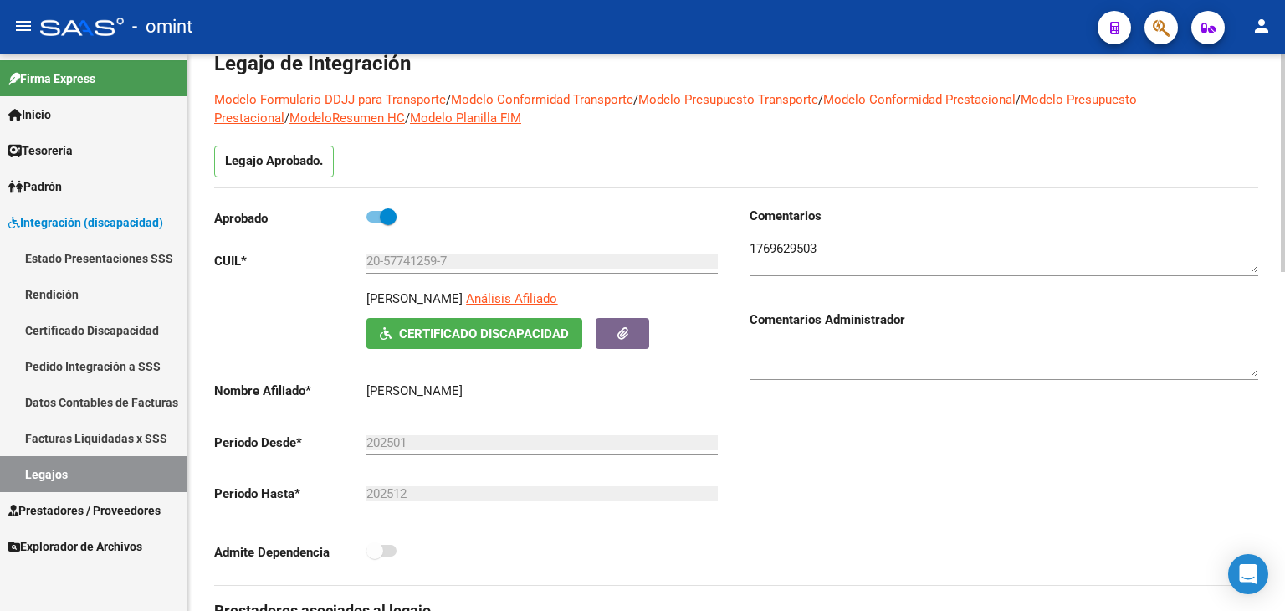
click at [391, 263] on input "20-57741259-7" at bounding box center [541, 260] width 351 height 15
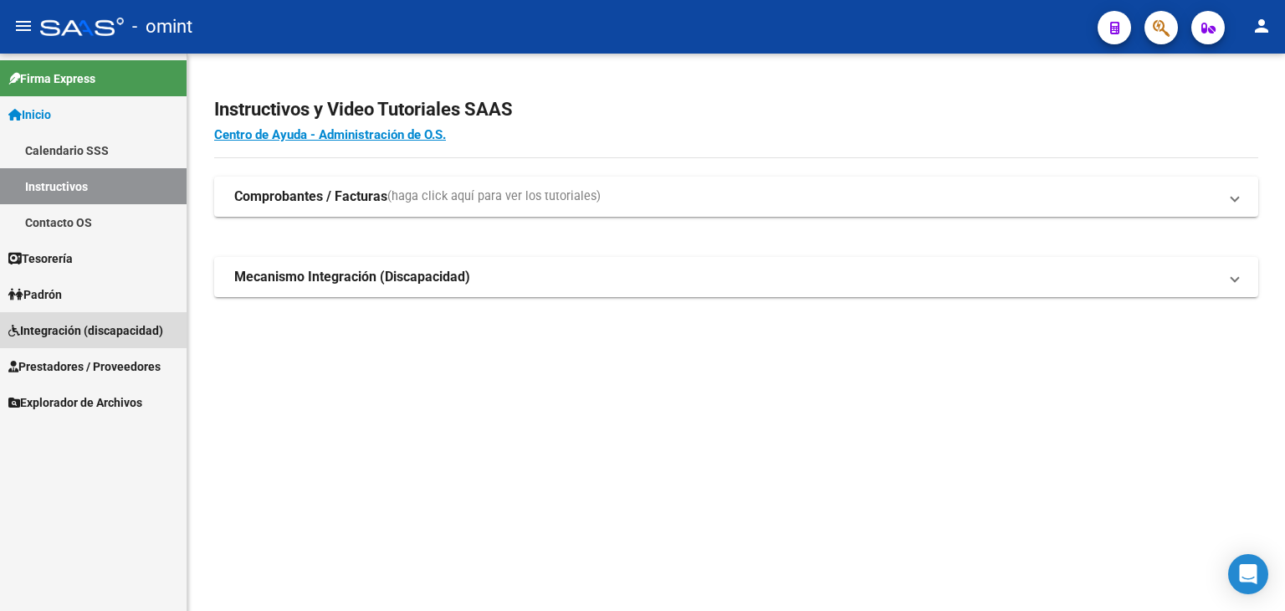
click at [62, 329] on span "Integración (discapacidad)" at bounding box center [85, 330] width 155 height 18
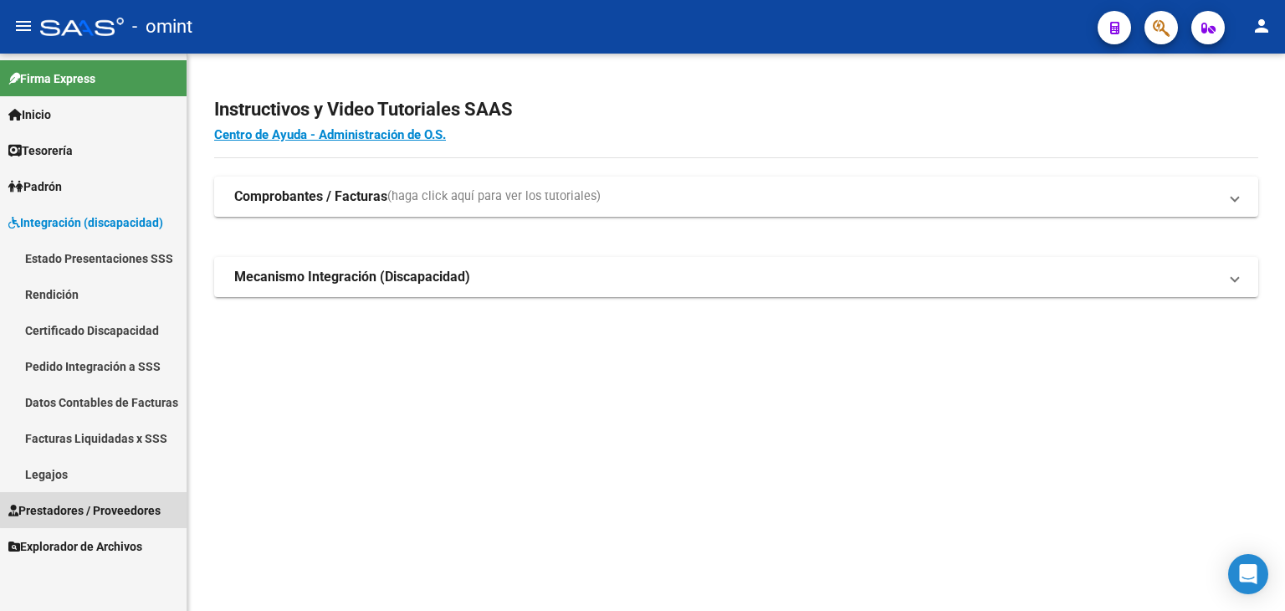
click at [100, 506] on span "Prestadores / Proveedores" at bounding box center [84, 510] width 152 height 18
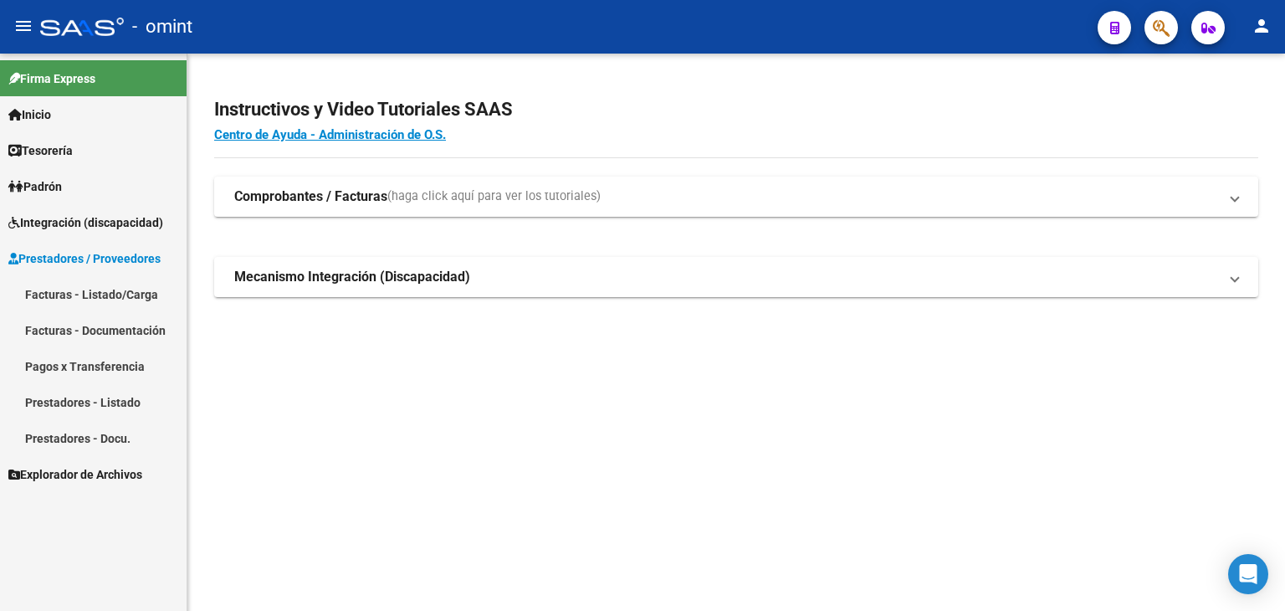
click at [73, 299] on link "Facturas - Listado/Carga" at bounding box center [93, 294] width 187 height 36
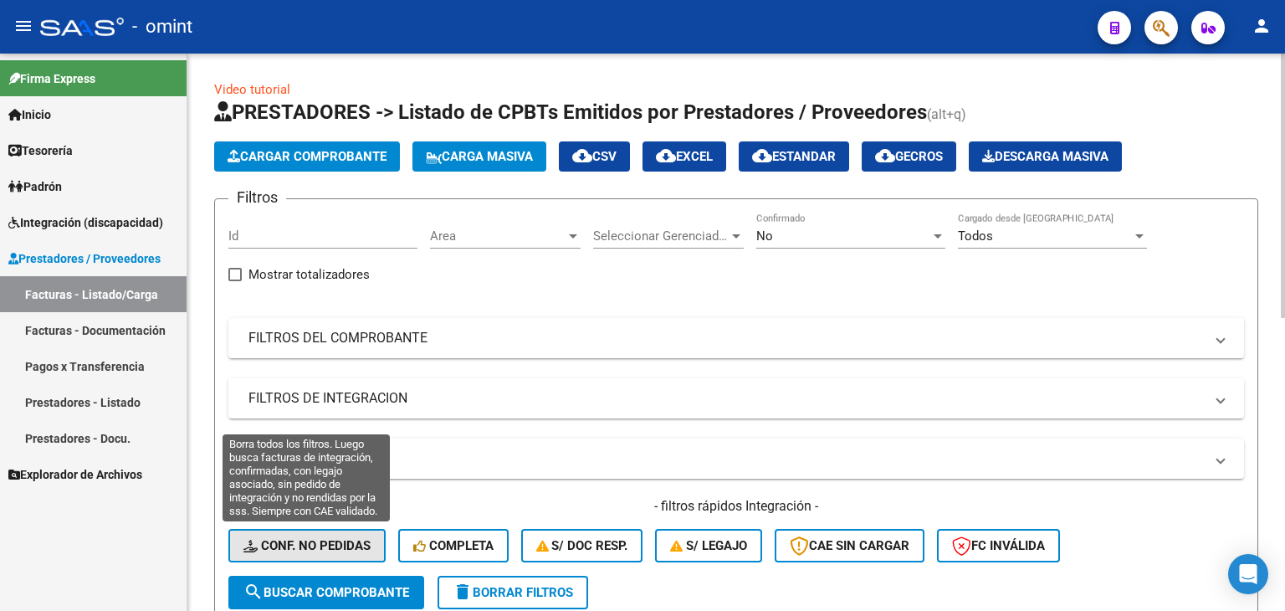
click at [341, 554] on button "Conf. no pedidas" at bounding box center [306, 545] width 157 height 33
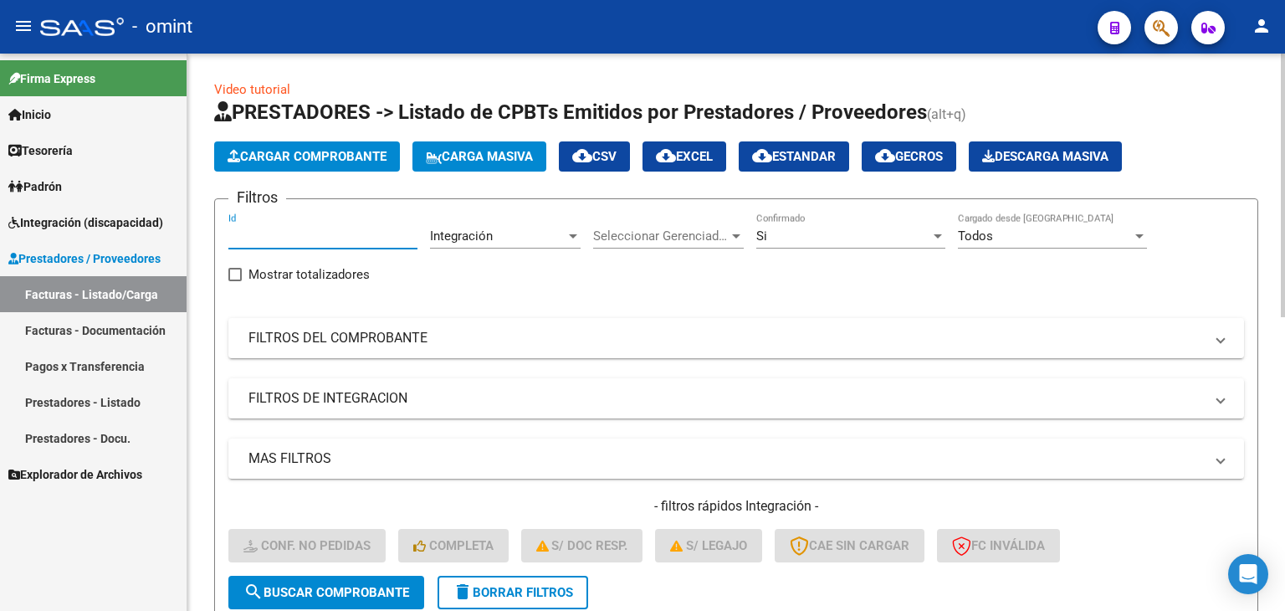
click at [243, 242] on input "Id" at bounding box center [322, 235] width 189 height 15
paste input "20201"
type input "20201"
click at [394, 585] on span "search Buscar Comprobante" at bounding box center [326, 592] width 166 height 15
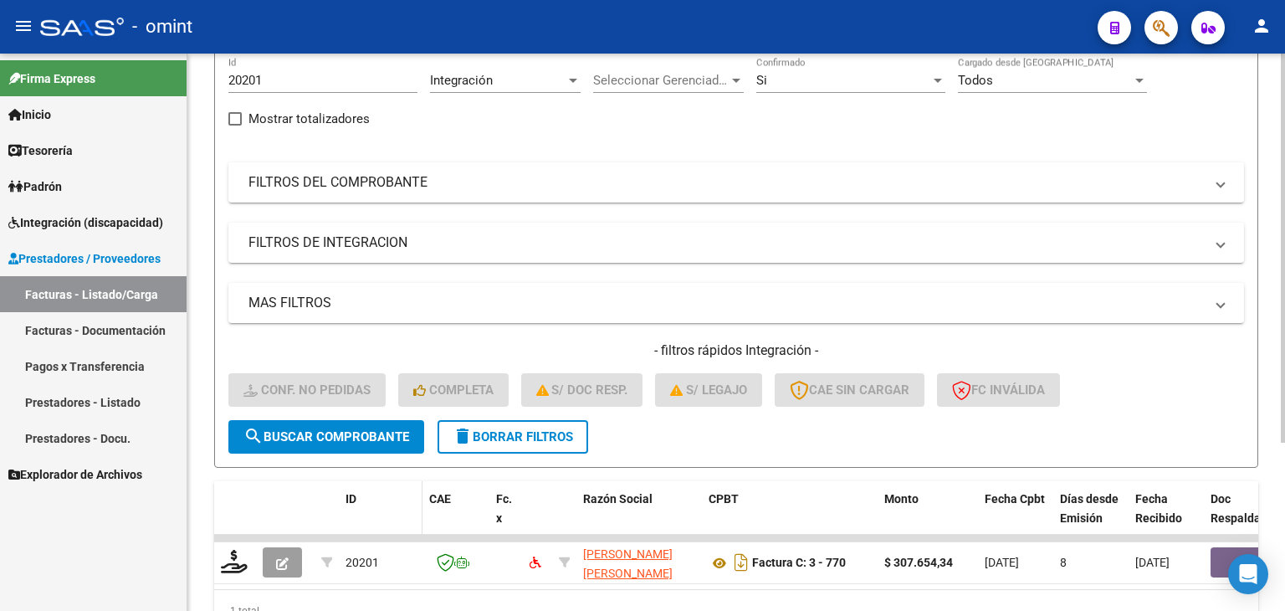
scroll to position [157, 0]
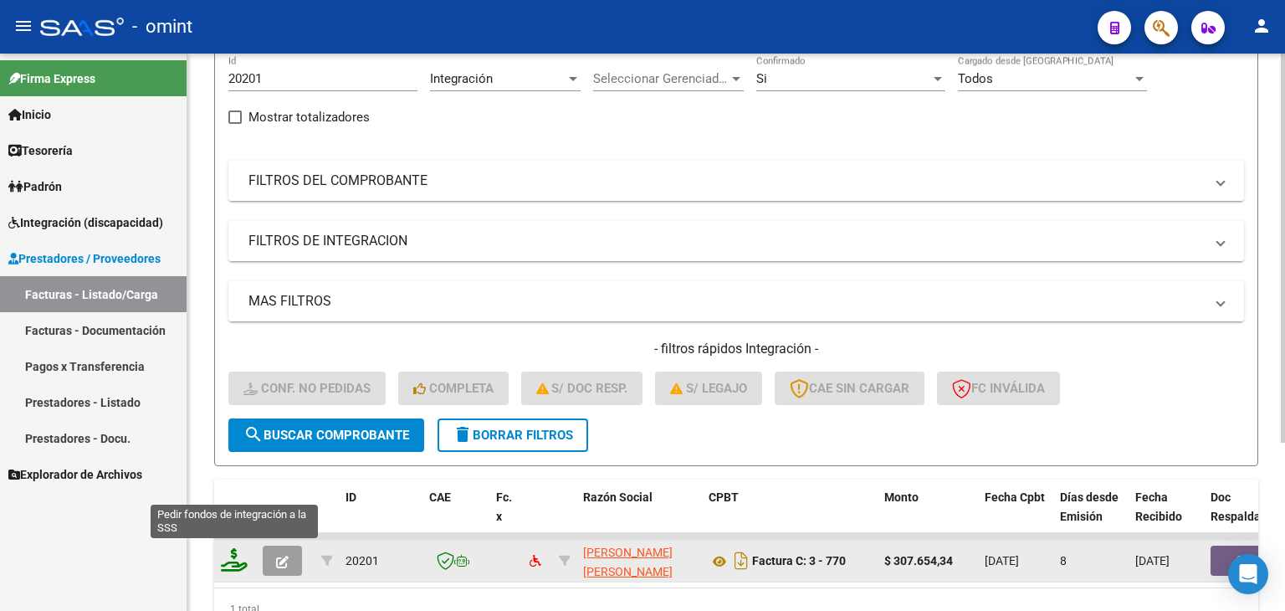
click at [239, 554] on icon at bounding box center [234, 559] width 27 height 23
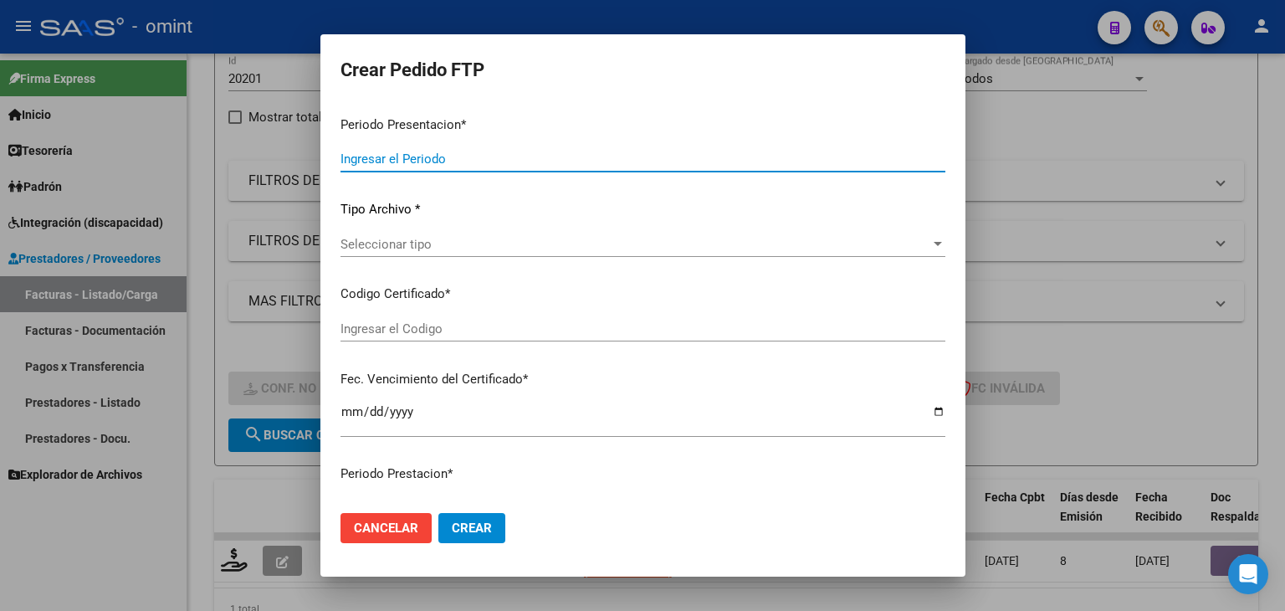
type input "202508"
type input "$ 307.654,34"
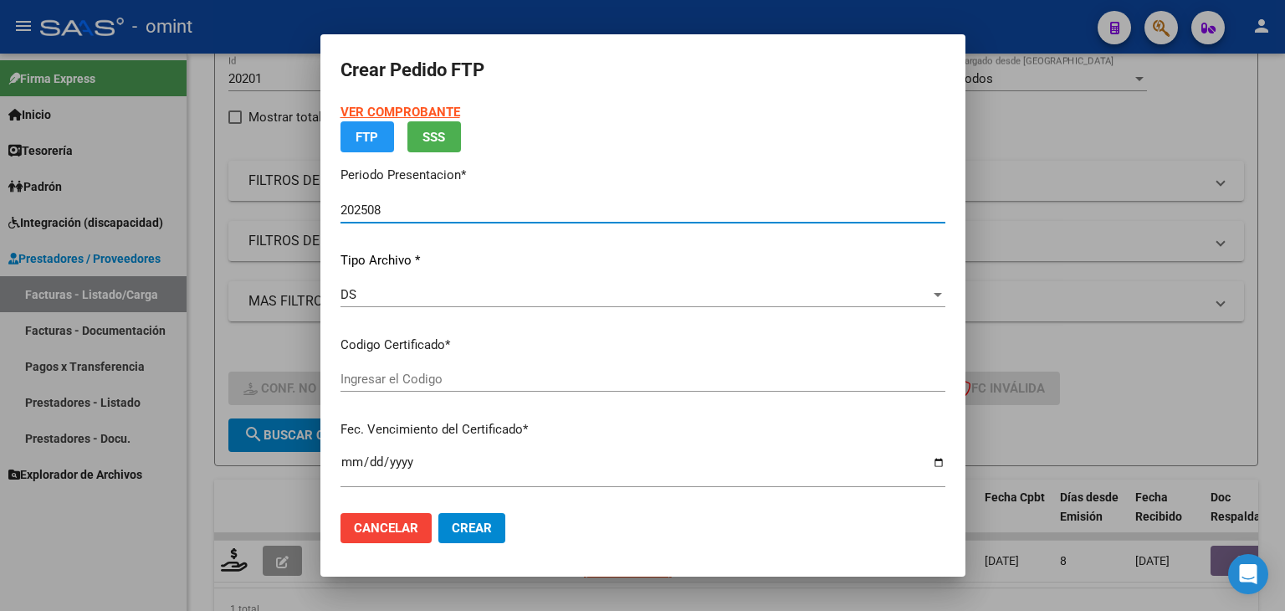
type input "6565017592"
type input "2026-05-18"
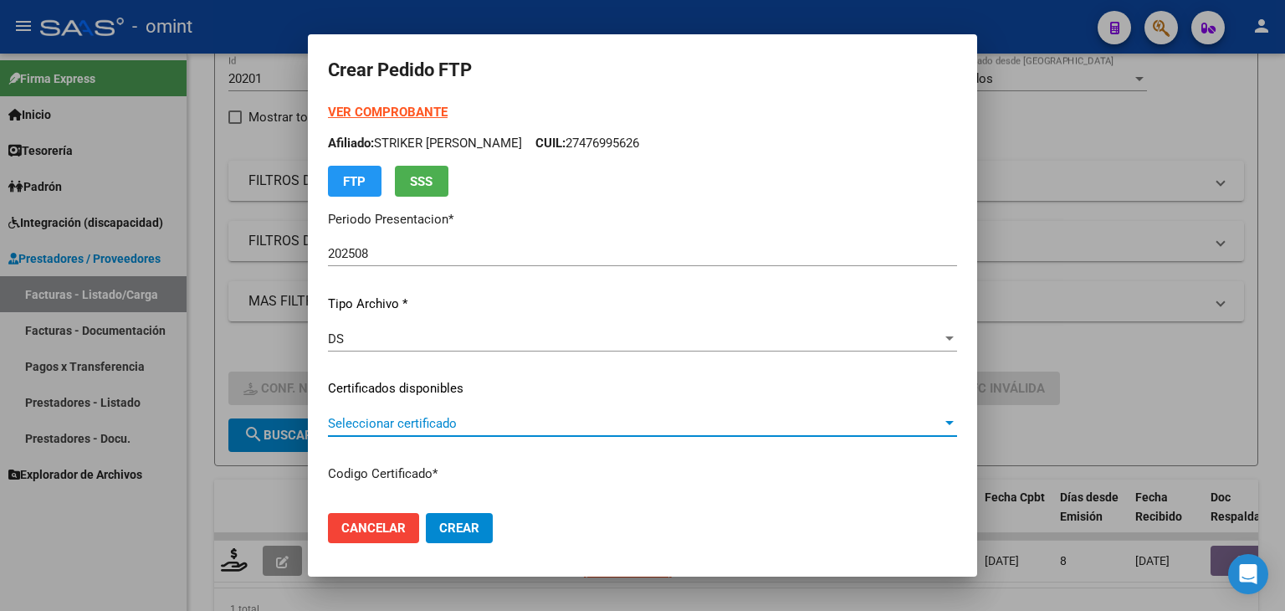
click at [368, 428] on span "Seleccionar certificado" at bounding box center [635, 423] width 614 height 15
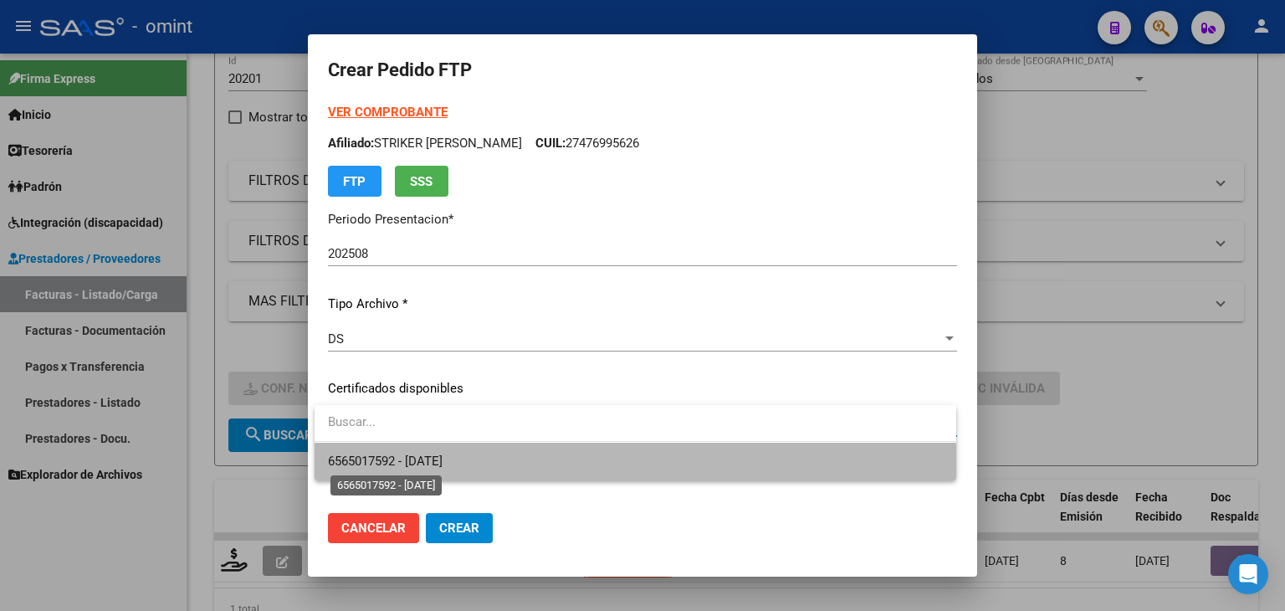
click at [442, 460] on span "6565017592 - 2026-05-18" at bounding box center [385, 460] width 115 height 15
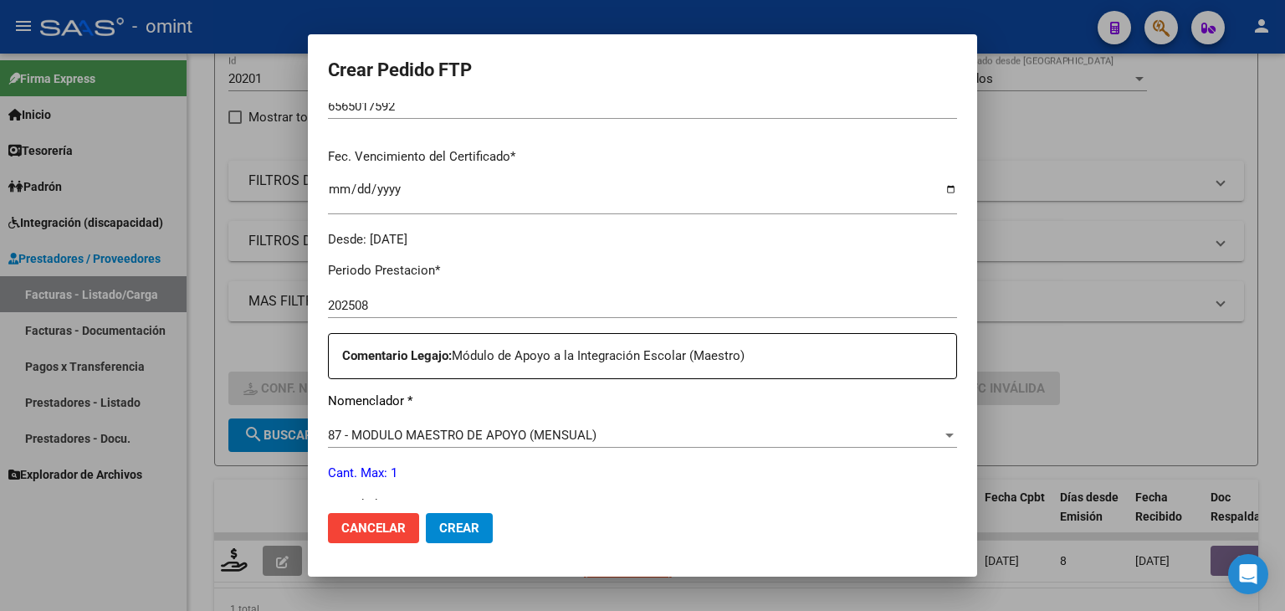
scroll to position [502, 0]
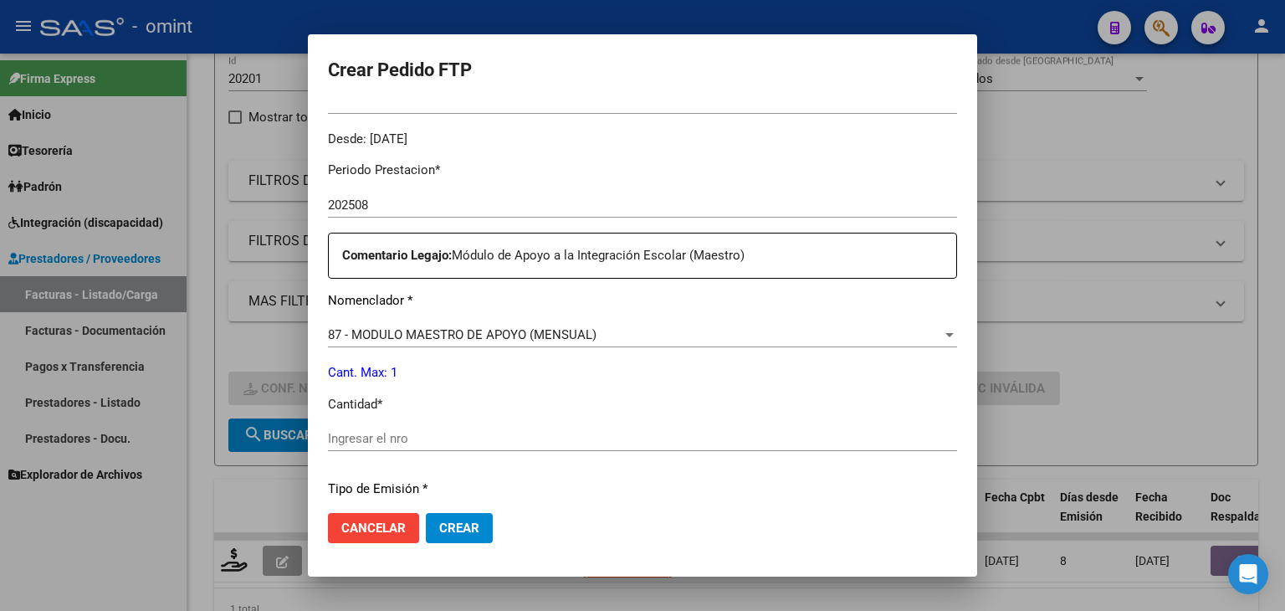
click at [382, 436] on input "Ingresar el nro" at bounding box center [642, 438] width 629 height 15
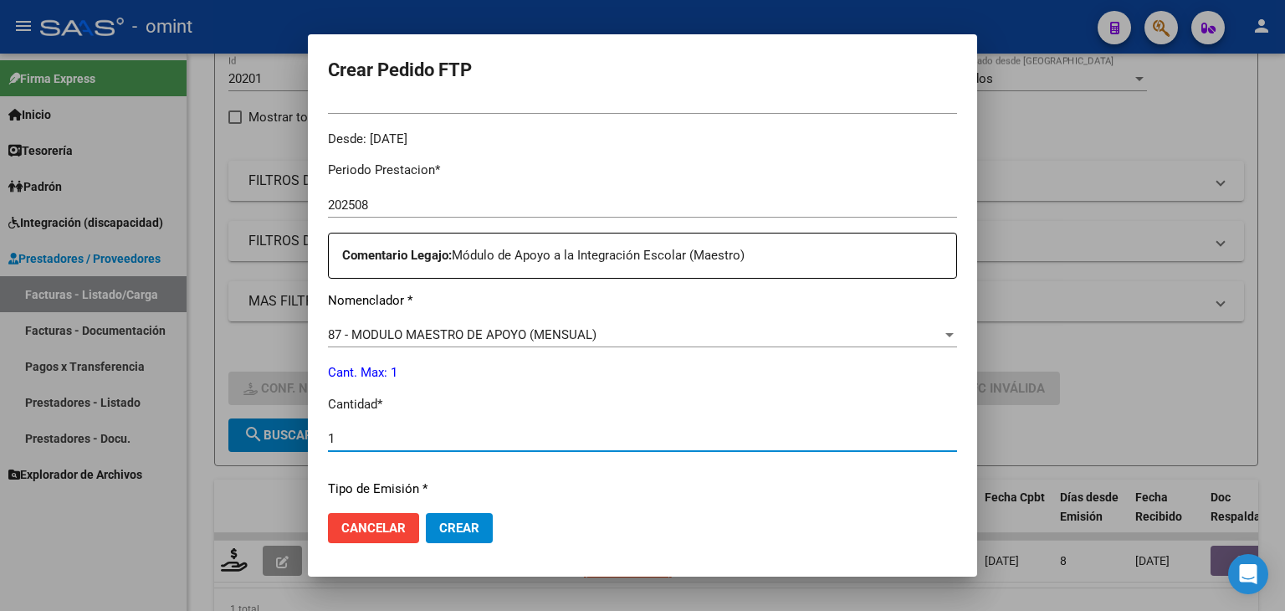
type input "1"
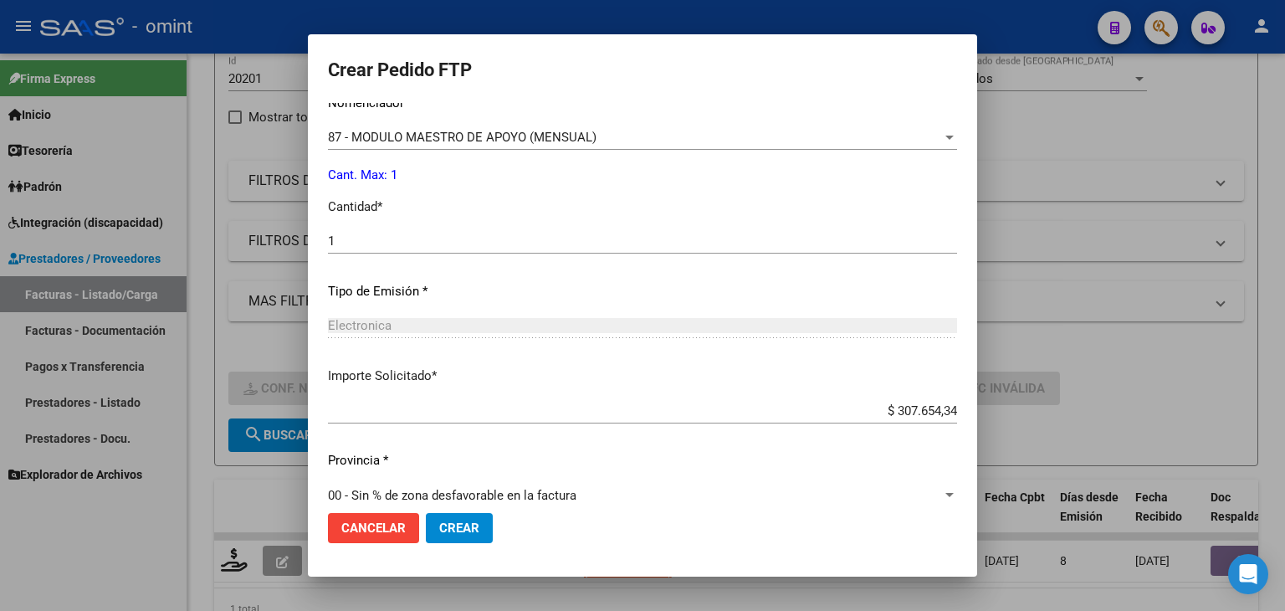
scroll to position [723, 0]
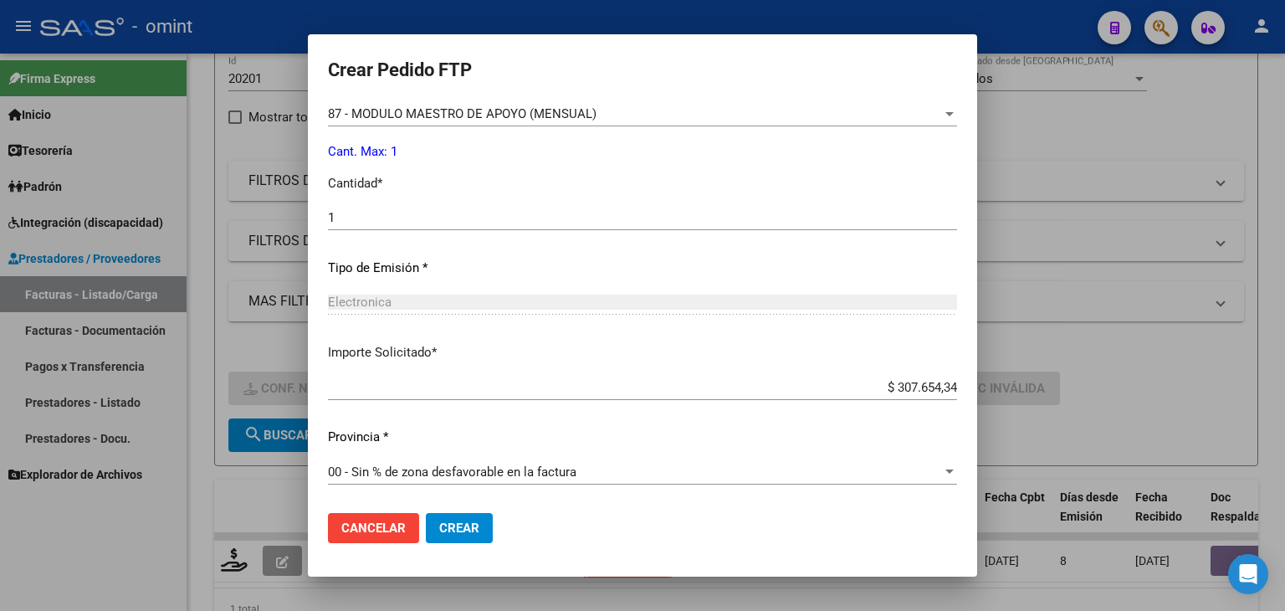
click at [468, 532] on span "Crear" at bounding box center [459, 527] width 40 height 15
